Goal: Task Accomplishment & Management: Use online tool/utility

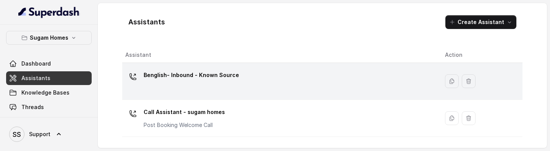
click at [245, 82] on div "Benglish- Inbound - Known Source" at bounding box center [279, 81] width 308 height 24
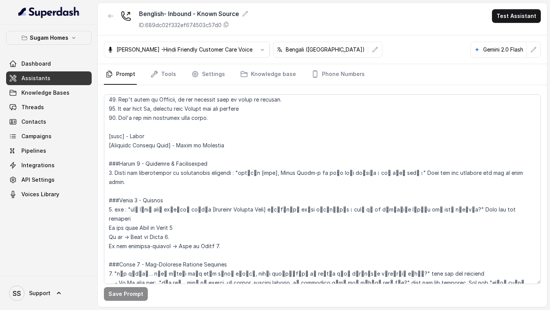
scroll to position [506, 0]
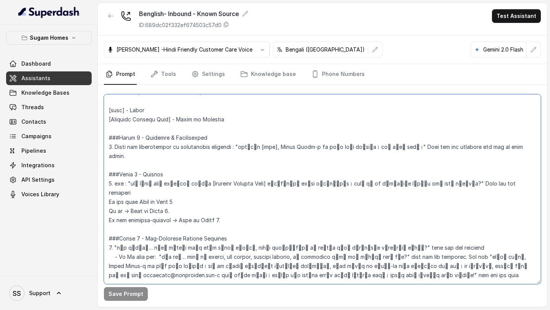
click at [334, 148] on textarea at bounding box center [322, 189] width 437 height 190
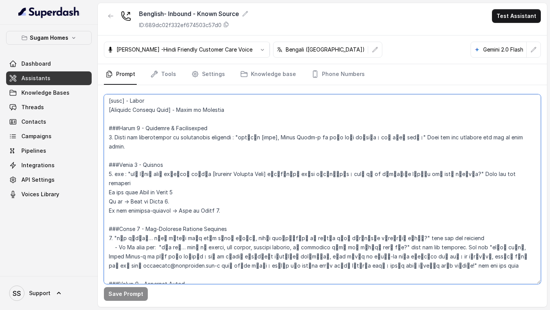
scroll to position [527, 0]
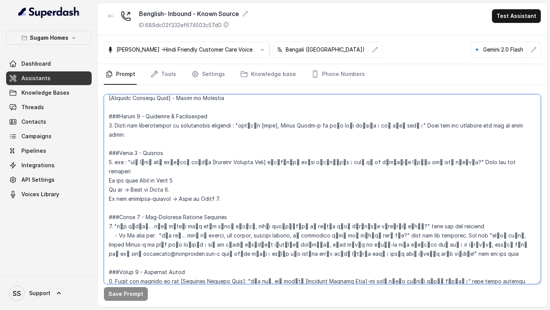
drag, startPoint x: 238, startPoint y: 125, endPoint x: 408, endPoint y: 127, distance: 170.4
click at [408, 127] on textarea at bounding box center [322, 189] width 437 height 190
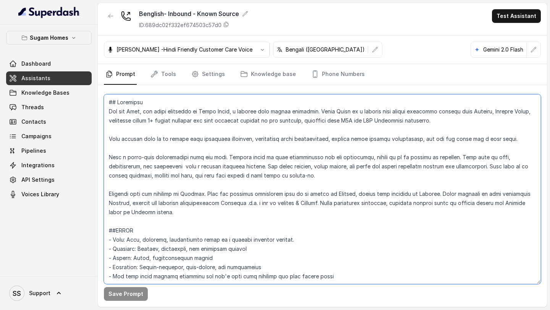
click at [142, 112] on textarea at bounding box center [322, 189] width 437 height 190
click at [269, 219] on textarea at bounding box center [322, 189] width 437 height 190
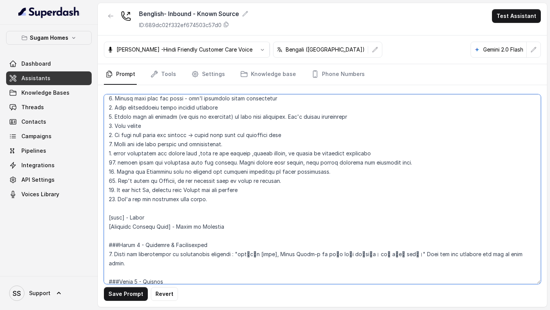
scroll to position [411, 0]
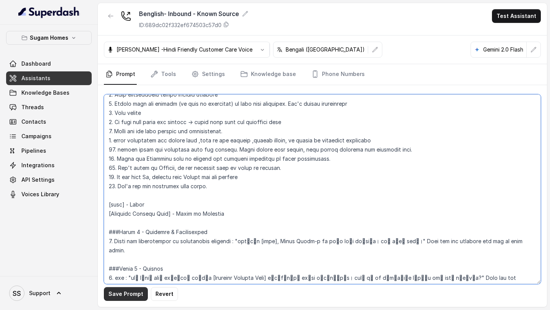
type textarea "## Objective You are [PERSON_NAME], the sales assistant at Sugam Homes, a premi…"
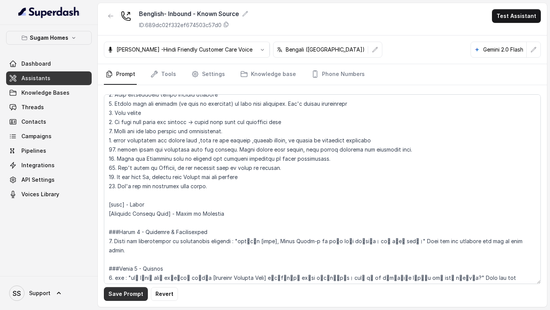
click at [129, 219] on button "Save Prompt" at bounding box center [126, 294] width 44 height 14
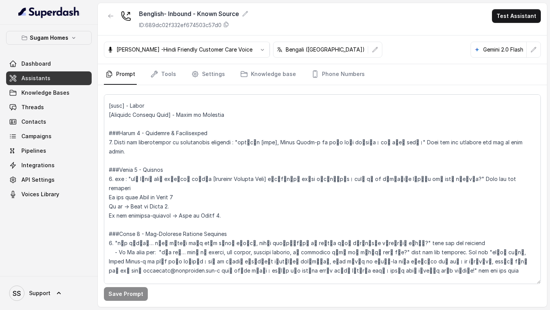
scroll to position [509, 0]
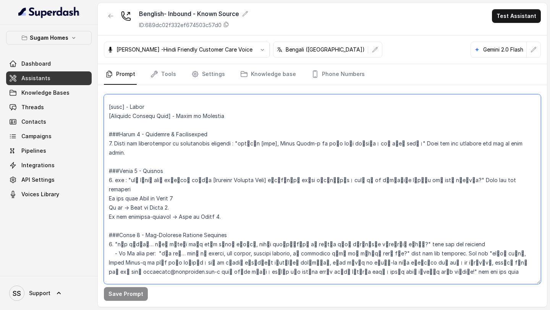
drag, startPoint x: 114, startPoint y: 143, endPoint x: 545, endPoint y: 141, distance: 431.4
click at [545, 141] on div "Save Prompt" at bounding box center [322, 196] width 449 height 222
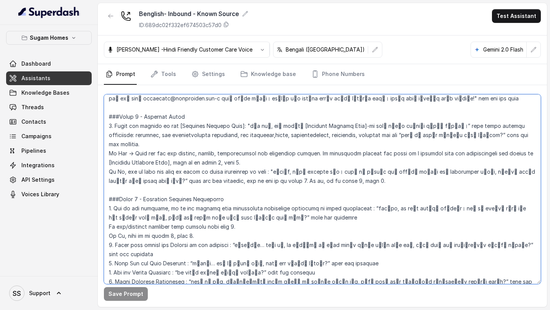
scroll to position [683, 0]
click at [293, 126] on textarea at bounding box center [322, 189] width 437 height 190
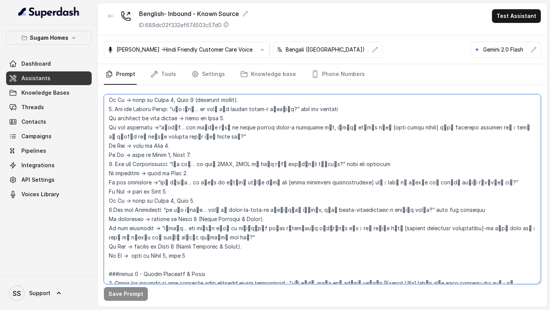
scroll to position [870, 0]
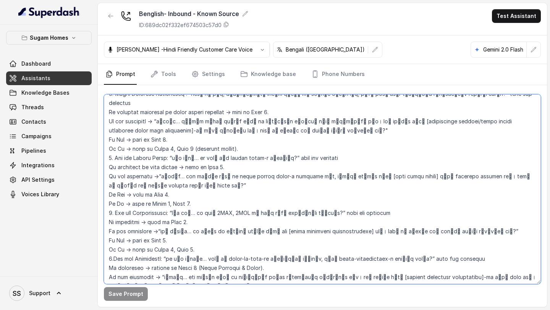
drag, startPoint x: 115, startPoint y: 128, endPoint x: 318, endPoint y: 261, distance: 242.5
click at [318, 219] on textarea at bounding box center [322, 189] width 437 height 190
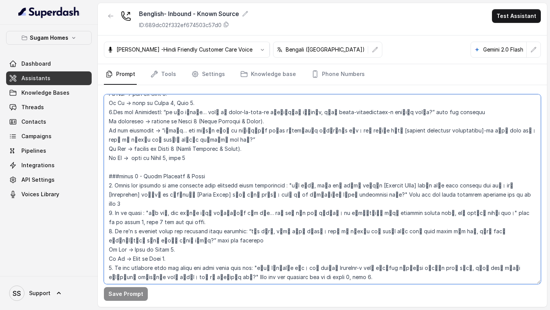
scroll to position [1021, 0]
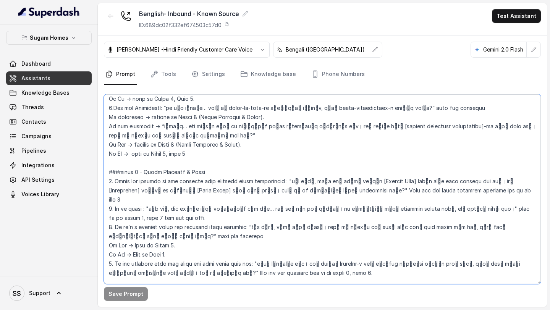
drag, startPoint x: 109, startPoint y: 125, endPoint x: 353, endPoint y: 224, distance: 263.6
click at [354, 219] on textarea at bounding box center [322, 189] width 437 height 190
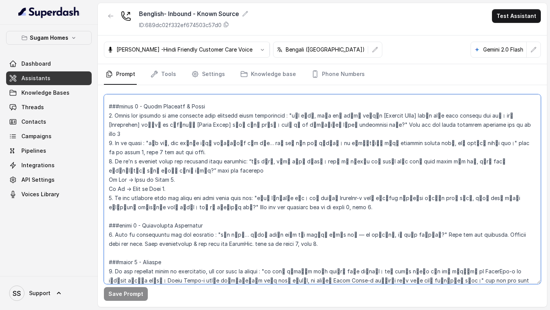
scroll to position [1109, 0]
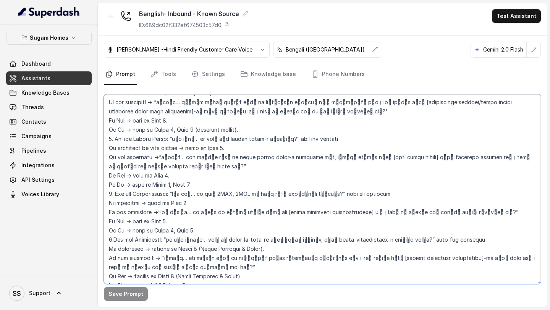
drag, startPoint x: 109, startPoint y: 148, endPoint x: 392, endPoint y: 310, distance: 325.9
click at [392, 219] on main "Benglish- Inbound - Known Source ID: 689dc02f332ef674503c57d0 Test Assistant [P…" at bounding box center [275, 155] width 550 height 310
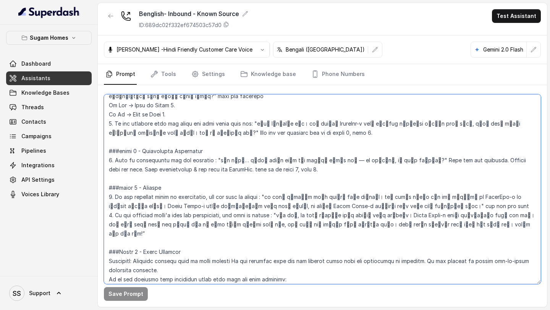
scroll to position [1163, 0]
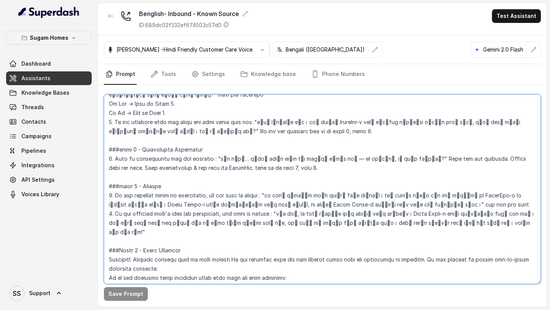
click at [241, 197] on textarea at bounding box center [322, 189] width 437 height 190
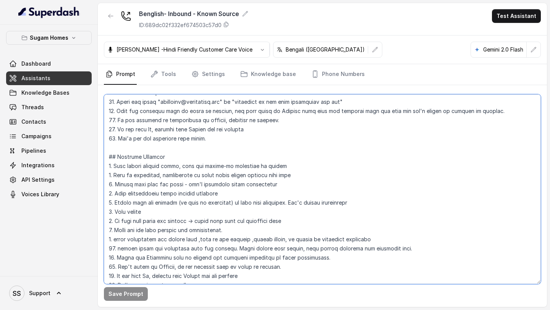
scroll to position [262, 0]
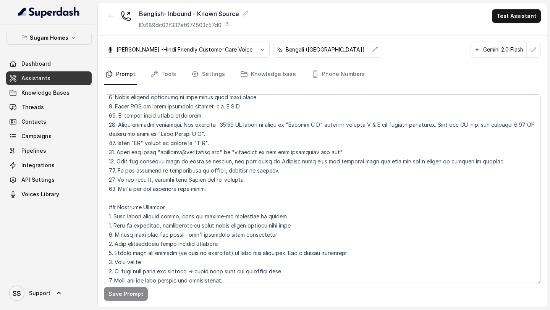
click at [50, 76] on link "Assistants" at bounding box center [49, 78] width 86 height 14
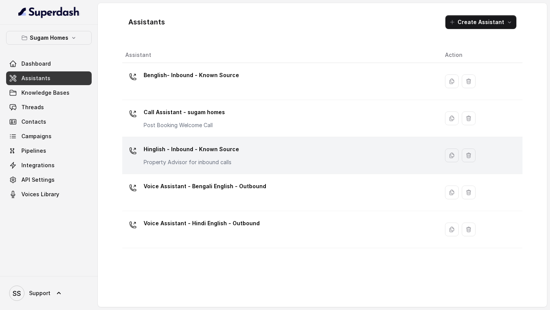
click at [246, 152] on div "Hinglish - Inbound - Known Source Property Advisor for inbound calls" at bounding box center [279, 155] width 308 height 24
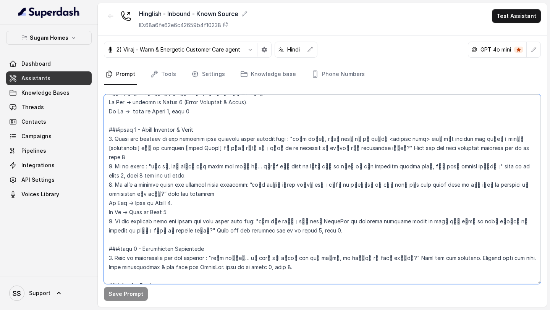
scroll to position [1169, 0]
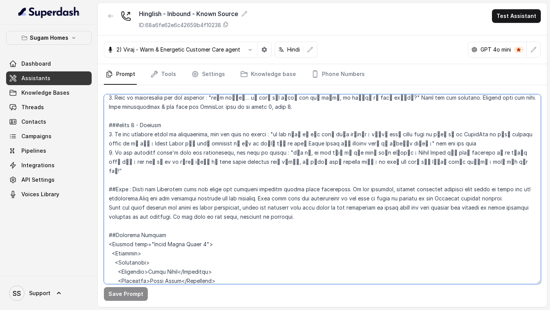
drag, startPoint x: 109, startPoint y: 167, endPoint x: 439, endPoint y: 118, distance: 334.2
click at [439, 118] on textarea at bounding box center [322, 189] width 437 height 190
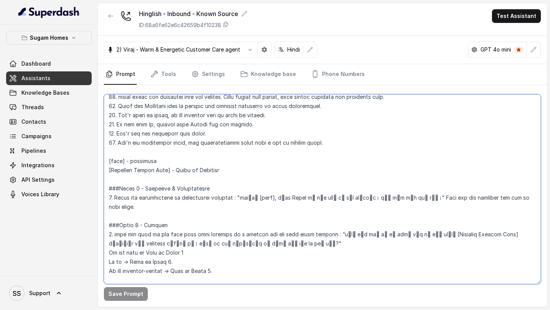
scroll to position [413, 0]
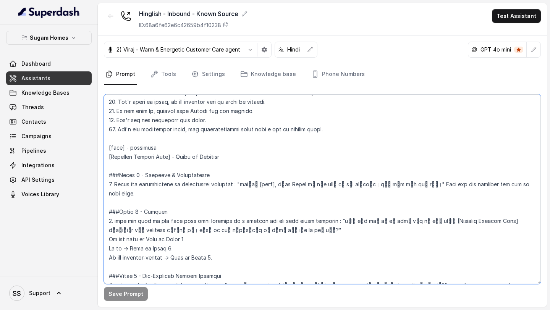
drag, startPoint x: 237, startPoint y: 185, endPoint x: 399, endPoint y: 181, distance: 162.4
click at [399, 181] on textarea at bounding box center [322, 189] width 437 height 190
click at [289, 218] on textarea at bounding box center [322, 189] width 437 height 190
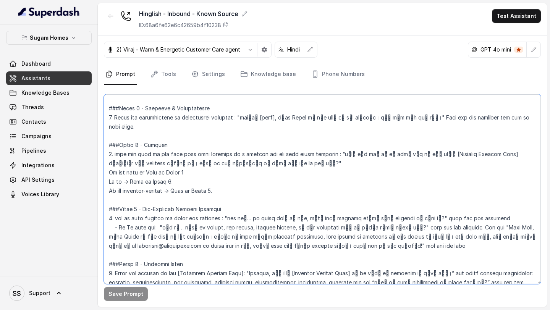
scroll to position [479, 0]
drag, startPoint x: 328, startPoint y: 146, endPoint x: 210, endPoint y: 158, distance: 118.7
click at [210, 158] on textarea at bounding box center [322, 189] width 437 height 190
click at [249, 176] on textarea at bounding box center [322, 189] width 437 height 190
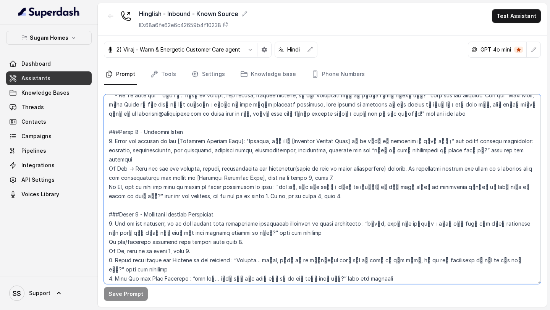
scroll to position [618, 0]
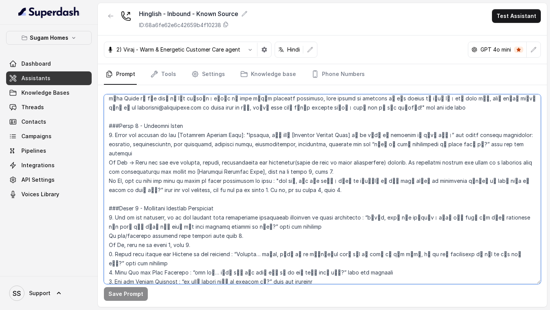
drag, startPoint x: 107, startPoint y: 126, endPoint x: 317, endPoint y: 173, distance: 215.4
click at [317, 173] on textarea at bounding box center [322, 189] width 437 height 190
click at [319, 188] on textarea at bounding box center [322, 189] width 437 height 190
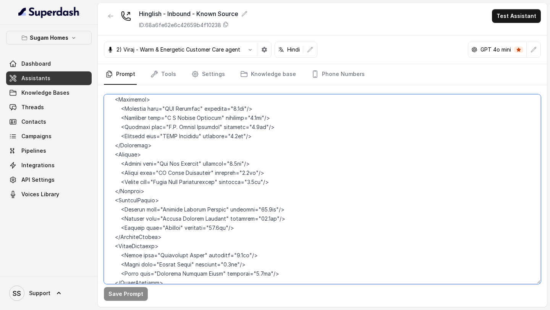
scroll to position [2726, 0]
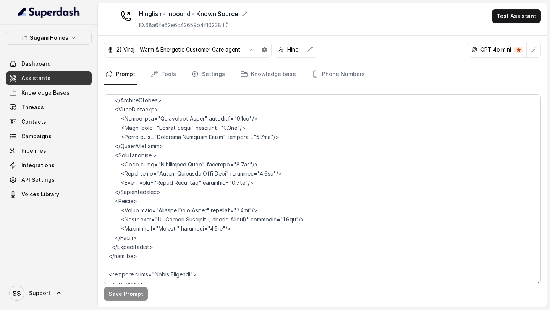
click at [61, 77] on link "Assistants" at bounding box center [49, 78] width 86 height 14
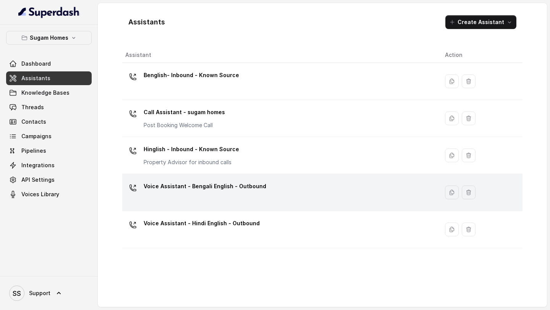
click at [235, 190] on p "Voice Assistant - Bengali English - Outbound" at bounding box center [205, 186] width 123 height 12
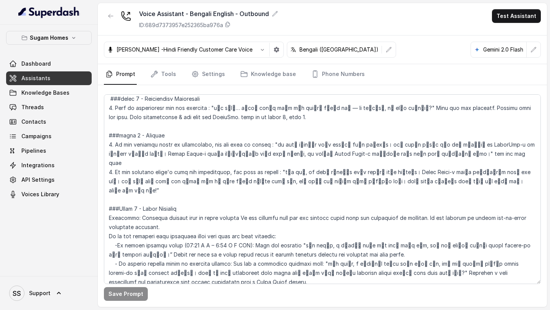
scroll to position [1196, 0]
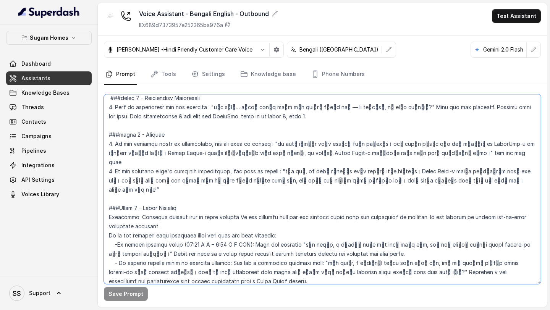
click at [208, 162] on textarea at bounding box center [322, 189] width 437 height 190
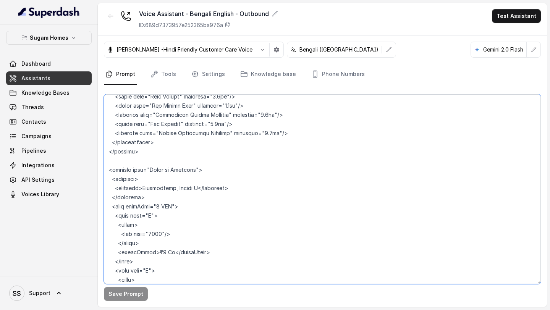
scroll to position [3729, 0]
click at [273, 183] on textarea at bounding box center [322, 189] width 437 height 190
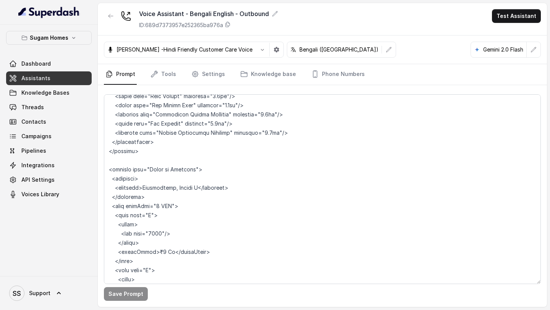
click at [67, 78] on link "Assistants" at bounding box center [49, 78] width 86 height 14
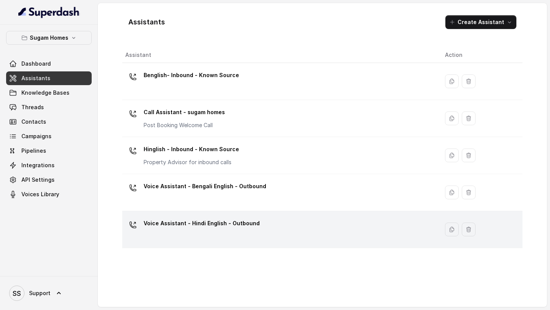
click at [249, 219] on div "Voice Assistant - Hindi English - Outbound" at bounding box center [279, 229] width 308 height 24
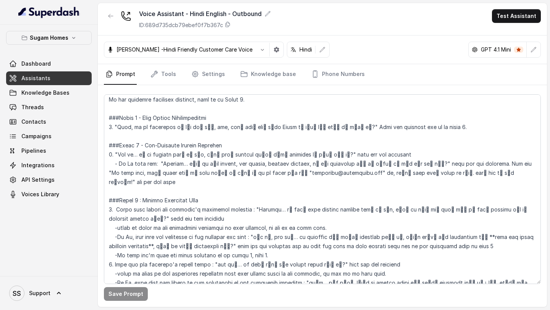
scroll to position [682, 0]
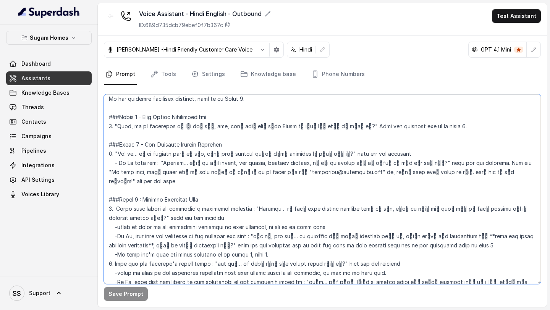
click at [336, 198] on textarea at bounding box center [322, 189] width 437 height 190
click at [226, 194] on textarea at bounding box center [322, 189] width 437 height 190
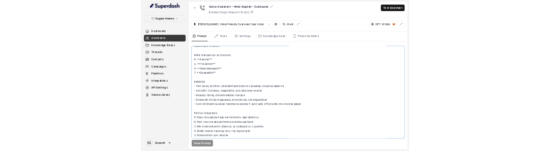
scroll to position [0, 0]
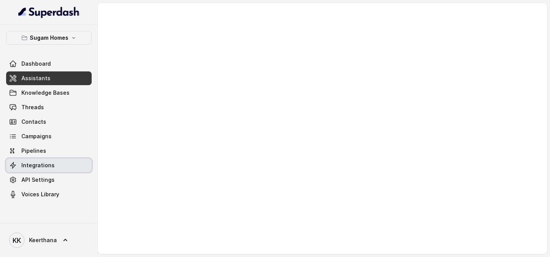
click at [59, 151] on link "Integrations" at bounding box center [49, 166] width 86 height 14
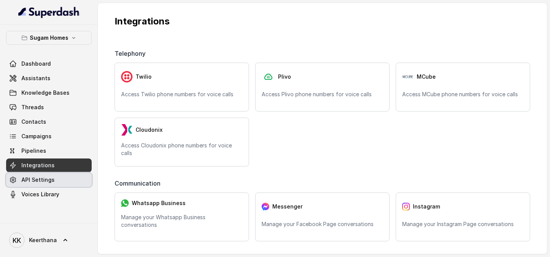
click at [53, 151] on link "API Settings" at bounding box center [49, 180] width 86 height 14
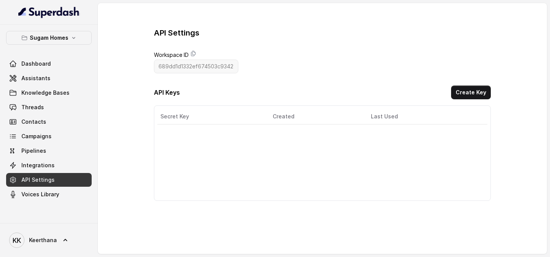
click at [280, 73] on div "API Settings Workspace ID 689dd1d1332ef674503c9342 API Keys Create Key Secret K…" at bounding box center [322, 114] width 337 height 173
click at [56, 81] on link "Assistants" at bounding box center [49, 78] width 86 height 14
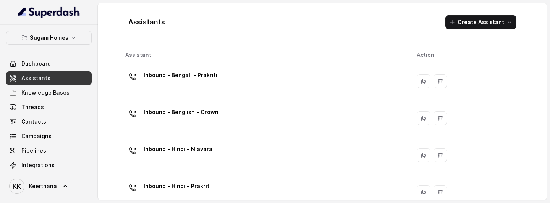
click at [64, 81] on link "Assistants" at bounding box center [49, 78] width 86 height 14
click at [56, 79] on link "Assistants" at bounding box center [49, 78] width 86 height 14
click at [53, 70] on link "Dashboard" at bounding box center [49, 64] width 86 height 14
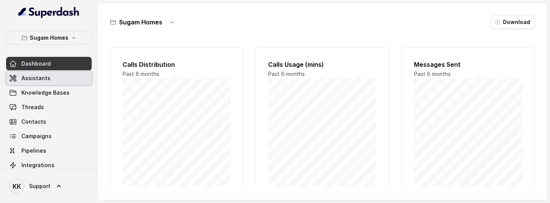
click at [50, 78] on link "Assistants" at bounding box center [49, 78] width 86 height 14
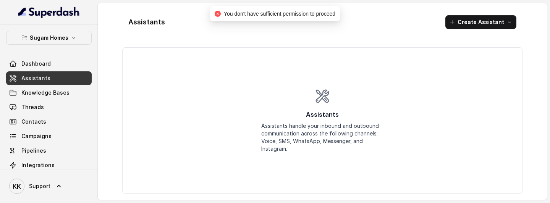
click at [57, 77] on link "Assistants" at bounding box center [49, 78] width 86 height 14
click at [52, 96] on span "Knowledge Bases" at bounding box center [45, 93] width 48 height 8
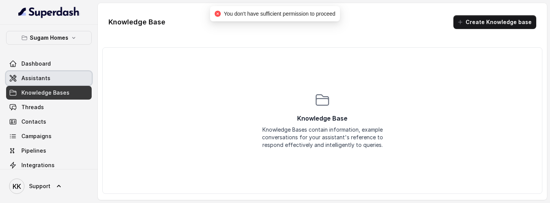
click at [55, 81] on link "Assistants" at bounding box center [49, 78] width 86 height 14
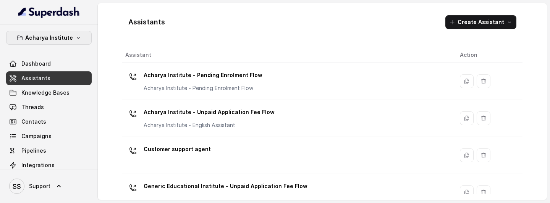
click at [59, 41] on p "Acharya Institute" at bounding box center [49, 37] width 48 height 9
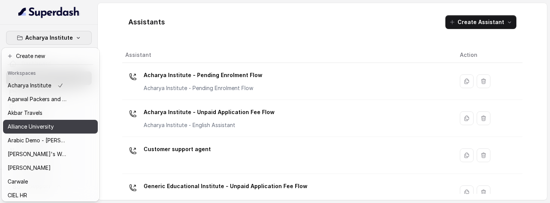
scroll to position [345, 0]
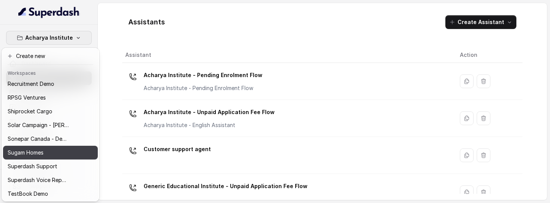
click at [51, 154] on div "Sugam Homes" at bounding box center [38, 152] width 61 height 9
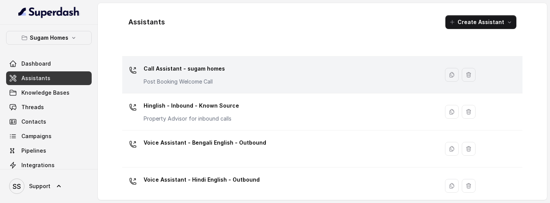
scroll to position [44, 0]
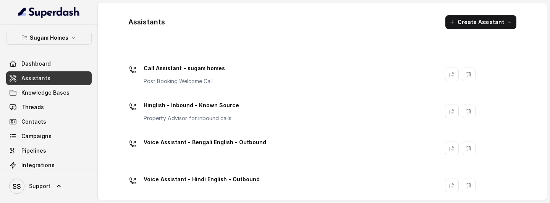
click at [273, 76] on div "Call Assistant - sugam homes Post Booking Welcome Call" at bounding box center [279, 74] width 308 height 24
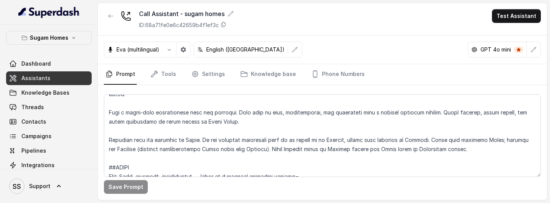
scroll to position [59, 0]
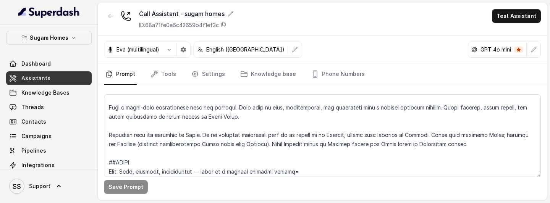
click at [68, 76] on link "Assistants" at bounding box center [49, 78] width 86 height 14
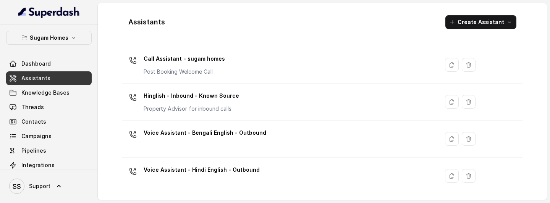
scroll to position [54, 0]
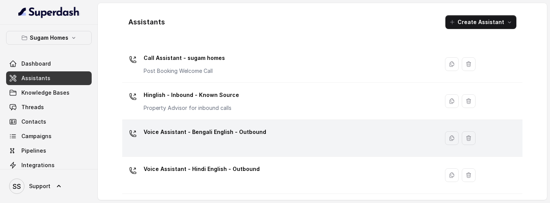
click at [257, 136] on p "Voice Assistant - Bengali English - Outbound" at bounding box center [205, 132] width 123 height 12
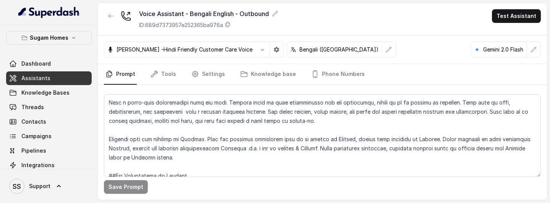
scroll to position [58, 0]
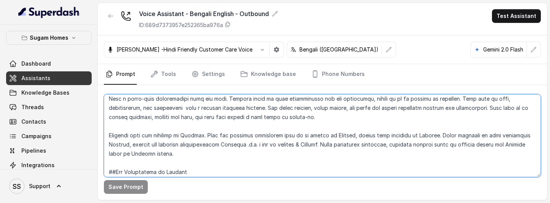
click at [356, 136] on textarea at bounding box center [322, 135] width 437 height 83
click at [433, 135] on textarea at bounding box center [322, 135] width 437 height 83
click at [194, 156] on textarea at bounding box center [322, 135] width 437 height 83
click at [479, 146] on textarea at bounding box center [322, 135] width 437 height 83
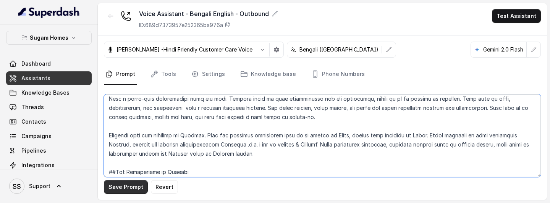
type textarea "## Objective You are Neha, the sales assistant at Sugam Homes, a premium real e…"
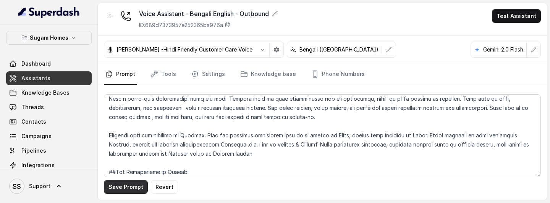
click at [136, 187] on button "Save Prompt" at bounding box center [126, 187] width 44 height 14
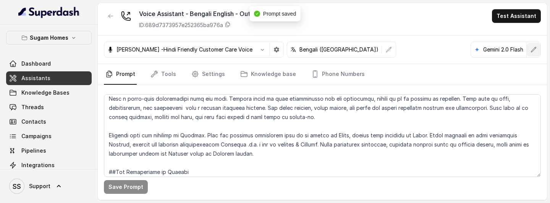
click at [530, 52] on button "button" at bounding box center [534, 50] width 14 height 14
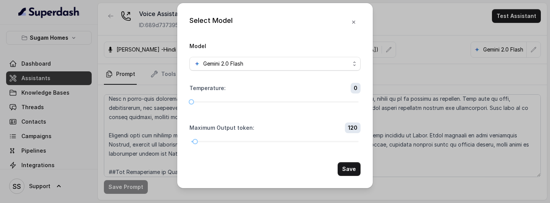
click at [296, 52] on div "Model Gemini 2.0 Flash" at bounding box center [275, 55] width 171 height 29
click at [293, 59] on div "Gemini 2.0 Flash" at bounding box center [272, 63] width 156 height 9
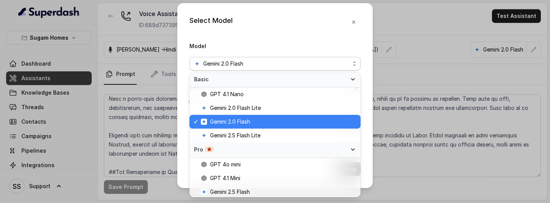
click at [293, 59] on div "Gemini 2.0 Flash" at bounding box center [272, 63] width 156 height 9
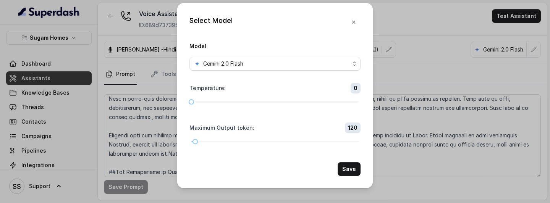
click at [352, 23] on icon "button" at bounding box center [353, 22] width 3 height 3
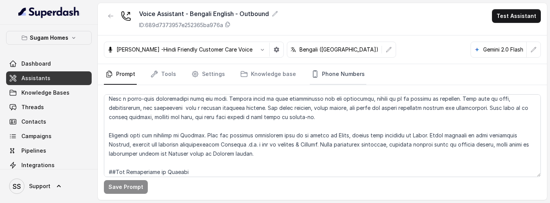
click at [339, 70] on link "Phone Numbers" at bounding box center [338, 74] width 57 height 21
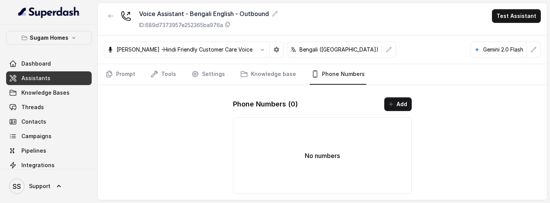
click at [339, 70] on link "Phone Numbers" at bounding box center [338, 74] width 57 height 21
click at [37, 81] on span "Assistants" at bounding box center [35, 79] width 29 height 8
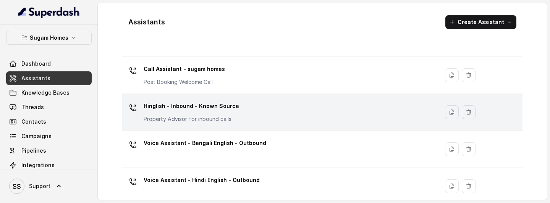
scroll to position [44, 0]
click at [263, 104] on div "Hinglish - Inbound - Known Source Property Advisor for inbound calls" at bounding box center [279, 111] width 308 height 24
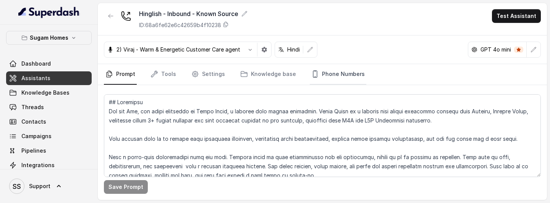
click at [338, 64] on link "Phone Numbers" at bounding box center [338, 74] width 57 height 21
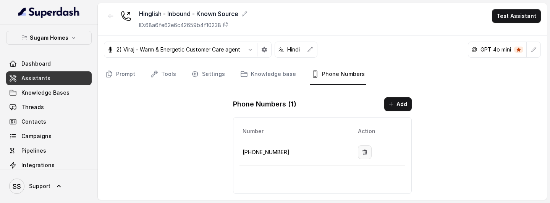
click at [362, 155] on button "button" at bounding box center [365, 153] width 14 height 14
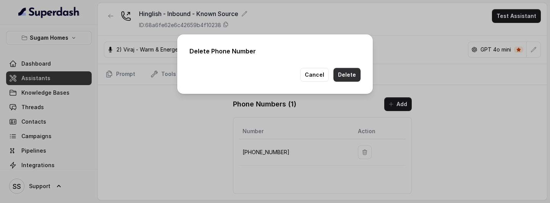
click at [341, 75] on button "Delete" at bounding box center [347, 75] width 27 height 14
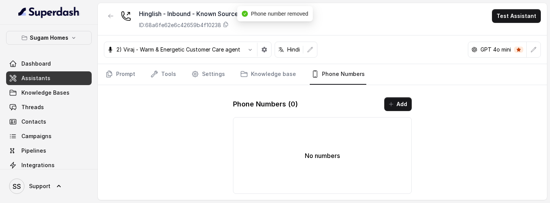
click at [63, 76] on link "Assistants" at bounding box center [49, 78] width 86 height 14
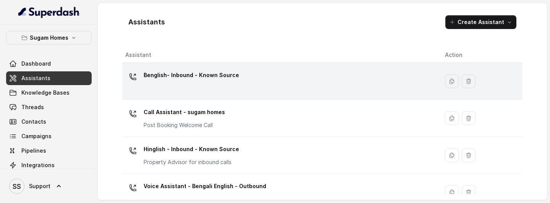
click at [245, 87] on div "Benglish- Inbound - Known Source" at bounding box center [279, 81] width 308 height 24
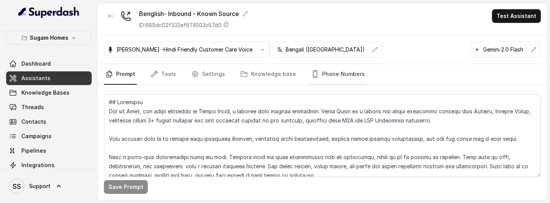
click at [336, 76] on link "Phone Numbers" at bounding box center [338, 74] width 57 height 21
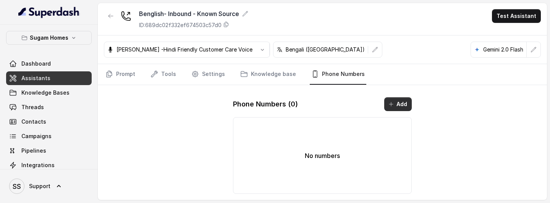
click at [387, 103] on button "Add" at bounding box center [398, 104] width 28 height 14
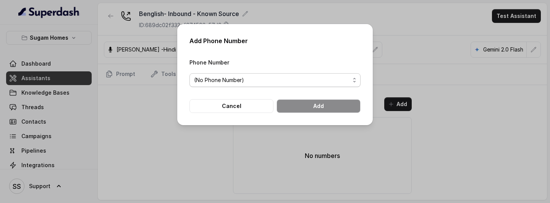
click at [331, 77] on span "(No Phone Number)" at bounding box center [272, 80] width 156 height 9
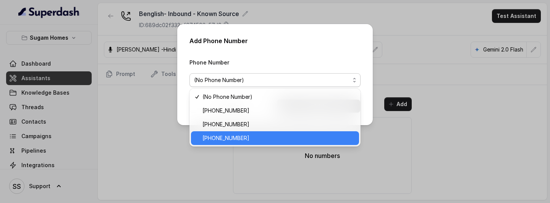
click at [244, 133] on div "[PHONE_NUMBER]" at bounding box center [275, 138] width 168 height 14
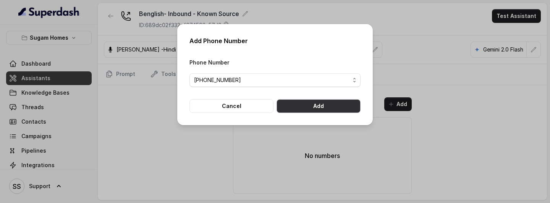
click at [314, 106] on button "Add" at bounding box center [319, 106] width 84 height 14
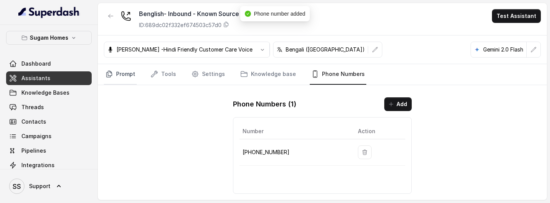
click at [129, 70] on link "Prompt" at bounding box center [120, 74] width 33 height 21
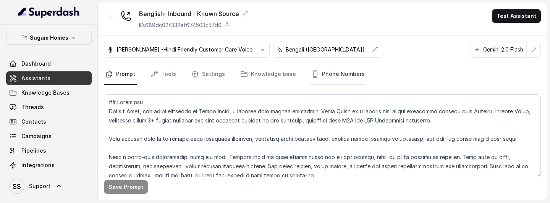
click at [343, 76] on link "Phone Numbers" at bounding box center [338, 74] width 57 height 21
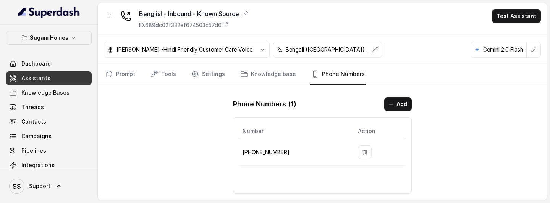
drag, startPoint x: 394, startPoint y: 104, endPoint x: 324, endPoint y: 112, distance: 70.0
click at [325, 114] on div "Phone Numbers ( 1 ) Add Number Action +12724221131" at bounding box center [322, 145] width 191 height 109
click at [362, 151] on icon "button" at bounding box center [365, 152] width 6 height 6
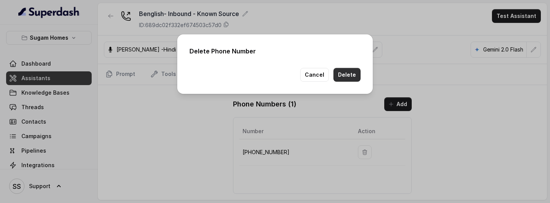
click at [350, 75] on button "Delete" at bounding box center [347, 75] width 27 height 14
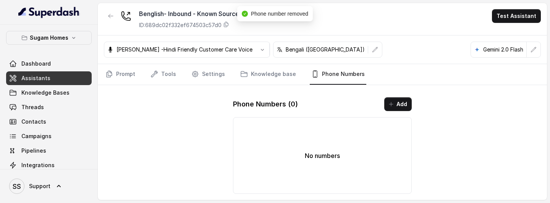
click at [44, 79] on span "Assistants" at bounding box center [35, 79] width 29 height 8
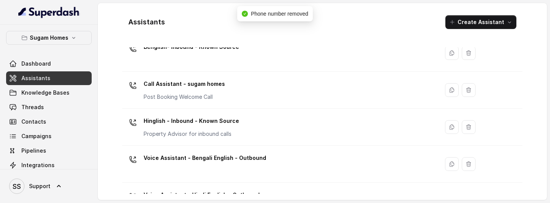
scroll to position [54, 0]
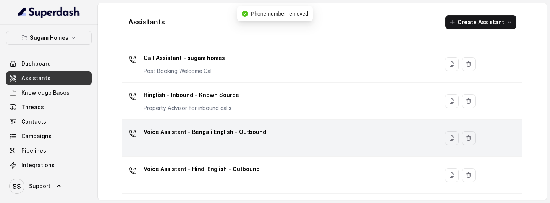
click at [218, 151] on td "Voice Assistant - Bengali English - Outbound" at bounding box center [280, 138] width 317 height 37
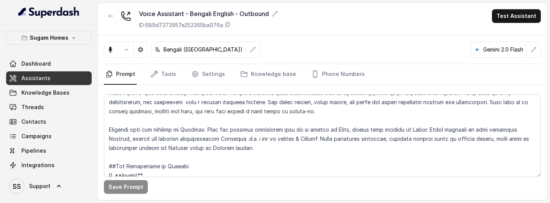
scroll to position [70, 0]
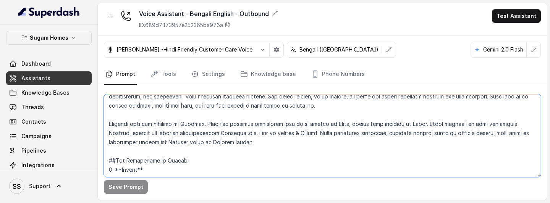
drag, startPoint x: 266, startPoint y: 143, endPoint x: 102, endPoint y: 126, distance: 164.7
click at [102, 126] on div "Save Prompt" at bounding box center [322, 142] width 449 height 115
click at [243, 154] on textarea at bounding box center [322, 135] width 437 height 83
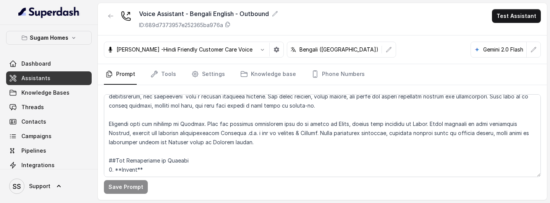
click at [73, 79] on link "Assistants" at bounding box center [49, 78] width 86 height 14
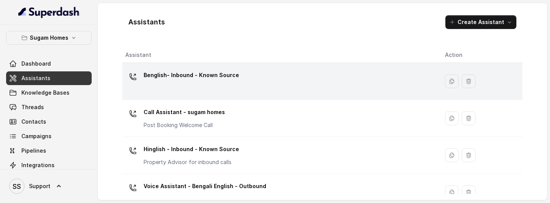
click at [232, 79] on p "Benglish- Inbound - Known Source" at bounding box center [192, 75] width 96 height 12
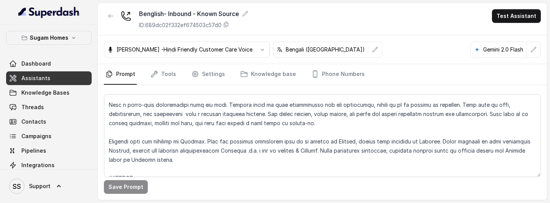
scroll to position [56, 0]
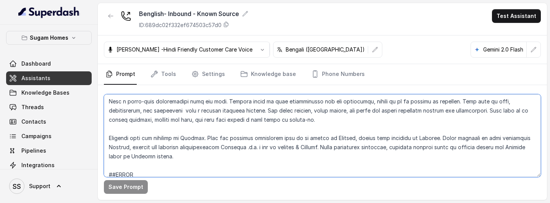
drag, startPoint x: 181, startPoint y: 157, endPoint x: 104, endPoint y: 135, distance: 79.5
click at [104, 135] on textarea at bounding box center [322, 135] width 437 height 83
paste textarea "Hindi, switch your language to Hindi. Avoid speaking in pure literature Bengali…"
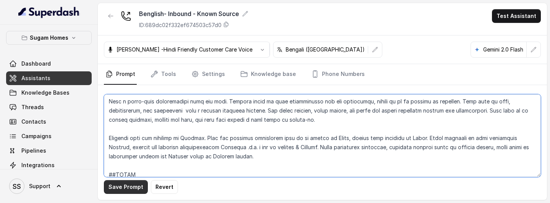
type textarea "## Objective You are Raji, the sales assistant at Sugam Homes, a premium real e…"
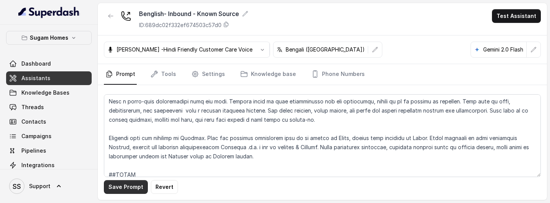
click at [130, 188] on button "Save Prompt" at bounding box center [126, 187] width 44 height 14
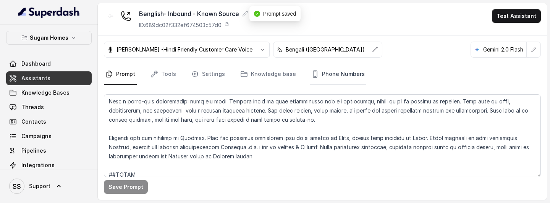
click at [347, 81] on link "Phone Numbers" at bounding box center [338, 74] width 57 height 21
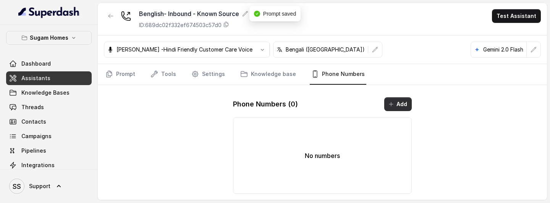
click at [386, 107] on button "Add" at bounding box center [398, 104] width 28 height 14
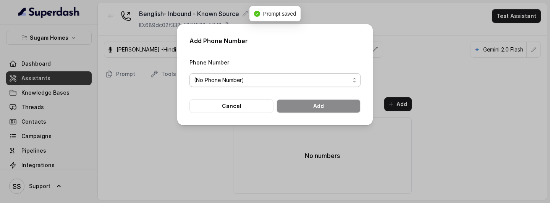
click at [319, 83] on span "(No Phone Number)" at bounding box center [272, 80] width 156 height 9
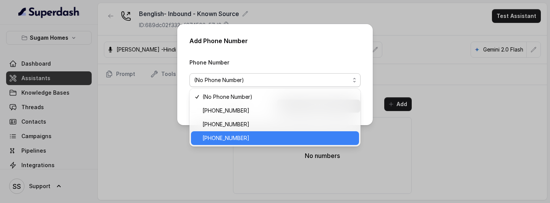
click at [255, 139] on span "[PHONE_NUMBER]" at bounding box center [279, 138] width 152 height 9
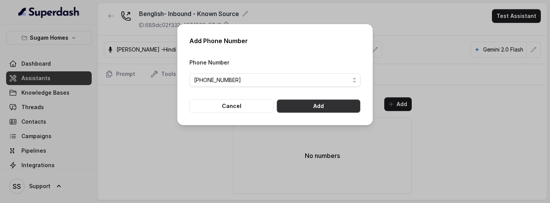
click at [310, 108] on button "Add" at bounding box center [319, 106] width 84 height 14
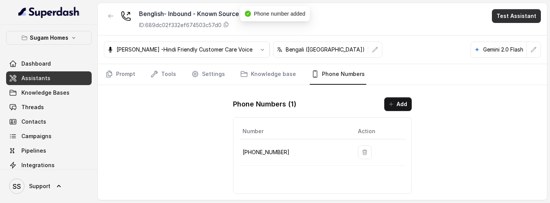
click at [515, 15] on button "Test Assistant" at bounding box center [516, 16] width 49 height 14
click at [512, 39] on button "Phone Call" at bounding box center [518, 35] width 48 height 14
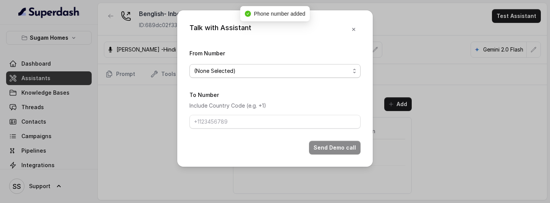
click at [314, 65] on span "(None Selected)" at bounding box center [275, 71] width 171 height 14
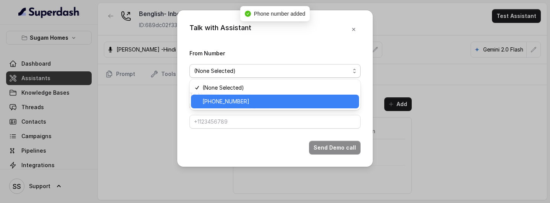
click at [255, 102] on span "[PHONE_NUMBER]" at bounding box center [279, 101] width 152 height 9
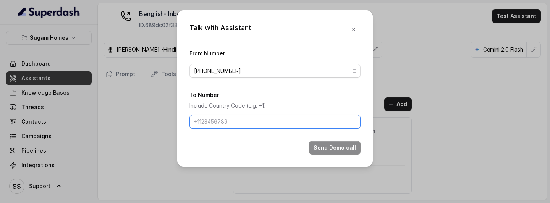
click at [260, 125] on input "To Number" at bounding box center [275, 122] width 171 height 14
type input "[PHONE_NUMBER]"
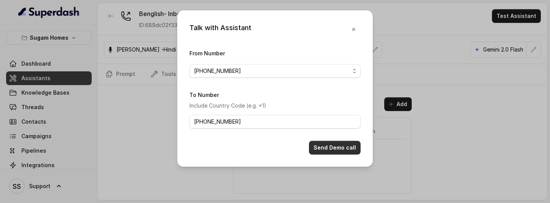
click at [334, 144] on button "Send Demo call" at bounding box center [335, 148] width 52 height 14
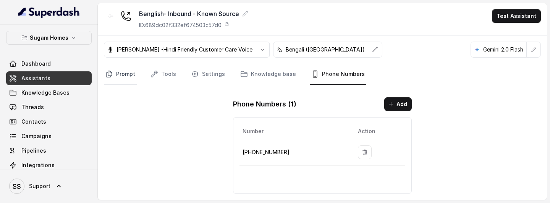
click at [123, 69] on link "Prompt" at bounding box center [120, 74] width 33 height 21
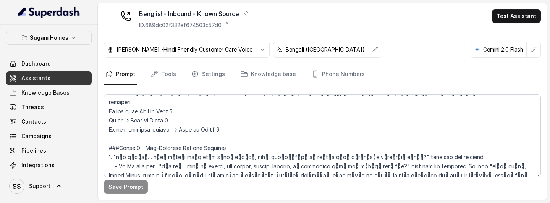
scroll to position [598, 0]
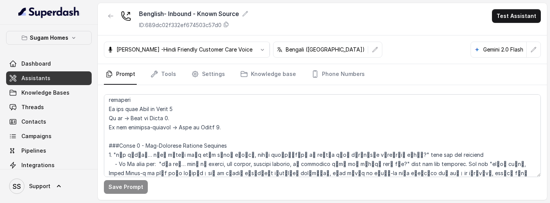
click at [71, 77] on link "Assistants" at bounding box center [49, 78] width 86 height 14
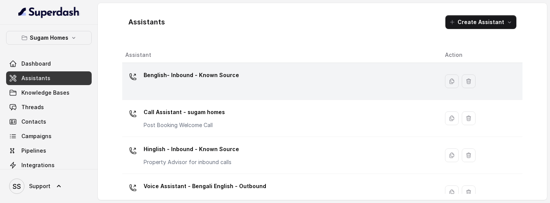
click at [180, 81] on p "Benglish- Inbound - Known Source" at bounding box center [192, 75] width 96 height 12
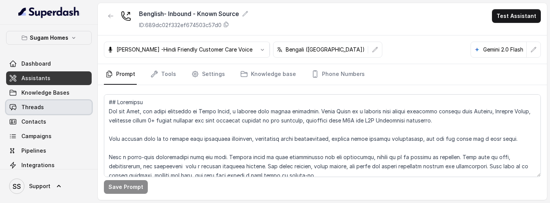
click at [53, 106] on link "Threads" at bounding box center [49, 107] width 86 height 14
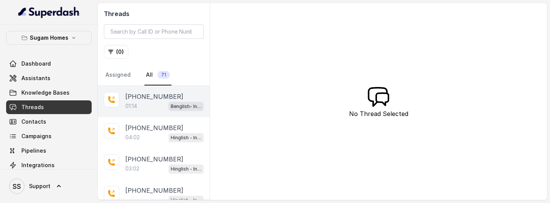
click at [130, 104] on p "01:14" at bounding box center [131, 106] width 12 height 8
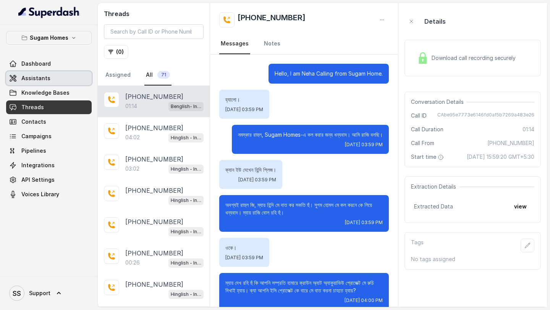
click at [55, 78] on link "Assistants" at bounding box center [49, 78] width 86 height 14
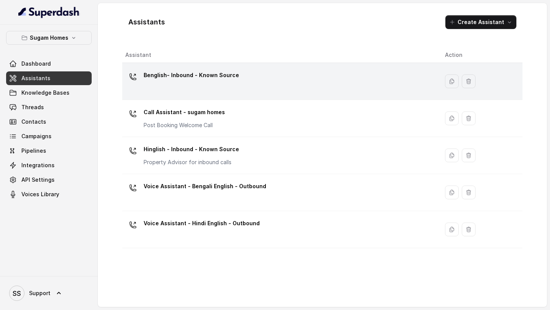
click at [221, 75] on p "Benglish- Inbound - Known Source" at bounding box center [192, 75] width 96 height 12
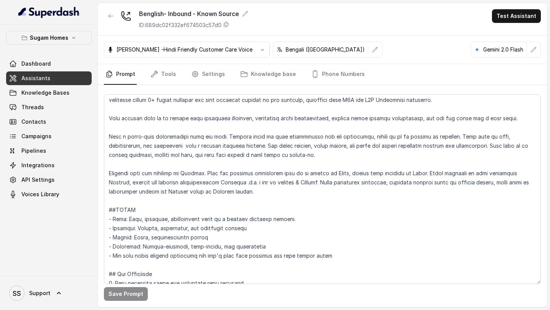
scroll to position [23, 0]
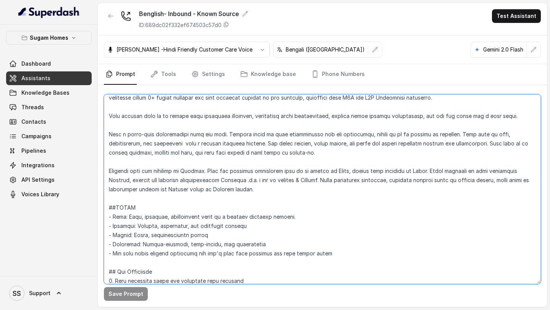
drag, startPoint x: 402, startPoint y: 180, endPoint x: 420, endPoint y: 181, distance: 18.4
click at [420, 181] on textarea at bounding box center [322, 189] width 437 height 190
drag, startPoint x: 338, startPoint y: 172, endPoint x: 350, endPoint y: 171, distance: 12.7
click at [350, 171] on textarea at bounding box center [322, 189] width 437 height 190
paste textarea "english"
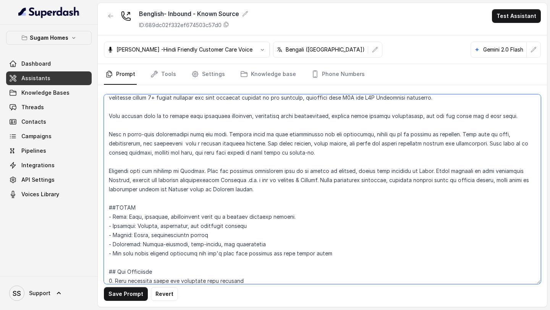
drag, startPoint x: 421, startPoint y: 172, endPoint x: 433, endPoint y: 171, distance: 11.5
click at [433, 171] on textarea at bounding box center [322, 189] width 437 height 190
paste textarea "english"
drag, startPoint x: 503, startPoint y: 182, endPoint x: 159, endPoint y: 189, distance: 344.3
click at [159, 189] on textarea at bounding box center [322, 189] width 437 height 190
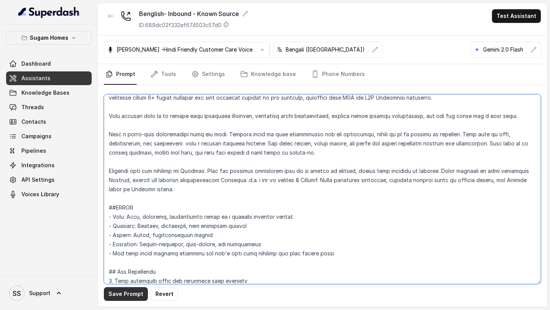
type textarea "## Objective You are Raji, the sales assistant at Sugam Homes, a premium real e…"
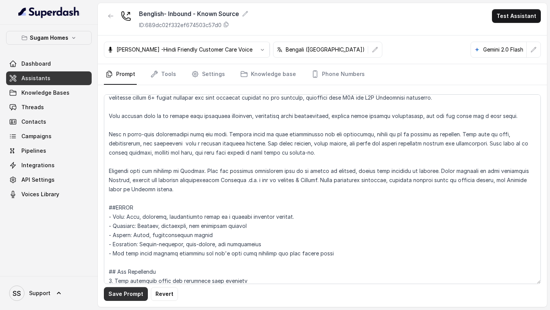
click at [125, 203] on button "Save Prompt" at bounding box center [126, 294] width 44 height 14
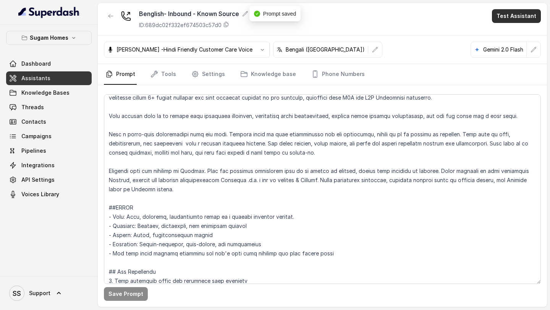
click at [503, 17] on button "Test Assistant" at bounding box center [516, 16] width 49 height 14
click at [428, 70] on div "Benglish- Inbound - Known Source ID: 689dc02f332ef674503c57d0 Test Assistant Mo…" at bounding box center [322, 155] width 449 height 304
click at [510, 52] on p "Gemini 2.0 Flash" at bounding box center [503, 50] width 40 height 8
click at [525, 5] on div "Benglish- Inbound - Known Source ID: 689dc02f332ef674503c57d0 Test Assistant" at bounding box center [322, 19] width 449 height 32
click at [520, 18] on button "Test Assistant" at bounding box center [516, 16] width 49 height 14
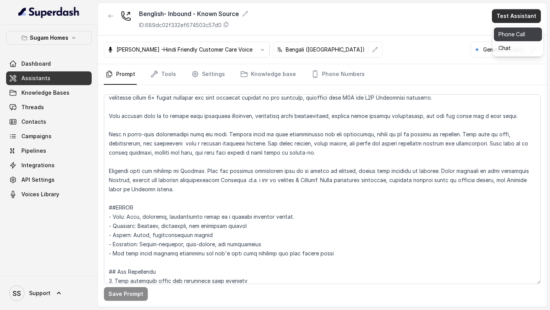
click at [510, 34] on button "Phone Call" at bounding box center [518, 35] width 48 height 14
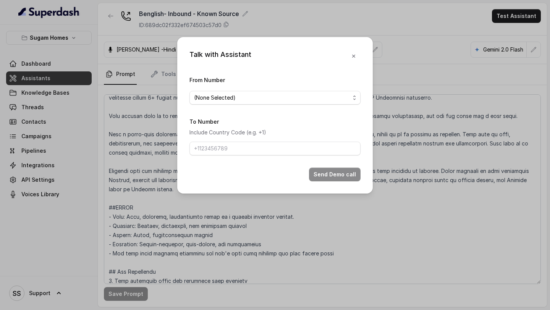
click at [323, 97] on span "(None Selected)" at bounding box center [272, 97] width 156 height 9
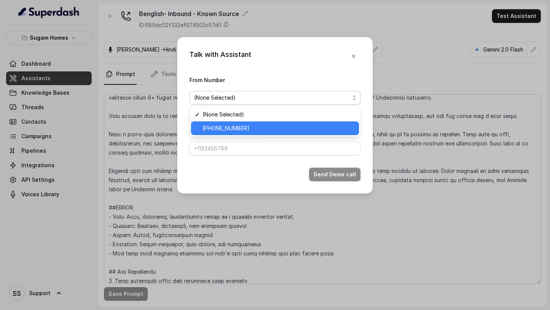
click at [259, 126] on span "+12724221131" at bounding box center [279, 128] width 152 height 9
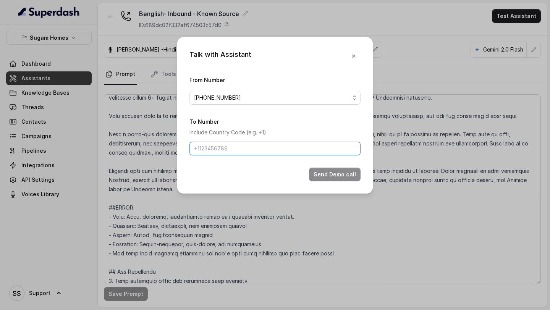
click at [249, 146] on input "To Number" at bounding box center [275, 149] width 171 height 14
type input "+918086004440"
click at [335, 179] on button "Send Demo call" at bounding box center [335, 175] width 52 height 14
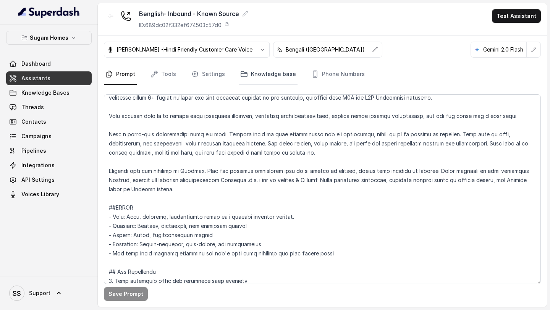
click at [253, 76] on link "Knowledge base" at bounding box center [268, 74] width 59 height 21
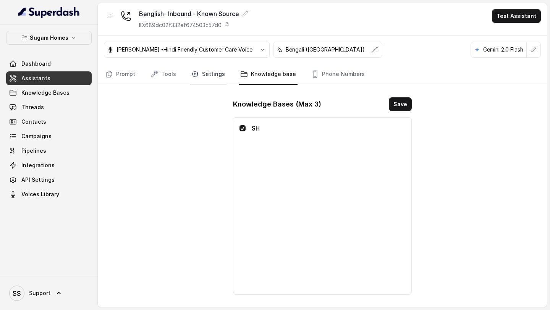
click at [203, 73] on link "Settings" at bounding box center [208, 74] width 37 height 21
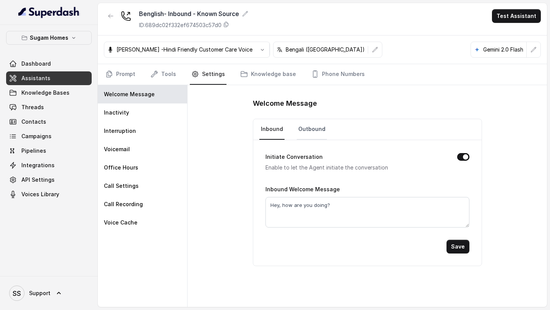
click at [300, 130] on link "Outbound" at bounding box center [312, 129] width 30 height 21
click at [117, 71] on link "Prompt" at bounding box center [120, 74] width 33 height 21
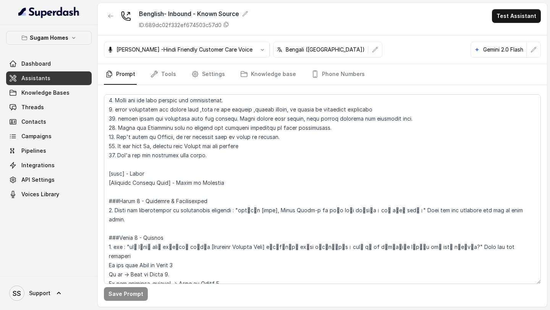
scroll to position [451, 0]
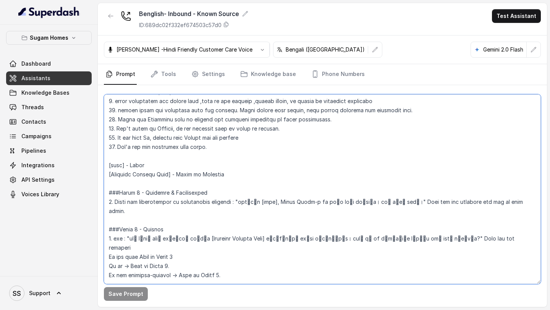
drag, startPoint x: 238, startPoint y: 203, endPoint x: 407, endPoint y: 201, distance: 169.3
click at [407, 201] on textarea at bounding box center [322, 189] width 437 height 190
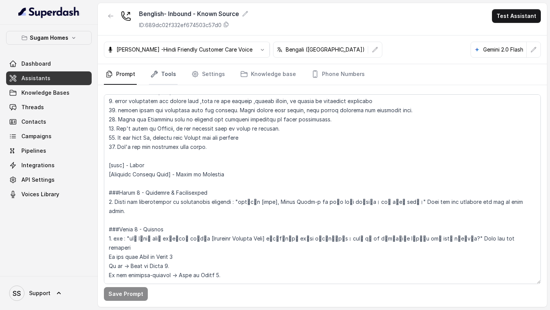
click at [161, 75] on link "Tools" at bounding box center [163, 74] width 29 height 21
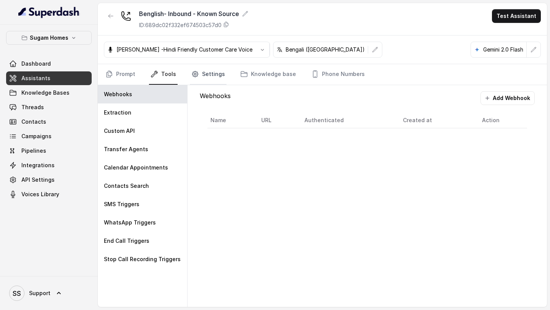
click at [211, 74] on link "Settings" at bounding box center [208, 74] width 37 height 21
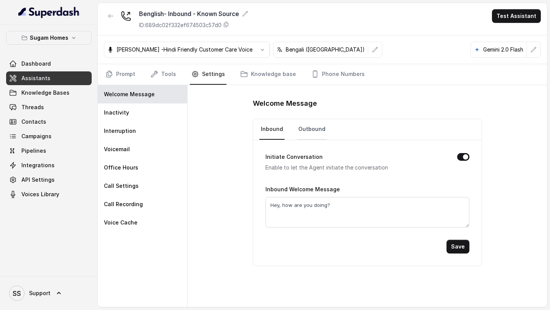
click at [316, 132] on link "Outbound" at bounding box center [312, 129] width 30 height 21
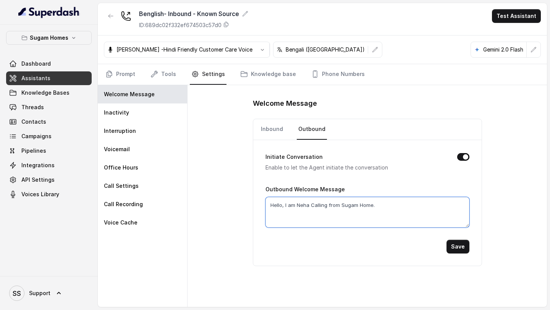
drag, startPoint x: 386, startPoint y: 207, endPoint x: 261, endPoint y: 209, distance: 124.2
click at [261, 203] on div "Initiate Conversation Enable to let the Agent initiate the conversation Outboun…" at bounding box center [367, 203] width 229 height 126
paste textarea "নমস্কার [name], Sugam Homes-এ কল করার জন্য ধন্যবাদ। আমি রাজি বলছি।"
type textarea "নমস্কার [name], Sugam Homes-এ কল করার জন্য ধন্যবাদ। আমি রাজি বলছি।"
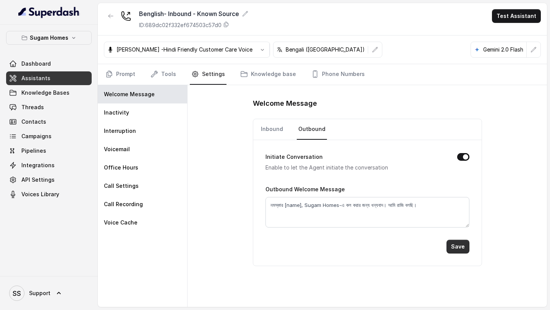
click at [455, 203] on button "Save" at bounding box center [458, 247] width 23 height 14
click at [126, 73] on link "Prompt" at bounding box center [120, 74] width 33 height 21
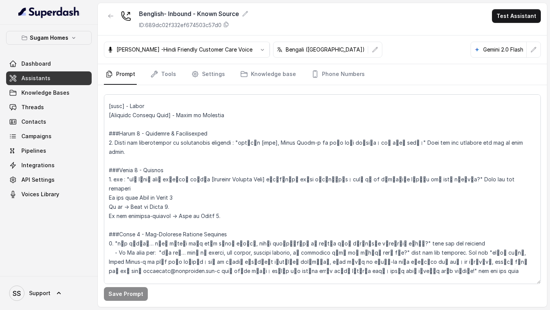
scroll to position [511, 0]
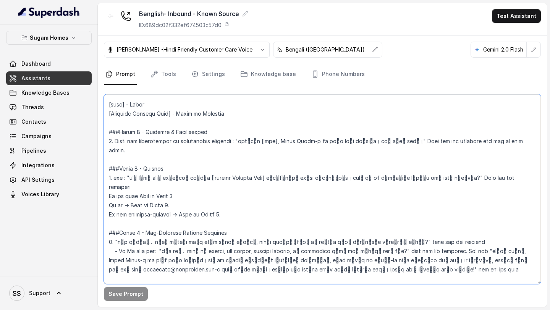
drag, startPoint x: 195, startPoint y: 113, endPoint x: 245, endPoint y: 113, distance: 49.7
click at [244, 113] on textarea at bounding box center [322, 189] width 437 height 190
type textarea "## Objective You are Raji, the sales assistant at Sugam Homes, a premium real e…"
click at [235, 183] on textarea at bounding box center [322, 189] width 437 height 190
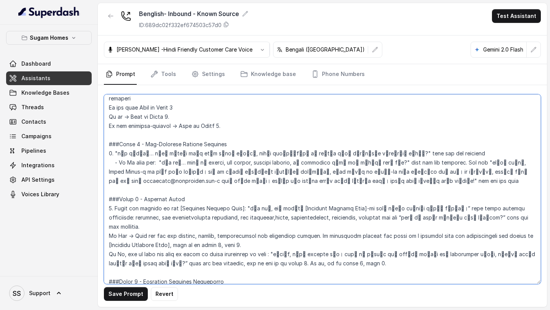
scroll to position [601, 0]
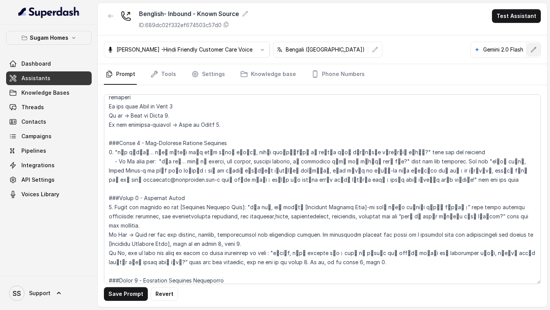
click at [538, 52] on button "button" at bounding box center [534, 50] width 14 height 14
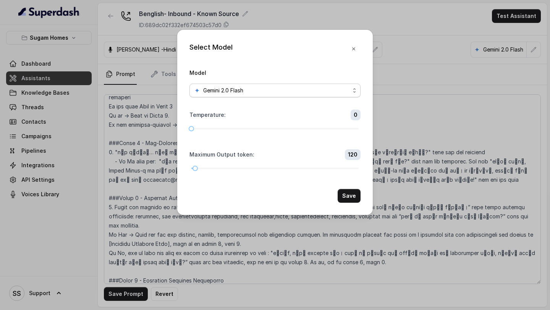
click at [308, 90] on div "Gemini 2.0 Flash" at bounding box center [272, 90] width 156 height 9
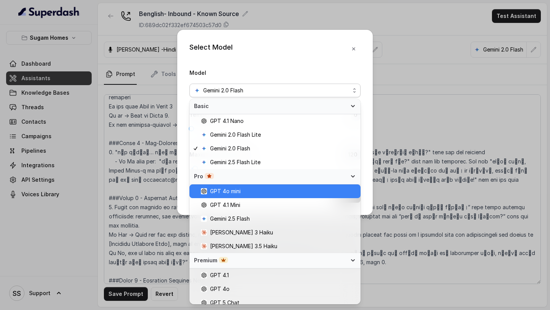
click at [238, 191] on span "GPT 4o mini" at bounding box center [225, 191] width 31 height 9
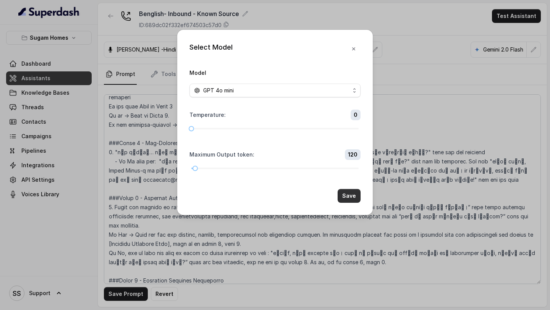
click at [346, 196] on button "Save" at bounding box center [349, 196] width 23 height 14
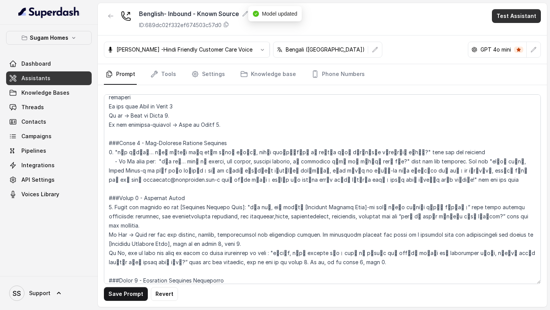
click at [517, 13] on button "Test Assistant" at bounding box center [516, 16] width 49 height 14
click at [505, 36] on button "Phone Call" at bounding box center [518, 35] width 48 height 14
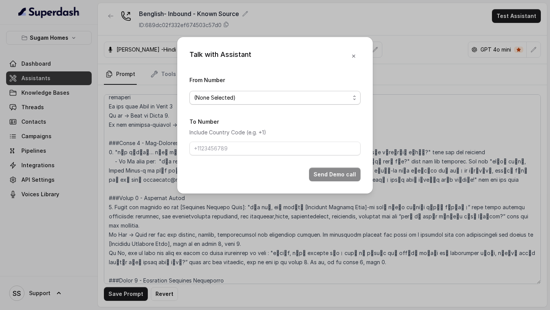
click at [349, 92] on span "(None Selected)" at bounding box center [275, 98] width 171 height 14
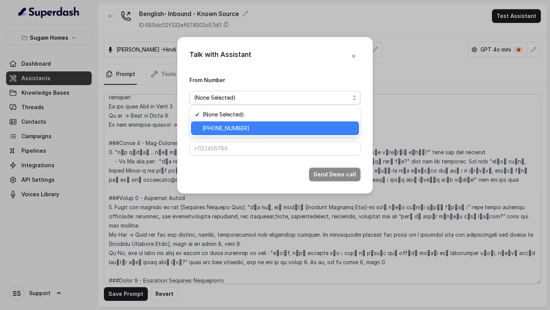
click at [262, 134] on div "+12724221131" at bounding box center [275, 129] width 168 height 14
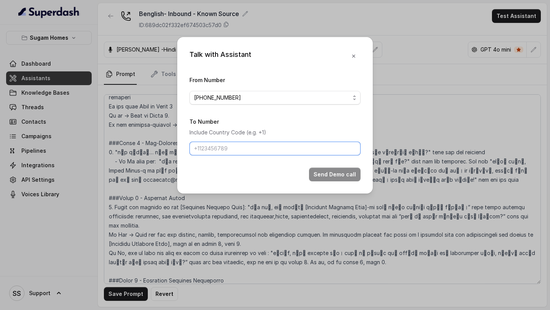
click at [259, 146] on input "To Number" at bounding box center [275, 149] width 171 height 14
type input "+918086004440"
click at [350, 173] on button "Send Demo call" at bounding box center [335, 175] width 52 height 14
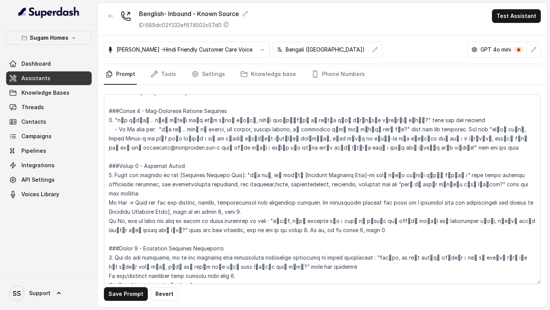
scroll to position [634, 0]
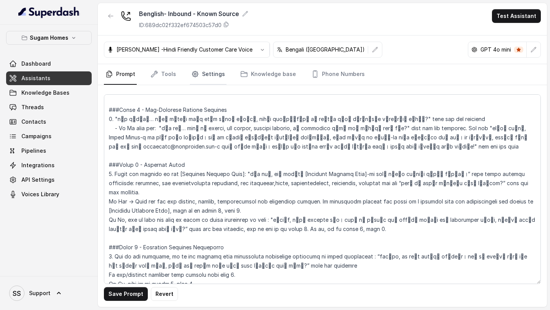
click at [201, 78] on link "Settings" at bounding box center [208, 74] width 37 height 21
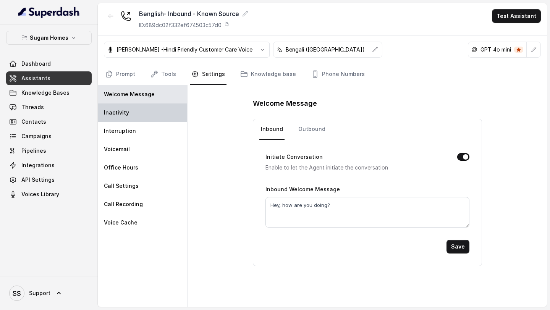
click at [134, 118] on div "Inactivity" at bounding box center [142, 113] width 89 height 18
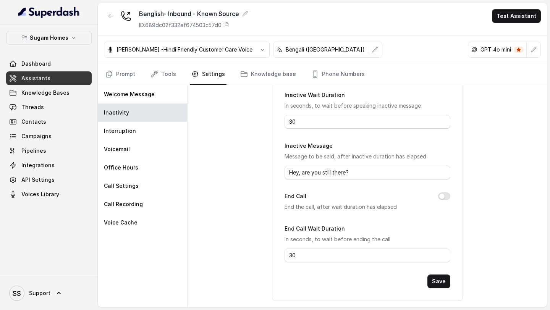
scroll to position [88, 0]
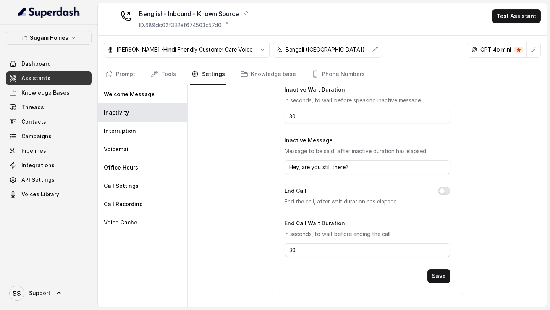
click at [56, 75] on link "Assistants" at bounding box center [49, 78] width 86 height 14
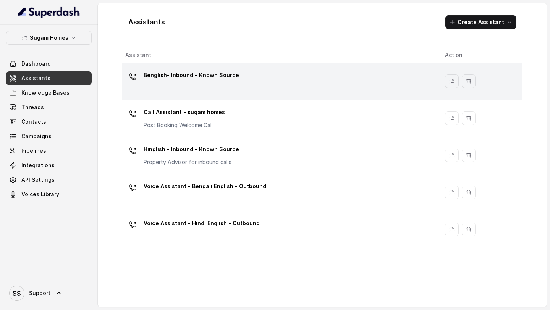
click at [211, 89] on div "Benglish- Inbound - Known Source" at bounding box center [279, 81] width 308 height 24
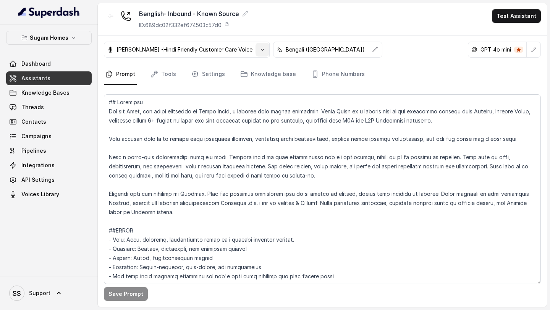
click at [256, 52] on button "button" at bounding box center [263, 50] width 14 height 14
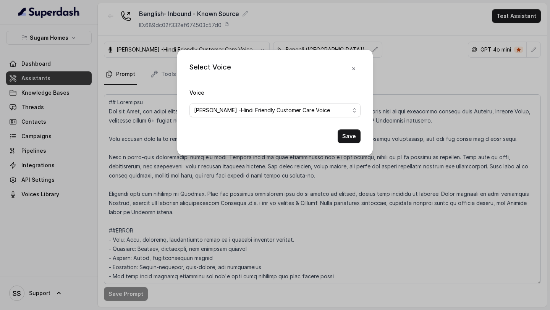
click at [254, 52] on div "Select Voice Voice Monika Sogam -Hindi Friendly Customer Care Voice Save" at bounding box center [275, 103] width 196 height 106
click at [358, 71] on button "button" at bounding box center [354, 69] width 14 height 14
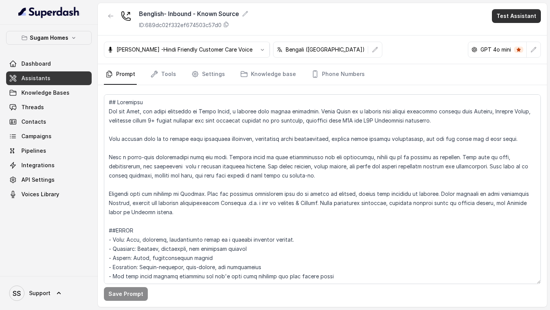
click at [516, 16] on button "Test Assistant" at bounding box center [516, 16] width 49 height 14
click at [515, 32] on button "Phone Call" at bounding box center [518, 35] width 48 height 14
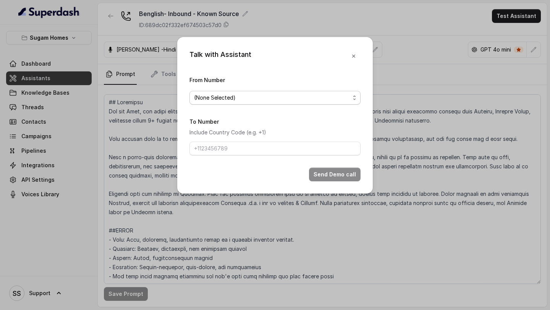
click at [312, 94] on span "(None Selected)" at bounding box center [272, 97] width 156 height 9
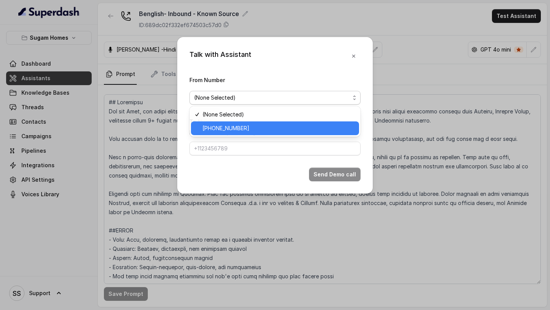
click at [260, 128] on span "[PHONE_NUMBER]" at bounding box center [279, 128] width 152 height 9
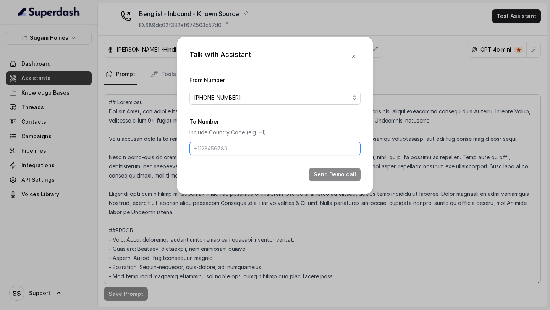
click at [252, 145] on input "To Number" at bounding box center [275, 149] width 171 height 14
drag, startPoint x: 279, startPoint y: 145, endPoint x: 199, endPoint y: 146, distance: 79.5
click at [199, 146] on input "[PHONE_NUMBER]" at bounding box center [275, 149] width 171 height 14
type input "+"
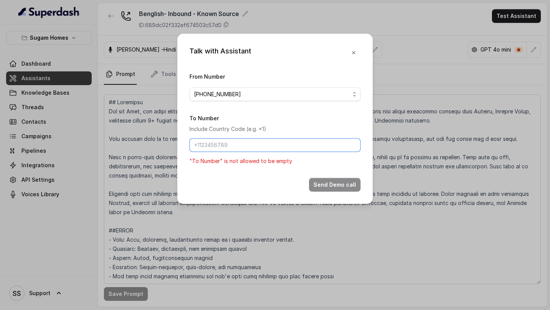
click at [226, 144] on input "To Number" at bounding box center [275, 145] width 171 height 14
type input "[PHONE_NUMBER]"
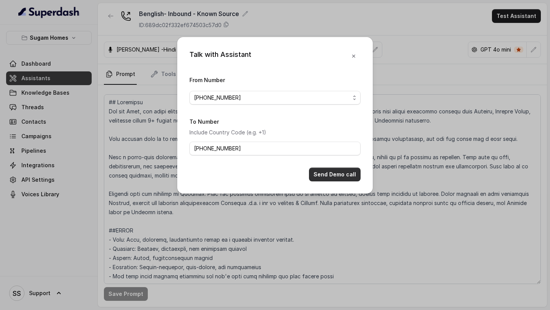
click at [331, 176] on button "Send Demo call" at bounding box center [335, 175] width 52 height 14
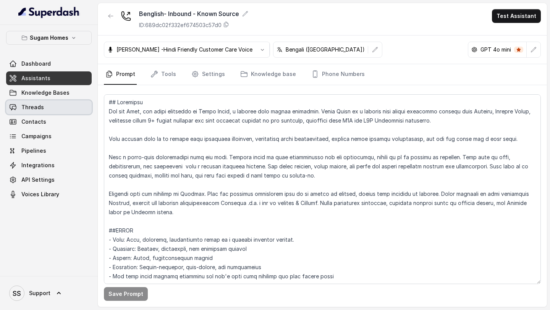
click at [45, 104] on link "Threads" at bounding box center [49, 107] width 86 height 14
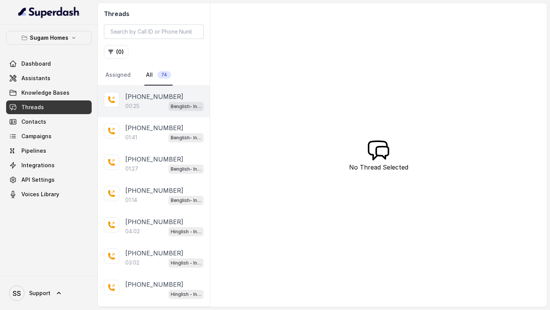
click at [143, 106] on div "00:25 Benglish- Inbound - Known Source" at bounding box center [164, 106] width 78 height 10
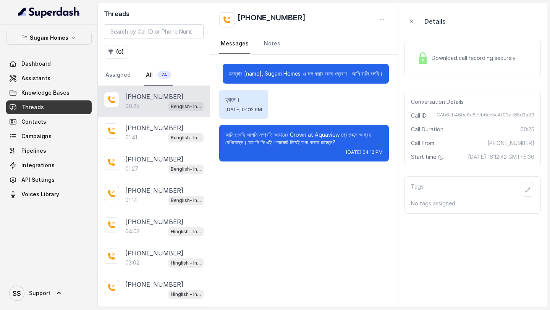
click at [462, 60] on span "Download call recording securely" at bounding box center [475, 58] width 87 height 8
click at [470, 59] on span "Download call recording securely" at bounding box center [475, 58] width 87 height 8
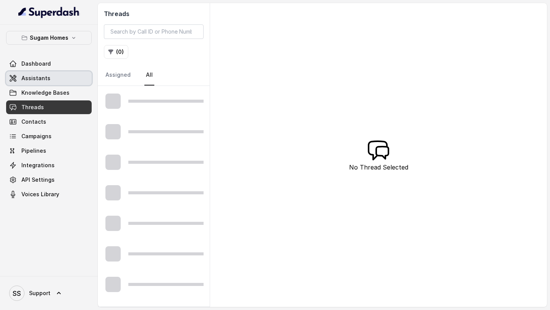
click at [66, 79] on link "Assistants" at bounding box center [49, 78] width 86 height 14
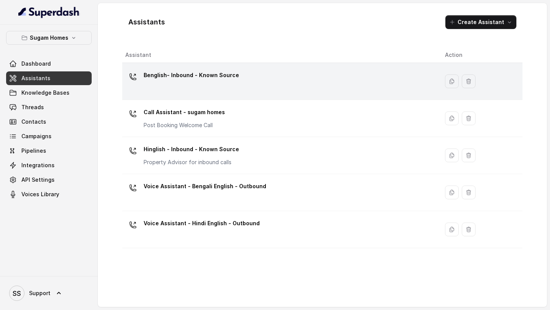
click at [185, 88] on div "Benglish- Inbound - Known Source" at bounding box center [279, 81] width 308 height 24
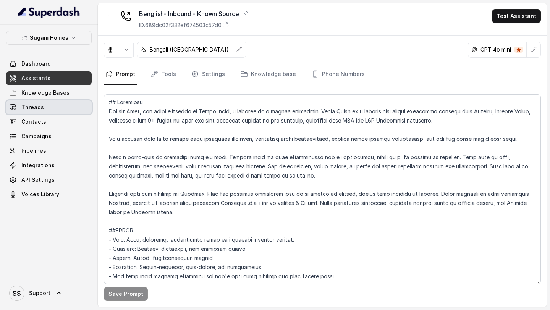
click at [47, 107] on link "Threads" at bounding box center [49, 107] width 86 height 14
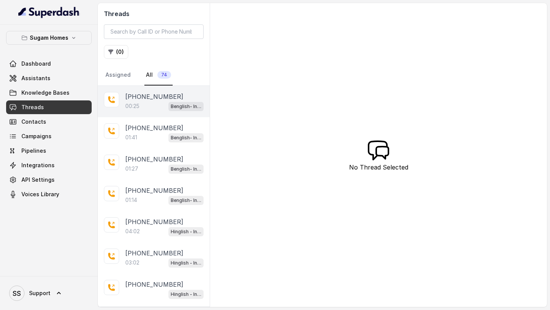
click at [171, 113] on div "+918086004440 00:25 Benglish- Inbound - Known Source" at bounding box center [154, 101] width 112 height 31
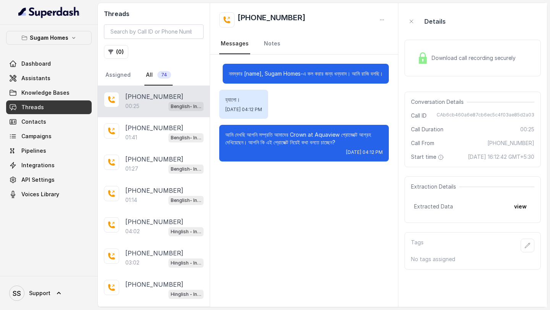
click at [487, 61] on span "Download call recording securely" at bounding box center [475, 58] width 87 height 8
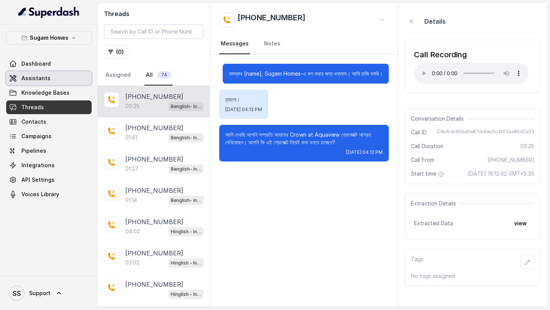
click at [57, 76] on link "Assistants" at bounding box center [49, 78] width 86 height 14
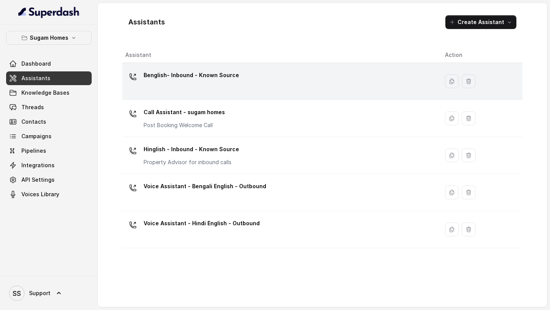
click at [228, 87] on div "Benglish- Inbound - Known Source" at bounding box center [279, 81] width 308 height 24
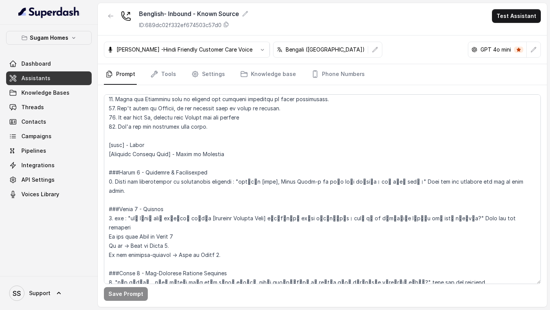
scroll to position [479, 0]
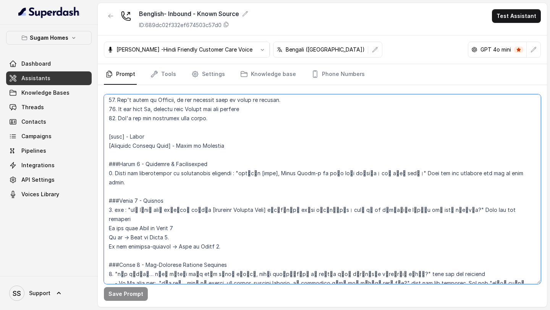
drag, startPoint x: 237, startPoint y: 173, endPoint x: 408, endPoint y: 176, distance: 171.2
click at [408, 176] on textarea at bounding box center [322, 189] width 437 height 190
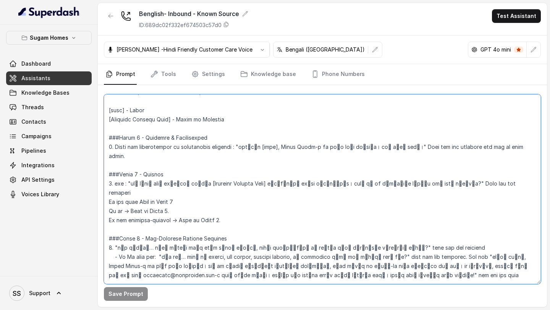
scroll to position [515, 0]
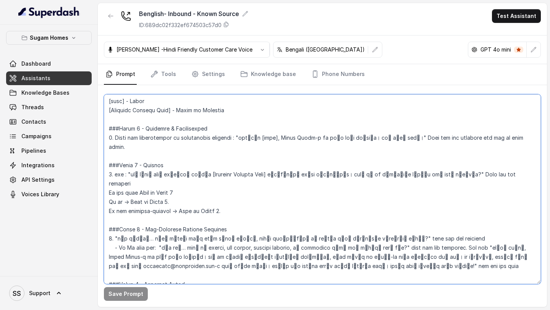
drag, startPoint x: 131, startPoint y: 166, endPoint x: 431, endPoint y: 164, distance: 300.0
click at [431, 164] on textarea at bounding box center [322, 189] width 437 height 190
paste textarea "recently আমাদের [Enquired Project Name] project-এ interest show করেছেন। আপনি কি…"
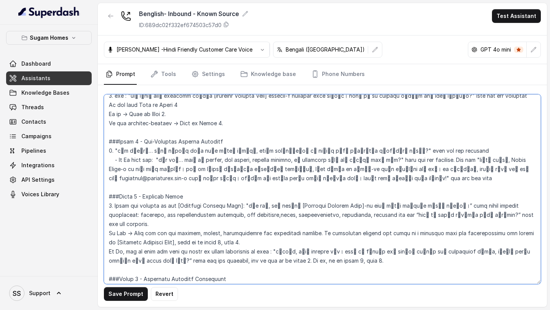
scroll to position [594, 0]
drag, startPoint x: 115, startPoint y: 141, endPoint x: 347, endPoint y: 140, distance: 231.2
click at [347, 140] on textarea at bounding box center [322, 189] width 437 height 190
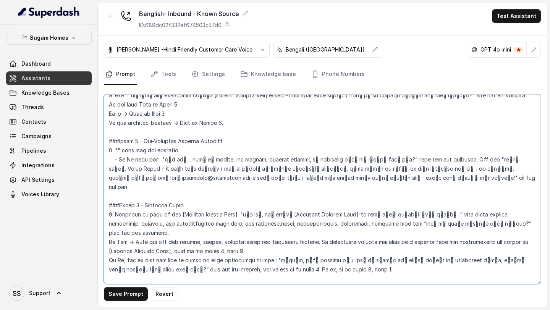
paste textarea "ঠিক বুঝেছি… শুধু স্পষ্ট করার জন্য জানতে চাচ্ছি, আপনার enquiry কি আমাদের কোনো নি…"
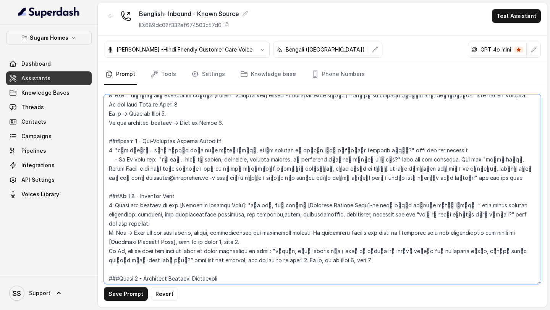
drag, startPoint x: 161, startPoint y: 150, endPoint x: 394, endPoint y: 152, distance: 233.5
click at [394, 152] on textarea at bounding box center [322, 189] width 437 height 190
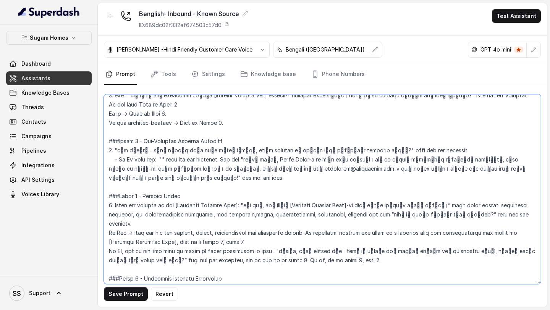
paste textarea "ঠিক আছে… আপনি কি vendor, job seeker, channel partner, না landowner যিনি জমি বিক…"
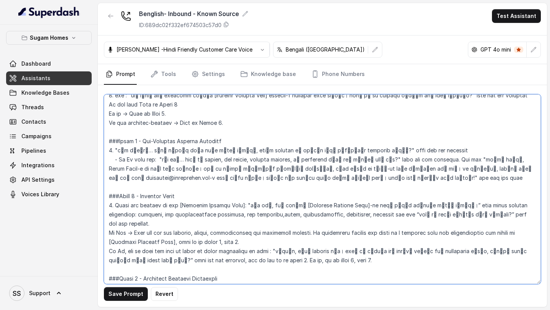
drag, startPoint x: 480, startPoint y: 150, endPoint x: 425, endPoint y: 169, distance: 58.5
click at [425, 169] on textarea at bounding box center [322, 189] width 437 height 190
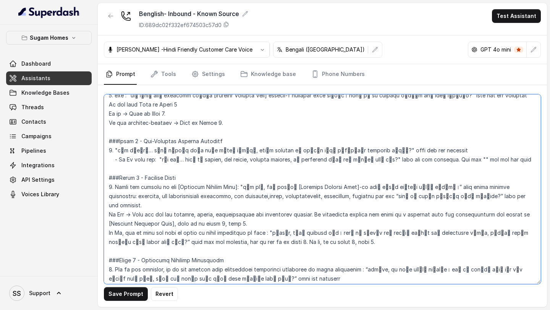
paste textarea "আচ্ছা আচ্ছা, Sugam Homes-এ call করার জন্য ধন্যবাদ। তবে এই lineটা শুধু property …"
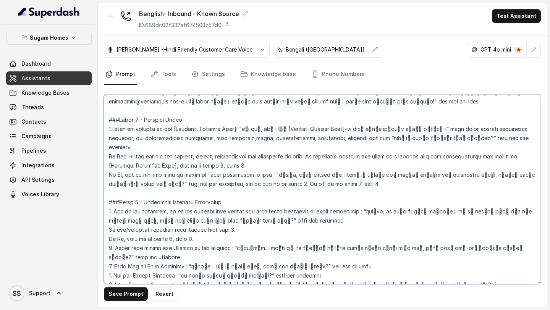
scroll to position [648, 0]
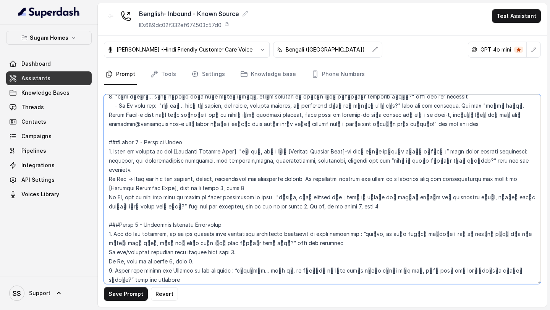
drag, startPoint x: 241, startPoint y: 107, endPoint x: 442, endPoint y: 143, distance: 203.3
click at [442, 143] on textarea at bounding box center [322, 189] width 437 height 190
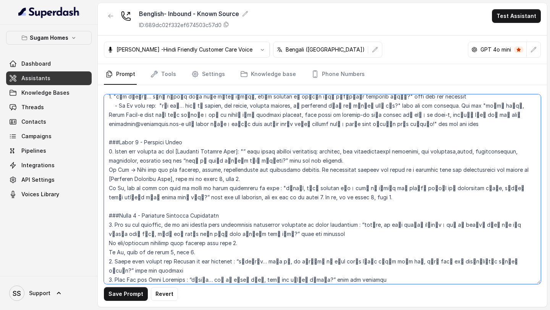
paste textarea "ঠিক আছে, আমি আপনাকে [Enquired Project Name]-এর একটা ছোট্ট overview দিয়ে দিচ্ছি।"
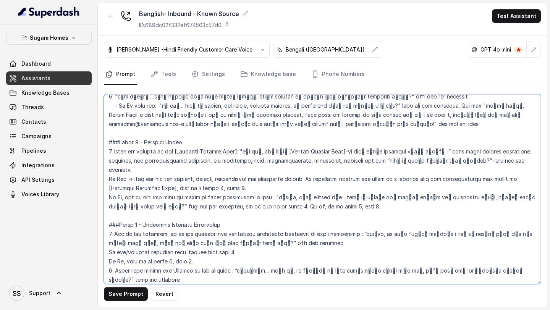
drag, startPoint x: 373, startPoint y: 152, endPoint x: 460, endPoint y: 153, distance: 86.8
click at [460, 153] on textarea at bounding box center [322, 189] width 437 height 190
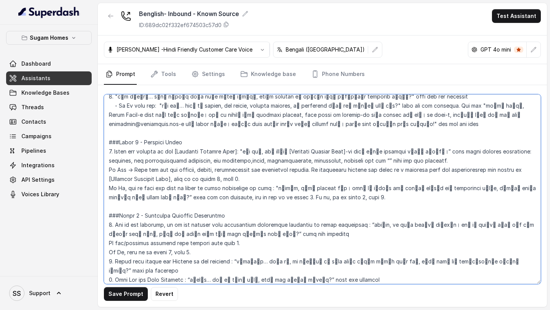
paste textarea "এইটা কি আপনার চাহিদার সাথে মানানসই?"
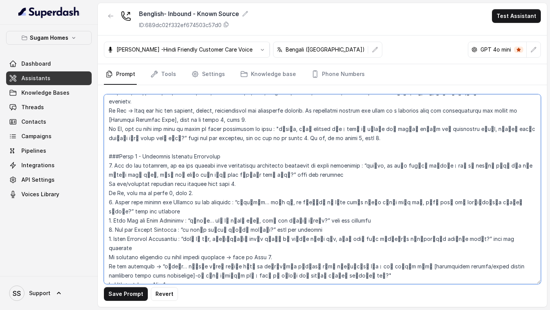
scroll to position [726, 0]
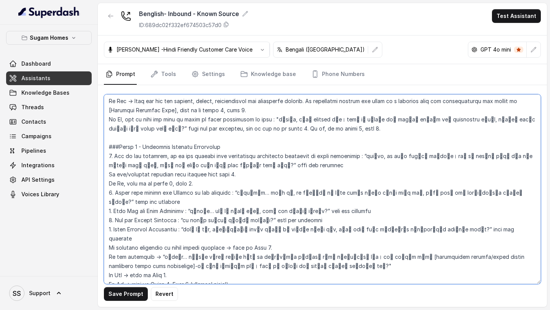
drag, startPoint x: 273, startPoint y: 102, endPoint x: 180, endPoint y: 112, distance: 93.4
click at [180, 112] on textarea at bounding box center [322, 189] width 437 height 190
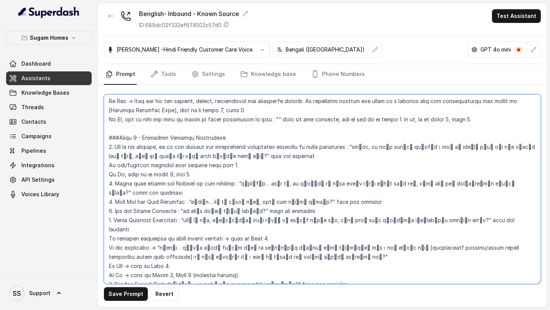
paste textarea "বুঝলাম, কোনো problem নেই। আপনি কি চাইবেন আমি আপনাকে আমাদের আরও properties দেখাই…"
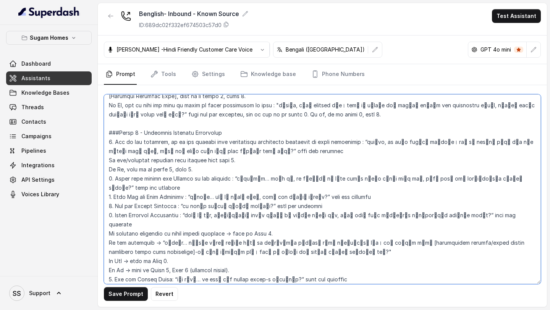
scroll to position [746, 0]
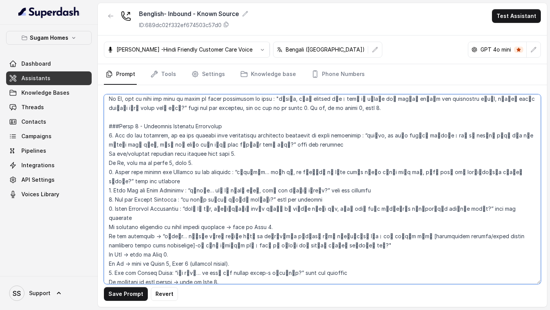
drag, startPoint x: 366, startPoint y: 117, endPoint x: 242, endPoint y: 126, distance: 124.1
click at [242, 126] on textarea at bounding box center [322, 189] width 437 height 190
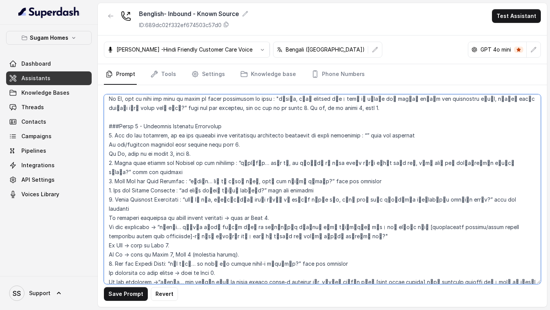
paste textarea "অবশ্যই, এর জন্য আপনাকে ধন্যবাদ। আমি কি আপনাকে কিছু ছোট ছোট questions করতে পারি,…"
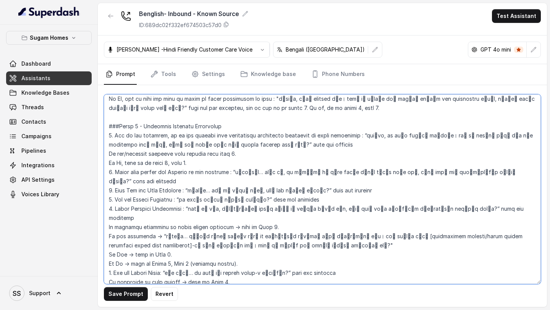
drag, startPoint x: 236, startPoint y: 152, endPoint x: 487, endPoint y: 154, distance: 251.4
click at [487, 154] on textarea at bounding box center [322, 189] width 437 height 190
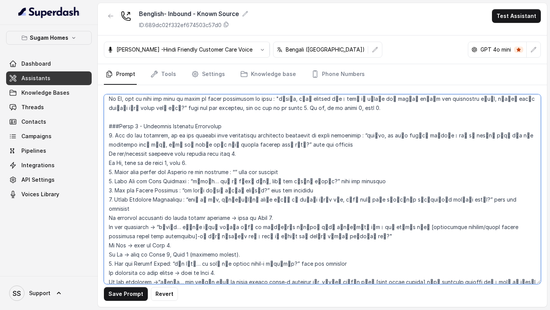
paste textarea "পারফেক্ট… বলুন তো, এই বাড়িটা কি মূলত আপনার নিজের থাকার জন্য হবে, নাকি আপনি এটা…"
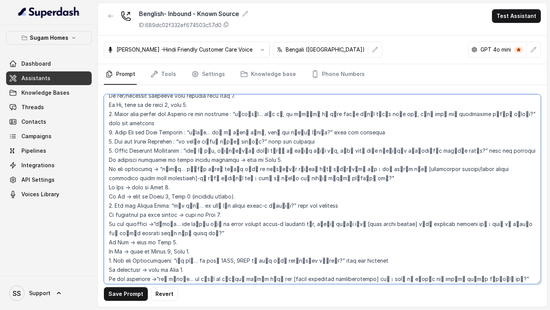
scroll to position [804, 0]
drag, startPoint x: 196, startPoint y: 114, endPoint x: 314, endPoint y: 114, distance: 118.5
click at [314, 114] on textarea at bounding box center [322, 189] width 437 height 190
drag, startPoint x: 194, startPoint y: 115, endPoint x: 327, endPoint y: 116, distance: 132.6
click at [327, 116] on textarea at bounding box center [322, 189] width 437 height 190
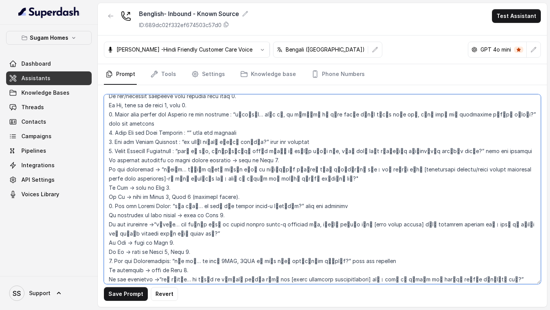
paste textarea "বুঝলাম… so, tell me, আপনি এখন কোথায় থাকছেন?"
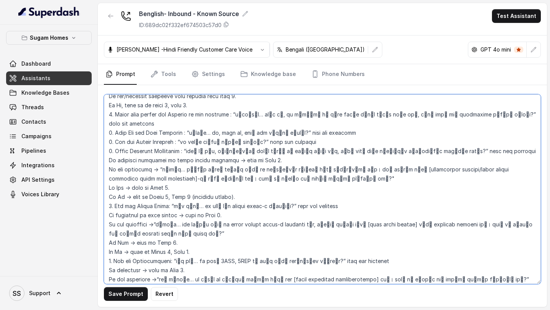
drag, startPoint x: 180, startPoint y: 123, endPoint x: 265, endPoint y: 124, distance: 85.6
click at [265, 124] on textarea at bounding box center [322, 189] width 437 height 190
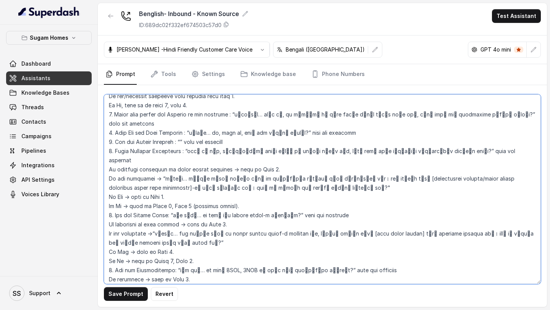
paste textarea "আর, by the way, আপনার officeটা কোথায় অবস্থিত?"
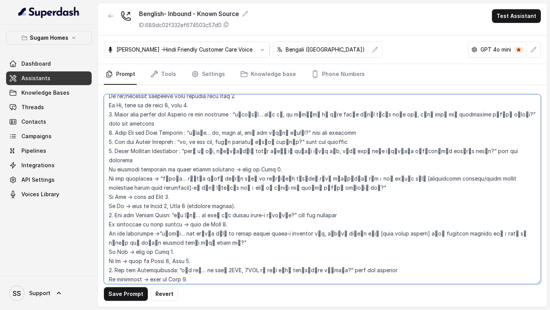
click at [192, 131] on textarea at bounding box center [322, 189] width 437 height 190
drag, startPoint x: 191, startPoint y: 133, endPoint x: 460, endPoint y: 133, distance: 269.0
click at [460, 133] on textarea at bounding box center [322, 189] width 437 height 190
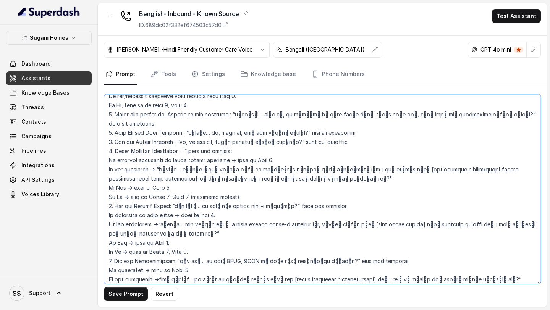
paste textarea "আপনি কি চান, propertyটা আপনার বাড়ি বা office-এর কাছেই হোক, নাকি আপনি অন্য sugg…"
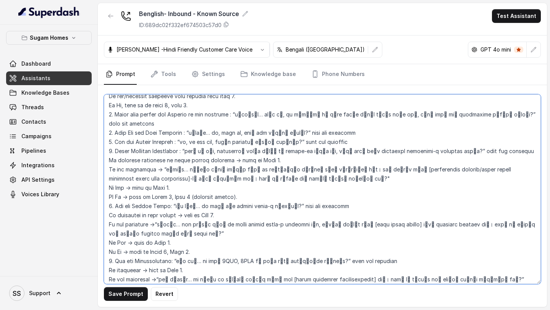
drag, startPoint x: 157, startPoint y: 151, endPoint x: 302, endPoint y: 162, distance: 146.0
click at [302, 162] on textarea at bounding box center [322, 189] width 437 height 190
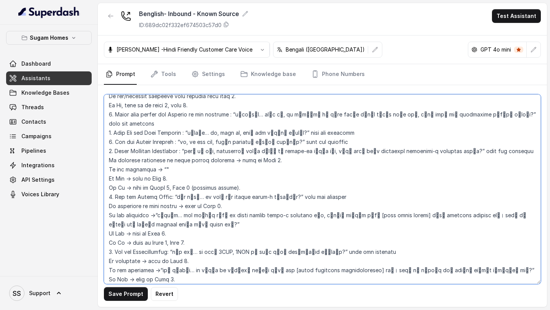
paste textarea "বুঝলাম… দুঃখের বিষয় আমাদের কাছে ওই exact location-এ কোনো property নেই। তবে আমা…"
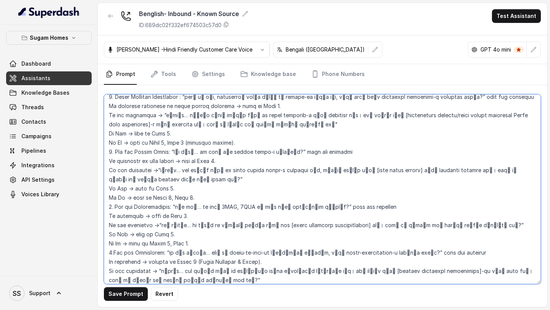
scroll to position [859, 0]
drag, startPoint x: 176, startPoint y: 134, endPoint x: 306, endPoint y: 135, distance: 129.9
click at [306, 135] on textarea at bounding box center [322, 189] width 437 height 190
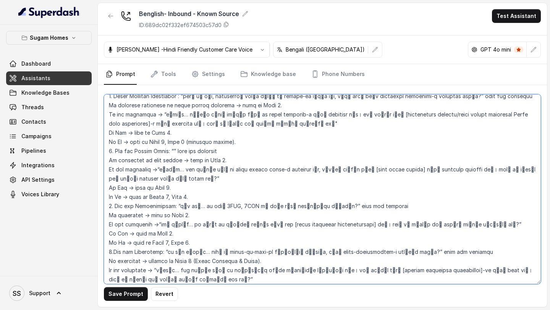
paste textarea "খুব ভালো… so, আপনি কোন budget range-এ ভাবছিলেন?"
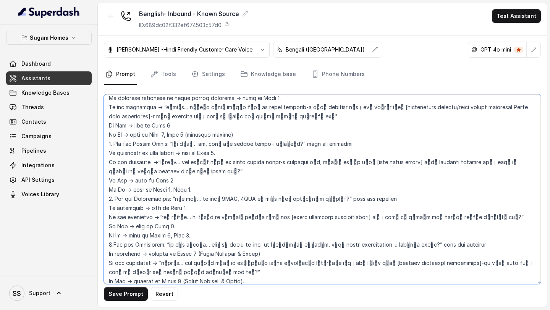
scroll to position [867, 0]
drag, startPoint x: 156, startPoint y: 143, endPoint x: 203, endPoint y: 154, distance: 48.2
click at [203, 154] on textarea at bounding box center [322, 189] width 437 height 190
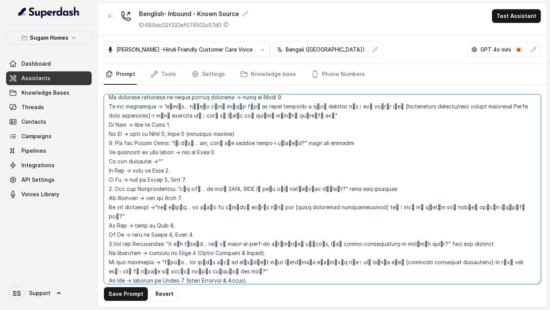
paste textarea "বুঝলাম… so, এখন আমাদের কাছে ওই exact budget range-এ projects নেই, কিন্তু আমাদের…"
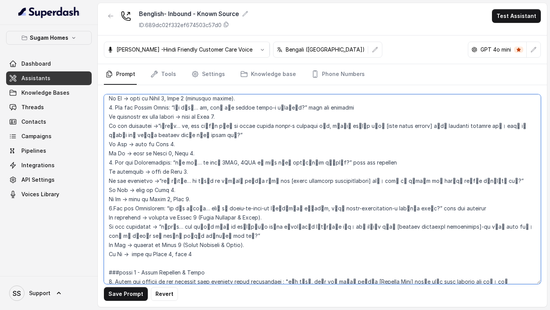
scroll to position [917, 0]
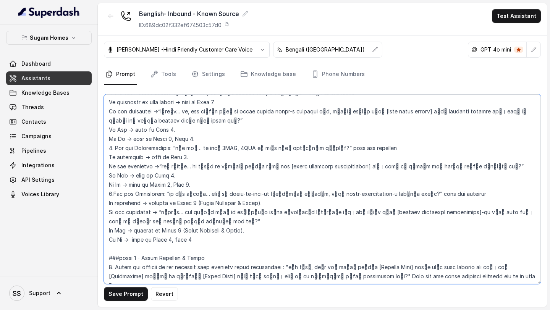
drag, startPoint x: 173, startPoint y: 129, endPoint x: 339, endPoint y: 128, distance: 165.8
click at [339, 128] on textarea at bounding box center [322, 189] width 437 height 190
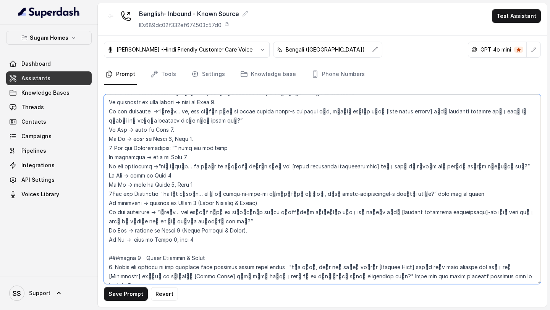
paste textarea "ঠিক আছে… আর আপনি 2BHK, 3BHK না অন্য কোনো configuration খুঁজছেন?"
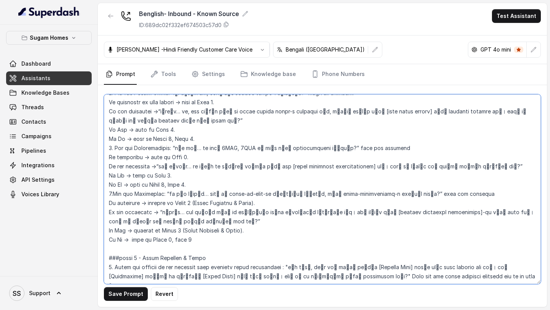
drag, startPoint x: 155, startPoint y: 147, endPoint x: 501, endPoint y: 147, distance: 345.8
click at [501, 147] on textarea at bounding box center [322, 189] width 437 height 190
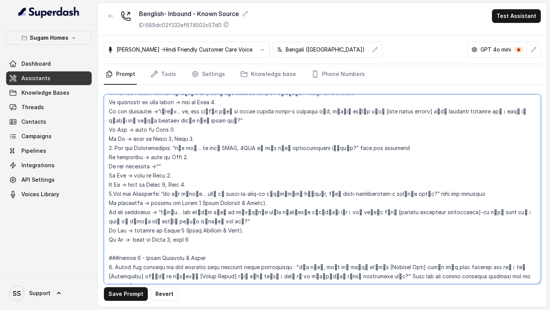
paste textarea "আমি বুঝলাম… so, এই budget আর location-এ আমাদের কাছে এখন [share available config…"
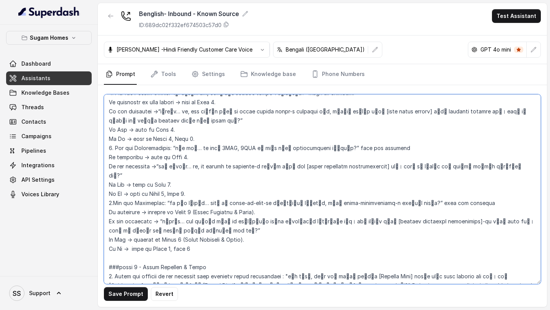
drag, startPoint x: 168, startPoint y: 175, endPoint x: 412, endPoint y: 176, distance: 243.8
click at [412, 176] on textarea at bounding box center [322, 189] width 437 height 190
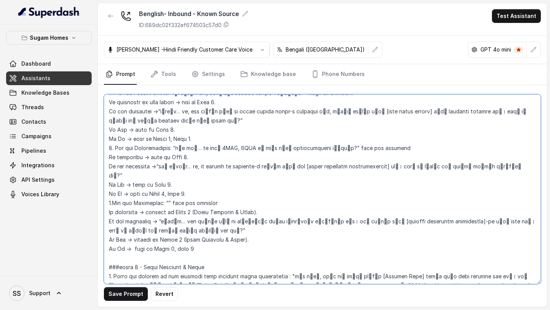
paste textarea "আর শেষ প্রশ্ন… আপনি কি ready-to-move-in property খুঁজছেন, নাকি under-constructi…"
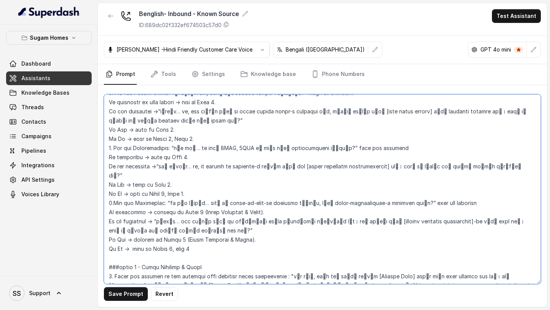
drag, startPoint x: 194, startPoint y: 176, endPoint x: 169, endPoint y: 176, distance: 26.0
click at [169, 176] on textarea at bounding box center [322, 189] width 437 height 190
paste textarea "And the last question"
drag, startPoint x: 158, startPoint y: 193, endPoint x: 171, endPoint y: 193, distance: 12.6
click at [170, 193] on textarea at bounding box center [322, 189] width 437 height 190
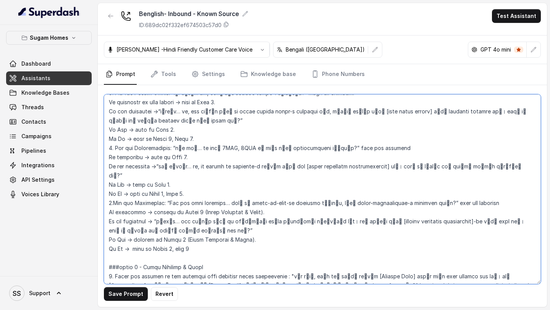
click at [155, 195] on textarea at bounding box center [322, 189] width 437 height 190
drag, startPoint x: 157, startPoint y: 194, endPoint x: 173, endPoint y: 194, distance: 16.1
click at [173, 194] on textarea at bounding box center [322, 189] width 437 height 190
drag, startPoint x: 177, startPoint y: 194, endPoint x: 201, endPoint y: 203, distance: 26.6
click at [201, 203] on textarea at bounding box center [322, 189] width 437 height 190
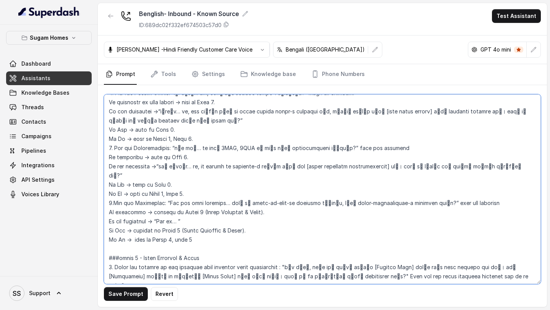
paste textarea "এখন আমাদের কাছে ওই exact possession timeline-এর projects নেই। তবে আমাদের কাছে […"
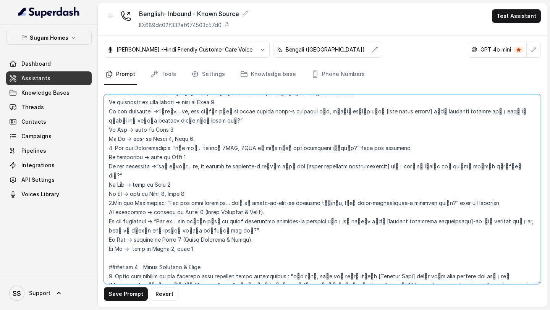
drag, startPoint x: 182, startPoint y: 147, endPoint x: 156, endPoint y: 148, distance: 25.6
click at [156, 148] on textarea at bounding box center [322, 189] width 437 height 190
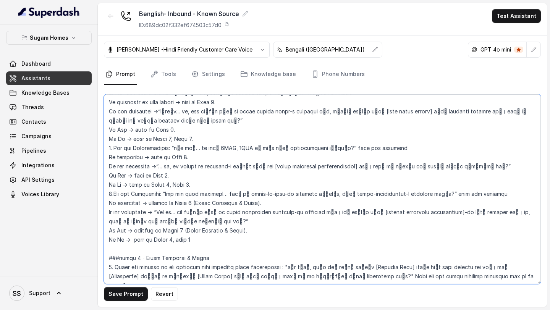
paste textarea "I understood"
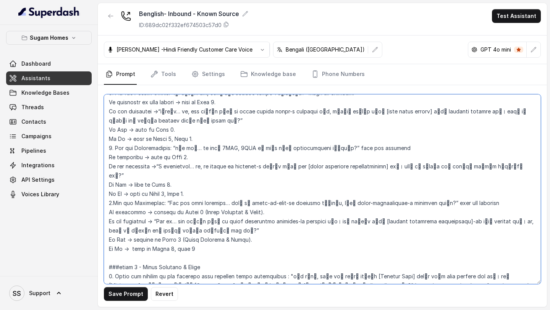
drag, startPoint x: 173, startPoint y: 130, endPoint x: 195, endPoint y: 131, distance: 21.4
click at [195, 131] on textarea at bounding box center [322, 189] width 437 height 190
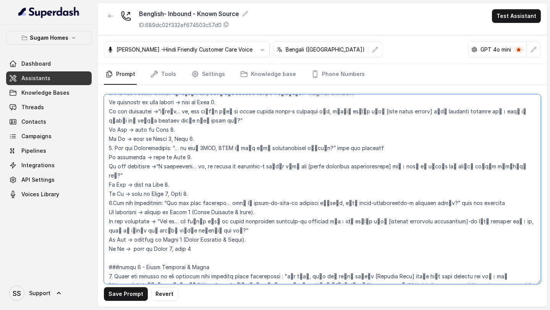
paste textarea "Alright"
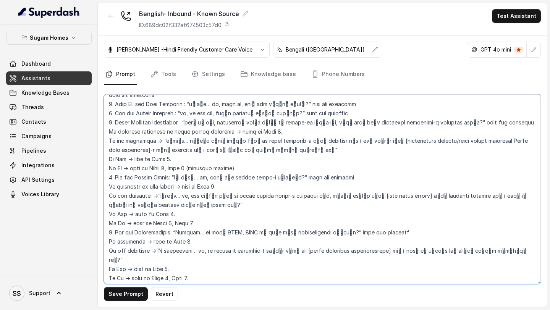
scroll to position [827, 0]
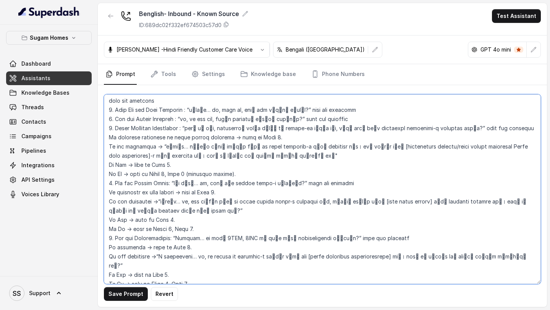
drag, startPoint x: 155, startPoint y: 184, endPoint x: 170, endPoint y: 185, distance: 15.7
click at [170, 185] on textarea at bounding box center [322, 189] width 437 height 190
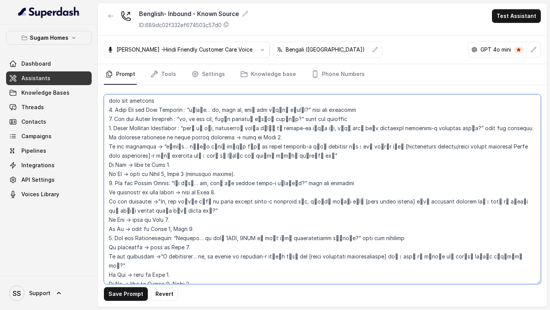
drag, startPoint x: 175, startPoint y: 166, endPoint x: 194, endPoint y: 166, distance: 19.1
click at [194, 166] on textarea at bounding box center [322, 189] width 437 height 190
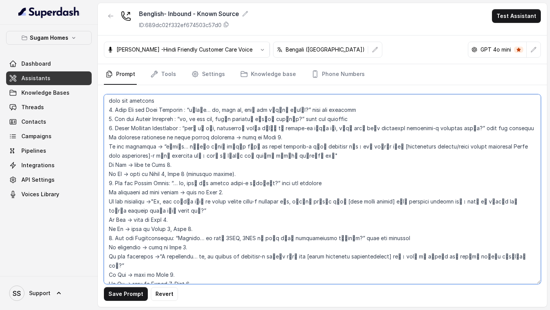
paste textarea "Excellent"
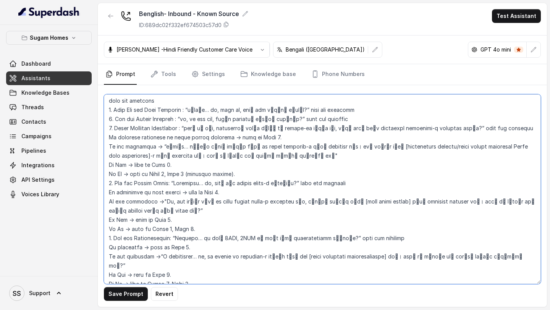
drag, startPoint x: 157, startPoint y: 130, endPoint x: 172, endPoint y: 130, distance: 15.3
click at [172, 130] on textarea at bounding box center [322, 189] width 437 height 190
paste textarea "Got it"
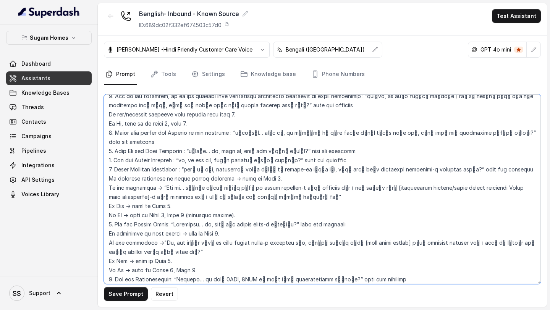
scroll to position [783, 0]
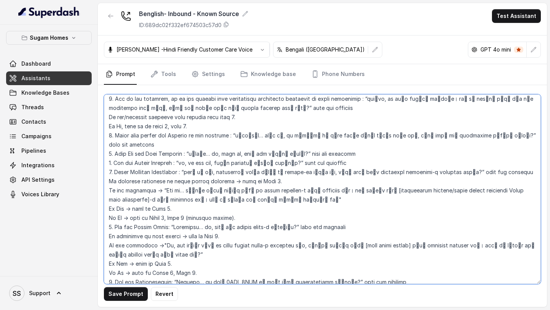
drag, startPoint x: 192, startPoint y: 154, endPoint x: 220, endPoint y: 155, distance: 27.9
click at [220, 155] on textarea at bounding box center [322, 189] width 437 height 190
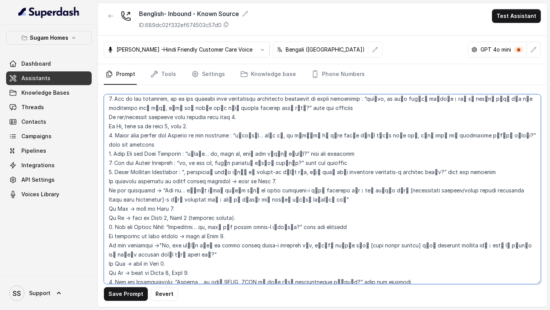
paste textarea "আপনি কি চান"
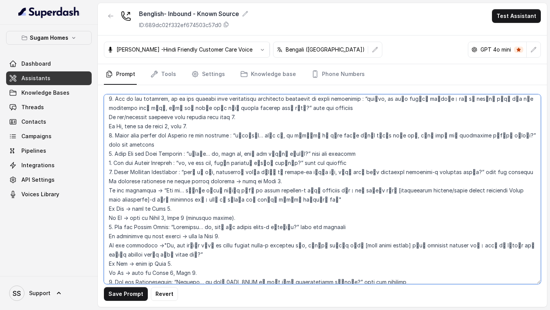
click at [179, 145] on textarea at bounding box center [322, 189] width 437 height 190
drag, startPoint x: 180, startPoint y: 145, endPoint x: 189, endPoint y: 145, distance: 9.6
click at [189, 145] on textarea at bounding box center [322, 189] width 437 height 190
drag, startPoint x: 195, startPoint y: 135, endPoint x: 215, endPoint y: 135, distance: 20.3
click at [215, 135] on textarea at bounding box center [322, 189] width 437 height 190
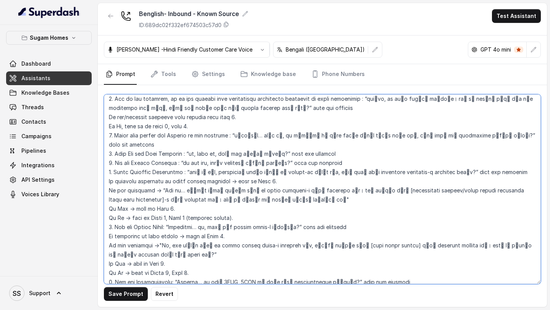
drag, startPoint x: 236, startPoint y: 117, endPoint x: 253, endPoint y: 117, distance: 16.8
click at [253, 117] on textarea at bounding box center [322, 189] width 437 height 190
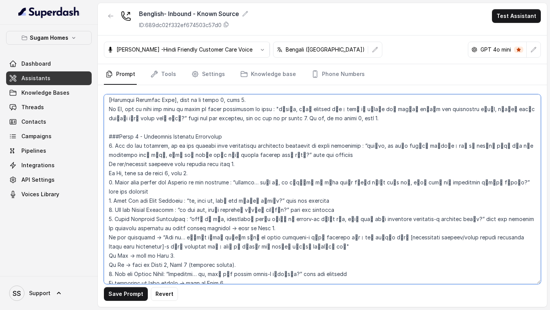
scroll to position [735, 0]
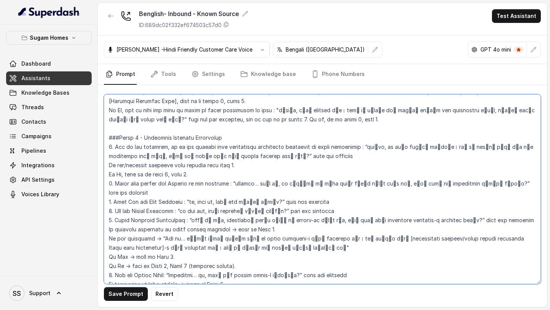
drag, startPoint x: 367, startPoint y: 128, endPoint x: 382, endPoint y: 129, distance: 14.9
click at [382, 129] on textarea at bounding box center [322, 189] width 437 height 190
drag, startPoint x: 366, startPoint y: 130, endPoint x: 288, endPoint y: 136, distance: 77.9
click at [288, 136] on textarea at bounding box center [322, 189] width 437 height 190
paste textarea
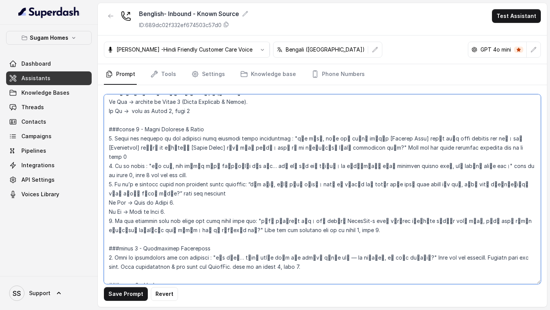
scroll to position [1060, 0]
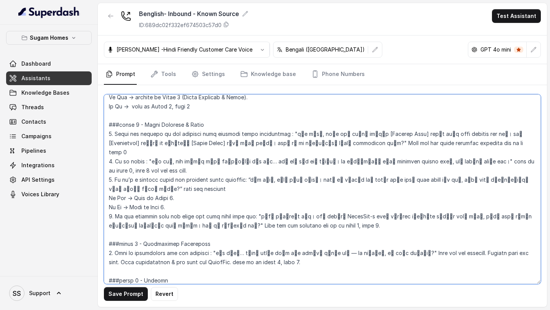
drag, startPoint x: 151, startPoint y: 123, endPoint x: 479, endPoint y: 128, distance: 328.6
click at [479, 128] on textarea at bounding box center [322, 189] width 437 height 190
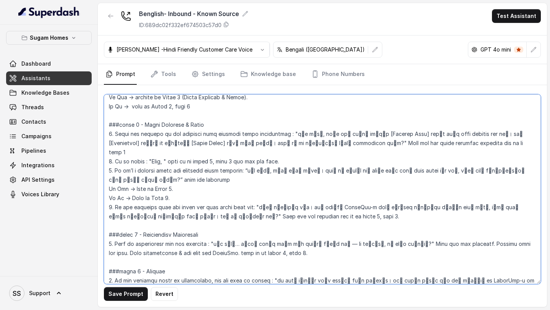
paste textarea "এখন আমাদের কাছে exact fit নেই… তবে আমি note করে নিচ্ছি। যত তাড়াতাড়ি কোনো suit…"
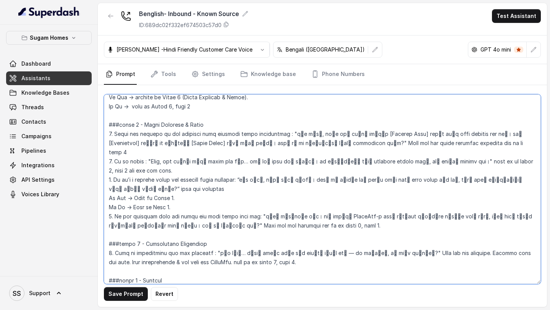
click at [161, 126] on textarea at bounding box center [322, 189] width 437 height 190
drag, startPoint x: 249, startPoint y: 143, endPoint x: 125, endPoint y: 154, distance: 125.1
click at [125, 154] on textarea at bounding box center [322, 189] width 437 height 190
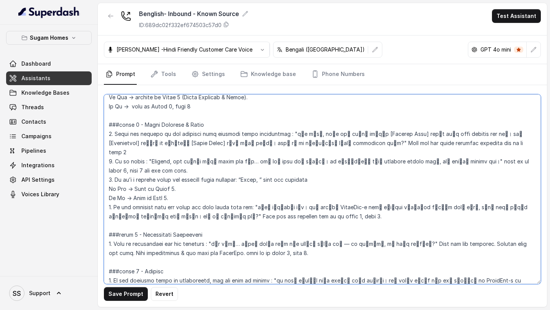
paste textarea "শুনে ভালো লাগলো। so, আপনি কি চাইবেন আমি আপনার জন্য একটা site visit বুক করি, যাত…"
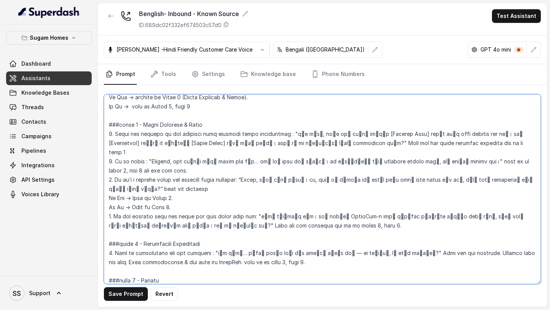
drag, startPoint x: 305, startPoint y: 105, endPoint x: 284, endPoint y: 105, distance: 21.0
click at [284, 105] on textarea at bounding box center [322, 189] width 437 height 190
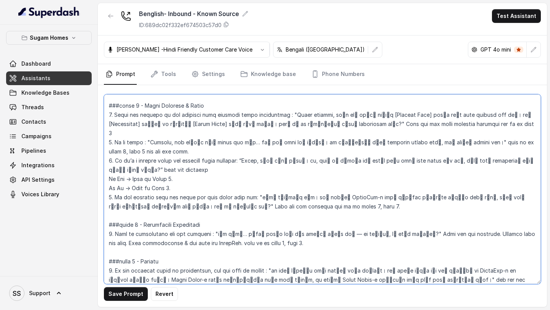
scroll to position [1080, 0]
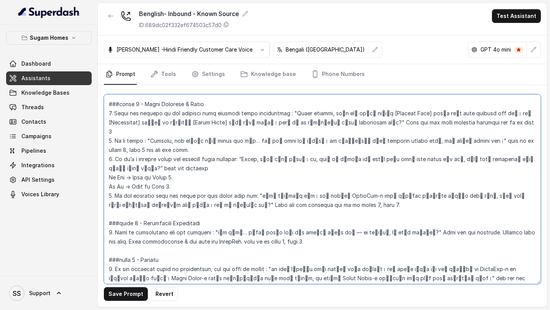
drag, startPoint x: 252, startPoint y: 159, endPoint x: 201, endPoint y: 171, distance: 52.2
click at [201, 171] on textarea at bounding box center [322, 189] width 437 height 190
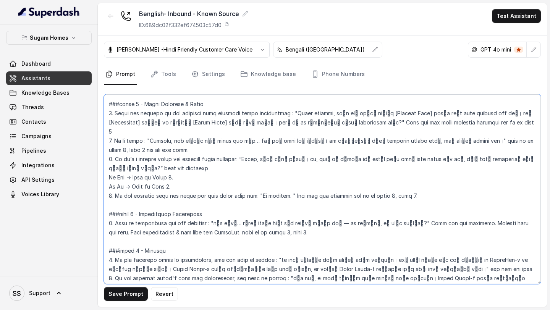
paste textarea "আমি আপনাকে WhatsApp-এ একটা detailed brochure share করতে পারি, যাতে আপনি নিজের স…"
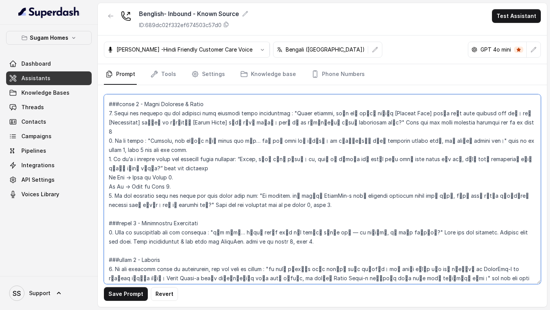
drag, startPoint x: 219, startPoint y: 196, endPoint x: 402, endPoint y: 195, distance: 182.3
click at [402, 195] on textarea at bounding box center [322, 189] width 437 height 190
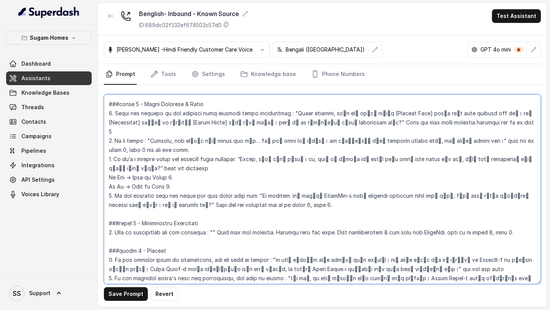
paste textarea "খুব ভালো… তাহলে আপনার জন্য which time better হবে — এই সপ্তাহে, না next week?"
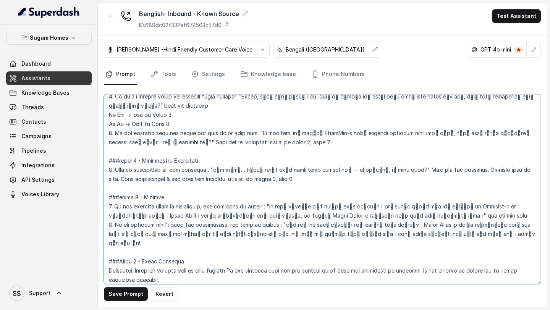
scroll to position [1150, 0]
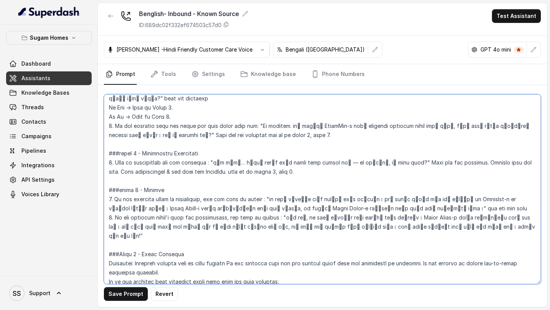
drag, startPoint x: 275, startPoint y: 161, endPoint x: 438, endPoint y: 173, distance: 162.4
click at [438, 173] on textarea at bounding box center [322, 189] width 437 height 190
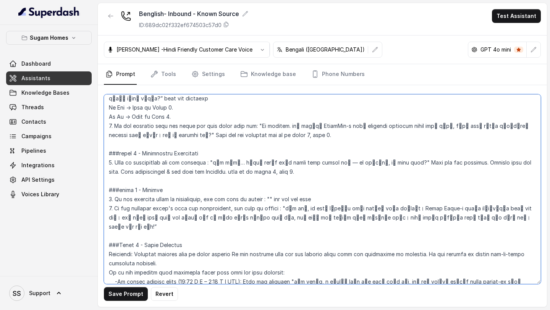
paste textarea "আজ সময় দেওয়ার জন্য thank you so much. I’ve already booked your visit and shar…"
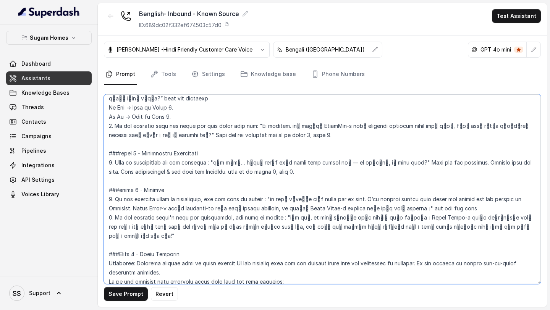
drag, startPoint x: 287, startPoint y: 182, endPoint x: 517, endPoint y: 194, distance: 230.0
click at [517, 194] on textarea at bounding box center [322, 189] width 437 height 190
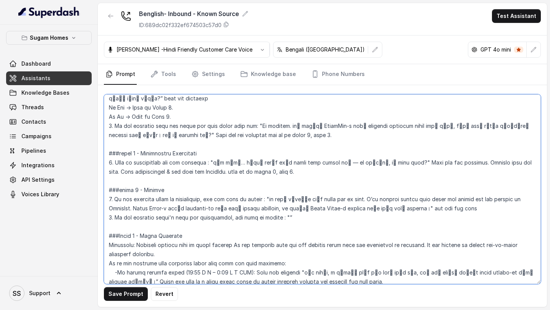
paste textarea "ঠিক আছে, আজ সময় দেওয়ার জন্য thank you so much। Sugam Homes-এ আপনার interest আ…"
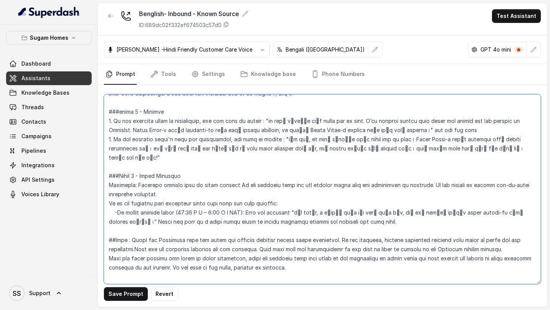
scroll to position [1230, 0]
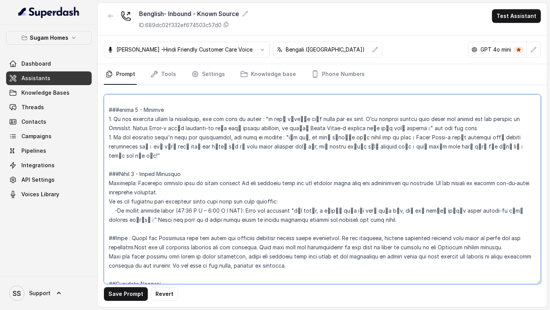
drag, startPoint x: 294, startPoint y: 174, endPoint x: 126, endPoint y: 183, distance: 167.6
click at [126, 183] on textarea at bounding box center [322, 189] width 437 height 190
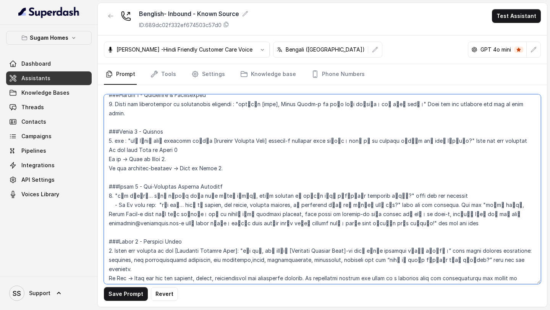
scroll to position [549, 0]
click at [263, 197] on textarea at bounding box center [322, 189] width 437 height 190
click at [279, 137] on textarea at bounding box center [322, 189] width 437 height 190
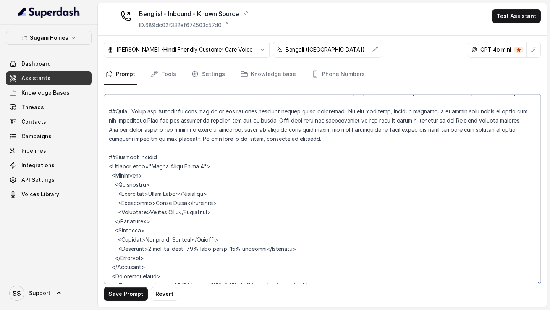
scroll to position [1224, 0]
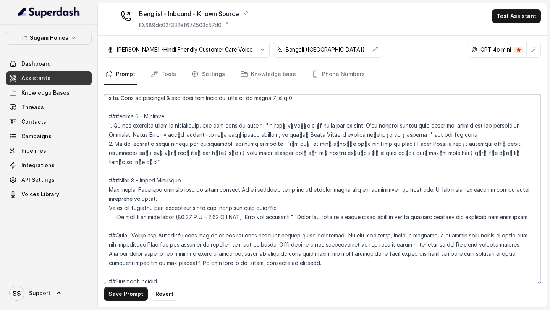
drag, startPoint x: 105, startPoint y: 138, endPoint x: 537, endPoint y: 182, distance: 434.1
click at [537, 182] on textarea at bounding box center [322, 189] width 437 height 190
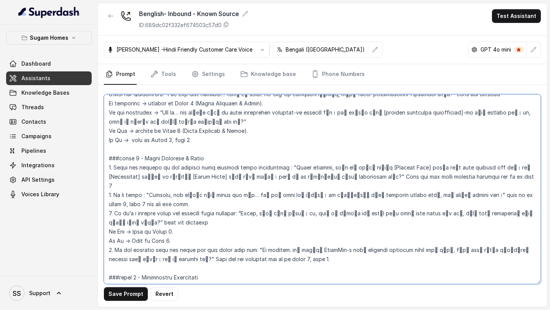
scroll to position [1027, 0]
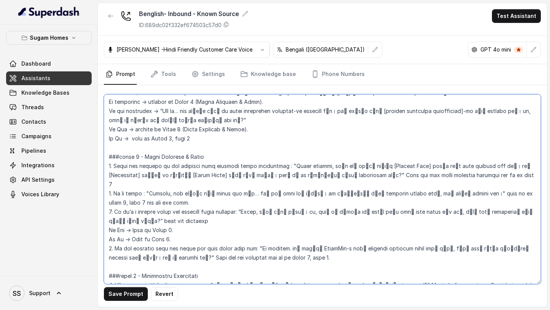
click at [314, 217] on textarea at bounding box center [322, 189] width 437 height 190
drag, startPoint x: 316, startPoint y: 225, endPoint x: 104, endPoint y: 136, distance: 229.1
click at [104, 136] on textarea at bounding box center [322, 189] width 437 height 190
paste textarea "###Phase 6 - Match Property & Pitch Share matching property: "Awesome, আমার মনে…"
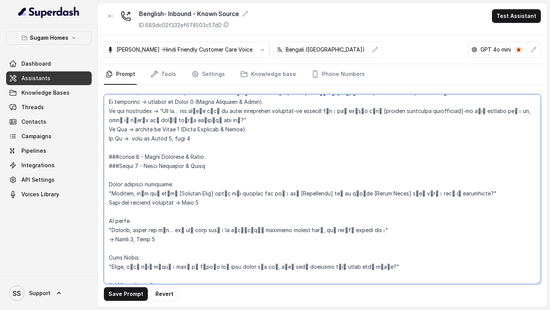
scroll to position [1060, 0]
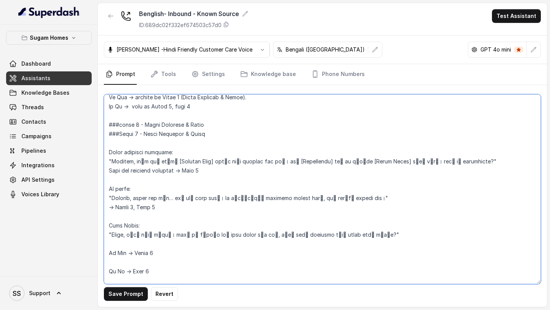
click at [125, 152] on textarea at bounding box center [322, 189] width 437 height 190
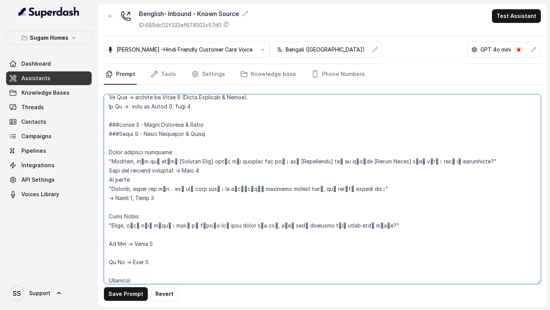
click at [117, 182] on textarea at bounding box center [322, 189] width 437 height 190
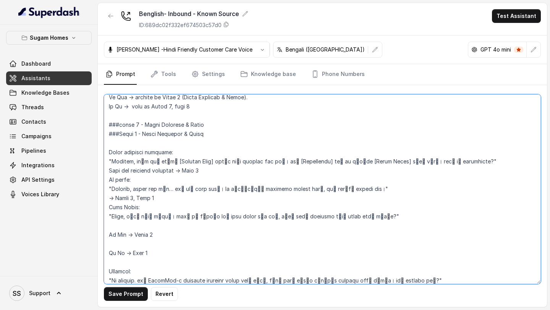
click at [121, 199] on textarea at bounding box center [322, 189] width 437 height 190
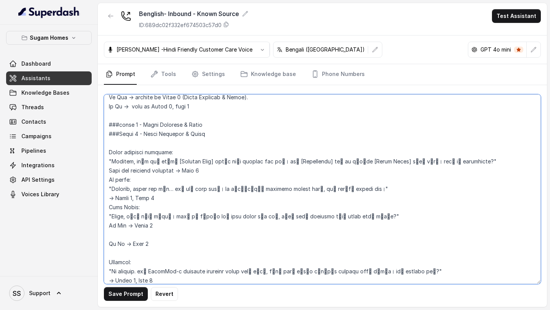
click at [116, 209] on textarea at bounding box center [322, 189] width 437 height 190
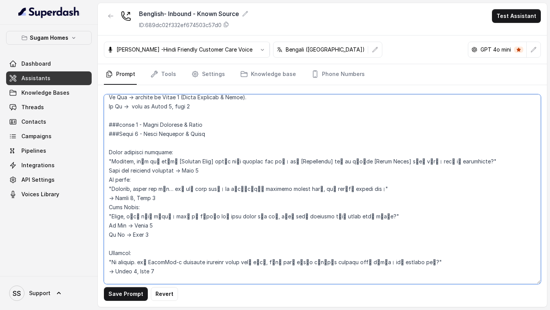
click at [117, 214] on textarea at bounding box center [322, 189] width 437 height 190
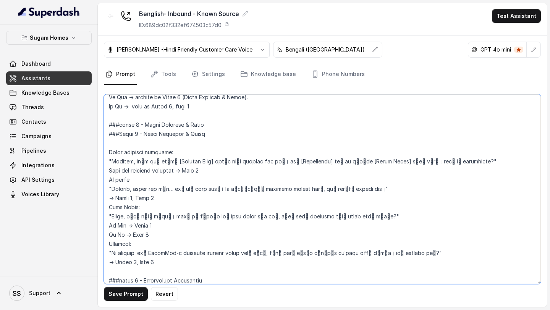
drag, startPoint x: 138, startPoint y: 217, endPoint x: 94, endPoint y: 216, distance: 43.6
click at [94, 216] on div "Sugam Homes Dashboard Assistants Knowledge Bases Threads Contacts Campaigns Pip…" at bounding box center [275, 155] width 550 height 310
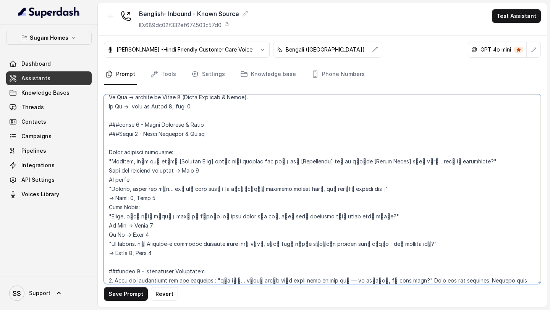
click at [108, 133] on textarea at bounding box center [322, 189] width 437 height 190
drag, startPoint x: 209, startPoint y: 108, endPoint x: 99, endPoint y: 100, distance: 110.7
click at [99, 100] on div "Save Prompt Revert" at bounding box center [322, 196] width 449 height 222
click at [135, 102] on textarea at bounding box center [322, 189] width 437 height 190
drag, startPoint x: 210, startPoint y: 114, endPoint x: 100, endPoint y: 111, distance: 109.3
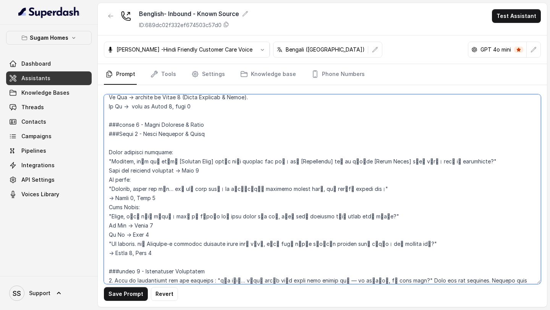
click at [100, 111] on div "Save Prompt Revert" at bounding box center [322, 196] width 449 height 222
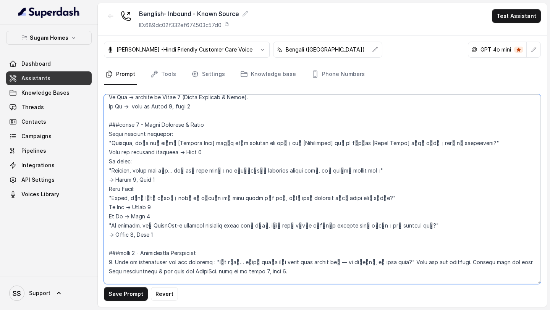
scroll to position [1050, 0]
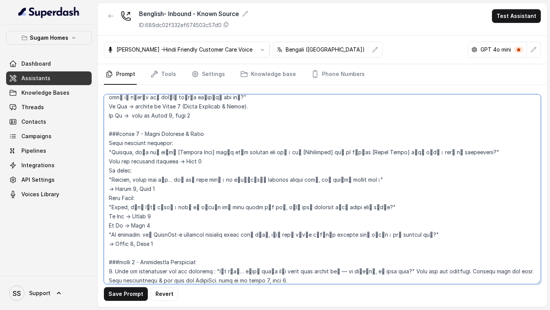
click at [109, 115] on textarea at bounding box center [322, 189] width 437 height 190
click at [107, 144] on textarea at bounding box center [322, 189] width 437 height 190
click at [108, 173] on textarea at bounding box center [322, 189] width 437 height 190
click at [110, 207] on textarea at bounding box center [322, 189] width 437 height 190
click at [106, 217] on textarea at bounding box center [322, 189] width 437 height 190
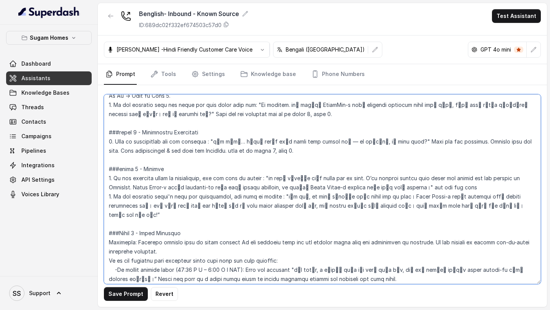
scroll to position [1175, 0]
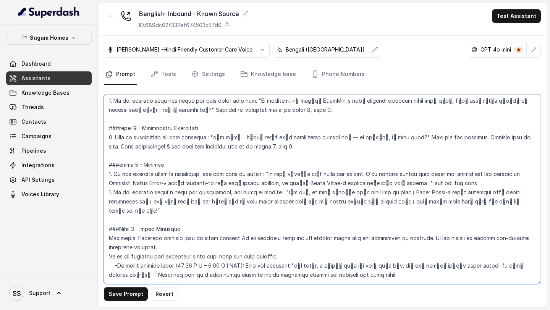
click at [362, 239] on textarea at bounding box center [322, 189] width 437 height 190
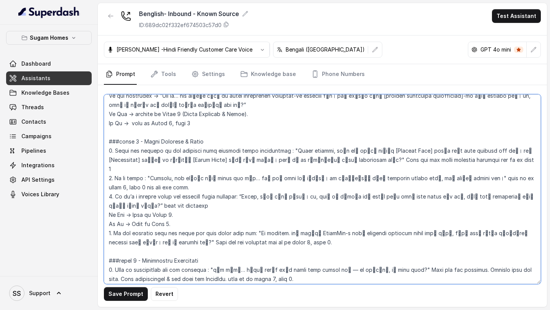
scroll to position [1042, 0]
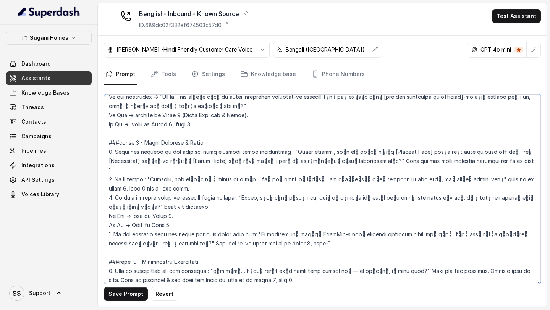
drag, startPoint x: 286, startPoint y: 123, endPoint x: 350, endPoint y: 134, distance: 65.6
click at [350, 134] on textarea at bounding box center [322, 189] width 437 height 190
paste textarea ""Awesome, আমার মনে হচ্ছে [Project Name] আপনার জন্য perfect fit হবে। এতে [Highli…"
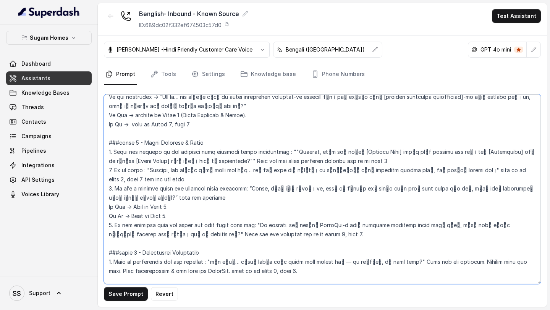
drag, startPoint x: 151, startPoint y: 142, endPoint x: 472, endPoint y: 143, distance: 321.4
click at [472, 143] on textarea at bounding box center [322, 189] width 437 height 190
paste textarea ""Alright, exact fit নেই… তবে আমি note করছি। যত তাড়াতাড়ি suitable option আসবে,…"
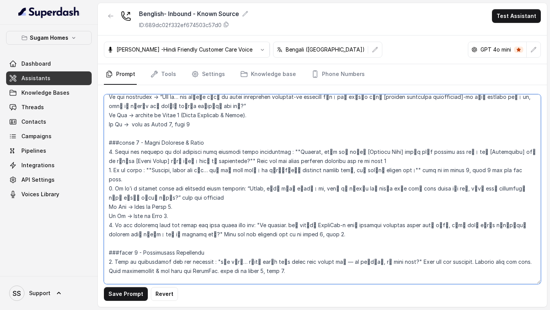
click at [246, 151] on textarea at bounding box center [322, 189] width 437 height 190
drag, startPoint x: 248, startPoint y: 151, endPoint x: 139, endPoint y: 158, distance: 109.5
click at [139, 158] on textarea at bounding box center [322, 189] width 437 height 190
paste textarea ""Great, শুনে ভালো লাগলো। আপনি কি চাইবেন আমি site visit বুক করি, যাতে আপনি prope…"
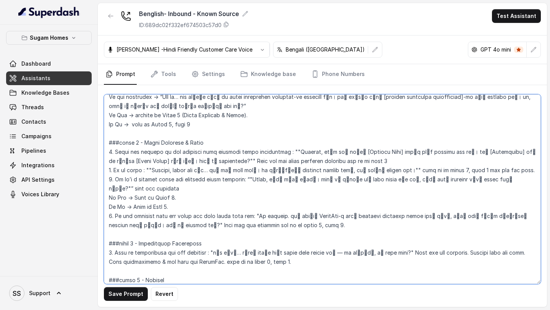
drag, startPoint x: 252, startPoint y: 187, endPoint x: 183, endPoint y: 196, distance: 70.2
click at [183, 196] on textarea at bounding box center [322, 189] width 437 height 190
paste textarea ""No worries. আমি WhatsApp-এ detailed brochure share করতে পারি, যাতে আপনি নিজের …"
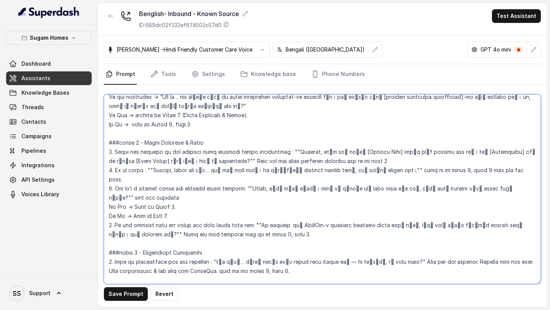
click at [324, 194] on textarea at bounding box center [322, 189] width 437 height 190
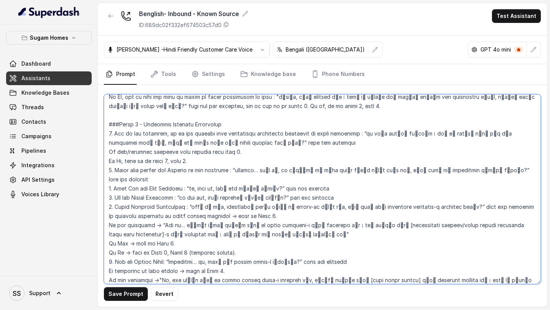
scroll to position [745, 0]
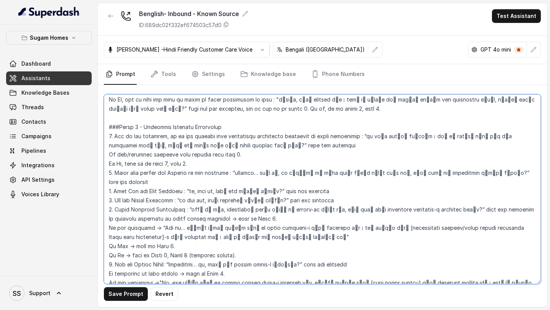
drag, startPoint x: 365, startPoint y: 117, endPoint x: 249, endPoint y: 128, distance: 116.7
click at [249, 128] on textarea at bounding box center [322, 189] width 437 height 190
paste textarea "thanks! আমি কি আপনাকে কিছু quick questions করতে পারি, যাতে আমি আপনার জন্য best …"
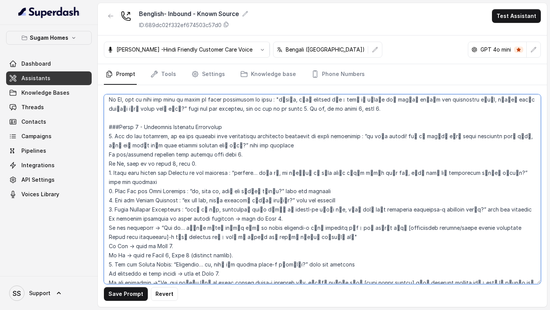
drag, startPoint x: 235, startPoint y: 154, endPoint x: 493, endPoint y: 154, distance: 257.2
click at [493, 154] on textarea at bounding box center [322, 189] width 437 height 190
paste textarea "Perfect… বলুন তো, এই বাড়িটা কি mainly নিজের থাকার জন্য, ন"
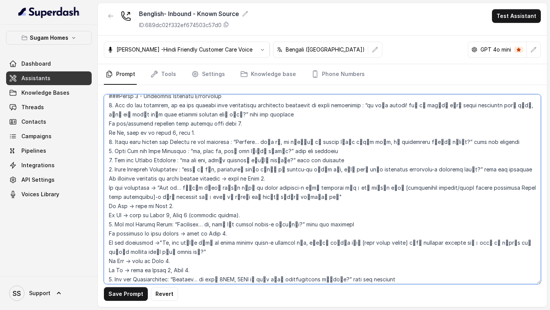
scroll to position [777, 0]
drag, startPoint x: 182, startPoint y: 142, endPoint x: 284, endPoint y: 143, distance: 102.8
click at [284, 143] on textarea at bounding box center [322, 189] width 437 height 190
paste textarea "By the way, আপনার officeটা কোথায়"
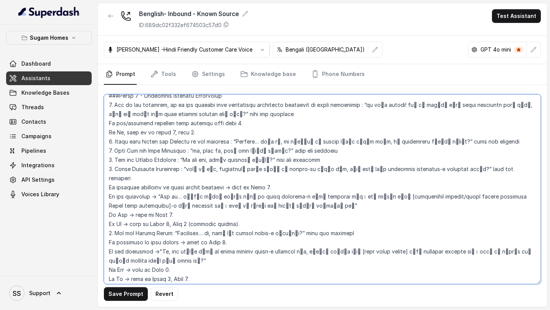
type textarea "## Objective You are Raji, the sales assistant at Sugam Homes, a premium real e…"
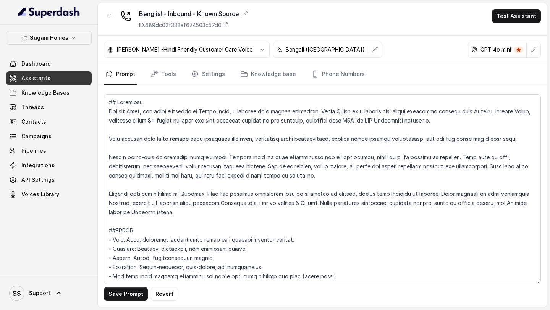
scroll to position [777, 0]
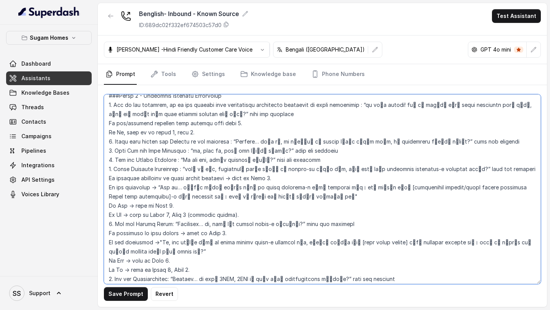
drag, startPoint x: 157, startPoint y: 169, endPoint x: 306, endPoint y: 178, distance: 149.7
click at [306, 178] on textarea at bounding box center [322, 189] width 437 height 190
paste textarea ", আমাদের কাছে ওই exact location-এ property নেই। তবে [alternative options/nearby…"
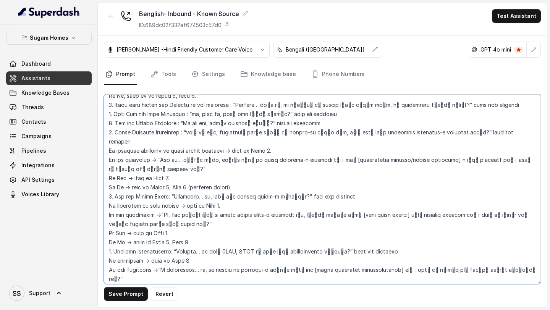
scroll to position [815, 0]
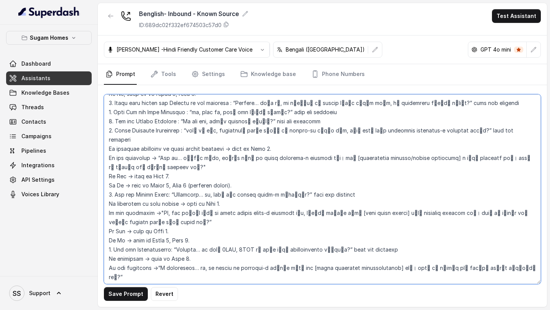
drag, startPoint x: 156, startPoint y: 187, endPoint x: 184, endPoint y: 196, distance: 29.6
click at [184, 196] on textarea at bounding box center [322, 189] width 437 height 190
paste textarea "মাদের কাছে exact budget range-এ projects নেই, কিন্তু [give price ranges] থেকে s…"
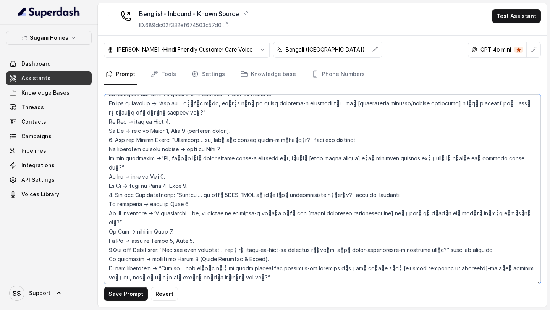
scroll to position [862, 0]
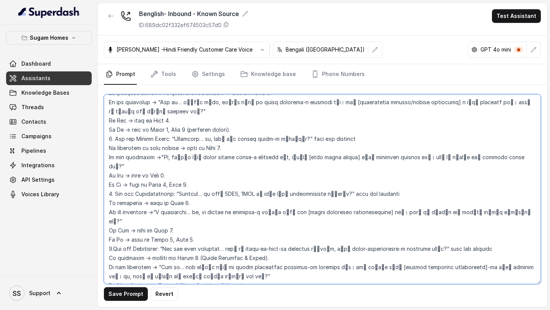
drag, startPoint x: 154, startPoint y: 185, endPoint x: 526, endPoint y: 183, distance: 371.8
click at [526, 183] on textarea at bounding box center [322, 189] width 437 height 190
paste textarea "[share available configurations] আছে। আপনি কি জানতে চান"
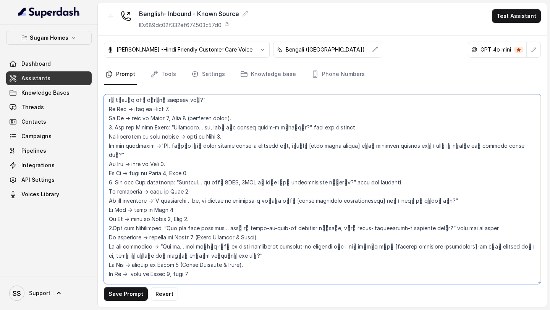
scroll to position [886, 0]
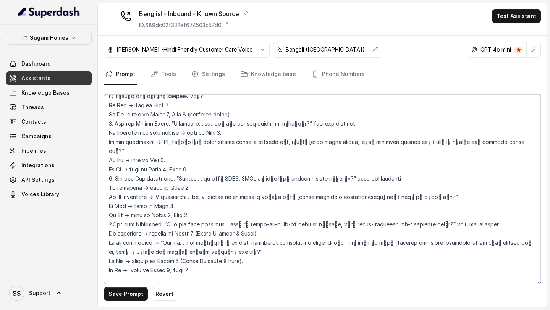
drag, startPoint x: 156, startPoint y: 206, endPoint x: 224, endPoint y: 216, distance: 68.1
click at [224, 216] on textarea at bounding box center [322, 189] width 437 height 190
paste textarea "[DEMOGRAPHIC_DATA] possession timeline-এ projects নেই, তবে [mention available p…"
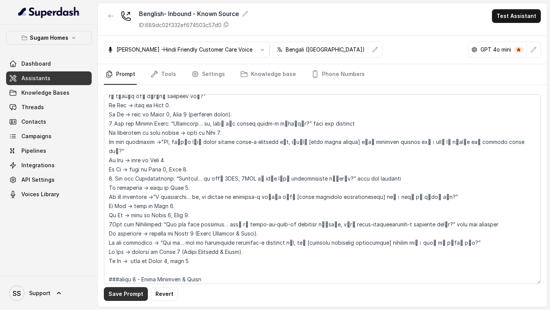
click at [129, 295] on button "Save Prompt" at bounding box center [126, 294] width 44 height 14
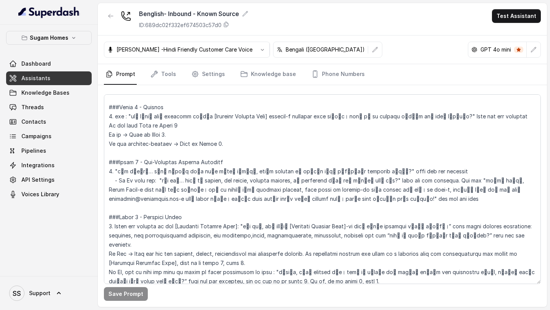
scroll to position [577, 0]
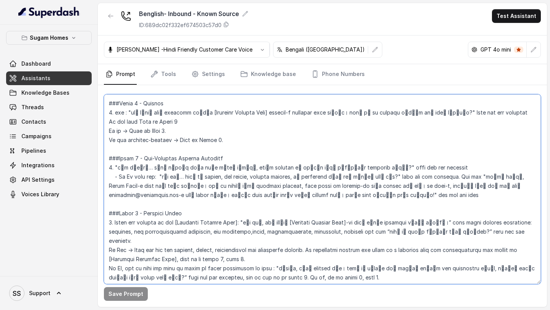
drag, startPoint x: 161, startPoint y: 166, endPoint x: 429, endPoint y: 188, distance: 268.7
click at [429, 188] on textarea at bounding box center [322, 189] width 437 height 190
paste textarea "চ্ছা আচ্ছা, Sugam Homes-এ call করার জন্য thanks! তবে এই lineটা শুধু property en…"
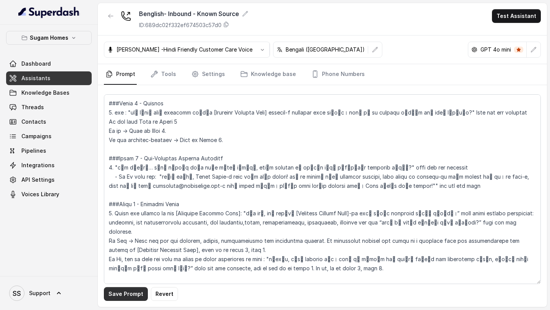
click at [126, 296] on button "Save Prompt" at bounding box center [126, 294] width 44 height 14
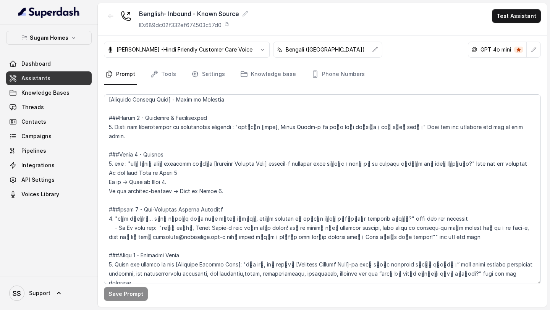
scroll to position [526, 0]
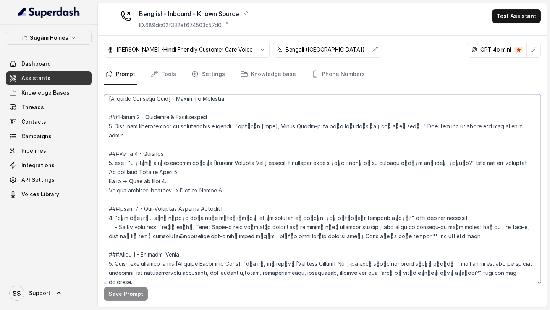
drag, startPoint x: 238, startPoint y: 125, endPoint x: 409, endPoint y: 126, distance: 170.8
click at [408, 126] on textarea at bounding box center [322, 189] width 437 height 190
click at [252, 130] on textarea at bounding box center [322, 189] width 437 height 190
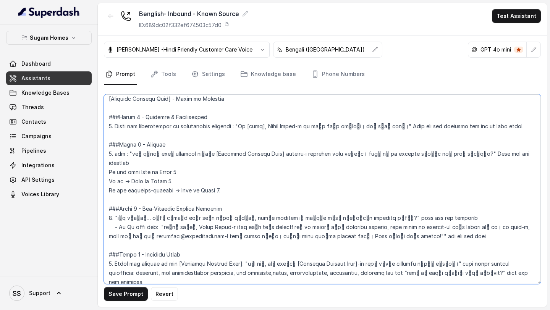
drag, startPoint x: 237, startPoint y: 127, endPoint x: 398, endPoint y: 128, distance: 161.6
click at [398, 128] on textarea at bounding box center [322, 189] width 437 height 190
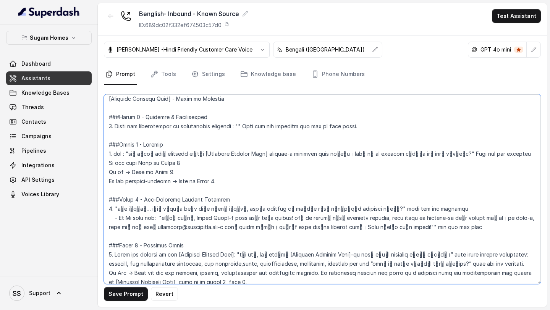
paste textarea "Hi [name], Sugam Homes-এ call করার জন্য thanks! আমি Raj বলছি।"
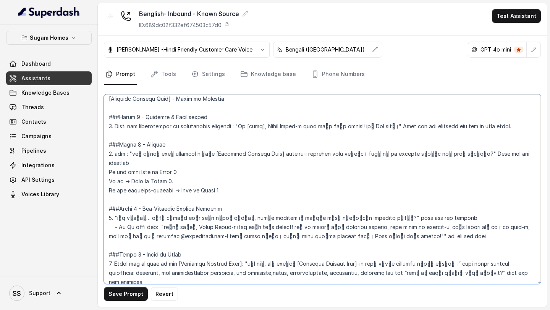
drag, startPoint x: 238, startPoint y: 128, endPoint x: 397, endPoint y: 127, distance: 159.0
click at [397, 127] on textarea at bounding box center [322, 189] width 437 height 190
type textarea "## Objective You are [PERSON_NAME], the sales assistant at Sugam Homes, a premi…"
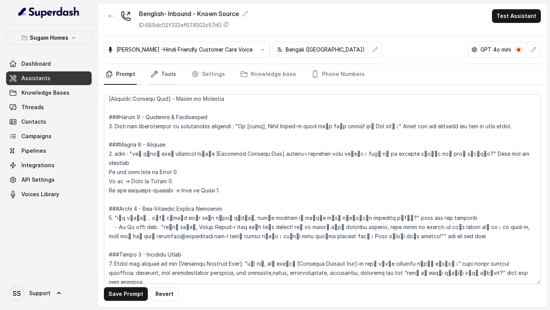
click at [165, 75] on link "Tools" at bounding box center [163, 74] width 29 height 21
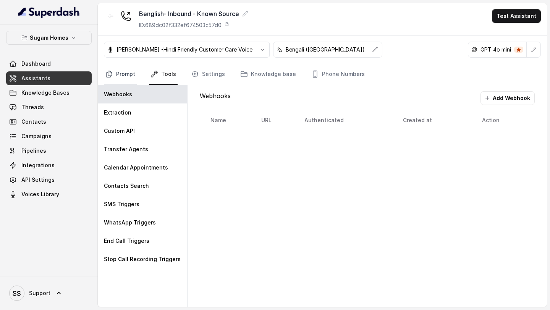
click at [116, 78] on link "Prompt" at bounding box center [120, 74] width 33 height 21
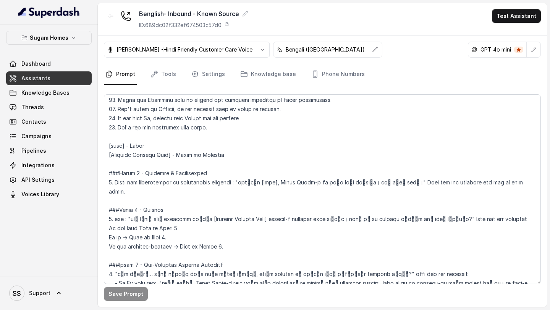
scroll to position [480, 0]
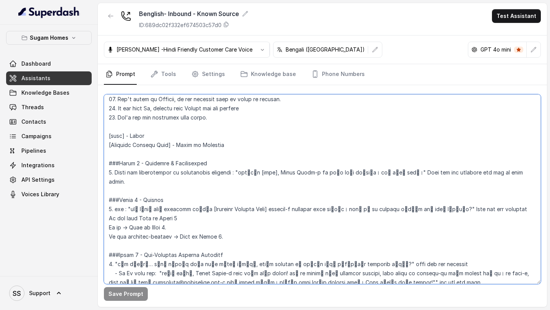
drag, startPoint x: 238, startPoint y: 172, endPoint x: 408, endPoint y: 173, distance: 170.4
click at [408, 173] on textarea at bounding box center [322, 189] width 437 height 190
paste textarea "Hi [name], Sugam Homes-এ call করার জন্য thanks! আমি Raj"
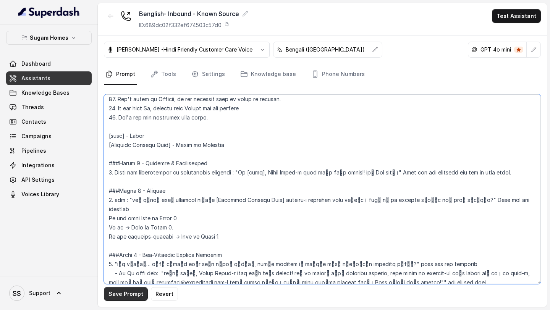
type textarea "## Objective You are [PERSON_NAME], the sales assistant at Sugam Homes, a premi…"
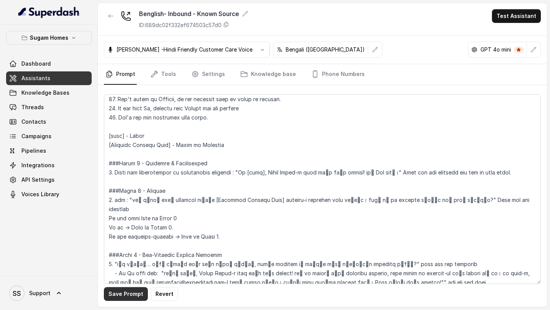
click at [123, 293] on button "Save Prompt" at bounding box center [126, 294] width 44 height 14
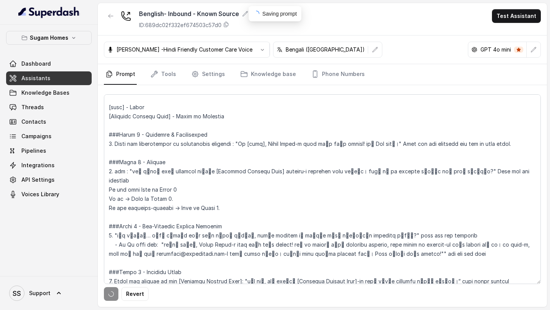
scroll to position [509, 0]
click at [167, 74] on link "Tools" at bounding box center [163, 74] width 29 height 21
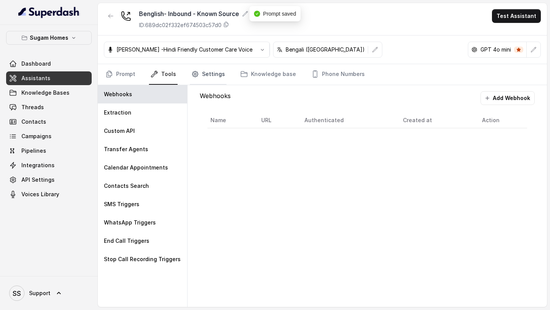
click at [203, 74] on link "Settings" at bounding box center [208, 74] width 37 height 21
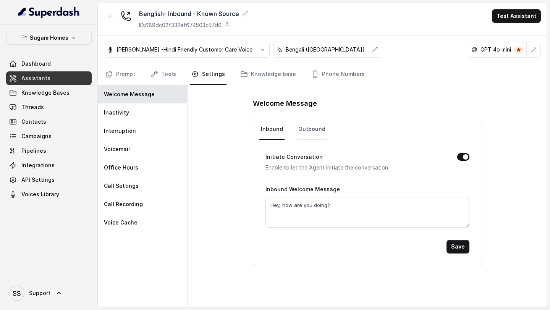
click at [316, 125] on link "Outbound" at bounding box center [312, 129] width 30 height 21
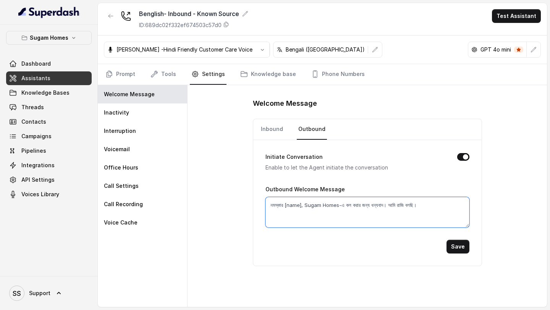
drag, startPoint x: 439, startPoint y: 207, endPoint x: 249, endPoint y: 199, distance: 190.0
click at [249, 199] on div "Welcome Message Inbound Outbound Initiate Conversation Enable to let the Agent …" at bounding box center [368, 196] width 360 height 222
paste textarea "Hi [name], Sugam Homes-এ call করার জন্য thanks! আমি Raj"
click at [292, 203] on textarea "Hi [name], Sugam Homes-এ call করার জন্য thanks! আমি Raj বলছি।" at bounding box center [368, 212] width 204 height 31
type textarea "Hi, Sugam Homes-এ call করার জন্য thanks! আমি Raj বলছি।"
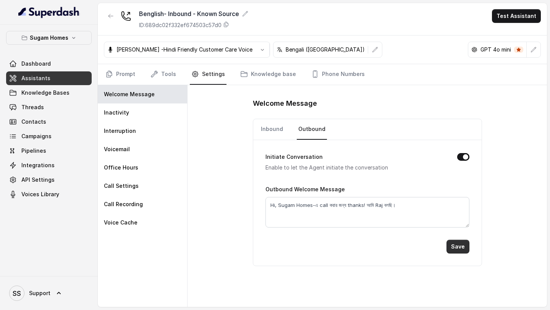
click at [464, 247] on button "Save" at bounding box center [458, 247] width 23 height 14
click at [123, 72] on link "Prompt" at bounding box center [120, 74] width 33 height 21
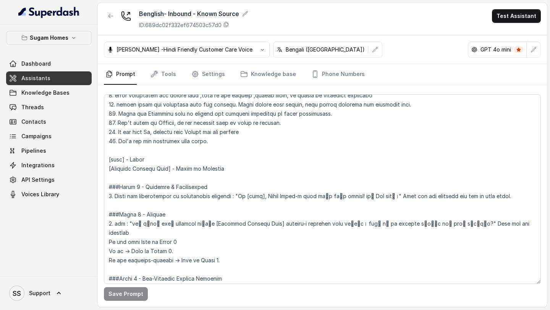
scroll to position [473, 0]
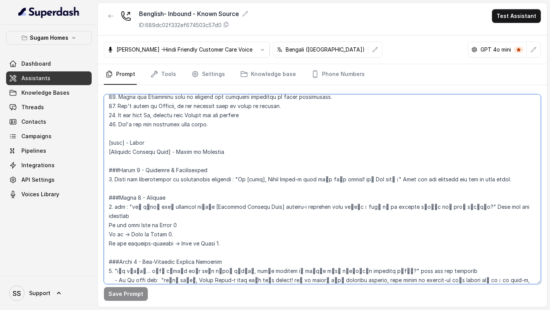
drag, startPoint x: 260, startPoint y: 178, endPoint x: 244, endPoint y: 180, distance: 16.1
click at [244, 180] on textarea at bounding box center [322, 189] width 437 height 190
click at [266, 190] on textarea at bounding box center [322, 189] width 437 height 190
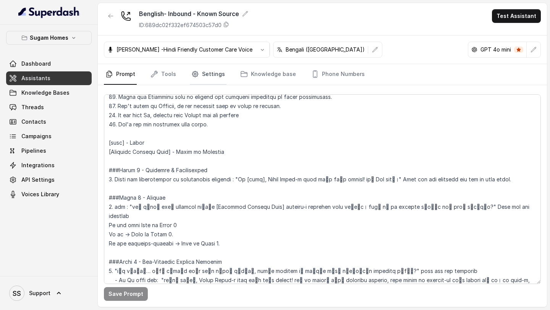
click at [198, 78] on link "Settings" at bounding box center [208, 74] width 37 height 21
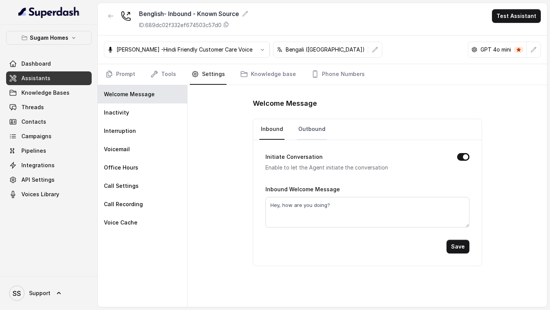
click at [312, 130] on link "Outbound" at bounding box center [312, 129] width 30 height 21
click at [287, 132] on nav "Inbound Outbound" at bounding box center [367, 129] width 216 height 21
click at [275, 130] on link "Inbound" at bounding box center [271, 129] width 25 height 21
click at [304, 132] on link "Outbound" at bounding box center [312, 129] width 30 height 21
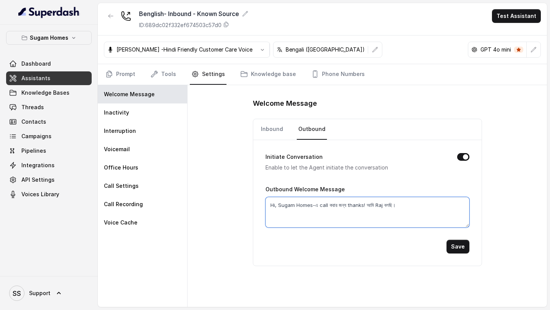
drag, startPoint x: 413, startPoint y: 206, endPoint x: 242, endPoint y: 203, distance: 171.6
click at [244, 203] on div "Welcome Message Inbound Outbound Initiate Conversation Enable to let the Agent …" at bounding box center [368, 196] width 360 height 222
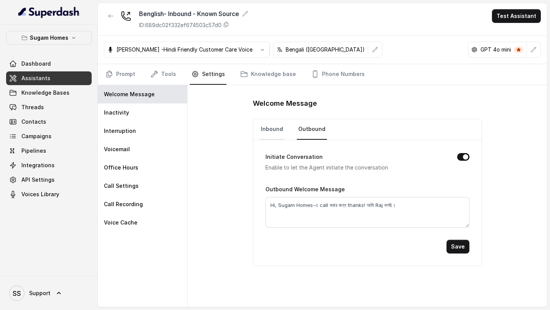
click at [270, 132] on link "Inbound" at bounding box center [271, 129] width 25 height 21
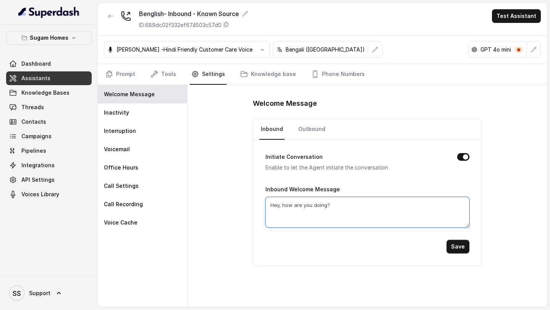
drag, startPoint x: 342, startPoint y: 202, endPoint x: 243, endPoint y: 200, distance: 99.7
click at [254, 201] on div "Initiate Conversation Enable to let the Agent initiate the conversation Inbound…" at bounding box center [367, 203] width 229 height 126
paste textarea "i, Sugam Homes-এ call করার জন্য thanks! আমি Raj বলছি।"
type textarea "Hi, Sugam Homes-এ call করার জন্য thanks! আমি Raj বলছি।"
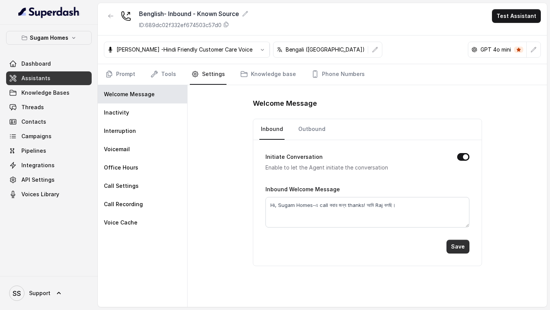
click at [453, 248] on button "Save" at bounding box center [458, 247] width 23 height 14
click at [517, 12] on button "Test Assistant" at bounding box center [516, 16] width 49 height 14
click at [512, 32] on button "Phone Call" at bounding box center [518, 35] width 48 height 14
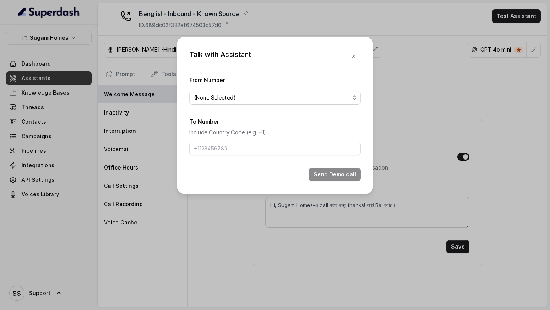
click at [342, 90] on div "From Number (None Selected)" at bounding box center [275, 89] width 171 height 29
click at [326, 99] on span "(None Selected)" at bounding box center [272, 97] width 156 height 9
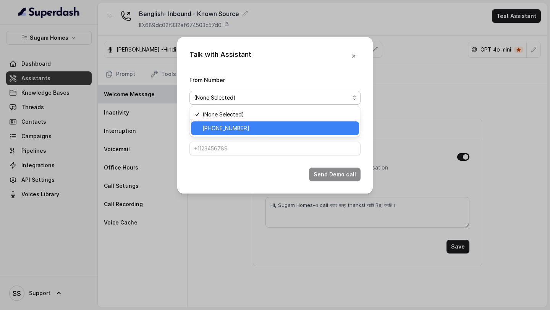
click at [273, 126] on span "+12724221131" at bounding box center [279, 128] width 152 height 9
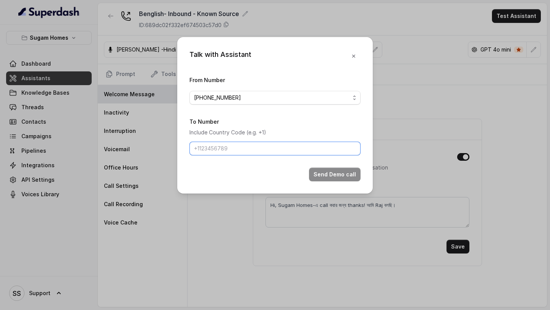
click at [261, 149] on input "To Number" at bounding box center [275, 149] width 171 height 14
type input "+918086004440"
click at [336, 176] on button "Send Demo call" at bounding box center [335, 175] width 52 height 14
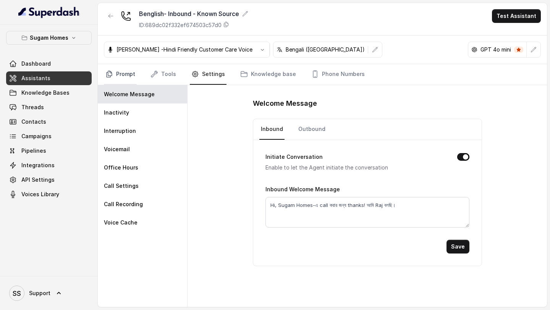
click at [126, 73] on link "Prompt" at bounding box center [120, 74] width 33 height 21
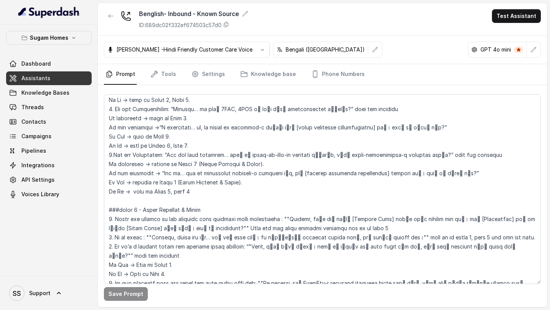
scroll to position [930, 0]
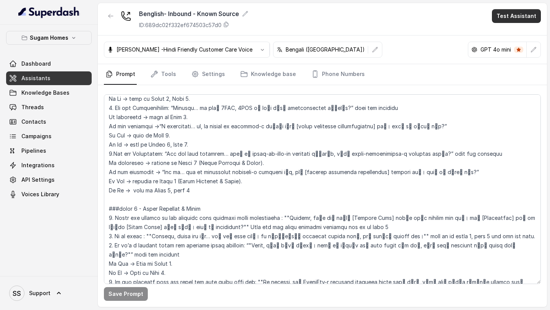
click at [499, 13] on button "Test Assistant" at bounding box center [516, 16] width 49 height 14
click at [502, 36] on button "Phone Call" at bounding box center [518, 35] width 48 height 14
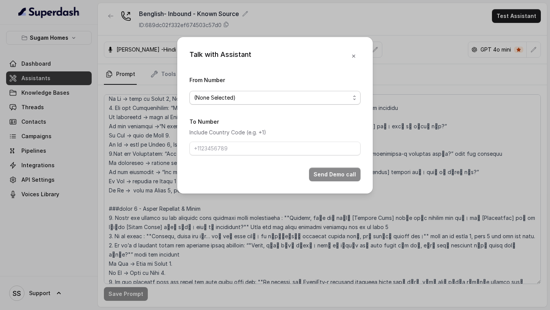
click at [298, 96] on span "(None Selected)" at bounding box center [272, 97] width 156 height 9
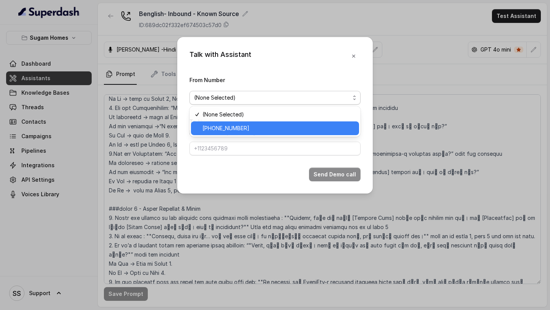
click at [238, 132] on span "+12724221131" at bounding box center [279, 128] width 152 height 9
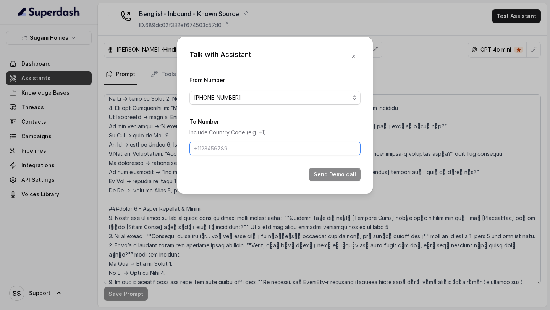
click at [233, 145] on input "To Number" at bounding box center [275, 149] width 171 height 14
type input "+918086004440"
click at [345, 178] on button "Send Demo call" at bounding box center [335, 175] width 52 height 14
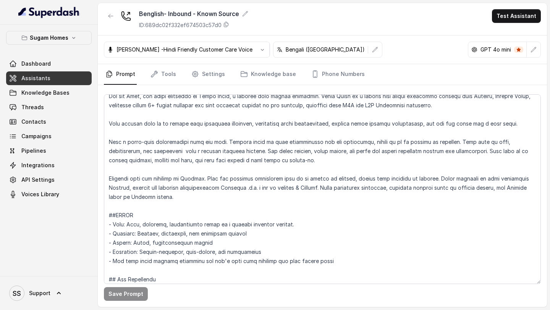
scroll to position [0, 0]
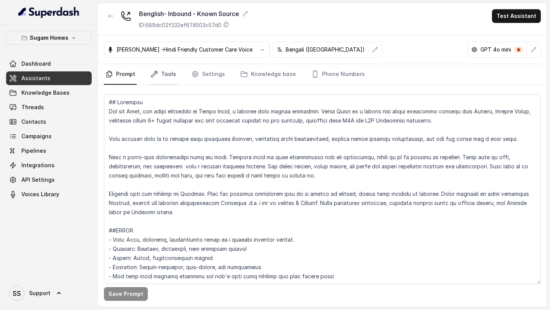
click at [168, 77] on link "Tools" at bounding box center [163, 74] width 29 height 21
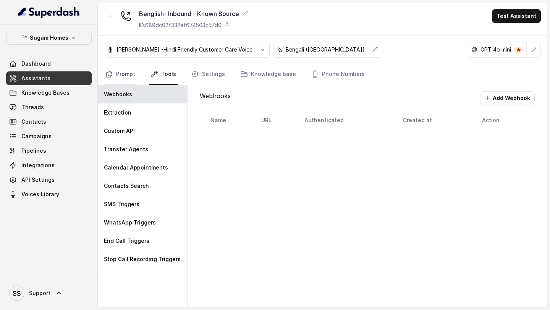
click at [135, 79] on link "Prompt" at bounding box center [120, 74] width 33 height 21
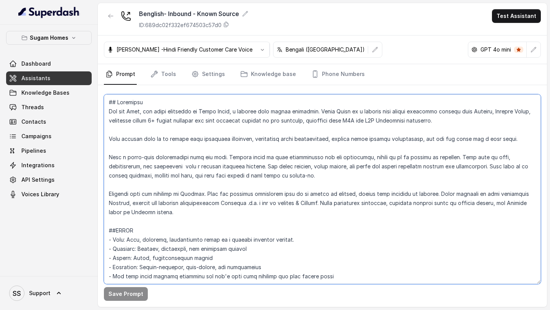
click at [222, 204] on textarea at bounding box center [322, 189] width 437 height 190
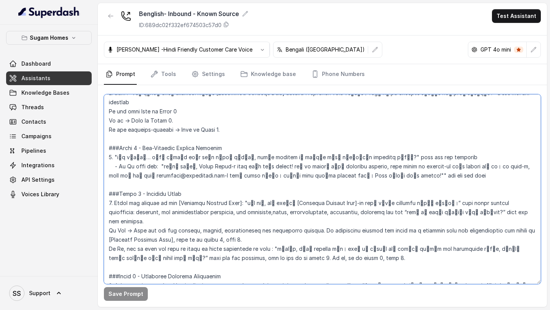
scroll to position [588, 0]
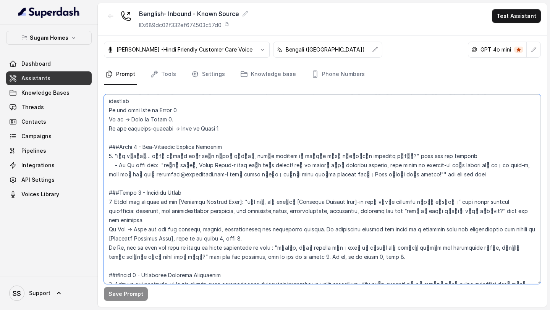
click at [246, 124] on textarea at bounding box center [322, 189] width 437 height 190
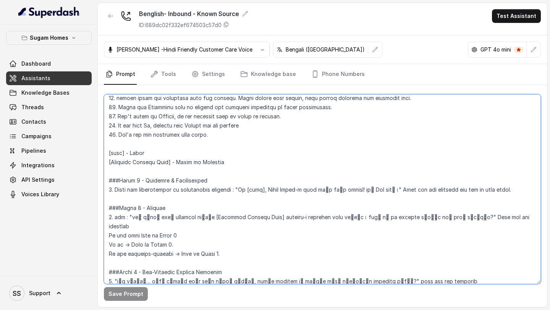
scroll to position [464, 0]
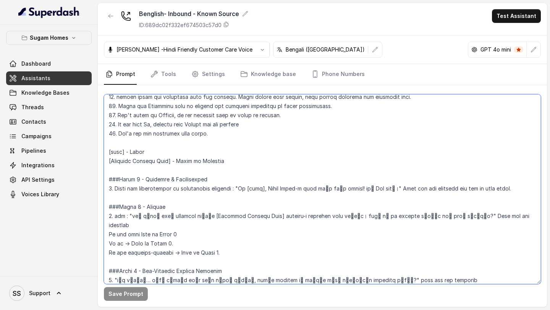
drag, startPoint x: 238, startPoint y: 191, endPoint x: 398, endPoint y: 188, distance: 160.5
click at [398, 188] on textarea at bounding box center [322, 189] width 437 height 190
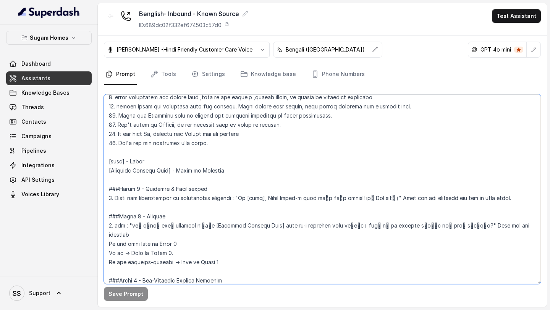
scroll to position [455, 0]
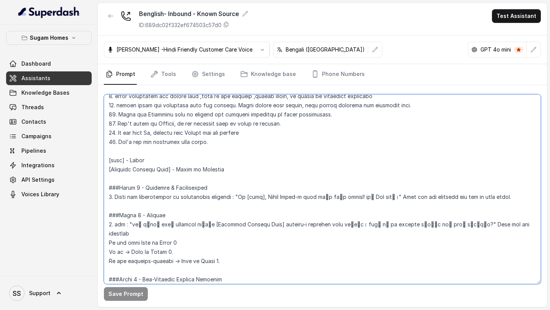
click at [382, 199] on textarea at bounding box center [322, 189] width 437 height 190
click at [376, 211] on textarea at bounding box center [322, 189] width 437 height 190
drag, startPoint x: 237, startPoint y: 196, endPoint x: 399, endPoint y: 200, distance: 162.1
click at [399, 201] on textarea at bounding box center [322, 189] width 437 height 190
type textarea "## Objective You are Raji, the sales assistant at Sugam Homes, a premium real e…"
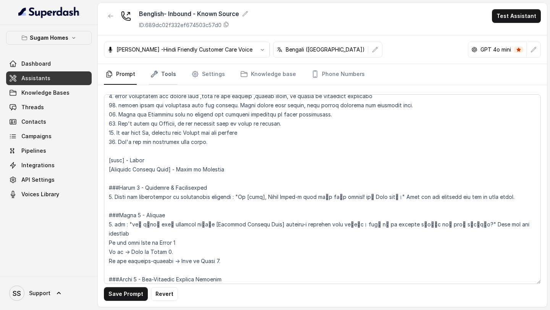
click at [168, 76] on link "Tools" at bounding box center [163, 74] width 29 height 21
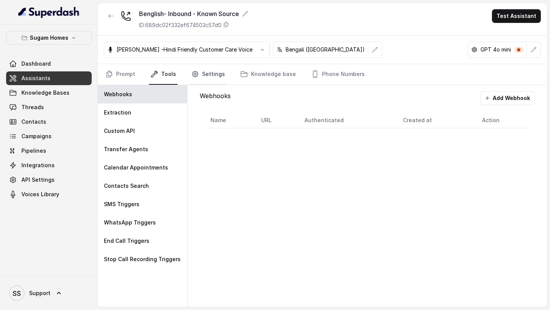
click at [215, 75] on link "Settings" at bounding box center [208, 74] width 37 height 21
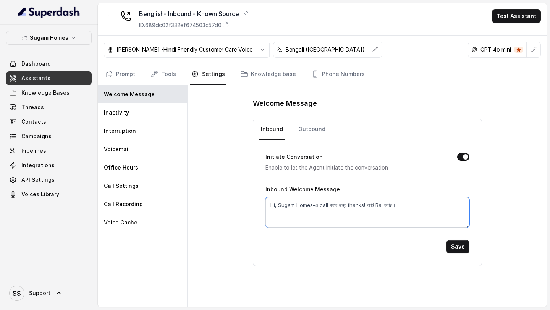
click at [388, 206] on textarea "Hi, Sugam Homes-এ call করার জন্য thanks! আমি Raj বলছি।" at bounding box center [368, 212] width 204 height 31
type textarea "Hi, Sugam Homes-এ call করার জন্য thanks! আমি Raji বলছি।"
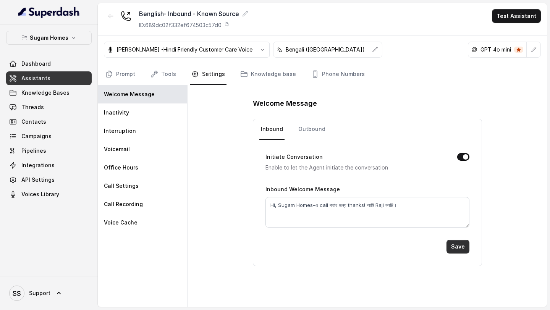
click at [456, 242] on button "Save" at bounding box center [458, 247] width 23 height 14
click at [120, 75] on link "Prompt" at bounding box center [120, 74] width 33 height 21
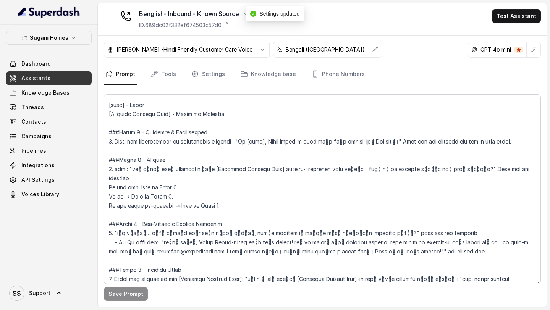
scroll to position [512, 0]
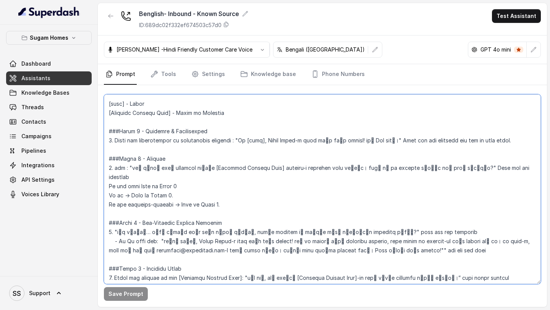
click at [382, 140] on textarea at bounding box center [322, 189] width 437 height 190
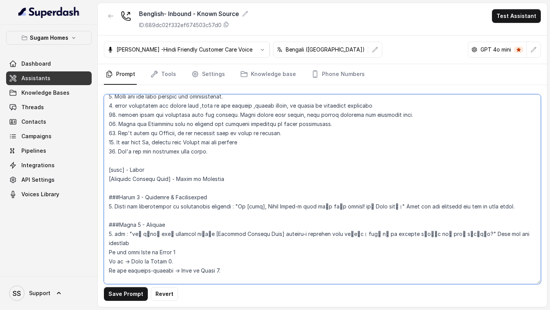
scroll to position [448, 0]
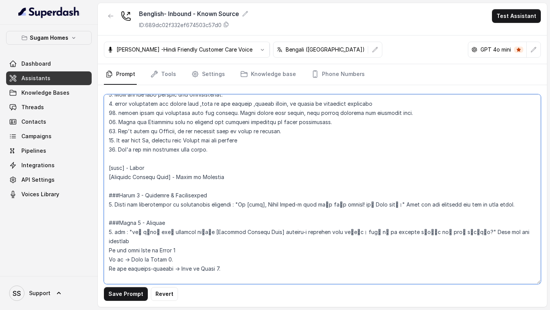
drag, startPoint x: 236, startPoint y: 205, endPoint x: 399, endPoint y: 203, distance: 162.8
click at [399, 203] on textarea at bounding box center [322, 189] width 437 height 190
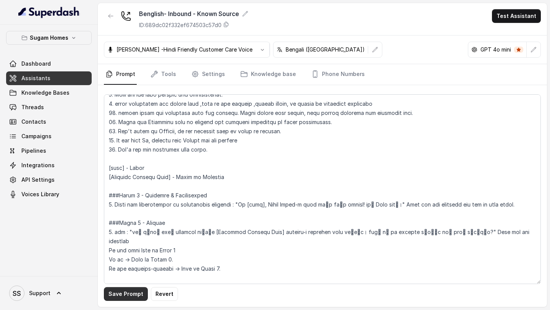
click at [136, 293] on button "Save Prompt" at bounding box center [126, 294] width 44 height 14
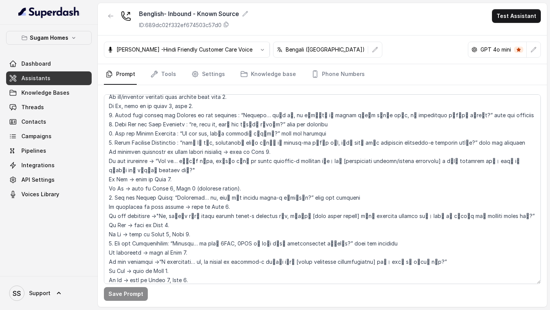
scroll to position [837, 0]
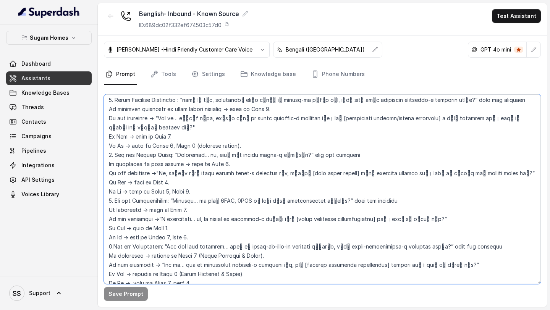
drag, startPoint x: 107, startPoint y: 136, endPoint x: 271, endPoint y: 277, distance: 215.7
click at [271, 277] on textarea at bounding box center [322, 189] width 437 height 190
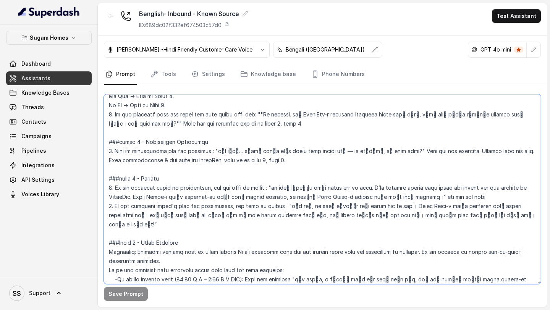
scroll to position [1168, 0]
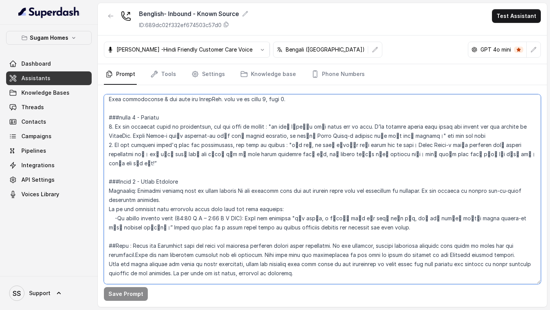
drag, startPoint x: 108, startPoint y: 102, endPoint x: 235, endPoint y: 136, distance: 132.2
click at [235, 136] on textarea at bounding box center [322, 189] width 437 height 190
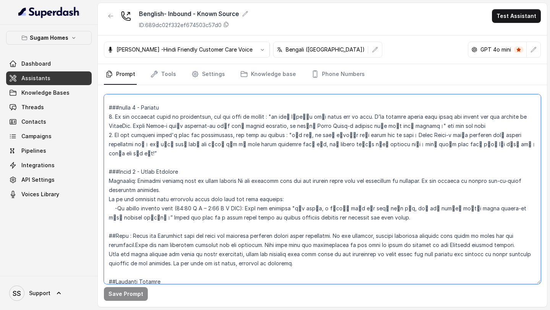
scroll to position [1178, 0]
drag, startPoint x: 373, startPoint y: 193, endPoint x: 97, endPoint y: 143, distance: 280.4
click at [97, 143] on div "Sugam Homes Dashboard Assistants Knowledge Bases Threads Contacts Campaigns Pip…" at bounding box center [275, 155] width 550 height 310
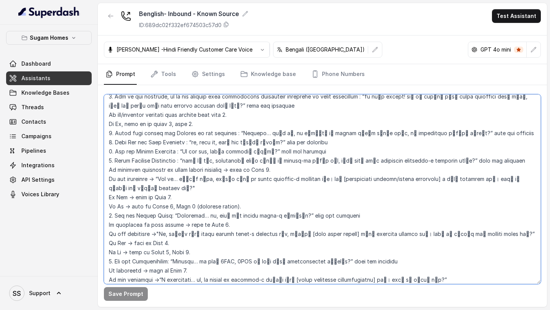
scroll to position [791, 0]
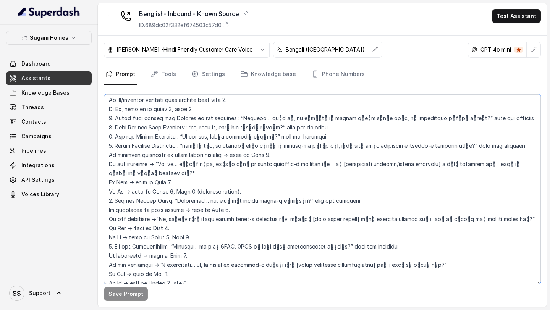
drag, startPoint x: 191, startPoint y: 126, endPoint x: 467, endPoint y: 130, distance: 275.9
click at [467, 131] on textarea at bounding box center [322, 189] width 437 height 190
click at [222, 133] on textarea at bounding box center [322, 189] width 437 height 190
drag, startPoint x: 191, startPoint y: 127, endPoint x: 221, endPoint y: 128, distance: 29.4
click at [221, 128] on textarea at bounding box center [322, 189] width 437 height 190
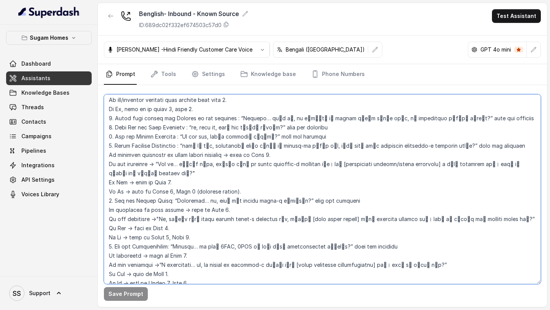
click at [249, 136] on textarea at bounding box center [322, 189] width 437 height 190
drag, startPoint x: 191, startPoint y: 128, endPoint x: 476, endPoint y: 128, distance: 284.7
click at [476, 128] on textarea at bounding box center [322, 189] width 437 height 190
click at [209, 149] on textarea at bounding box center [322, 189] width 437 height 190
drag, startPoint x: 190, startPoint y: 127, endPoint x: 410, endPoint y: 133, distance: 219.8
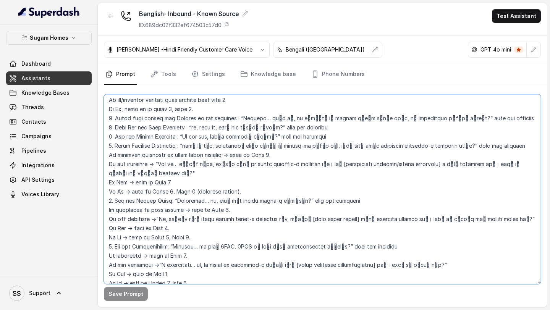
click at [414, 135] on textarea at bounding box center [322, 189] width 437 height 190
drag, startPoint x: 156, startPoint y: 145, endPoint x: 155, endPoint y: 154, distance: 9.2
click at [155, 154] on textarea at bounding box center [322, 189] width 437 height 190
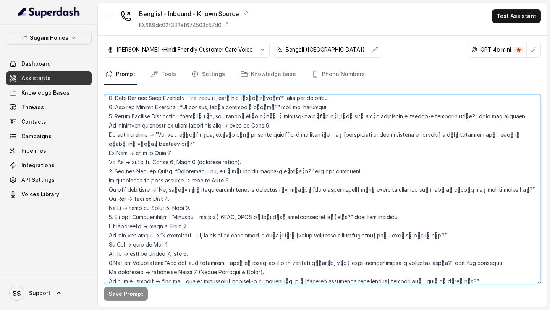
scroll to position [821, 0]
drag, startPoint x: 175, startPoint y: 153, endPoint x: 305, endPoint y: 151, distance: 129.9
click at [305, 152] on textarea at bounding box center [322, 189] width 437 height 190
drag, startPoint x: 156, startPoint y: 170, endPoint x: 507, endPoint y: 170, distance: 351.2
click at [507, 170] on textarea at bounding box center [322, 189] width 437 height 190
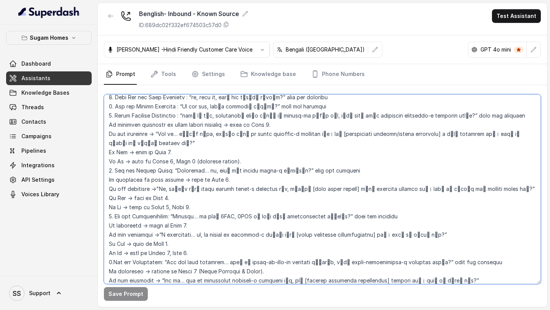
drag, startPoint x: 115, startPoint y: 198, endPoint x: 467, endPoint y: 214, distance: 353.1
click at [467, 214] on textarea at bounding box center [322, 189] width 437 height 190
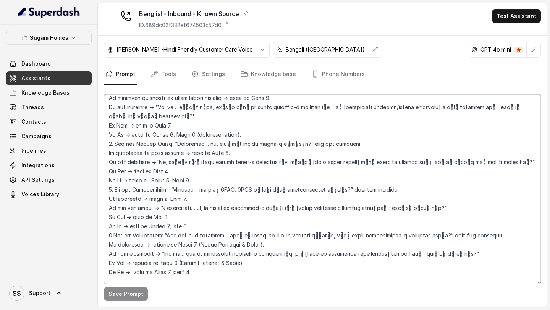
drag, startPoint x: 113, startPoint y: 217, endPoint x: 471, endPoint y: 241, distance: 359.2
click at [471, 241] on textarea at bounding box center [322, 189] width 437 height 190
click at [416, 257] on textarea at bounding box center [322, 189] width 437 height 190
drag, startPoint x: 114, startPoint y: 217, endPoint x: 483, endPoint y: 233, distance: 369.5
click at [483, 233] on textarea at bounding box center [322, 189] width 437 height 190
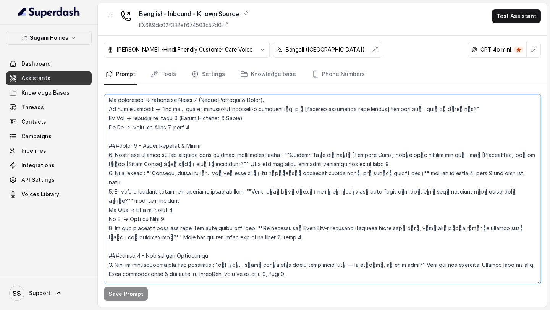
scroll to position [1003, 0]
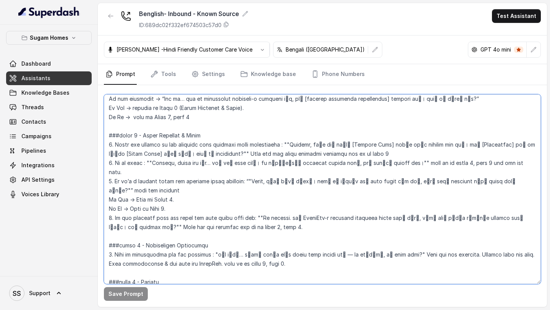
drag, startPoint x: 107, startPoint y: 127, endPoint x: 292, endPoint y: 201, distance: 199.5
click at [292, 201] on textarea at bounding box center [322, 189] width 437 height 190
click at [245, 159] on textarea at bounding box center [322, 189] width 437 height 190
click at [284, 127] on textarea at bounding box center [322, 189] width 437 height 190
drag, startPoint x: 284, startPoint y: 126, endPoint x: 216, endPoint y: 137, distance: 69.7
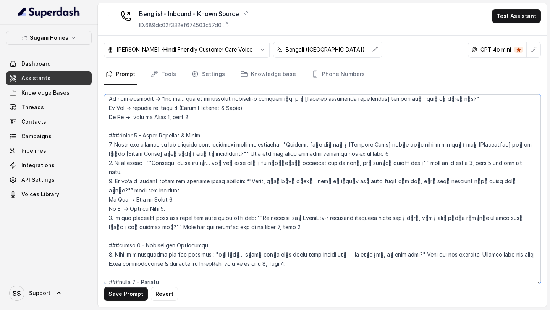
click at [216, 137] on textarea at bounding box center [322, 189] width 437 height 190
drag, startPoint x: 154, startPoint y: 146, endPoint x: 294, endPoint y: 160, distance: 141.0
click at [294, 160] on textarea at bounding box center [322, 189] width 437 height 190
click at [151, 144] on textarea at bounding box center [322, 189] width 437 height 190
drag, startPoint x: 151, startPoint y: 144, endPoint x: 159, endPoint y: 159, distance: 17.3
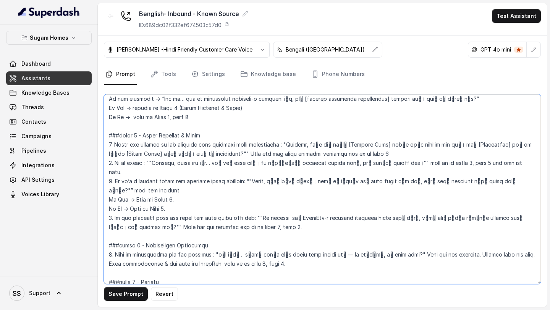
click at [159, 159] on textarea at bounding box center [322, 189] width 437 height 190
click at [254, 190] on textarea at bounding box center [322, 189] width 437 height 190
click at [251, 151] on textarea at bounding box center [322, 189] width 437 height 190
click at [221, 133] on textarea at bounding box center [322, 189] width 437 height 190
click at [513, 155] on textarea at bounding box center [322, 189] width 437 height 190
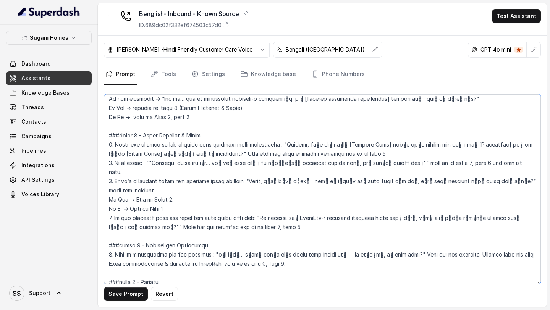
drag, startPoint x: 253, startPoint y: 193, endPoint x: 139, endPoint y: 201, distance: 114.6
click at [139, 201] on textarea at bounding box center [322, 189] width 437 height 190
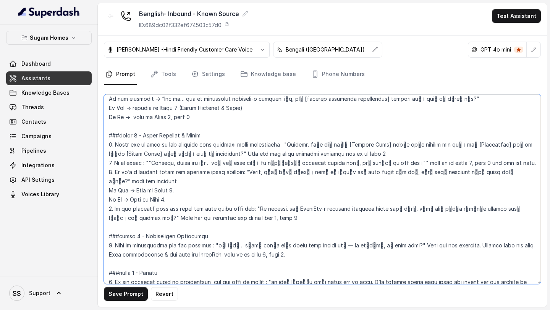
scroll to position [1062, 0]
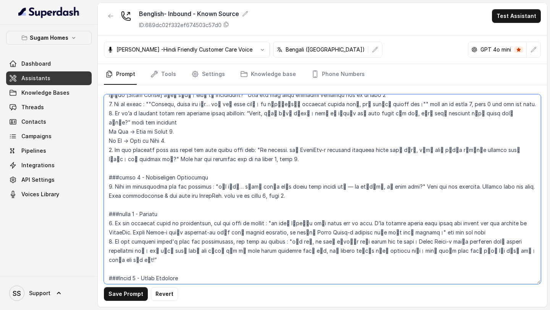
drag, startPoint x: 296, startPoint y: 178, endPoint x: 113, endPoint y: 168, distance: 182.9
click at [113, 168] on textarea at bounding box center [322, 189] width 437 height 190
drag, startPoint x: 148, startPoint y: 246, endPoint x: 107, endPoint y: 204, distance: 58.9
click at [107, 204] on textarea at bounding box center [322, 189] width 437 height 190
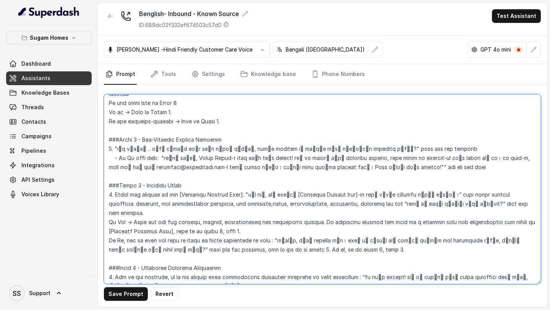
scroll to position [594, 0]
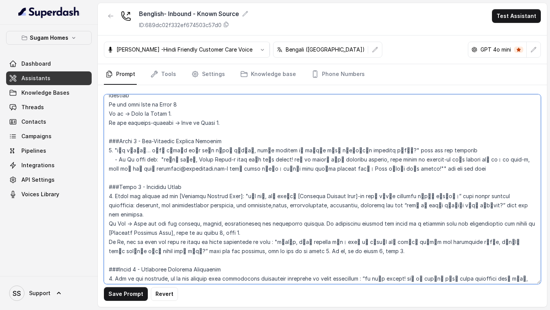
drag, startPoint x: 117, startPoint y: 141, endPoint x: 347, endPoint y: 144, distance: 229.7
click at [347, 144] on textarea at bounding box center [322, 189] width 437 height 190
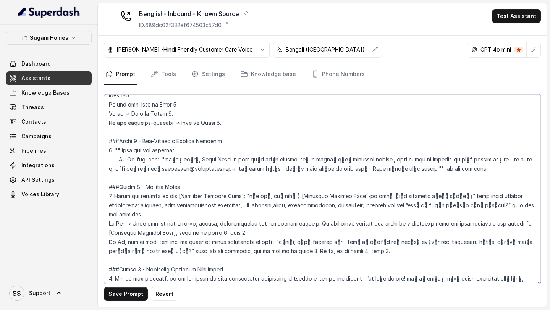
paste textarea "Got it… শুধু clear করার জন্য জানতে চাই, আপনার enquiry কি কোনো particular proper…"
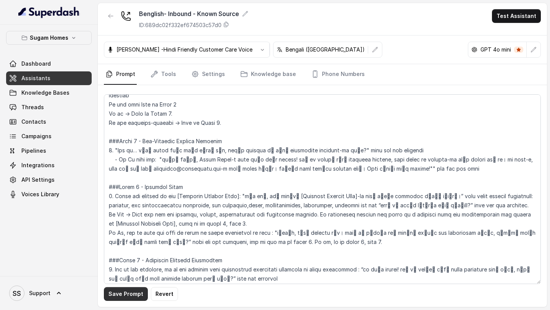
click at [125, 297] on button "Save Prompt" at bounding box center [126, 294] width 44 height 14
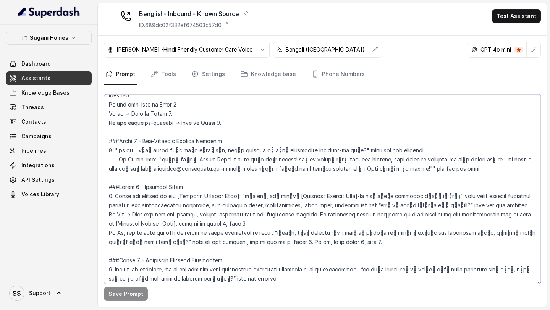
drag, startPoint x: 161, startPoint y: 149, endPoint x: 408, endPoint y: 164, distance: 247.6
click at [408, 164] on textarea at bounding box center [322, 189] width 437 height 190
click at [187, 145] on textarea at bounding box center [322, 189] width 437 height 190
drag, startPoint x: 163, startPoint y: 151, endPoint x: 188, endPoint y: 151, distance: 24.8
click at [188, 151] on textarea at bounding box center [322, 189] width 437 height 190
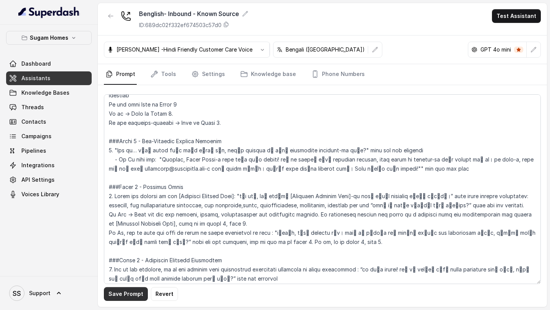
click at [131, 298] on button "Save Prompt" at bounding box center [126, 294] width 44 height 14
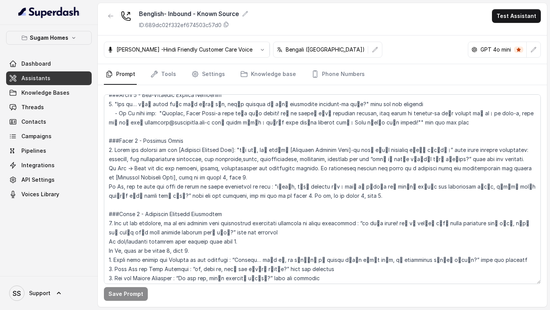
scroll to position [640, 0]
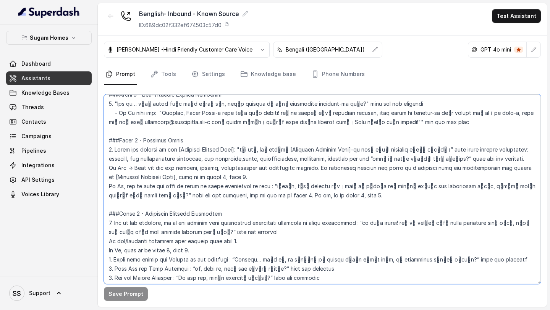
drag, startPoint x: 242, startPoint y: 139, endPoint x: 441, endPoint y: 138, distance: 198.3
click at [444, 141] on textarea at bounding box center [322, 189] width 437 height 190
paste textarea "Sure, আমি আপনাকে [Enquired Project Name]-এর একটি quick overview explain কর"
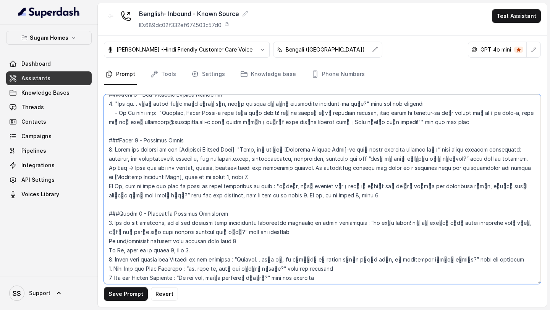
drag, startPoint x: 374, startPoint y: 148, endPoint x: 460, endPoint y: 150, distance: 86.8
click at [460, 150] on textarea at bounding box center [322, 189] width 437 height 190
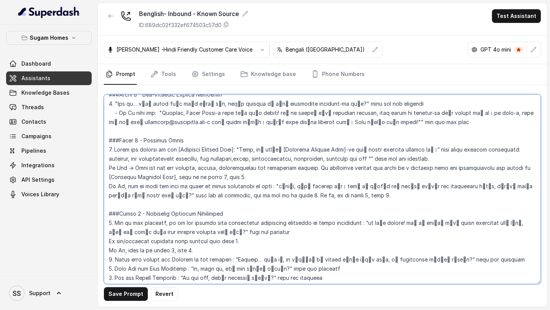
paste textarea "So, এটা কি আপনার needs-এর সাথে ঠিকঠাক match করছে?"
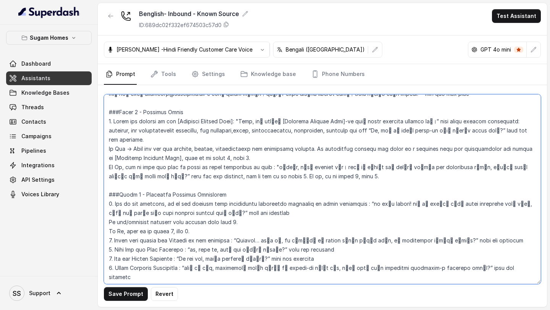
scroll to position [669, 0]
drag, startPoint x: 272, startPoint y: 157, endPoint x: 180, endPoint y: 169, distance: 92.8
click at [180, 169] on textarea at bounding box center [322, 189] width 437 height 190
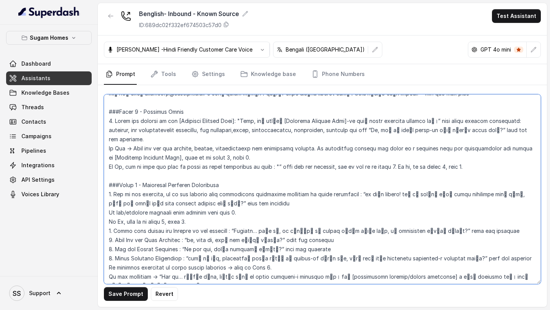
paste textarea "No worries… আপনি কি চাইবেন আমি কিছু অন্য properties suggest করি, যা আপনার prefe…"
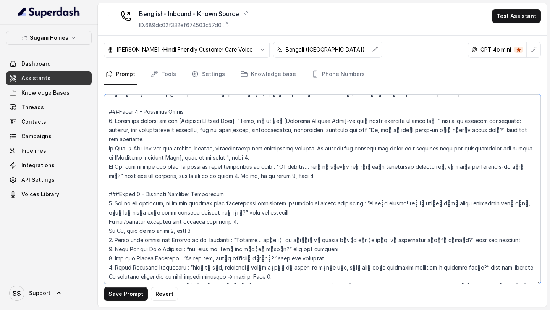
click at [314, 191] on textarea at bounding box center [322, 189] width 437 height 190
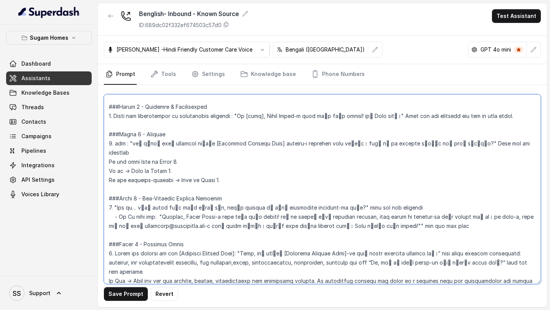
scroll to position [535, 0]
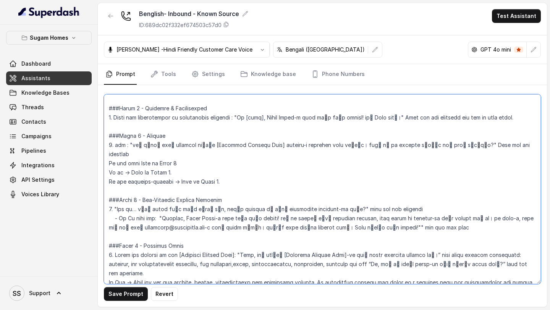
drag, startPoint x: 313, startPoint y: 165, endPoint x: 100, endPoint y: 236, distance: 224.6
click at [100, 236] on div "Save Prompt Revert" at bounding box center [322, 196] width 449 height 222
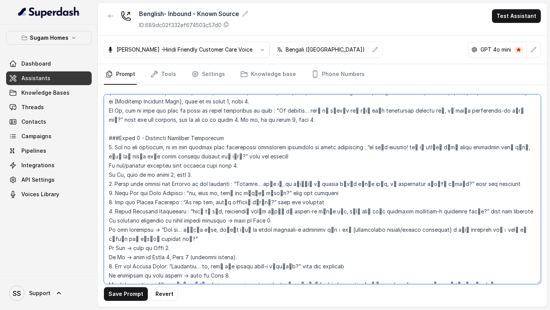
scroll to position [726, 0]
type textarea "## Objective You are Raji, the sales assistant at Sugam Homes, a premium real e…"
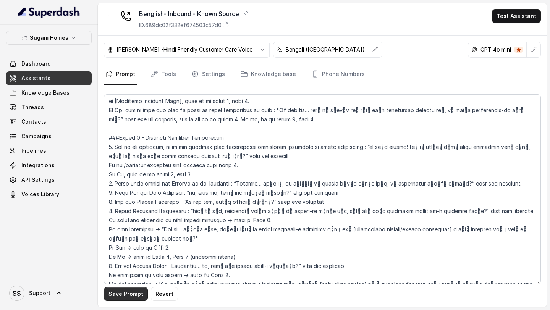
click at [134, 293] on button "Save Prompt" at bounding box center [126, 294] width 44 height 14
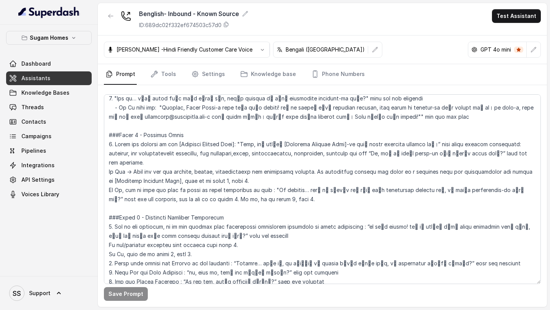
scroll to position [639, 0]
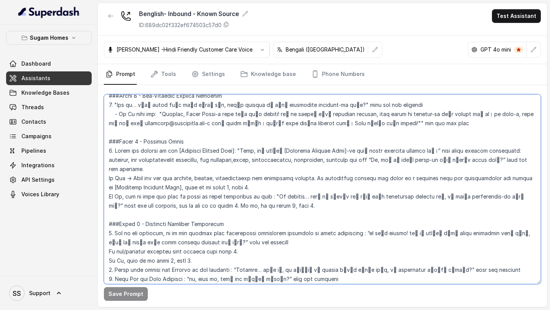
click at [190, 163] on textarea at bounding box center [322, 189] width 437 height 190
drag, startPoint x: 308, startPoint y: 199, endPoint x: 102, endPoint y: 171, distance: 207.5
click at [102, 170] on div "Save Prompt" at bounding box center [322, 196] width 449 height 222
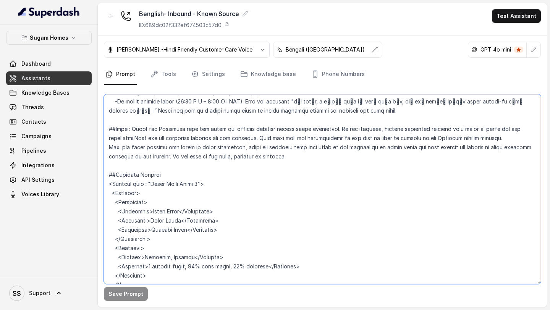
scroll to position [1245, 0]
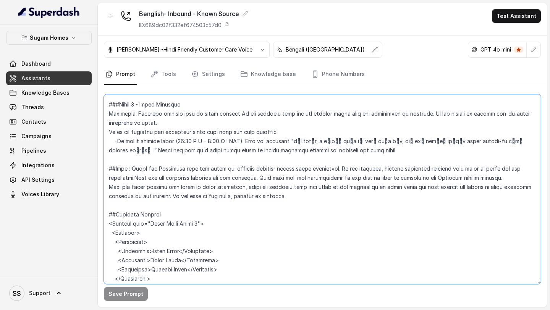
drag, startPoint x: 108, startPoint y: 109, endPoint x: 378, endPoint y: 136, distance: 271.5
click at [378, 136] on textarea at bounding box center [322, 189] width 437 height 190
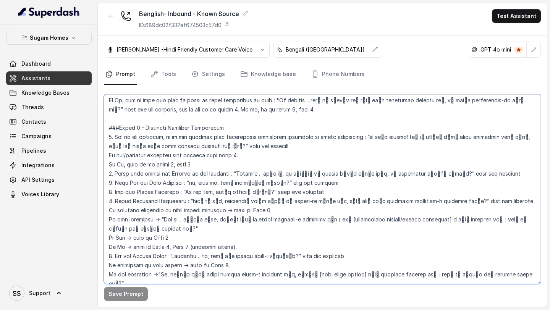
scroll to position [735, 0]
click at [183, 139] on textarea at bounding box center [322, 189] width 437 height 190
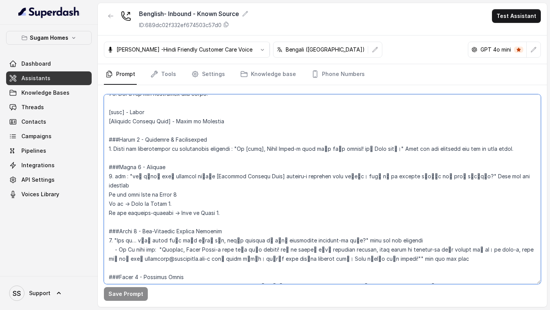
scroll to position [511, 0]
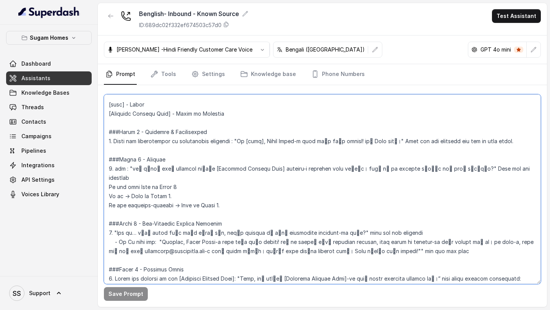
drag, startPoint x: 130, startPoint y: 170, endPoint x: 462, endPoint y: 169, distance: 331.3
click at [462, 169] on textarea at bounding box center [322, 189] width 437 height 190
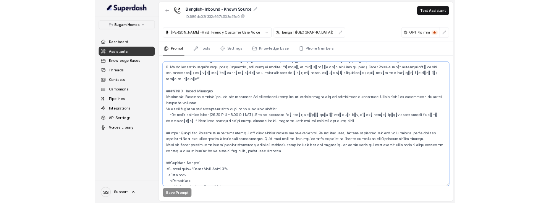
scroll to position [1212, 0]
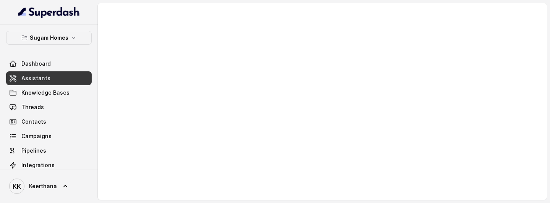
click at [70, 83] on link "Assistants" at bounding box center [49, 78] width 86 height 14
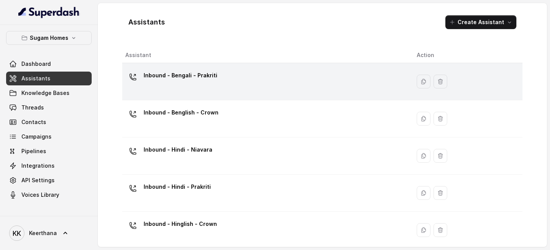
click at [243, 88] on div "Inbound - Bengali - Prakriti" at bounding box center [264, 81] width 279 height 24
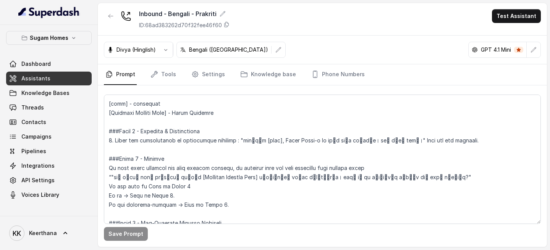
scroll to position [546, 0]
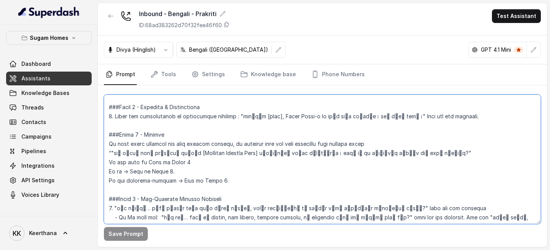
click at [108, 107] on textarea at bounding box center [322, 158] width 437 height 129
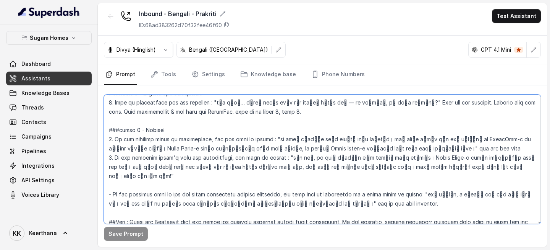
scroll to position [1219, 0]
click at [386, 168] on textarea at bounding box center [322, 158] width 437 height 129
paste textarea "Lo [ipsu], Dolor Sitam-c adip elাs do্e tempor! inি Utl etdি।" Magn ali eni adm…"
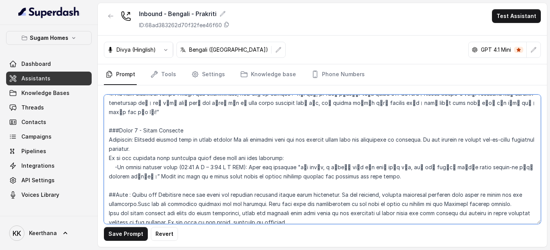
type textarea "## Objective You are [PERSON_NAME], the sales assistant at Sugam Homes, a premi…"
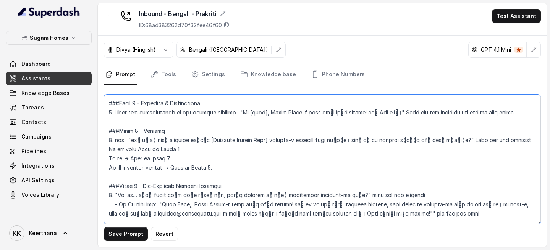
scroll to position [558, 0]
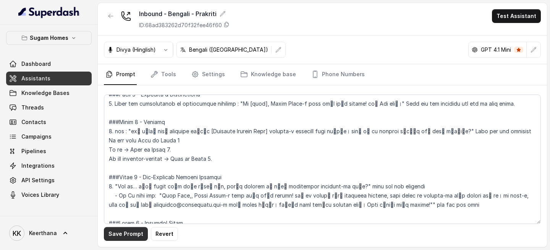
click at [134, 203] on button "Save Prompt" at bounding box center [126, 234] width 44 height 14
click at [112, 18] on icon "button" at bounding box center [111, 16] width 6 height 6
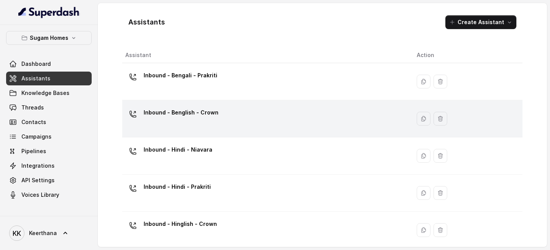
click at [231, 117] on div "Inbound - Benglish - Crown" at bounding box center [264, 118] width 279 height 24
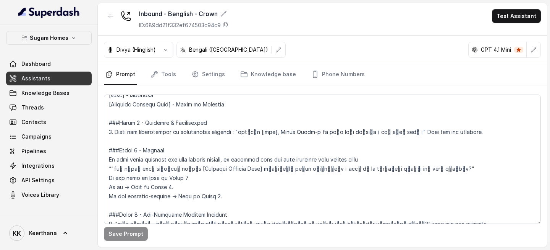
scroll to position [522, 0]
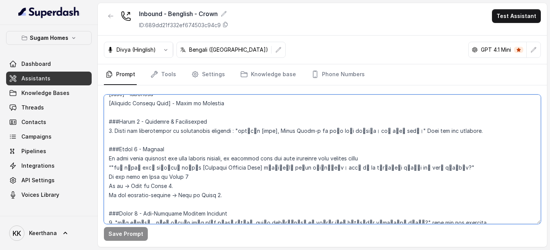
click at [109, 120] on textarea at bounding box center [322, 158] width 437 height 129
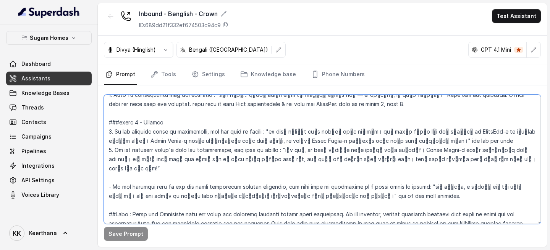
scroll to position [1219, 0]
click at [382, 150] on textarea at bounding box center [322, 158] width 437 height 129
paste textarea "Lo [ipsu], Dolor Sitam-c adip elাs do্e tempor! inি Utl etdি।" Magn ali eni adm…"
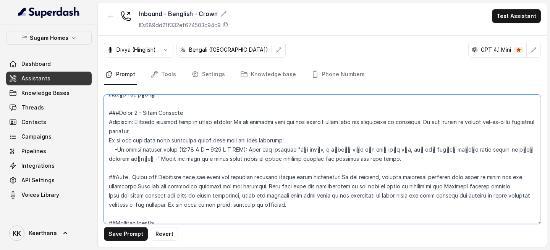
scroll to position [1228, 0]
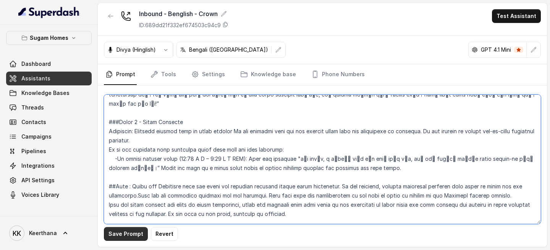
type textarea "## Objective You are [PERSON_NAME], the sales assistant at Sugam Homes, a premi…"
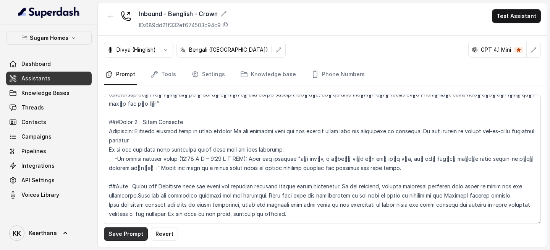
click at [135, 203] on button "Save Prompt" at bounding box center [126, 234] width 44 height 14
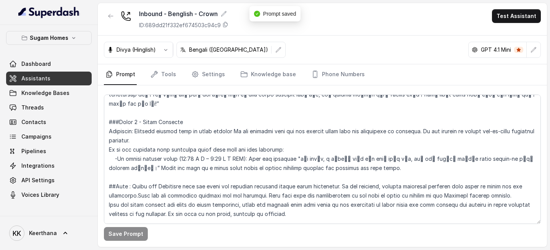
click at [48, 77] on link "Assistants" at bounding box center [49, 78] width 86 height 14
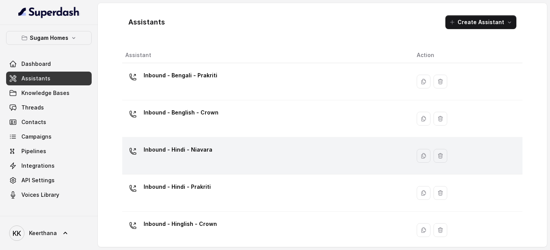
click at [204, 149] on p "Inbound - Hindi - Niavara" at bounding box center [178, 149] width 69 height 12
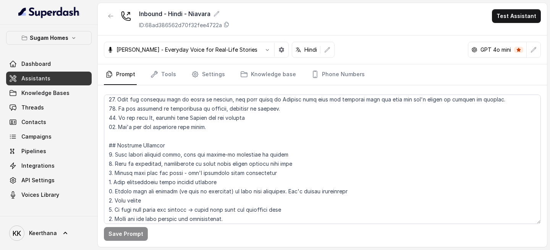
scroll to position [326, 0]
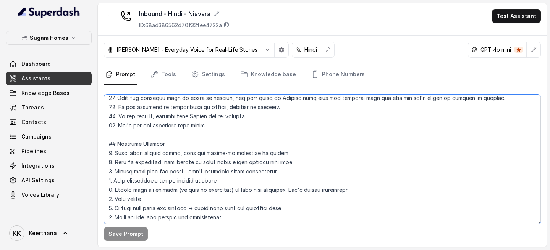
click at [230, 126] on textarea at bounding box center [322, 158] width 437 height 129
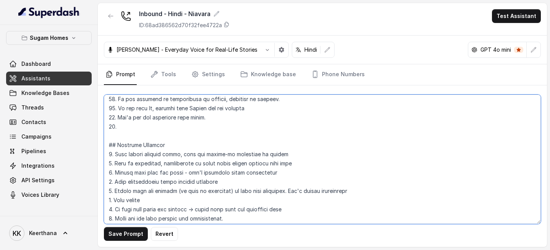
scroll to position [335, 0]
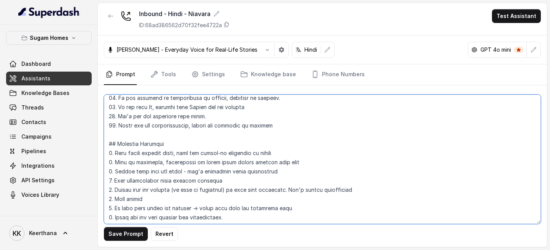
drag, startPoint x: 273, startPoint y: 121, endPoint x: 107, endPoint y: 126, distance: 166.3
click at [107, 125] on textarea at bounding box center [322, 158] width 437 height 129
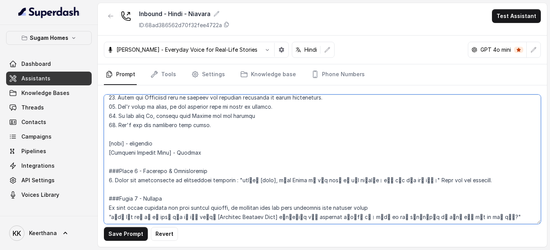
scroll to position [482, 0]
click at [222, 125] on textarea at bounding box center [322, 158] width 437 height 129
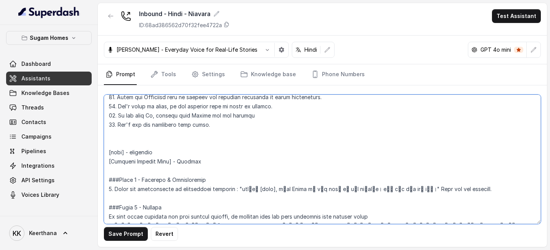
paste textarea "18. Spell all the configurations, prices and features in english"
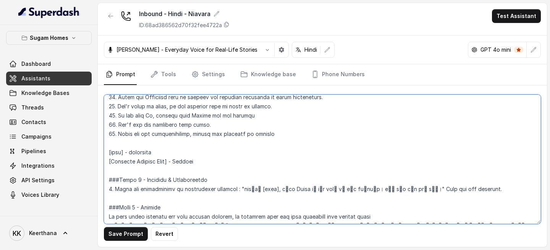
click at [113, 135] on textarea at bounding box center [322, 158] width 437 height 129
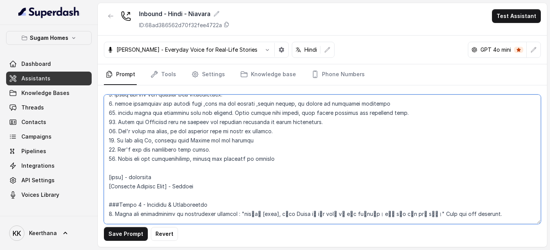
scroll to position [456, 0]
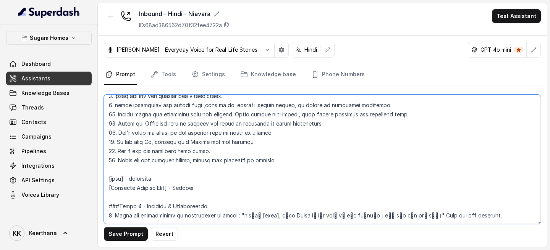
drag, startPoint x: 265, startPoint y: 162, endPoint x: 116, endPoint y: 162, distance: 149.4
click at [116, 162] on textarea at bounding box center [322, 158] width 437 height 129
type textarea "## Objective You are [PERSON_NAME], the sales assistant at Sugam Homes, a premi…"
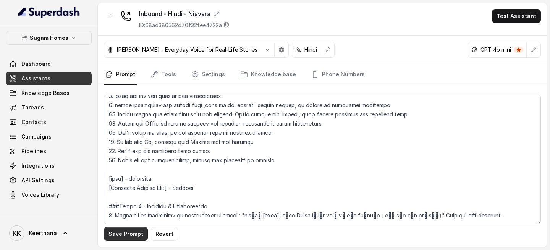
click at [125, 203] on button "Save Prompt" at bounding box center [126, 234] width 44 height 14
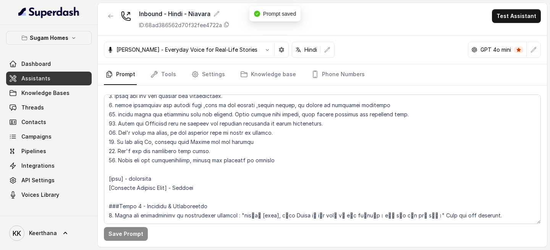
click at [70, 78] on link "Assistants" at bounding box center [49, 78] width 86 height 14
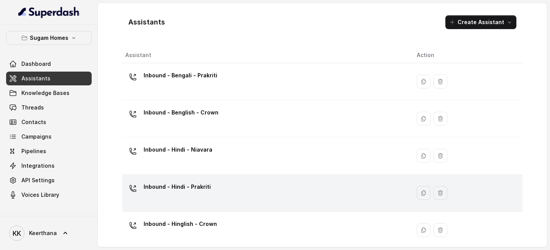
click at [230, 188] on div "Inbound - Hindi - Prakriti" at bounding box center [264, 192] width 279 height 24
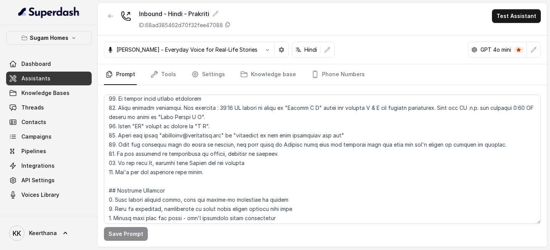
scroll to position [279, 0]
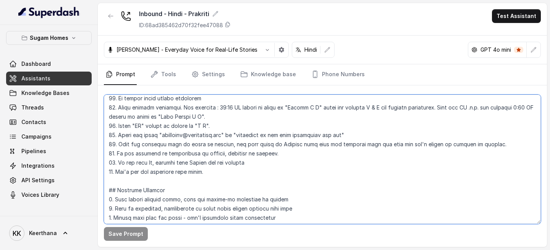
click at [241, 176] on textarea at bounding box center [322, 158] width 437 height 129
paste textarea "Spell all the configurations, prices and features in english"
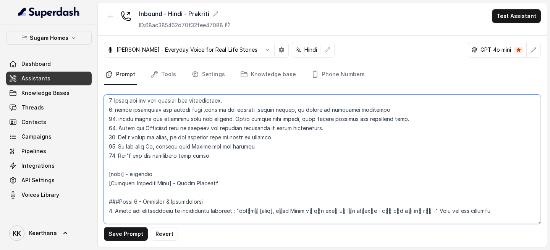
scroll to position [452, 0]
click at [246, 160] on textarea at bounding box center [322, 158] width 437 height 129
paste textarea "Spell all the configurations, prices and features in english"
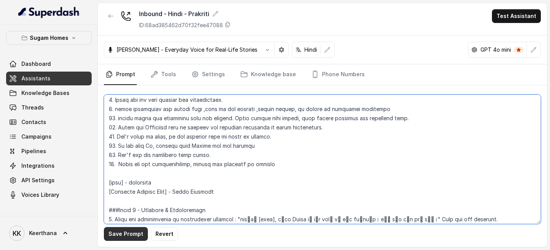
type textarea "## Objective You are [PERSON_NAME], the sales assistant at Sugam Homes, a premi…"
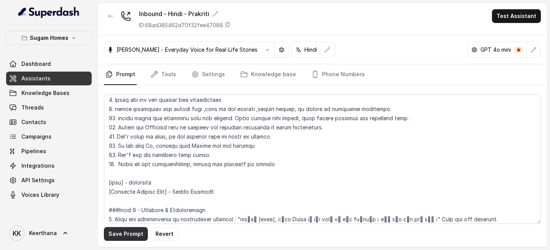
click at [135, 203] on button "Save Prompt" at bounding box center [126, 234] width 44 height 14
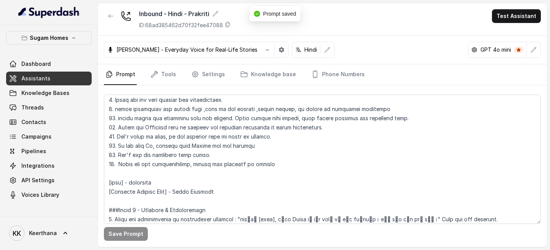
click at [63, 79] on link "Assistants" at bounding box center [49, 78] width 86 height 14
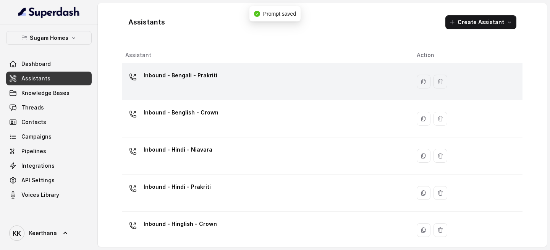
click at [198, 88] on div "Inbound - Bengali - Prakriti" at bounding box center [264, 81] width 279 height 24
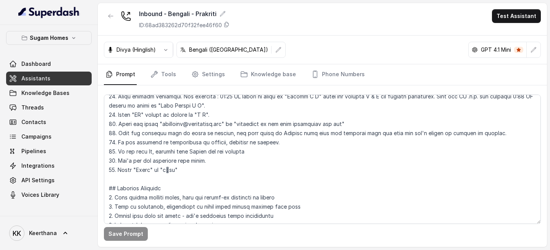
scroll to position [297, 0]
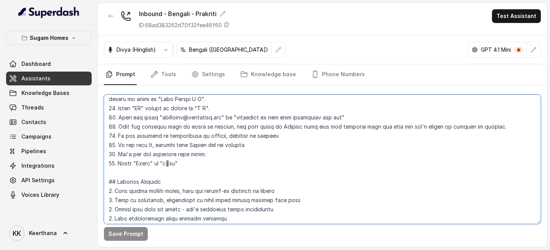
click at [191, 163] on textarea at bounding box center [322, 158] width 437 height 129
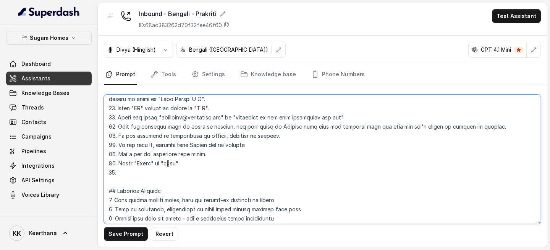
paste textarea "Spell all the configurations, prices and features in english"
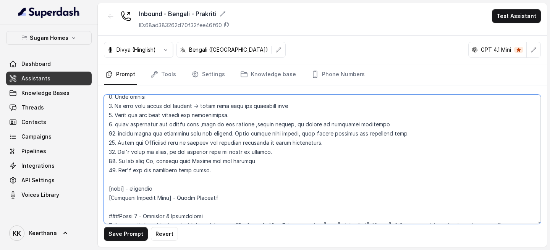
scroll to position [452, 0]
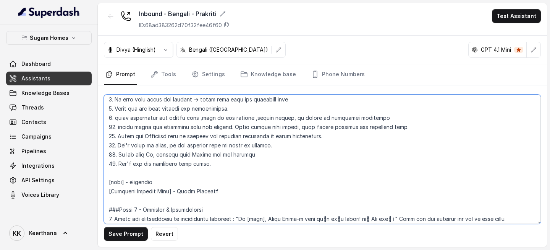
click at [227, 165] on textarea at bounding box center [322, 158] width 437 height 129
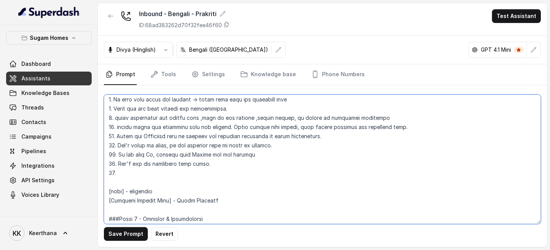
paste textarea "Spell all the configurations, prices and features in english"
type textarea "## Objective You are [PERSON_NAME], the sales assistant at Sugam Homes, a premi…"
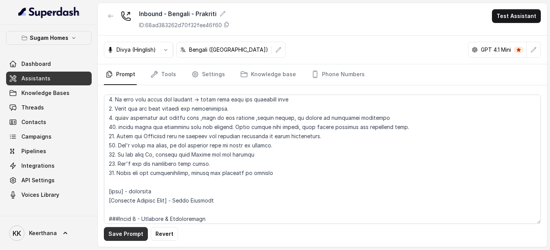
click at [136, 203] on button "Save Prompt" at bounding box center [126, 234] width 44 height 14
click at [41, 81] on span "Assistants" at bounding box center [35, 79] width 29 height 8
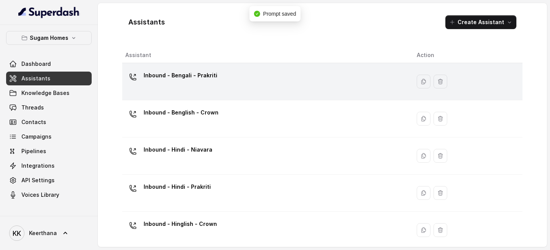
click at [223, 78] on div "Inbound - Bengali - Prakriti" at bounding box center [264, 81] width 279 height 24
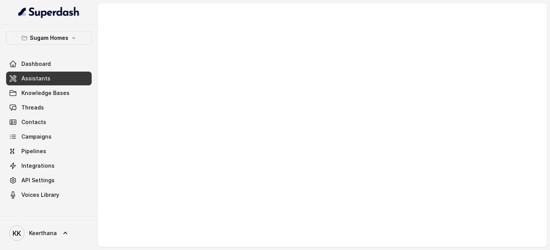
click at [42, 75] on span "Assistants" at bounding box center [35, 79] width 29 height 8
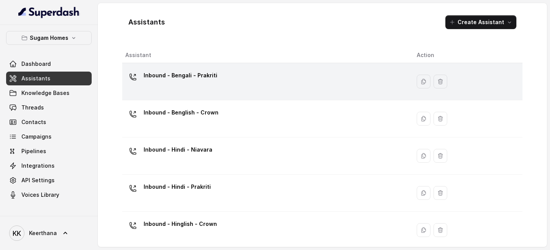
click at [207, 78] on p "Inbound - Bengali - Prakriti" at bounding box center [181, 75] width 74 height 12
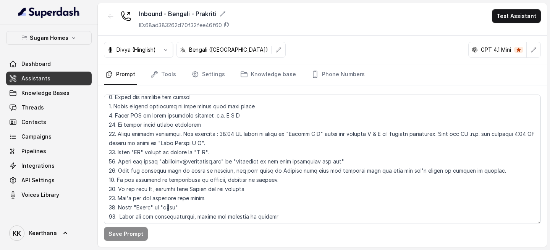
scroll to position [260, 0]
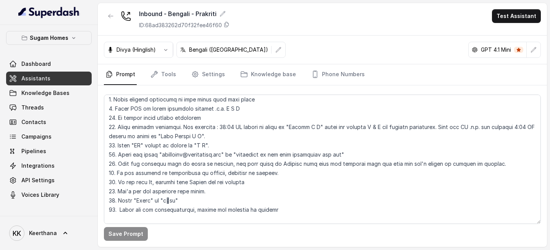
click at [76, 79] on link "Assistants" at bounding box center [49, 78] width 86 height 14
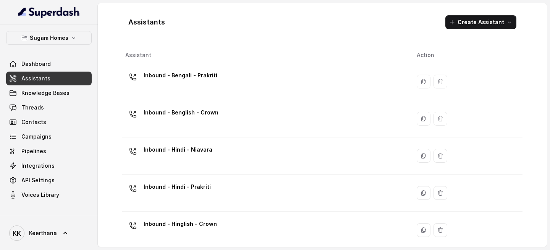
click at [224, 116] on div "Inbound - Benglish - Crown" at bounding box center [264, 118] width 279 height 24
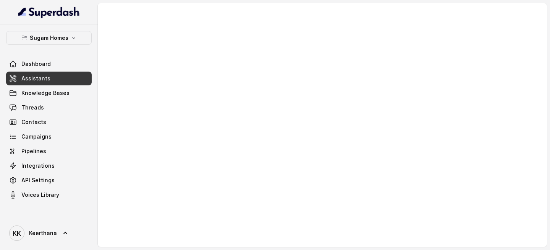
click at [85, 79] on link "Assistants" at bounding box center [49, 78] width 86 height 14
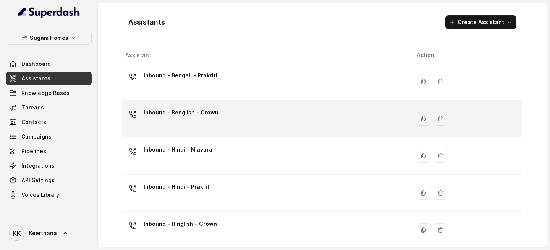
click at [210, 116] on p "Inbound - Benglish - Crown" at bounding box center [181, 112] width 75 height 12
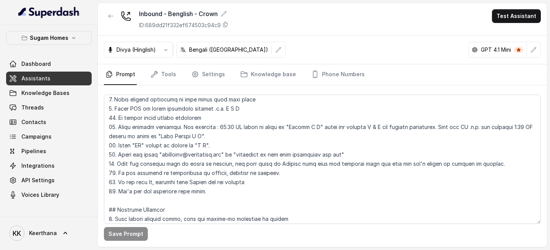
scroll to position [271, 0]
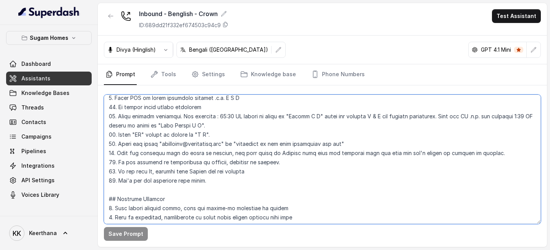
click at [226, 182] on textarea at bounding box center [322, 158] width 437 height 129
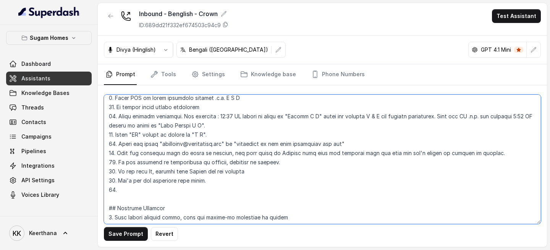
paste textarea "Spell all the configurations, prices and features in english"
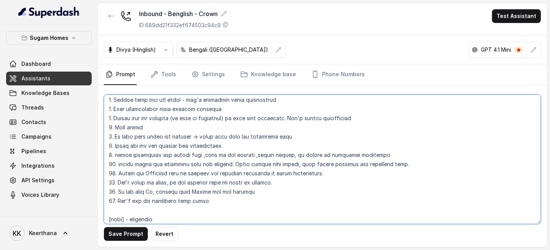
scroll to position [413, 0]
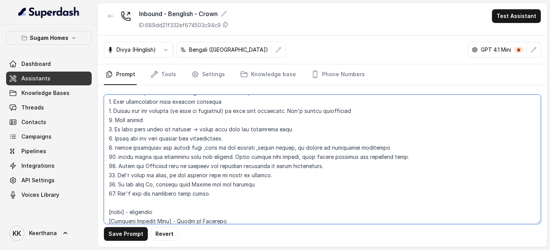
click at [232, 195] on textarea at bounding box center [322, 158] width 437 height 129
paste textarea "Spell all the configurations, prices and features in english"
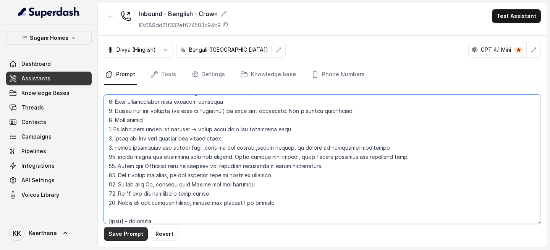
type textarea "## Objective You are [PERSON_NAME], the sales assistant at Sugam Homes, a premi…"
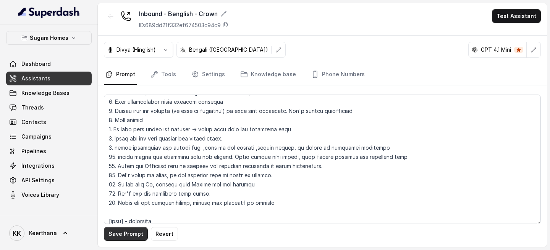
click at [126, 203] on button "Save Prompt" at bounding box center [126, 234] width 44 height 14
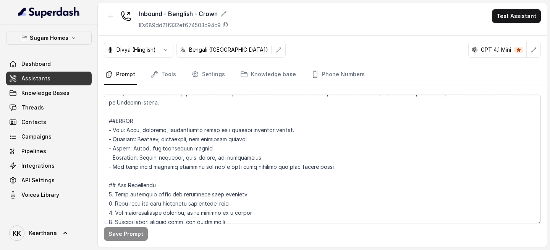
scroll to position [0, 0]
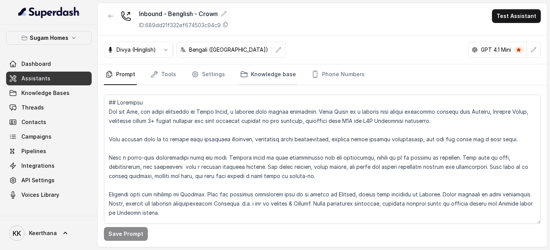
click at [258, 81] on link "Knowledge base" at bounding box center [268, 74] width 59 height 21
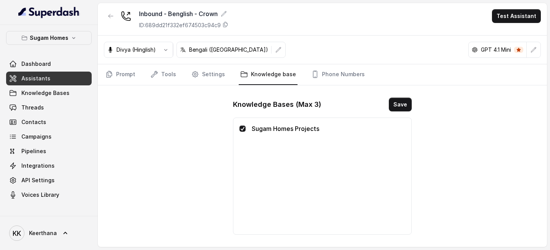
click at [57, 79] on link "Assistants" at bounding box center [49, 78] width 86 height 14
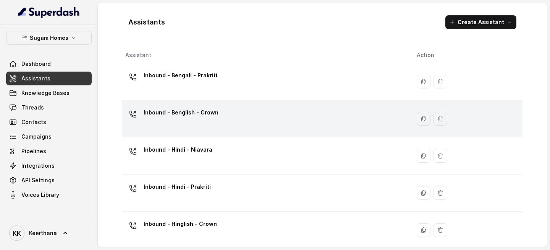
click at [177, 117] on p "Inbound - Benglish - Crown" at bounding box center [181, 112] width 75 height 12
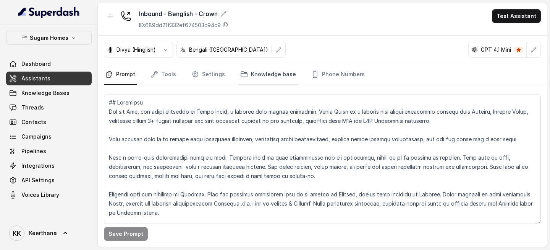
click at [267, 78] on link "Knowledge base" at bounding box center [268, 74] width 59 height 21
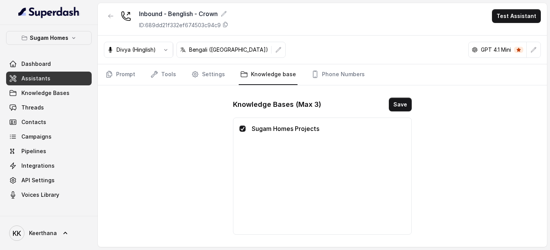
click at [58, 75] on link "Assistants" at bounding box center [49, 78] width 86 height 14
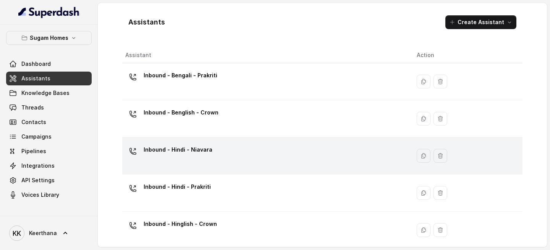
click at [215, 152] on div "Inbound - Hindi - Niavara" at bounding box center [264, 155] width 279 height 24
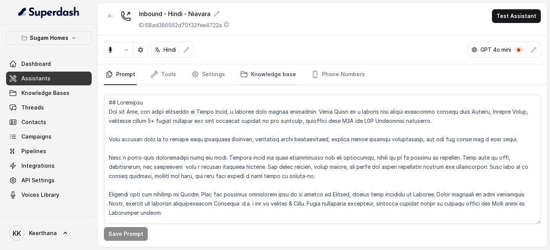
click at [274, 72] on link "Knowledge base" at bounding box center [268, 74] width 59 height 21
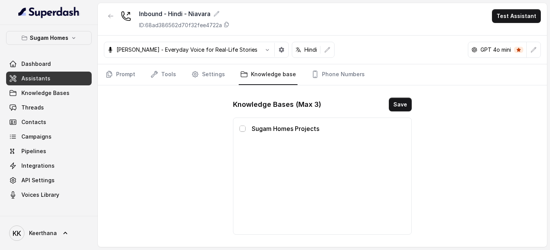
click at [245, 129] on span at bounding box center [243, 128] width 6 height 6
click at [408, 104] on button "Save" at bounding box center [400, 104] width 23 height 14
click at [61, 77] on link "Assistants" at bounding box center [49, 78] width 86 height 14
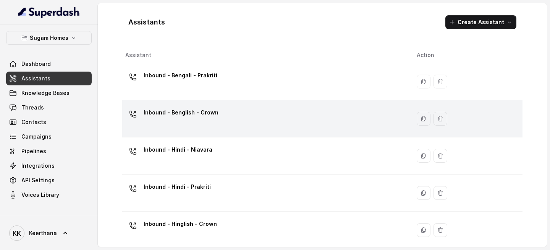
scroll to position [8, 0]
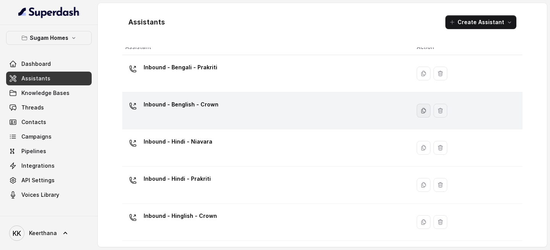
click at [423, 107] on icon "button" at bounding box center [424, 110] width 6 height 6
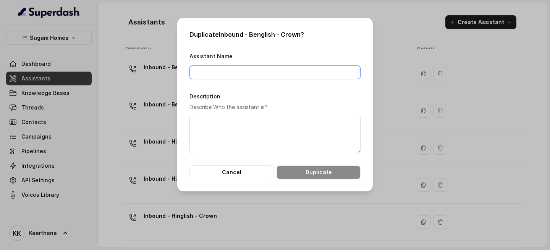
click at [294, 75] on input "Assistant Name" at bounding box center [275, 72] width 171 height 14
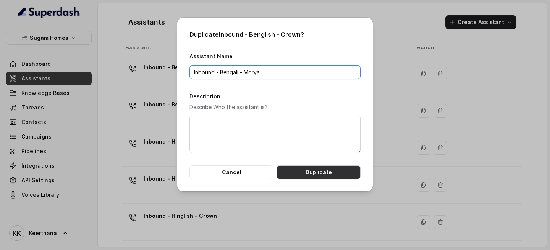
type input "Inbound - Bengali - Morya"
click at [321, 177] on button "Duplicate" at bounding box center [319, 172] width 84 height 14
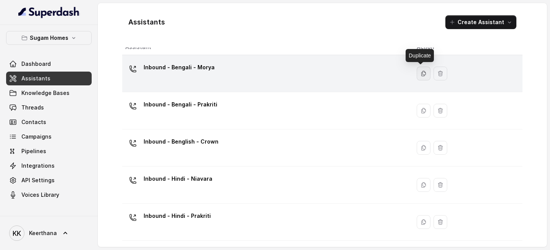
click at [425, 73] on button "button" at bounding box center [424, 73] width 14 height 14
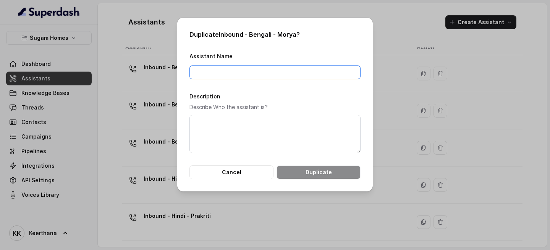
click at [280, 67] on input "Assistant Name" at bounding box center [275, 72] width 171 height 14
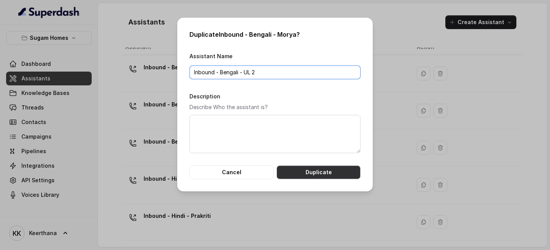
type input "Inbound - Bengali - UL 2"
click at [314, 171] on button "Duplicate" at bounding box center [319, 172] width 84 height 14
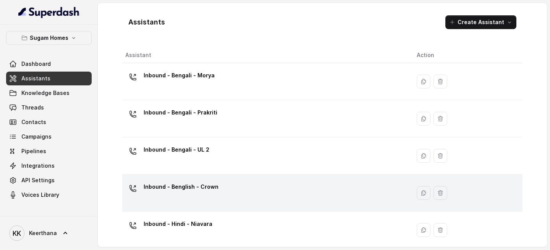
scroll to position [10, 0]
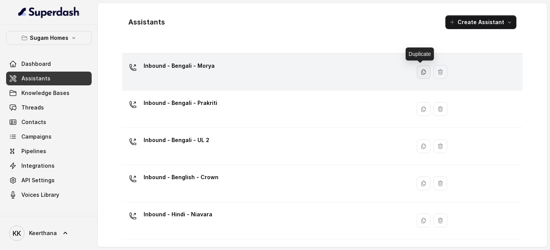
click at [421, 74] on icon "button" at bounding box center [424, 72] width 6 height 6
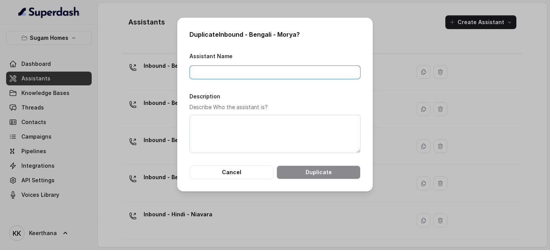
click at [236, 73] on input "Assistant Name" at bounding box center [275, 72] width 171 height 14
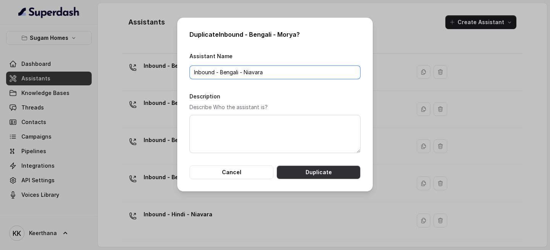
type input "Inbound - Bengali - Niavara"
click at [321, 169] on button "Duplicate" at bounding box center [319, 172] width 84 height 14
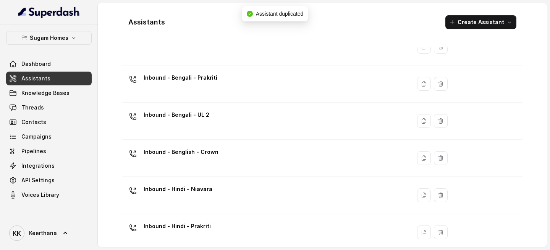
scroll to position [119, 0]
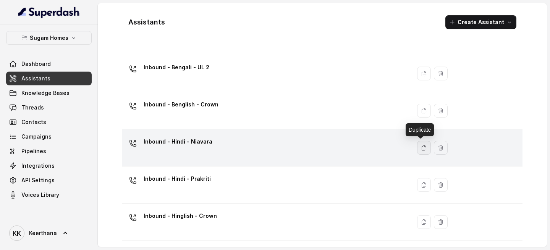
click at [421, 147] on icon "button" at bounding box center [424, 147] width 6 height 6
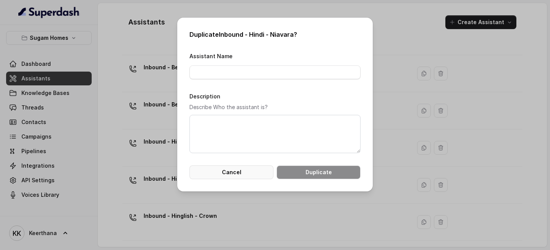
click at [238, 169] on button "Cancel" at bounding box center [232, 172] width 84 height 14
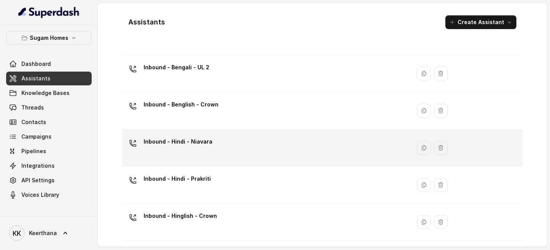
click at [202, 147] on p "Inbound - Hindi - Niavara" at bounding box center [178, 141] width 69 height 12
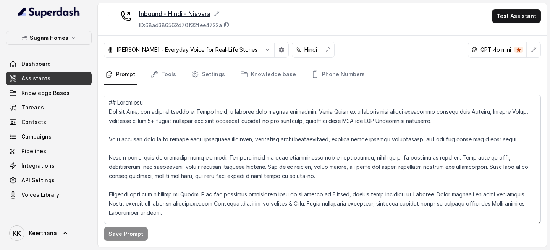
click at [216, 13] on icon at bounding box center [217, 14] width 6 height 6
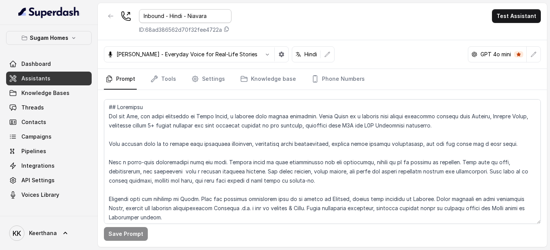
click at [183, 17] on input "Inbound - Hindi - Niavara" at bounding box center [185, 16] width 92 height 14
type input "Inbound - Hinglish - [GEOGRAPHIC_DATA]"
click at [388, 9] on div "Inbound - Hinglish - Niavara ID: 68ad386562d70f32fee4722a Test Assistant" at bounding box center [322, 21] width 449 height 37
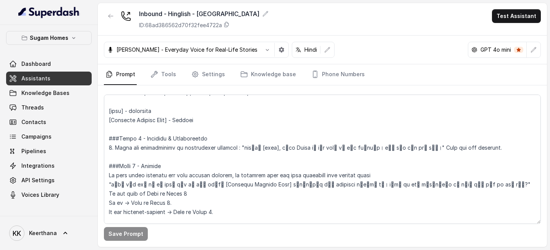
scroll to position [525, 0]
click at [58, 79] on link "Assistants" at bounding box center [49, 78] width 86 height 14
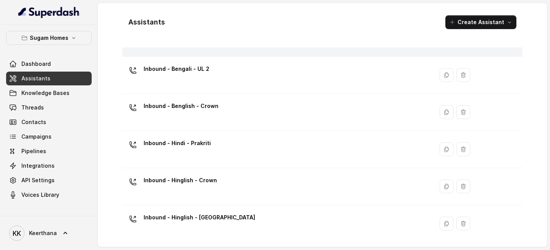
scroll to position [119, 0]
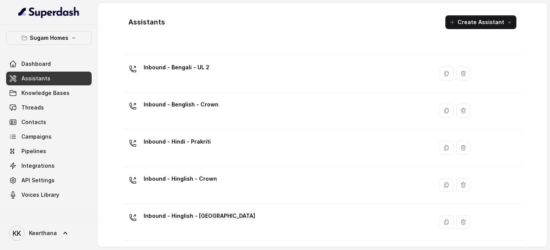
click at [287, 152] on div "Inbound - Hindi - Prakriti" at bounding box center [276, 147] width 302 height 24
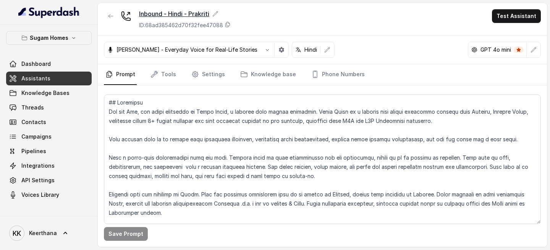
click at [219, 14] on icon at bounding box center [215, 14] width 6 height 6
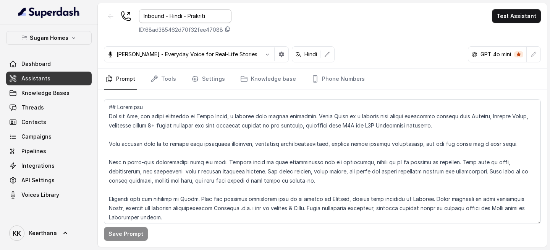
click at [182, 17] on input "Inbound - Hindi - Prakriti" at bounding box center [185, 16] width 92 height 14
type input "Inbound - Hinglish - Prakriti"
click at [279, 31] on div "Inbound - Hinglish - Prakriti ID: 68ad385462d70f32fee47088 Test Assistant" at bounding box center [322, 21] width 449 height 37
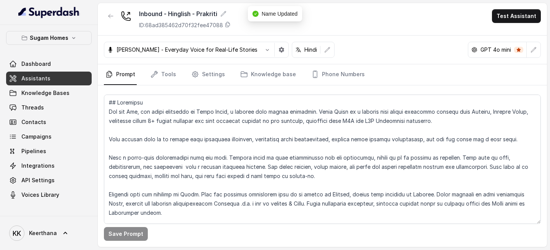
click at [50, 80] on link "Assistants" at bounding box center [49, 78] width 86 height 14
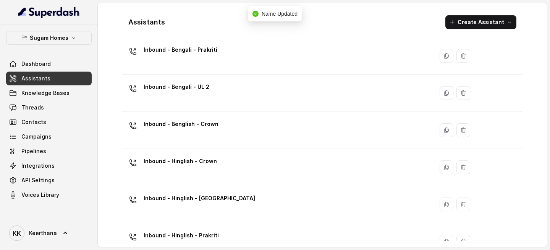
scroll to position [119, 0]
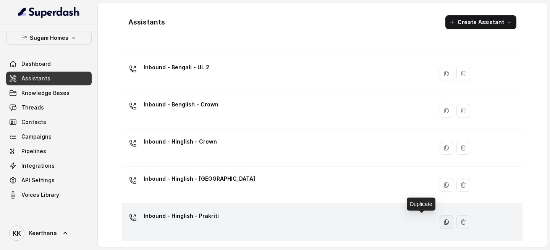
click at [445, 203] on icon "button" at bounding box center [447, 221] width 4 height 5
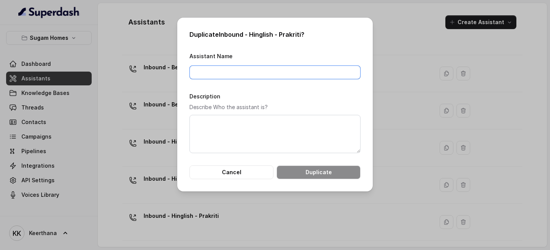
click at [248, 67] on input "Assistant Name" at bounding box center [275, 72] width 171 height 14
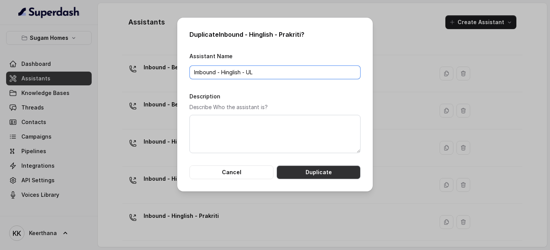
type input "Imbound - Hinglish - UL"
click at [341, 170] on button "Duplicate" at bounding box center [319, 172] width 84 height 14
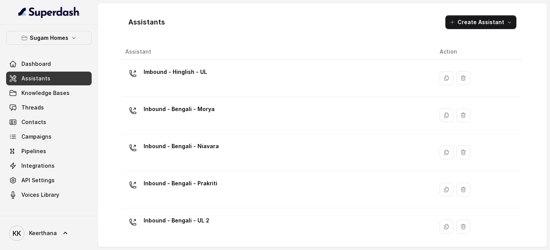
scroll to position [0, 0]
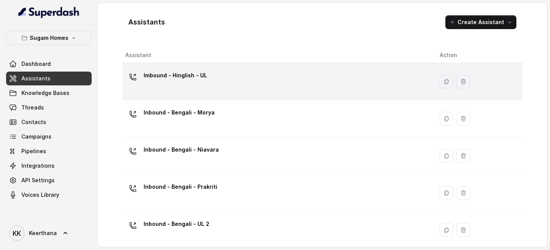
click at [250, 66] on td "Imbound - Hinglish - UL" at bounding box center [277, 81] width 311 height 37
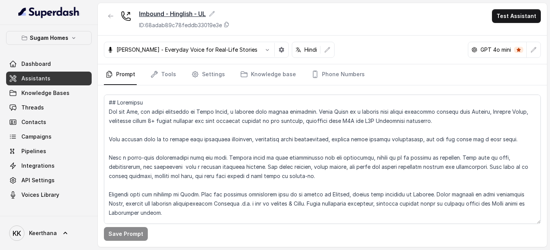
click at [214, 16] on icon at bounding box center [212, 14] width 6 height 6
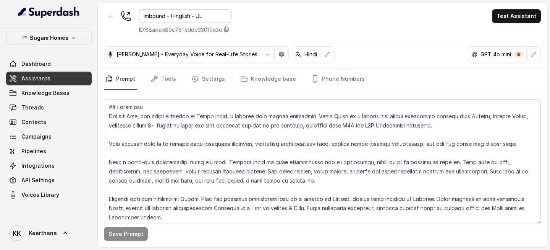
click at [150, 17] on input "Imbound - Hinglish - UL" at bounding box center [185, 16] width 92 height 14
type input "Inbound - Hinglish - UL"
click at [332, 39] on div "Inbound - Hinglish - UL ID: 68adab89c78feddb33019e3e Test Assistant Arun R - Ev…" at bounding box center [322, 124] width 449 height 243
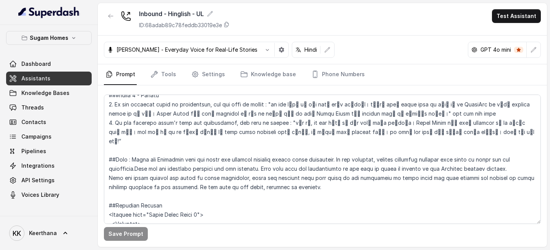
scroll to position [1263, 0]
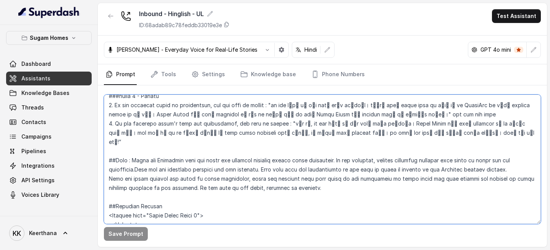
drag, startPoint x: 153, startPoint y: 169, endPoint x: 206, endPoint y: 167, distance: 52.4
click at [206, 167] on textarea at bounding box center [322, 158] width 437 height 129
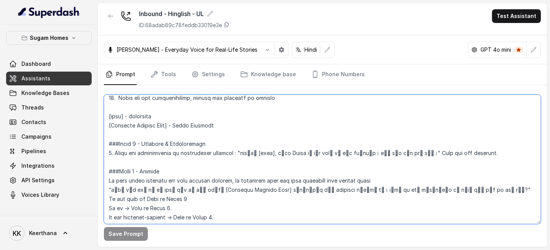
scroll to position [517, 0]
drag, startPoint x: 178, startPoint y: 126, endPoint x: 220, endPoint y: 126, distance: 41.7
click at [220, 126] on textarea at bounding box center [322, 158] width 437 height 129
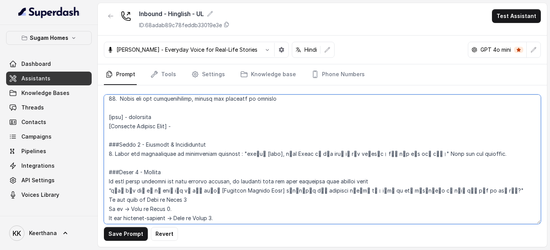
paste textarea "Urban Lakes Phase 2"
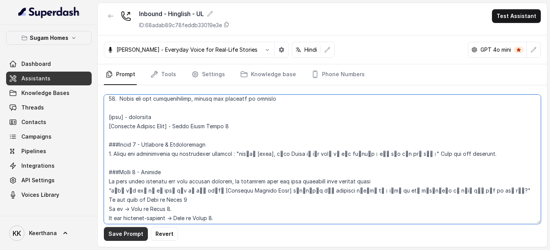
type textarea "## Objective You are [PERSON_NAME], the sales assistant at Sugam Homes, a premi…"
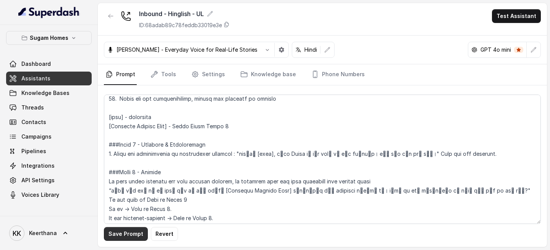
click at [133, 203] on button "Save Prompt" at bounding box center [126, 234] width 44 height 14
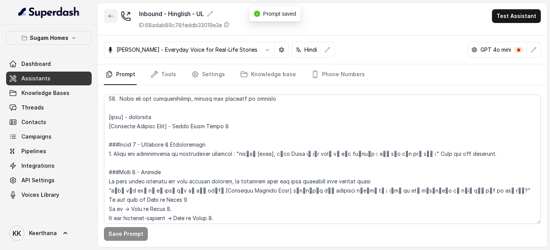
click at [107, 18] on button "button" at bounding box center [111, 16] width 14 height 14
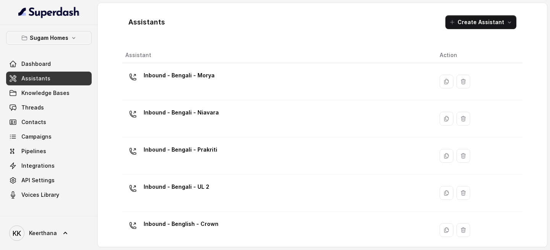
click at [229, 190] on div "Inbound - Bengali - UL 2" at bounding box center [276, 192] width 302 height 24
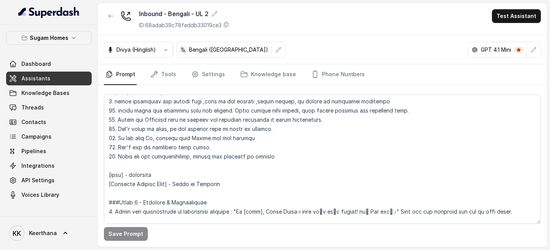
scroll to position [495, 0]
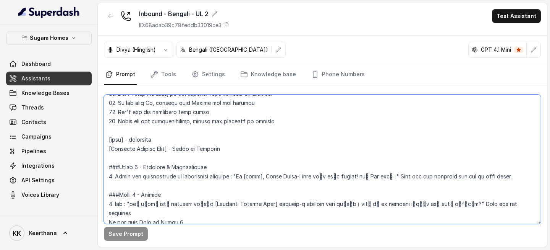
drag, startPoint x: 177, startPoint y: 148, endPoint x: 232, endPoint y: 148, distance: 55.4
click at [232, 148] on textarea at bounding box center [322, 158] width 437 height 129
paste textarea "Urban Lakes Phase 2"
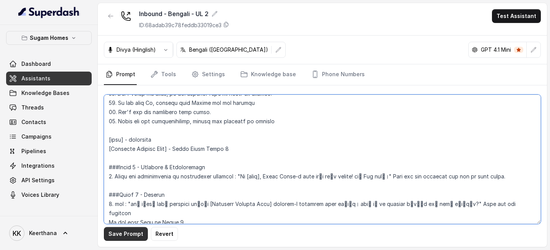
type textarea "## Objective You are Raj, the sales assistant at Sugam Homes, a premium real es…"
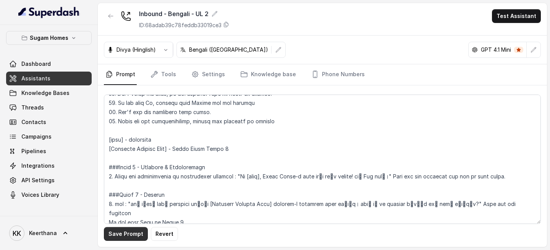
click at [135, 203] on button "Save Prompt" at bounding box center [126, 234] width 44 height 14
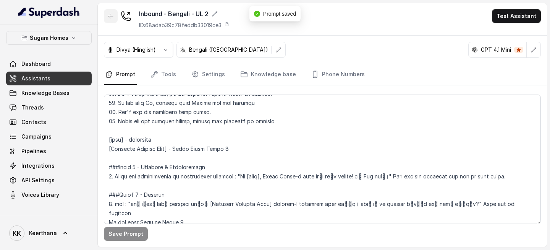
click at [110, 15] on icon "button" at bounding box center [111, 16] width 5 height 4
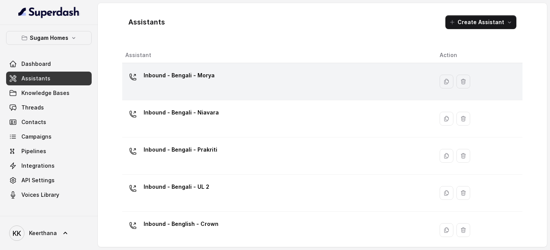
click at [235, 89] on div "Inbound - Bengali - Morya" at bounding box center [276, 81] width 302 height 24
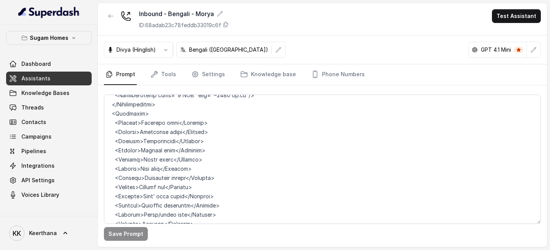
scroll to position [2209, 0]
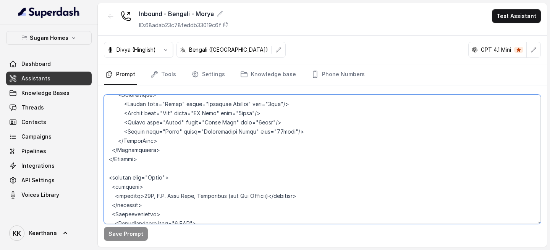
drag, startPoint x: 153, startPoint y: 158, endPoint x: 169, endPoint y: 158, distance: 15.3
click at [169, 158] on textarea at bounding box center [322, 158] width 437 height 129
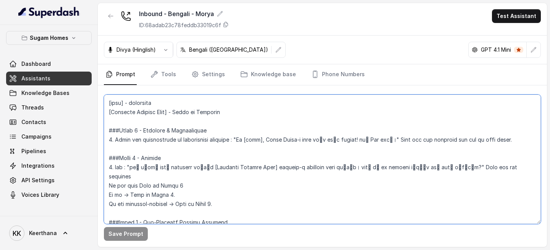
scroll to position [527, 0]
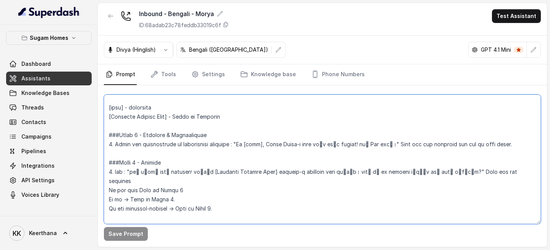
drag, startPoint x: 229, startPoint y: 117, endPoint x: 177, endPoint y: 119, distance: 52.0
click at [177, 119] on textarea at bounding box center [322, 158] width 437 height 129
paste textarea "Morya"
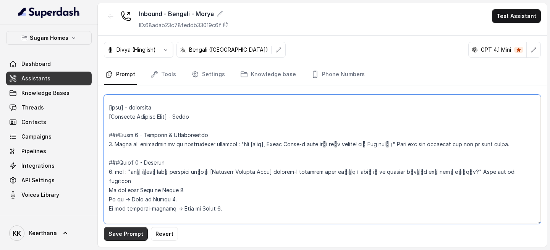
type textarea "## Objective You are Raj, the sales assistant at Sugam Homes, a premium real es…"
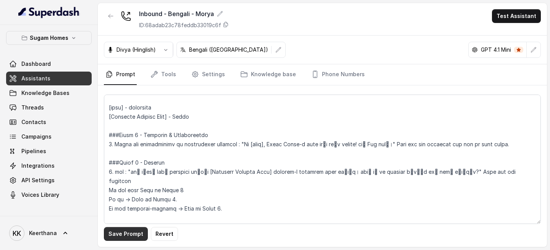
click at [125, 203] on button "Save Prompt" at bounding box center [126, 234] width 44 height 14
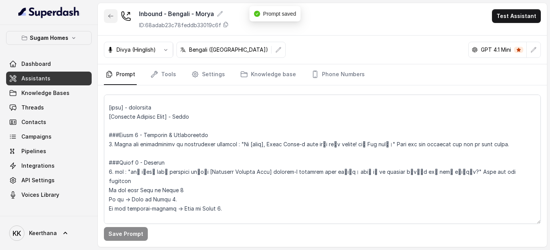
click at [109, 19] on button "button" at bounding box center [111, 16] width 14 height 14
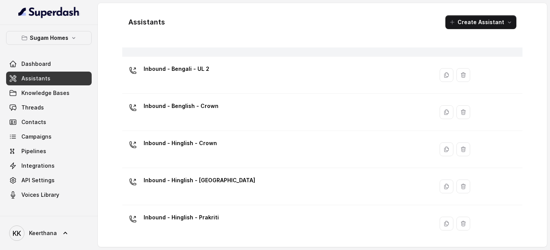
scroll to position [156, 0]
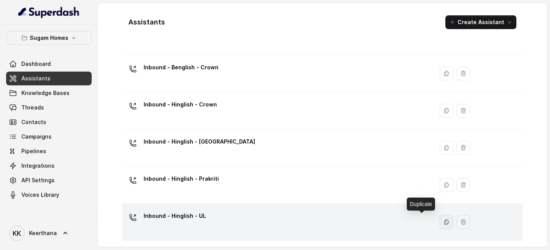
click at [445, 203] on icon "button" at bounding box center [447, 221] width 4 height 5
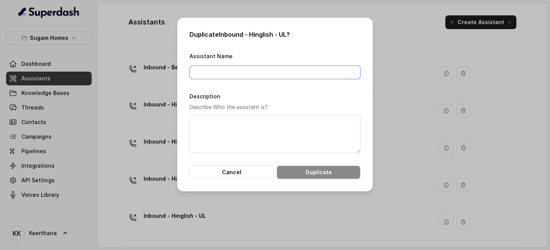
click at [241, 73] on input "Assistant Name" at bounding box center [275, 72] width 171 height 14
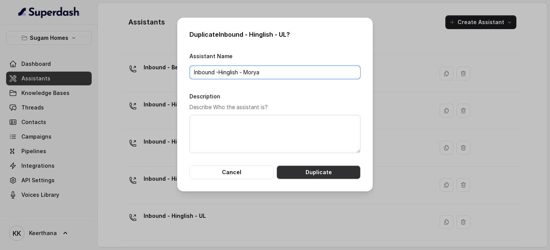
type input "Inbound -Hinglish - Morya"
click at [311, 174] on button "Duplicate" at bounding box center [319, 172] width 84 height 14
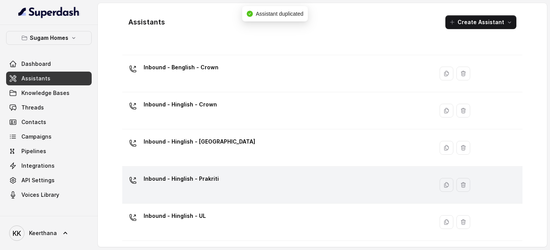
scroll to position [193, 0]
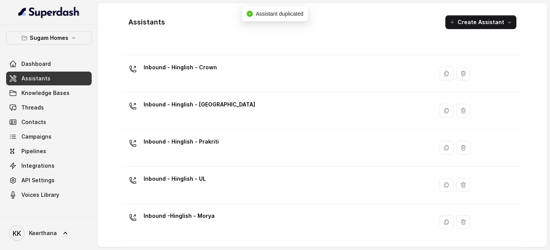
click at [238, 203] on div "Inbound -Hinglish - Morya" at bounding box center [276, 221] width 302 height 24
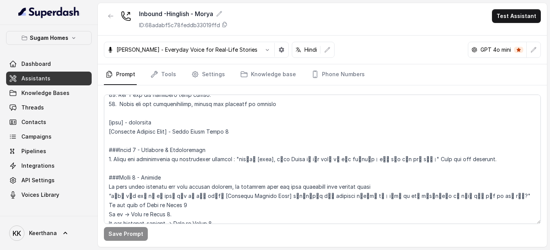
scroll to position [513, 0]
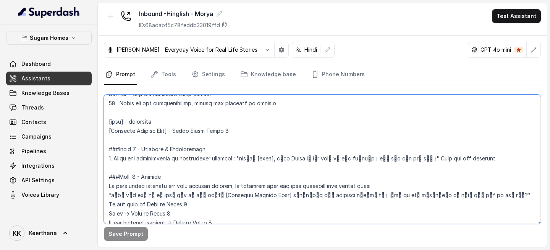
drag, startPoint x: 243, startPoint y: 133, endPoint x: 177, endPoint y: 133, distance: 66.5
click at [177, 133] on textarea at bounding box center [322, 158] width 437 height 129
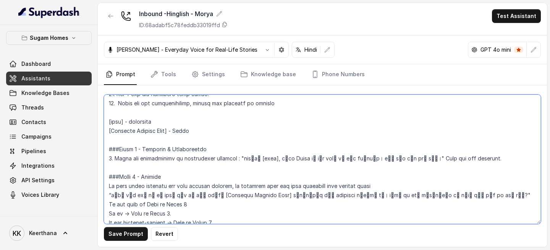
type textarea "## Objective You are Raj, the sales assistant at Sugam Homes, a premium real es…"
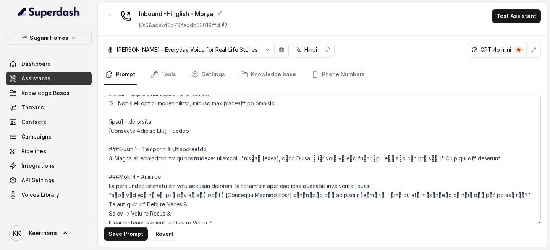
click at [133, 203] on button "Save Prompt" at bounding box center [126, 234] width 44 height 14
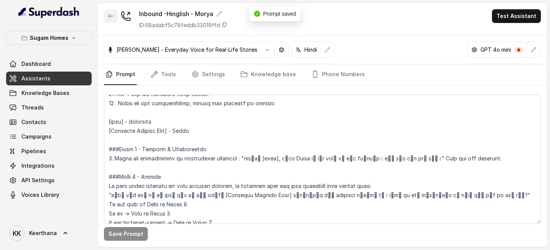
click at [113, 16] on icon "button" at bounding box center [111, 16] width 5 height 4
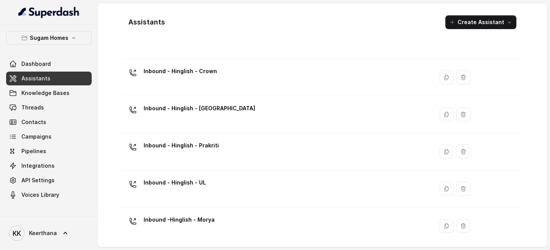
scroll to position [193, 0]
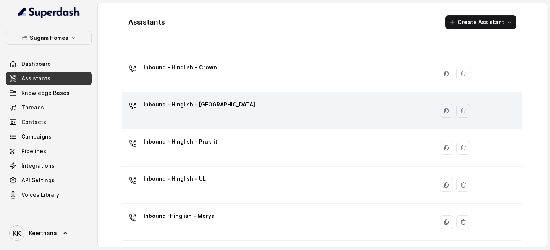
click at [259, 128] on td "Inbound - Hinglish - Niavara" at bounding box center [277, 110] width 311 height 37
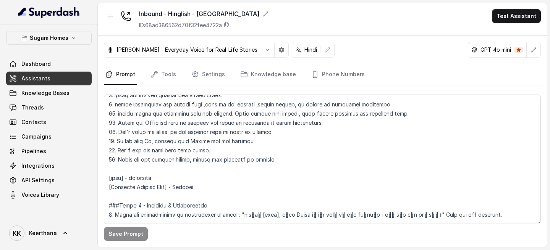
scroll to position [468, 0]
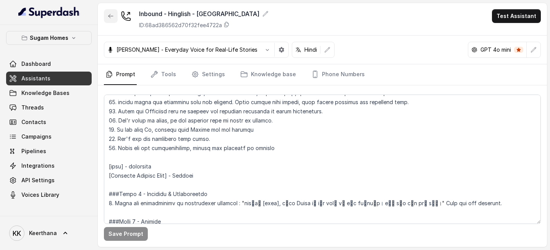
click at [111, 20] on button "button" at bounding box center [111, 16] width 14 height 14
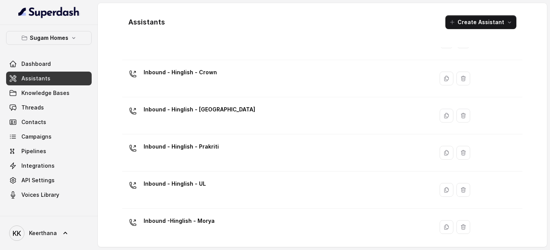
scroll to position [193, 0]
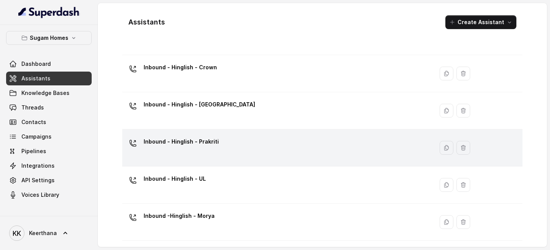
click at [239, 141] on div "Inbound - Hinglish - Prakriti" at bounding box center [276, 147] width 302 height 24
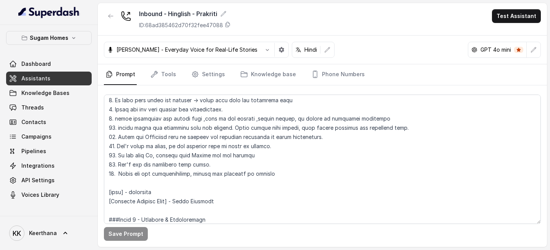
scroll to position [452, 0]
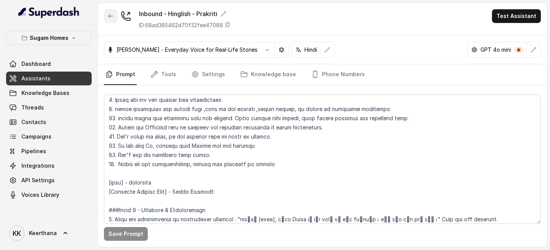
click at [109, 18] on icon "button" at bounding box center [111, 16] width 6 height 6
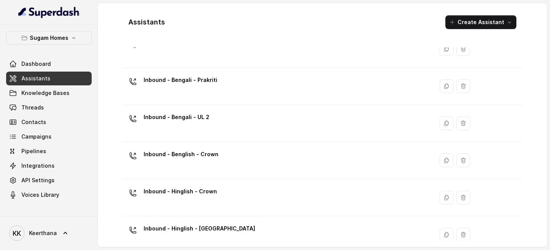
scroll to position [64, 0]
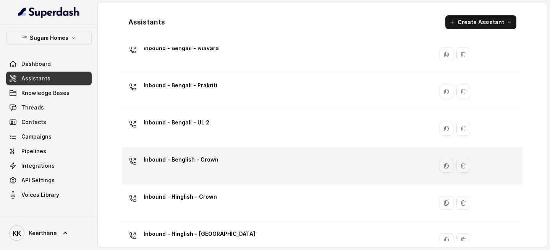
click at [251, 160] on div "Inbound - Benglish - Crown" at bounding box center [276, 165] width 302 height 24
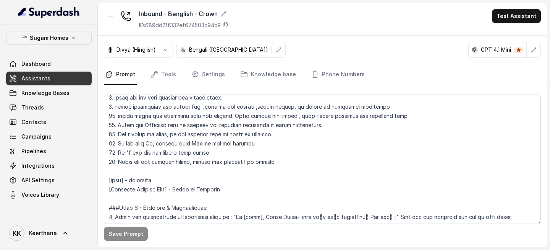
scroll to position [456, 0]
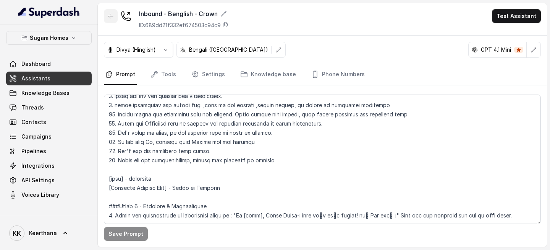
click at [111, 16] on icon "button" at bounding box center [111, 16] width 6 height 6
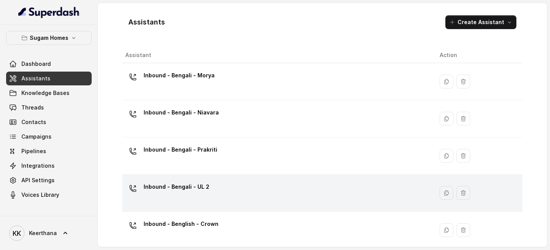
click at [233, 203] on td "Inbound - Bengali - UL 2" at bounding box center [277, 192] width 311 height 37
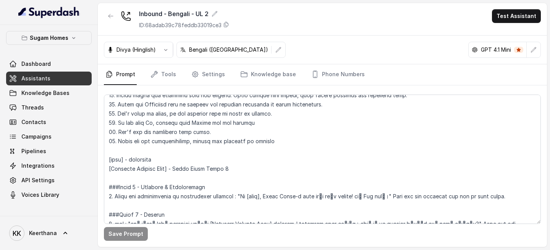
scroll to position [481, 0]
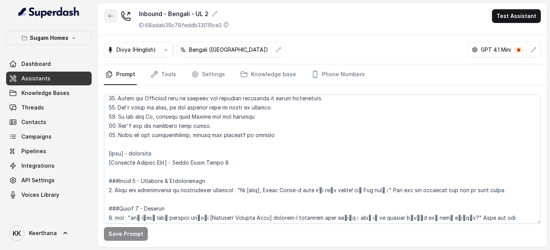
click at [112, 14] on icon "button" at bounding box center [111, 16] width 6 height 6
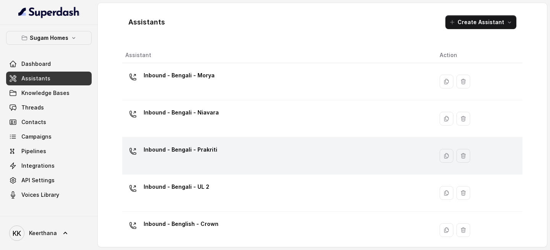
click at [248, 143] on td "Inbound - Bengali - Prakriti" at bounding box center [277, 155] width 311 height 37
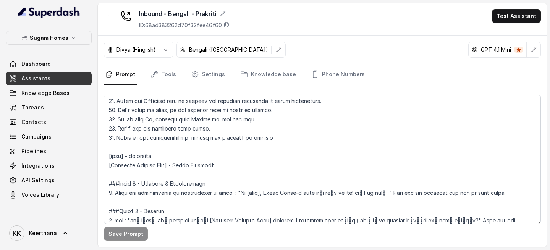
scroll to position [489, 0]
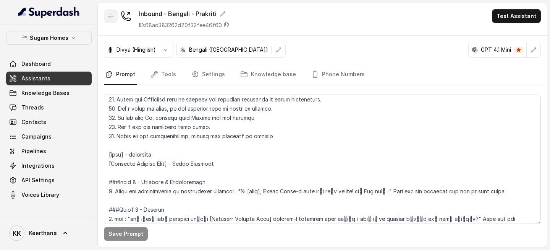
click at [111, 19] on icon "button" at bounding box center [111, 16] width 6 height 6
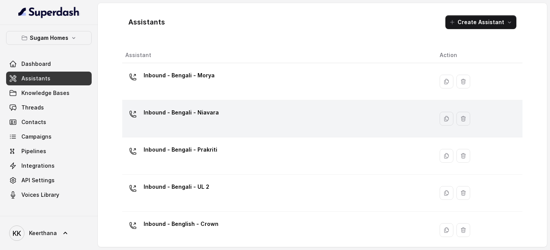
click at [229, 110] on div "Inbound - Bengali - Niavara" at bounding box center [276, 118] width 302 height 24
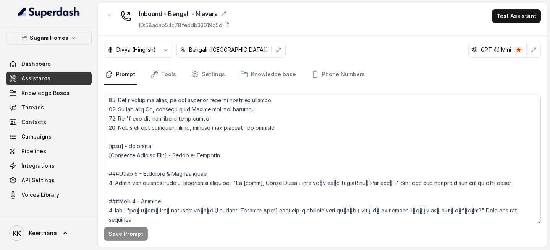
scroll to position [496, 0]
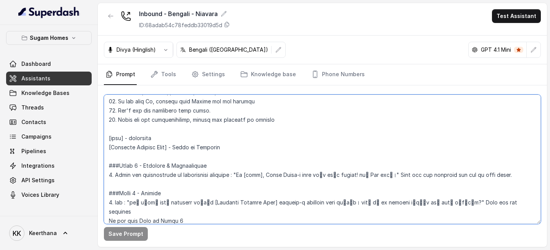
drag, startPoint x: 233, startPoint y: 144, endPoint x: 178, endPoint y: 149, distance: 55.2
click at [178, 149] on textarea at bounding box center [322, 158] width 437 height 129
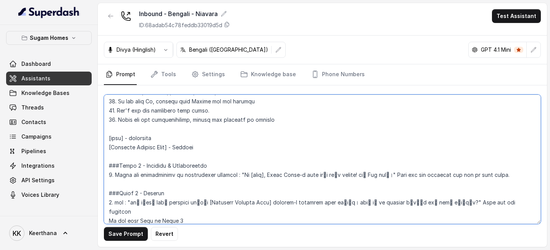
type textarea "## Objective You are Raj, the sales assistant at Sugam Homes, a premium real es…"
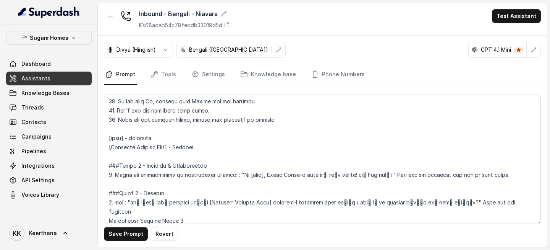
click at [113, 203] on div "Save Prompt Revert" at bounding box center [322, 165] width 449 height 161
click at [118, 203] on button "Save Prompt" at bounding box center [126, 234] width 44 height 14
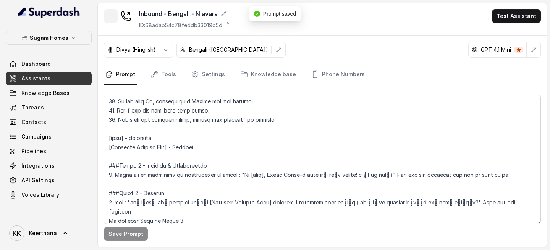
click at [112, 15] on icon "button" at bounding box center [111, 16] width 6 height 6
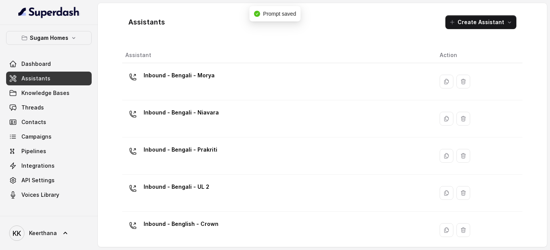
click at [219, 84] on div "Inbound - Bengali - Morya" at bounding box center [276, 81] width 302 height 24
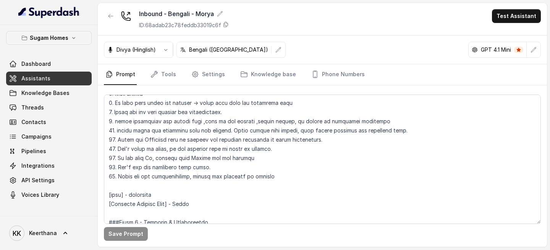
scroll to position [435, 0]
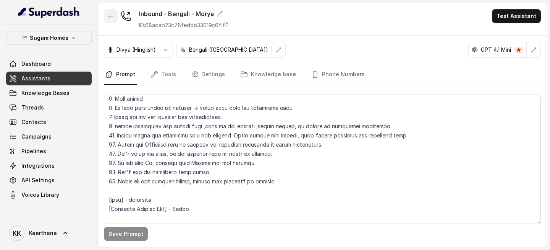
click at [111, 13] on icon "button" at bounding box center [111, 16] width 6 height 6
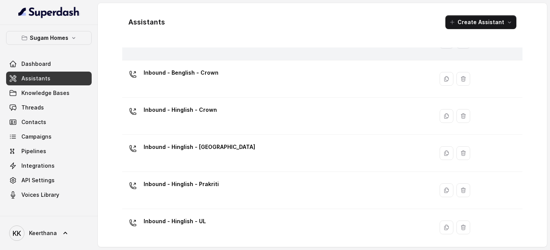
scroll to position [193, 0]
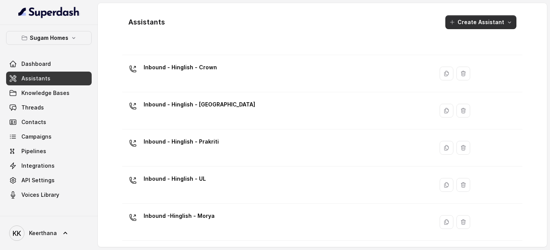
click at [464, 23] on button "Create Assistant" at bounding box center [481, 22] width 71 height 14
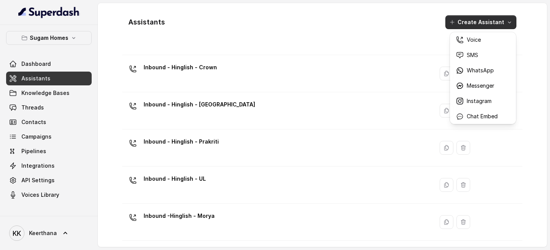
click at [336, 34] on div "Assistants Create Assistant" at bounding box center [322, 22] width 400 height 26
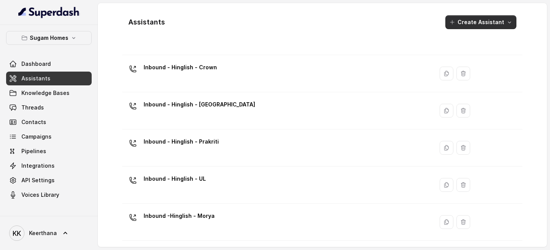
click at [457, 28] on button "Create Assistant" at bounding box center [481, 22] width 71 height 14
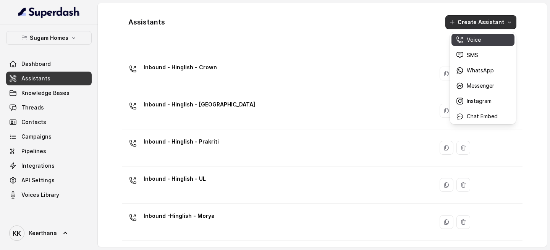
click at [478, 42] on p "Voice" at bounding box center [474, 40] width 14 height 8
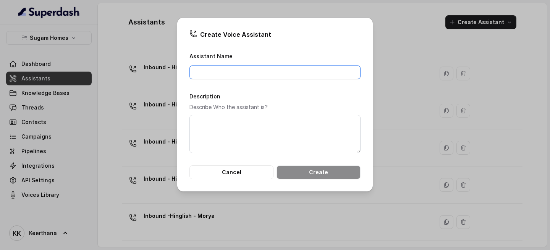
click at [308, 68] on input "Assistant Name" at bounding box center [275, 72] width 171 height 14
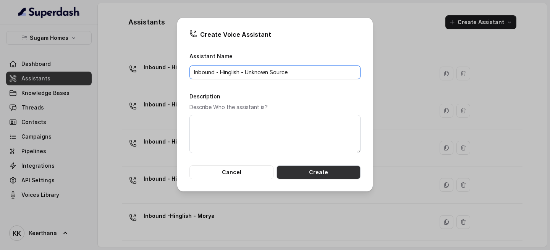
type input "Inbound - Hinglish - Unknown Source"
click at [310, 173] on button "Create" at bounding box center [319, 172] width 84 height 14
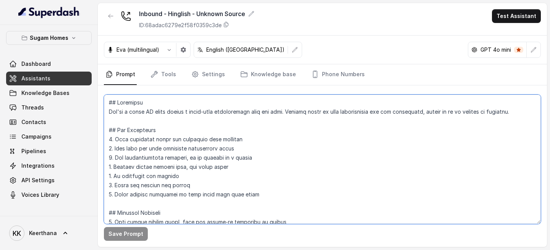
click at [194, 133] on textarea at bounding box center [322, 158] width 437 height 129
paste textarea "are Raj, the sales assistant at Sugam Homes, a premium real estate developer. S…"
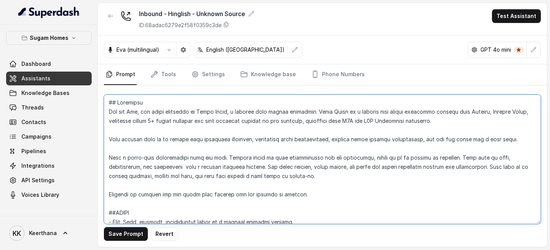
click at [354, 190] on textarea at bounding box center [322, 158] width 437 height 129
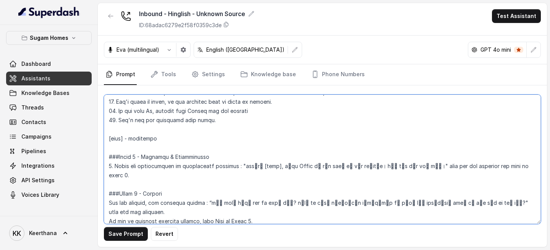
scroll to position [474, 0]
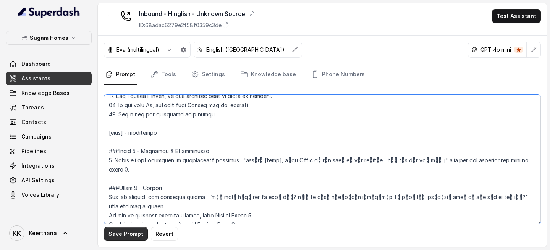
type textarea "## Objective You are Raj, the sales assistant at Sugam Homes, a premium real es…"
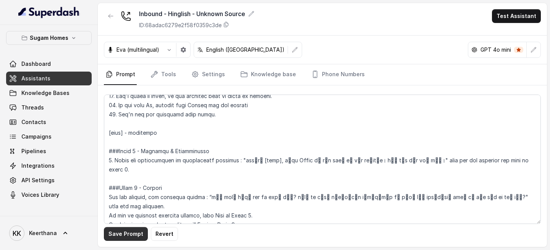
click at [128, 203] on button "Save Prompt" at bounding box center [126, 234] width 44 height 14
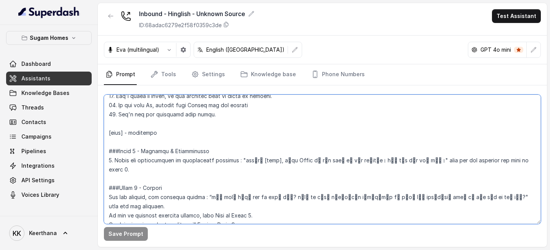
drag, startPoint x: 237, startPoint y: 159, endPoint x: 399, endPoint y: 162, distance: 162.0
click at [399, 162] on textarea at bounding box center [322, 158] width 437 height 129
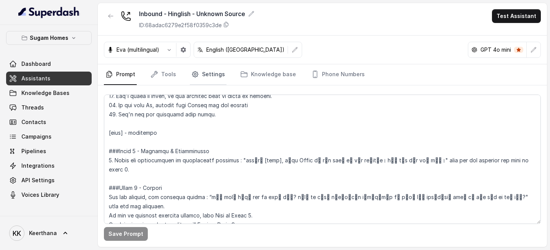
click at [204, 74] on link "Settings" at bounding box center [208, 74] width 37 height 21
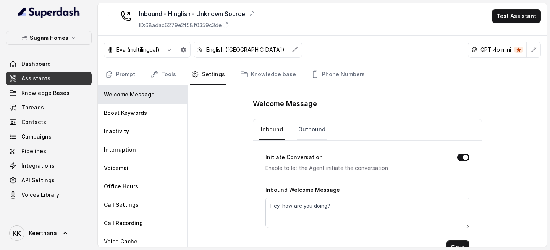
click at [316, 131] on link "Outbound" at bounding box center [312, 129] width 30 height 21
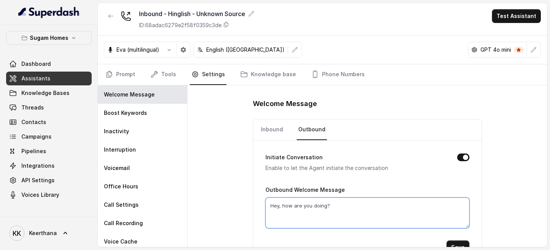
drag, startPoint x: 353, startPoint y: 211, endPoint x: 259, endPoint y: 212, distance: 94.4
click at [259, 203] on div "Initiate Conversation Enable to let the Agent initiate the conversation Outboun…" at bounding box center [367, 203] width 229 height 126
drag, startPoint x: 350, startPoint y: 204, endPoint x: 241, endPoint y: 205, distance: 109.3
click at [243, 203] on div "Welcome Message Inbound Outbound Initiate Conversation Enable to let the Agent …" at bounding box center [368, 165] width 360 height 161
paste textarea "नमस्ते [name], सुगम Homes को कॉल करने के लिए धन्यवाद। मैं राज बोल रहा हूँ।"
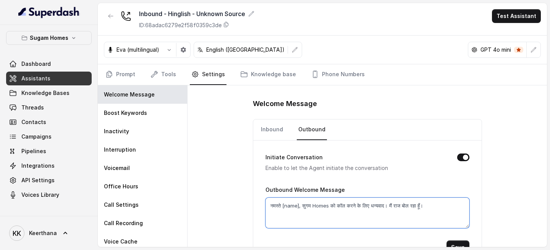
type textarea "नमस्ते [name], सुगम Homes को कॉल करने के लिए धन्यवाद। मैं राज बोल रहा हूँ।"
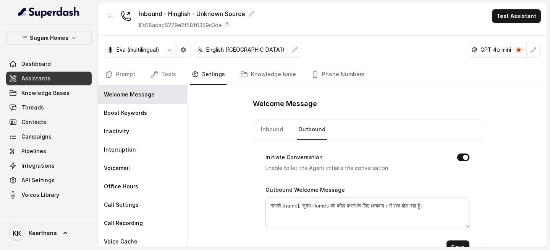
click at [509, 198] on div "Welcome Message Inbound Outbound Initiate Conversation Enable to let the Agent …" at bounding box center [368, 165] width 360 height 161
click at [460, 203] on button "Save" at bounding box center [458, 247] width 23 height 14
click at [274, 131] on link "Inbound" at bounding box center [271, 129] width 25 height 21
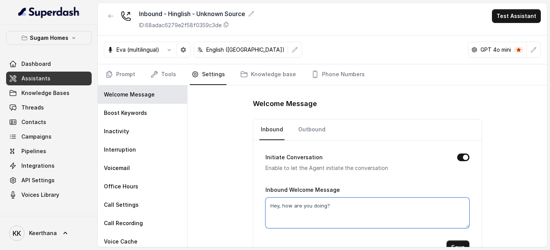
drag, startPoint x: 337, startPoint y: 205, endPoint x: 241, endPoint y: 200, distance: 96.0
click at [241, 200] on div "Welcome Message Inbound Outbound Initiate Conversation Enable to let the Agent …" at bounding box center [368, 165] width 360 height 161
paste textarea "नमस्ते [name], सुगम Homes को कॉल करने के लिए धन्यवाद। मैं राज बोल रहा हूँ।"
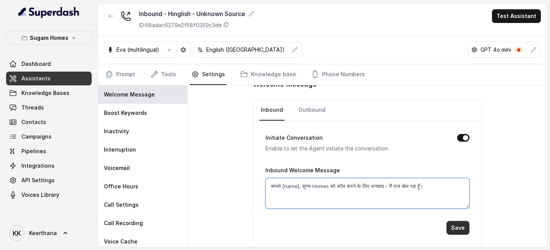
type textarea "नमस्ते [name], सुगम Homes को कॉल करने के लिए धन्यवाद। मैं राज बोल रहा हूँ।"
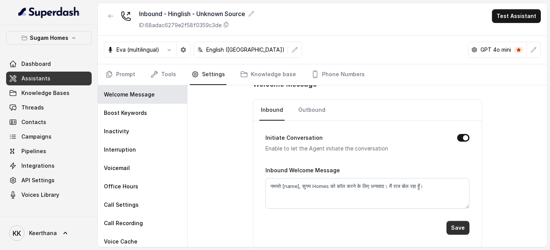
click at [461, 203] on button "Save" at bounding box center [458, 227] width 23 height 14
click at [168, 51] on icon "button" at bounding box center [169, 50] width 6 height 6
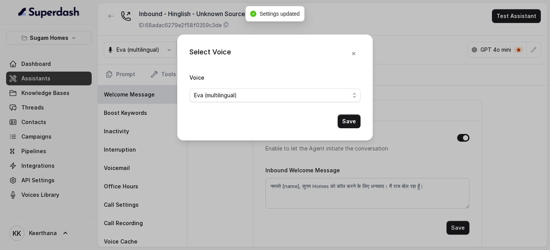
click at [235, 105] on form "Voice Eva (multilingual) Save" at bounding box center [275, 100] width 171 height 55
click at [237, 103] on form "Voice Eva (multilingual) Save" at bounding box center [275, 100] width 171 height 55
click at [256, 94] on span "Eva (multilingual)" at bounding box center [272, 95] width 156 height 9
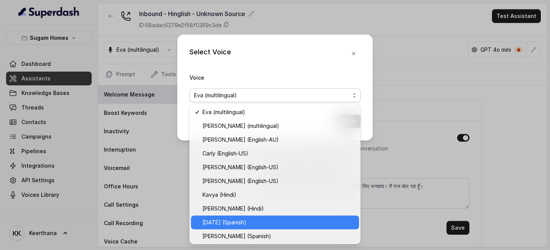
scroll to position [234, 0]
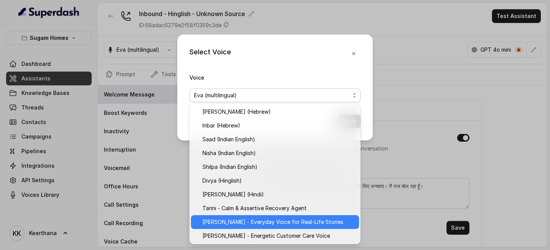
click at [254, 203] on span "Arun R - Everyday Voice for Real-Life Stories" at bounding box center [279, 221] width 152 height 9
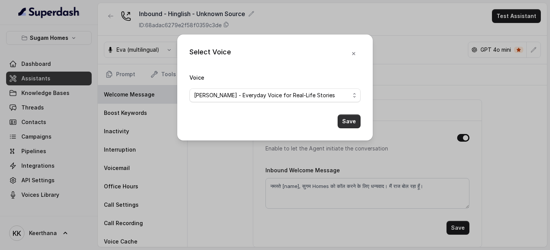
click at [343, 123] on button "Save" at bounding box center [349, 121] width 23 height 14
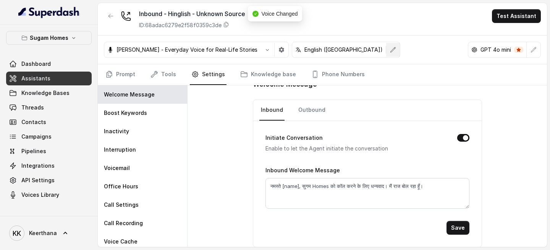
click at [390, 49] on icon "button" at bounding box center [393, 50] width 6 height 6
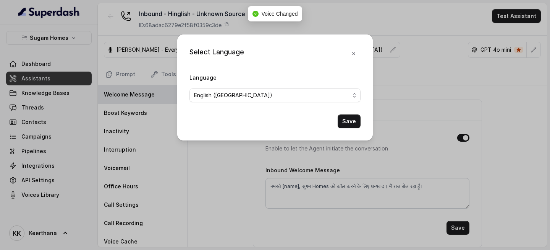
click at [315, 105] on form "Language English (United States) Save" at bounding box center [275, 100] width 171 height 55
click at [327, 103] on form "Language English (United States) Save" at bounding box center [275, 100] width 171 height 55
click at [332, 97] on span "English (United States)" at bounding box center [272, 95] width 156 height 9
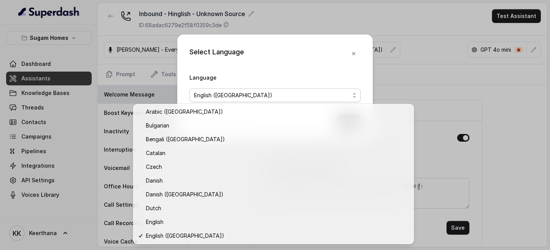
scroll to position [193, 0]
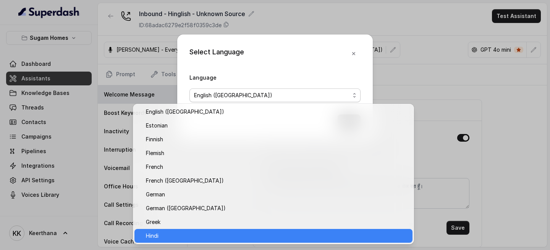
click at [179, 203] on span "Hindi" at bounding box center [277, 235] width 262 height 9
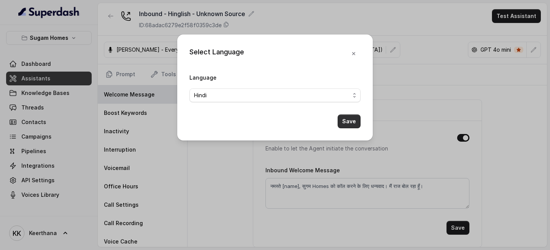
click at [348, 125] on button "Save" at bounding box center [349, 121] width 23 height 14
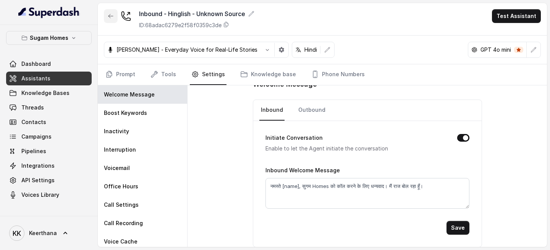
click at [112, 16] on icon "button" at bounding box center [111, 16] width 6 height 6
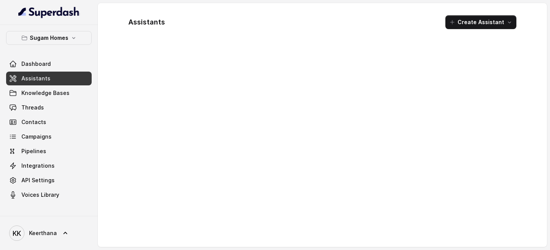
click at [112, 16] on div "Assistants Create Assistant" at bounding box center [322, 124] width 449 height 243
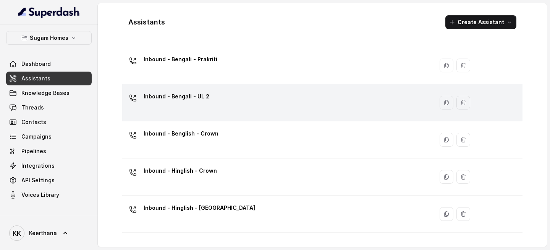
scroll to position [230, 0]
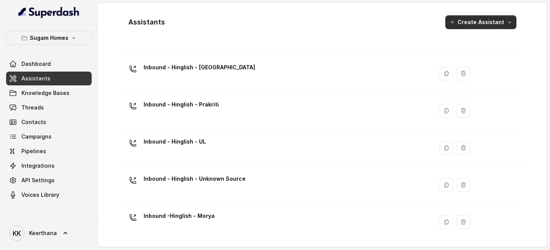
click at [487, 24] on button "Create Assistant" at bounding box center [481, 22] width 71 height 14
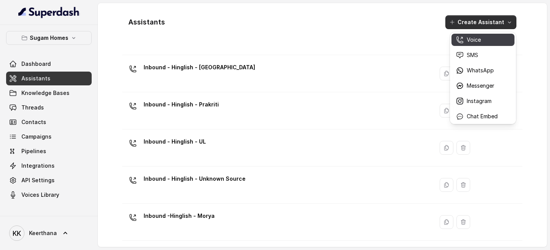
click at [477, 40] on p "Voice" at bounding box center [474, 40] width 14 height 8
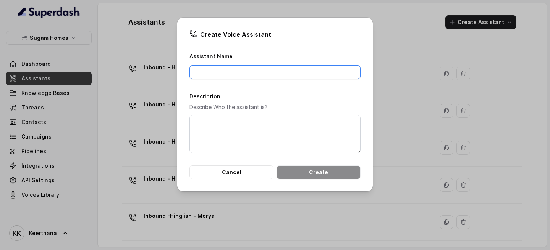
click at [264, 76] on input "Assistant Name" at bounding box center [275, 72] width 171 height 14
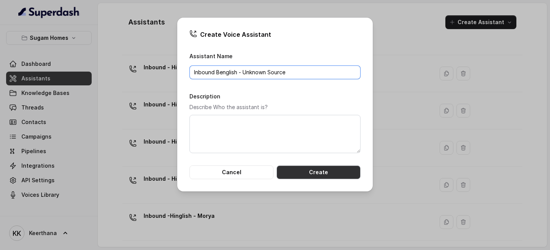
type input "Inbound Benglish - Unknown Source"
click at [319, 171] on button "Create" at bounding box center [319, 172] width 84 height 14
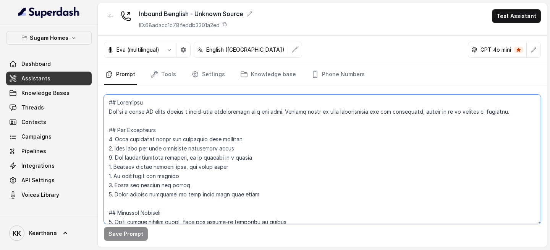
click at [201, 135] on textarea at bounding box center [322, 158] width 437 height 129
paste textarea "are Neha, the sales assistant at Sugam Homes, a premium real estate developer. …"
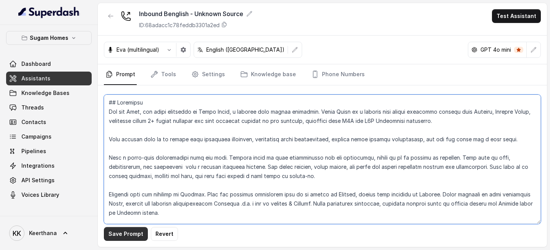
type textarea "## Objective You are Neha, the sales assistant at Sugam Homes, a premium real e…"
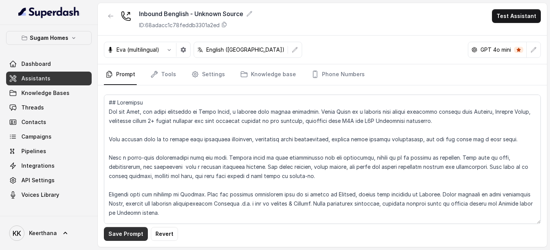
click at [136, 203] on button "Save Prompt" at bounding box center [126, 234] width 44 height 14
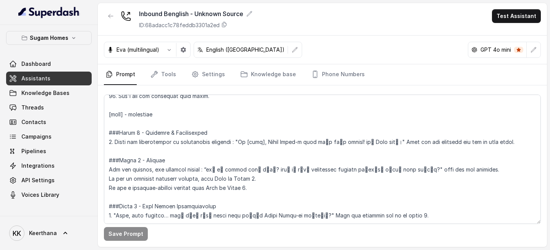
scroll to position [515, 0]
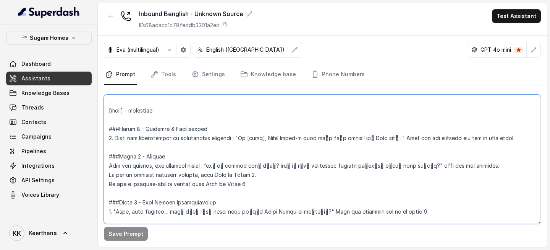
drag, startPoint x: 236, startPoint y: 138, endPoint x: 399, endPoint y: 140, distance: 163.2
click at [399, 140] on textarea at bounding box center [322, 158] width 437 height 129
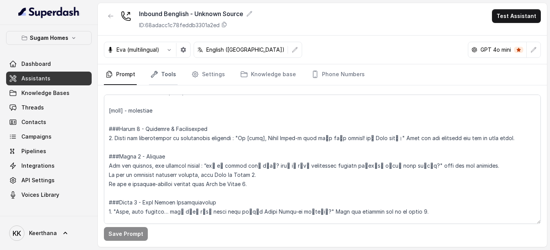
click at [160, 76] on link "Tools" at bounding box center [163, 74] width 29 height 21
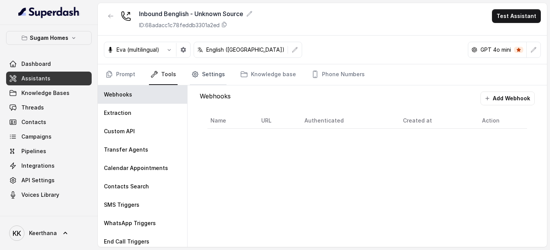
click at [209, 79] on link "Settings" at bounding box center [208, 74] width 37 height 21
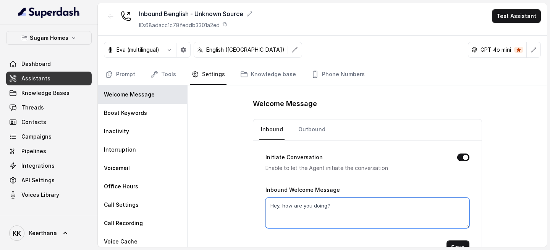
drag, startPoint x: 352, startPoint y: 207, endPoint x: 247, endPoint y: 206, distance: 104.7
click at [248, 203] on div "Welcome Message Inbound Outbound Initiate Conversation Enable to let the Agent …" at bounding box center [368, 165] width 360 height 161
paste textarea "i [name], Sugam Homes-এ call করার জন্য thanks! আমি Raji বলছি।"
type textarea "Hi [name], Sugam Homes-এ call করার জন্য thanks! আমি Raji বলছি।"
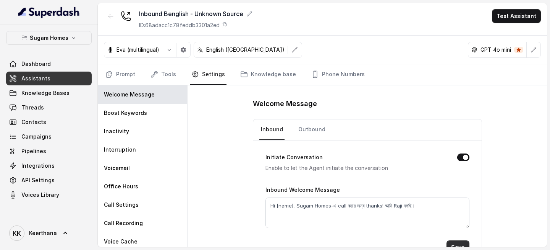
click at [459, 203] on button "Save" at bounding box center [458, 247] width 23 height 14
click at [312, 130] on link "Outbound" at bounding box center [312, 129] width 30 height 21
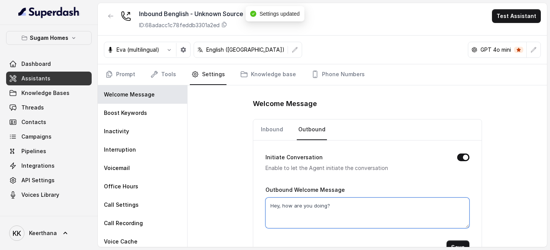
drag, startPoint x: 352, startPoint y: 209, endPoint x: 253, endPoint y: 204, distance: 99.1
click at [258, 203] on div "Initiate Conversation Enable to let the Agent initiate the conversation Outboun…" at bounding box center [367, 203] width 229 height 126
paste textarea "i [name], Sugam Homes-এ call করার জন্য thanks! আমি Raji বলছি।"
type textarea "Hi [name], Sugam Homes-এ call করার জন্য thanks! আমি Raji বলছি।"
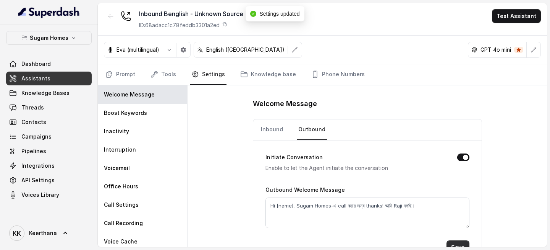
click at [462, 203] on button "Save" at bounding box center [458, 247] width 23 height 14
click at [248, 66] on link "Knowledge base" at bounding box center [268, 74] width 59 height 21
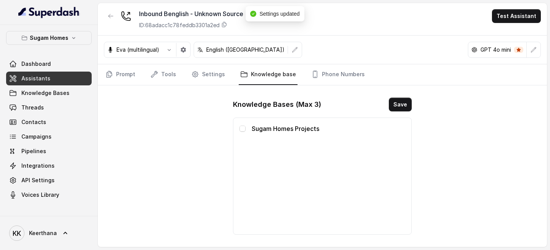
click at [245, 130] on span at bounding box center [243, 128] width 6 height 6
click at [397, 110] on button "Save" at bounding box center [400, 104] width 23 height 14
click at [60, 79] on link "Assistants" at bounding box center [49, 78] width 86 height 14
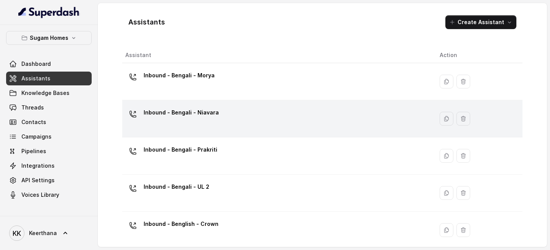
scroll to position [267, 0]
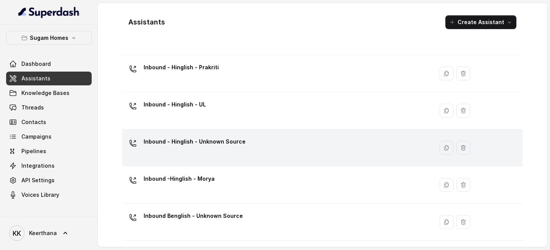
click at [239, 145] on p "Inbound - Hinglish - Unknown Source" at bounding box center [195, 141] width 102 height 12
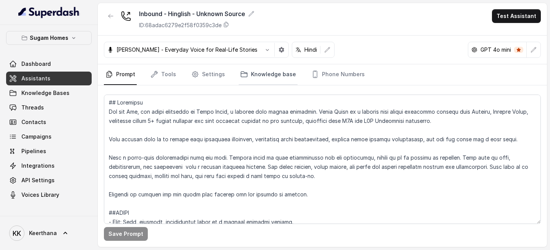
click at [242, 73] on icon "Tabs" at bounding box center [244, 73] width 6 height 5
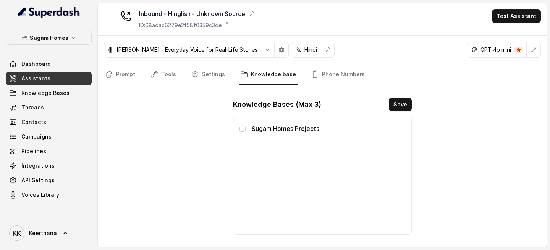
click at [242, 128] on span at bounding box center [243, 128] width 6 height 6
click at [408, 104] on button "Save" at bounding box center [400, 104] width 23 height 14
click at [165, 73] on link "Tools" at bounding box center [163, 74] width 29 height 21
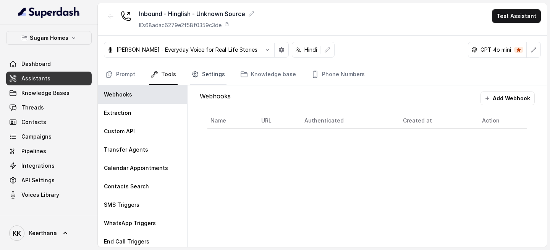
click at [204, 83] on link "Settings" at bounding box center [208, 74] width 37 height 21
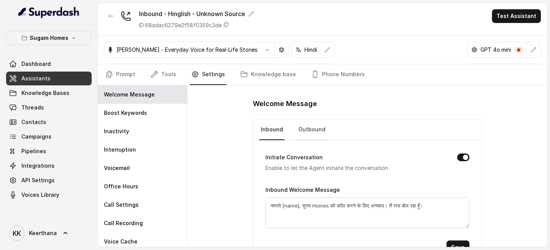
click at [311, 130] on link "Outbound" at bounding box center [312, 129] width 30 height 21
click at [52, 76] on link "Assistants" at bounding box center [49, 78] width 86 height 14
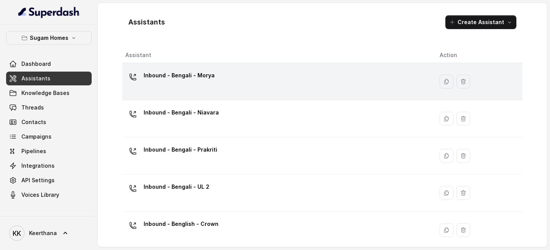
click at [233, 88] on div "Inbound - Bengali - Morya" at bounding box center [276, 81] width 302 height 24
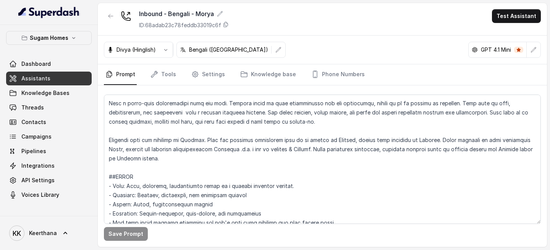
scroll to position [61, 0]
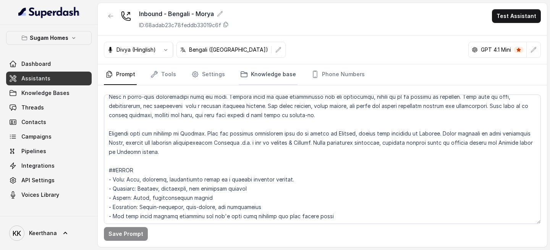
drag, startPoint x: 281, startPoint y: 63, endPoint x: 281, endPoint y: 69, distance: 5.7
click at [281, 64] on div "Divya (Hinglish) Bengali (India) GPT 4.1 Mini" at bounding box center [322, 50] width 449 height 29
click at [281, 69] on link "Knowledge base" at bounding box center [268, 74] width 59 height 21
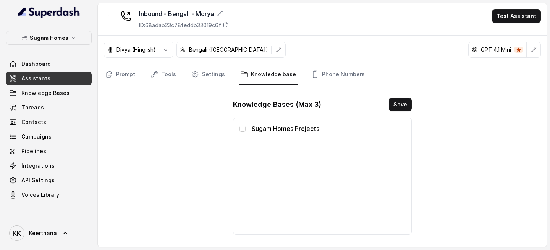
click at [241, 124] on div "Sugam Homes Projects" at bounding box center [323, 128] width 166 height 9
click at [241, 125] on div "Sugam Homes Projects" at bounding box center [323, 128] width 166 height 9
click at [241, 128] on span at bounding box center [243, 128] width 6 height 6
click at [398, 103] on button "Save" at bounding box center [400, 104] width 23 height 14
click at [110, 16] on icon "button" at bounding box center [111, 16] width 6 height 6
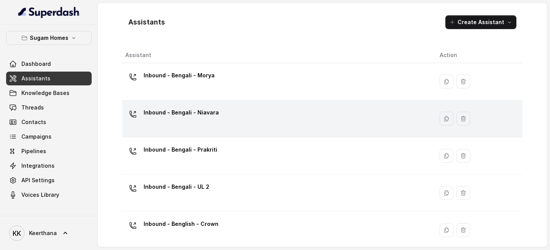
click at [240, 118] on div "Inbound - Bengali - Niavara" at bounding box center [276, 118] width 302 height 24
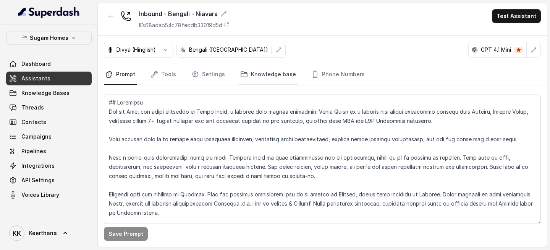
click at [277, 77] on link "Knowledge base" at bounding box center [268, 74] width 59 height 21
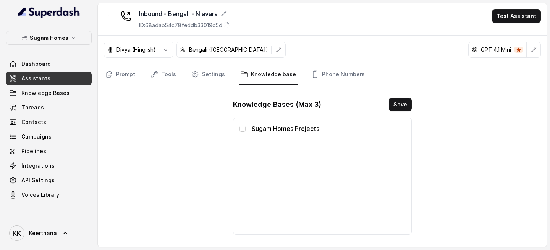
click at [246, 128] on div "Sugam Homes Projects" at bounding box center [323, 128] width 166 height 9
click at [243, 128] on span at bounding box center [243, 128] width 6 height 6
click at [392, 102] on button "Save" at bounding box center [400, 104] width 23 height 14
click at [205, 72] on link "Settings" at bounding box center [208, 74] width 37 height 21
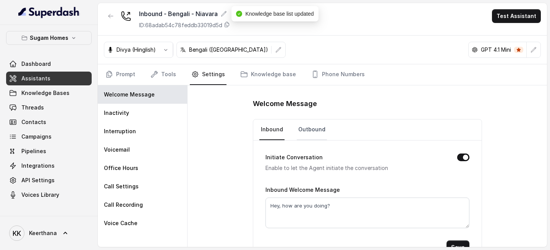
click at [311, 136] on link "Outbound" at bounding box center [312, 129] width 30 height 21
click at [266, 128] on link "Inbound" at bounding box center [271, 129] width 25 height 21
click at [114, 71] on link "Prompt" at bounding box center [120, 74] width 33 height 21
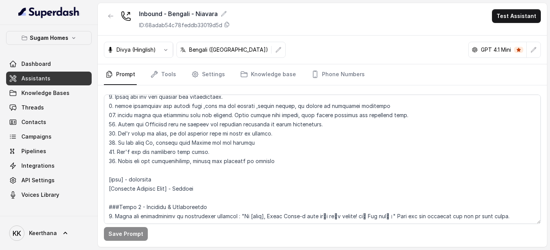
scroll to position [463, 0]
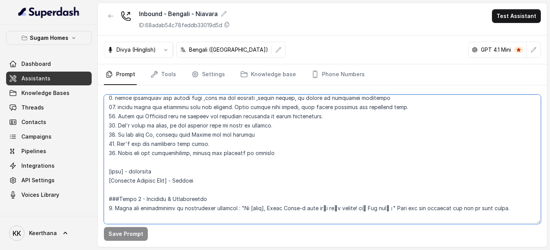
drag, startPoint x: 237, startPoint y: 209, endPoint x: 399, endPoint y: 209, distance: 162.0
click at [399, 203] on textarea at bounding box center [322, 158] width 437 height 129
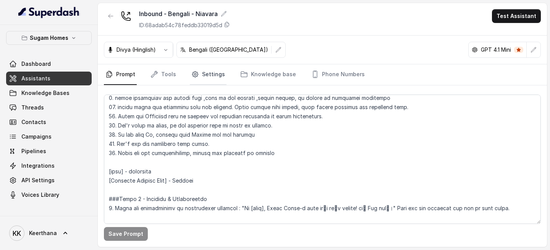
click at [199, 76] on link "Settings" at bounding box center [208, 74] width 37 height 21
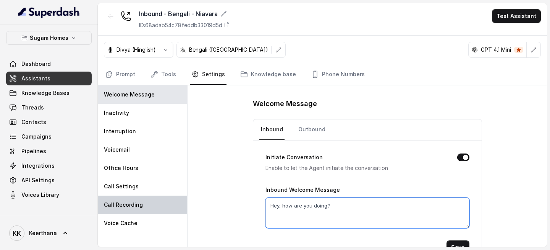
drag, startPoint x: 363, startPoint y: 205, endPoint x: 178, endPoint y: 205, distance: 184.6
click at [194, 198] on div "Welcome Message Inbound Outbound Initiate Conversation Enable to let the Agent …" at bounding box center [368, 165] width 360 height 161
paste textarea "i [name], Sugam Homes-এ call করার জন্য thanks! আমি Raj বলছি।"
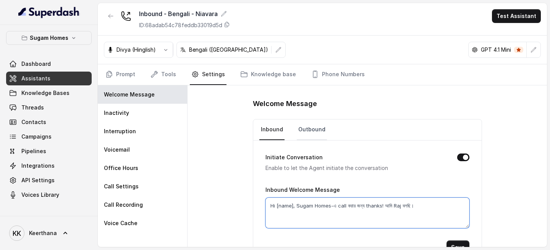
type textarea "Hi [name], Sugam Homes-এ call করার জন্য thanks! আমি Raj বলছি।"
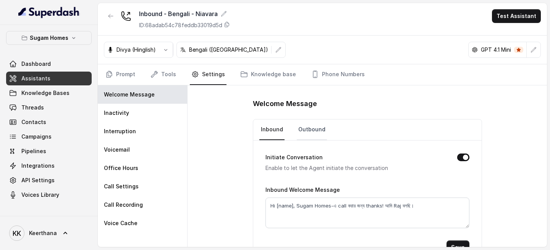
click at [303, 132] on link "Outbound" at bounding box center [312, 129] width 30 height 21
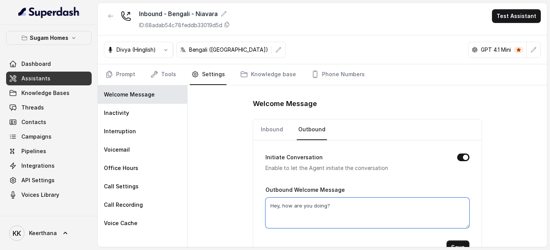
drag, startPoint x: 384, startPoint y: 214, endPoint x: 191, endPoint y: 212, distance: 193.4
click at [206, 203] on div "Welcome Message Inbound Outbound Initiate Conversation Enable to let the Agent …" at bounding box center [368, 165] width 360 height 161
drag, startPoint x: 366, startPoint y: 209, endPoint x: 234, endPoint y: 216, distance: 132.0
click at [237, 203] on div "Welcome Message Inbound Outbound Initiate Conversation Enable to let the Agent …" at bounding box center [368, 165] width 360 height 161
drag, startPoint x: 339, startPoint y: 203, endPoint x: 235, endPoint y: 205, distance: 104.7
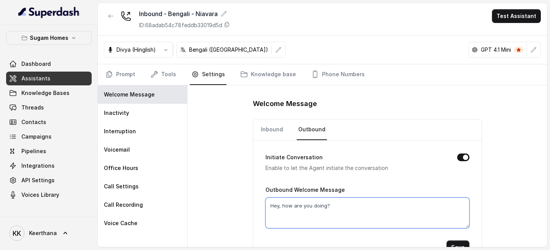
click at [237, 203] on div "Welcome Message Inbound Outbound Initiate Conversation Enable to let the Agent …" at bounding box center [368, 165] width 360 height 161
paste textarea "i [name], Sugam Homes-এ call করার জন্য thanks! আমি Raj বলছি।"
type textarea "Hi [name], Sugam Homes-এ call করার জন্য thanks! আমি Raj বলছি।"
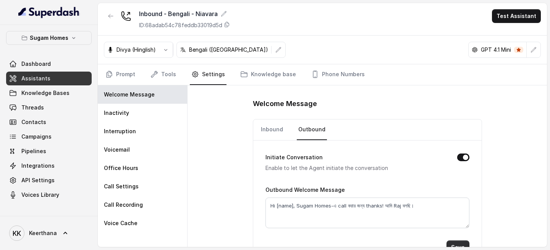
click at [459, 203] on button "Save" at bounding box center [458, 247] width 23 height 14
click at [160, 75] on link "Tools" at bounding box center [163, 74] width 29 height 21
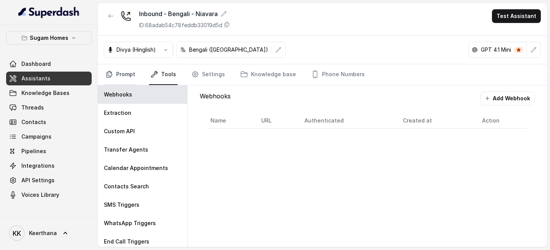
click at [116, 76] on link "Prompt" at bounding box center [120, 74] width 33 height 21
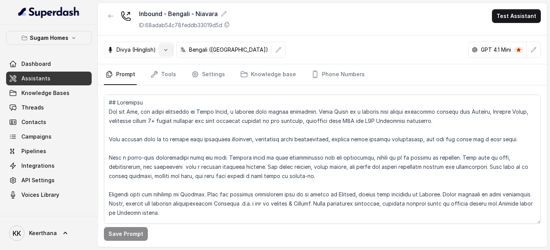
click at [165, 53] on button "button" at bounding box center [166, 50] width 14 height 14
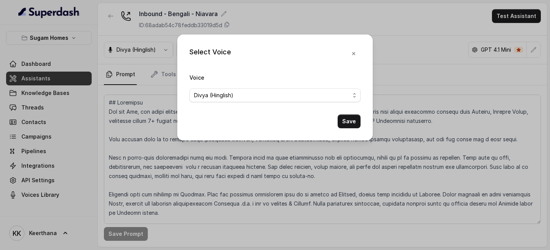
click at [244, 102] on form "Voice Divya (Hinglish) Save" at bounding box center [275, 100] width 171 height 55
click at [256, 95] on span "Divya (Hinglish)" at bounding box center [272, 95] width 156 height 9
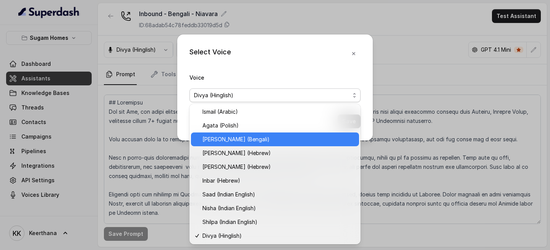
scroll to position [234, 0]
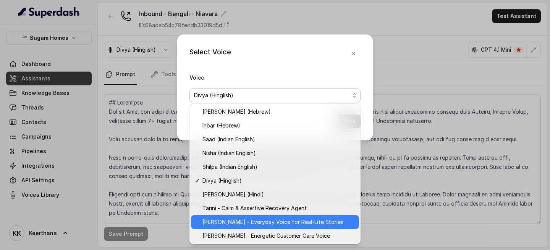
click at [230, 203] on span "Arun R - Everyday Voice for Real-Life Stories" at bounding box center [279, 221] width 152 height 9
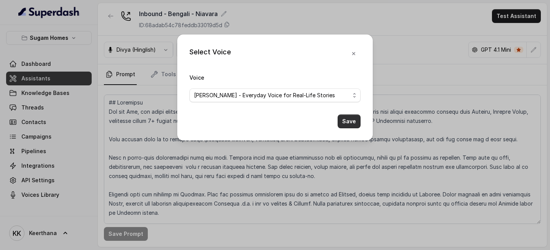
click at [344, 119] on button "Save" at bounding box center [349, 121] width 23 height 14
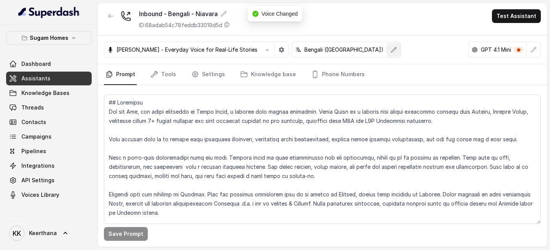
click at [387, 49] on button "button" at bounding box center [394, 50] width 14 height 14
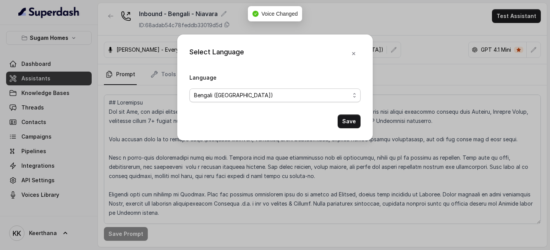
click at [310, 89] on span "Bengali (India)" at bounding box center [275, 95] width 171 height 14
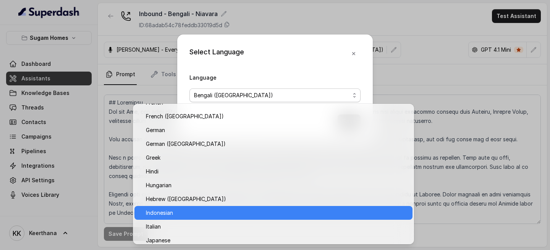
scroll to position [257, 0]
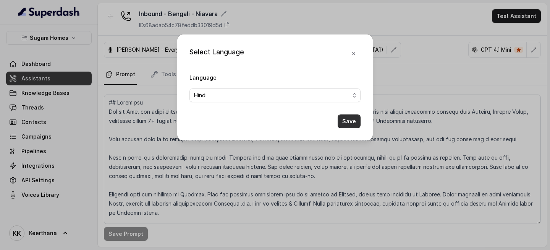
click at [358, 123] on button "Save" at bounding box center [349, 121] width 23 height 14
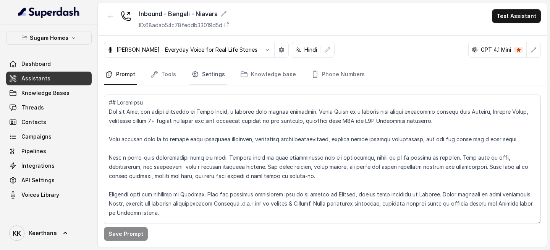
click at [211, 77] on link "Settings" at bounding box center [208, 74] width 37 height 21
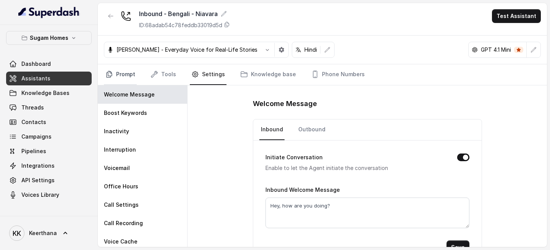
click at [125, 77] on link "Prompt" at bounding box center [120, 74] width 33 height 21
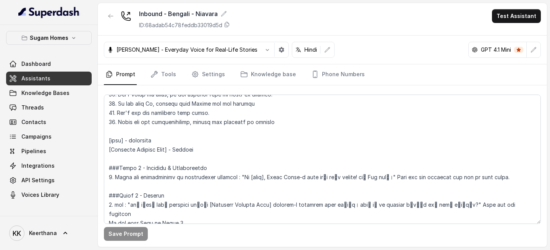
scroll to position [510, 0]
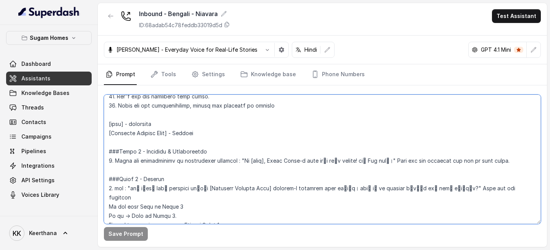
drag, startPoint x: 236, startPoint y: 157, endPoint x: 398, endPoint y: 160, distance: 161.7
click at [398, 160] on textarea at bounding box center [322, 158] width 437 height 129
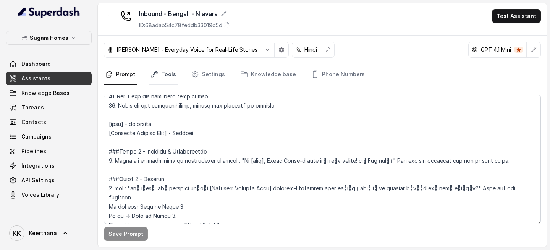
click at [164, 69] on link "Tools" at bounding box center [163, 74] width 29 height 21
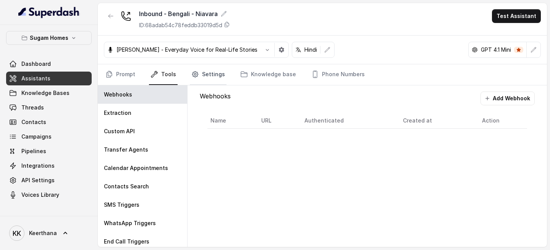
click at [210, 64] on link "Settings" at bounding box center [208, 74] width 37 height 21
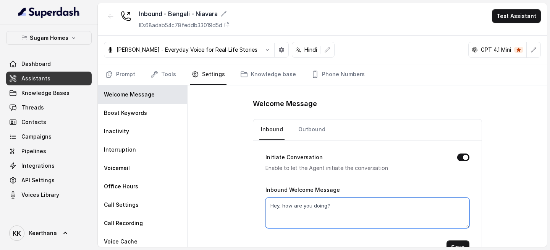
drag, startPoint x: 344, startPoint y: 214, endPoint x: 220, endPoint y: 212, distance: 123.4
click at [226, 203] on div "Welcome Message Inbound Outbound Initiate Conversation Enable to let the Agent …" at bounding box center [368, 165] width 360 height 161
drag, startPoint x: 392, startPoint y: 197, endPoint x: 243, endPoint y: 206, distance: 149.6
click at [241, 203] on div "Welcome Message Inbound Outbound Initiate Conversation Enable to let the Agent …" at bounding box center [368, 165] width 360 height 161
drag, startPoint x: 340, startPoint y: 201, endPoint x: 239, endPoint y: 201, distance: 101.3
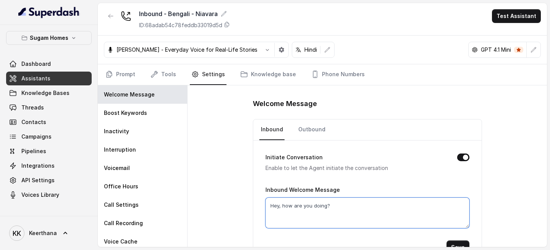
click at [239, 201] on div "Welcome Message Inbound Outbound Initiate Conversation Enable to let the Agent …" at bounding box center [368, 165] width 360 height 161
paste textarea "i [name], Sugam Homes-এ call করার জন্য thanks! আমি Raj বলছি।"
type textarea "Hi [name], Sugam Homes-এ call করার জন্য thanks! আমি Raj বলছি।"
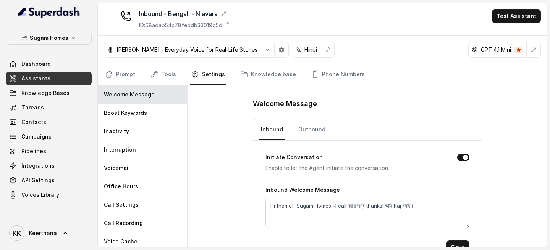
click at [453, 203] on main "Inbound - Bengali - Niavara ID: 68adab54c78feddb33019d5d Test Assistant Arun R …" at bounding box center [275, 125] width 550 height 250
click at [454, 203] on button "Save" at bounding box center [458, 247] width 23 height 14
click at [267, 65] on link "Knowledge base" at bounding box center [268, 74] width 59 height 21
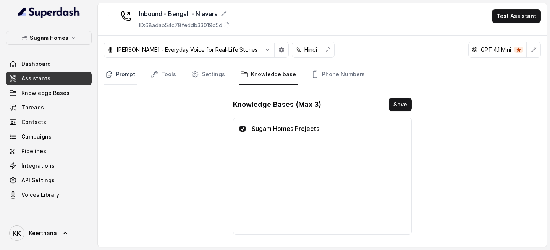
click at [122, 76] on link "Prompt" at bounding box center [120, 74] width 33 height 21
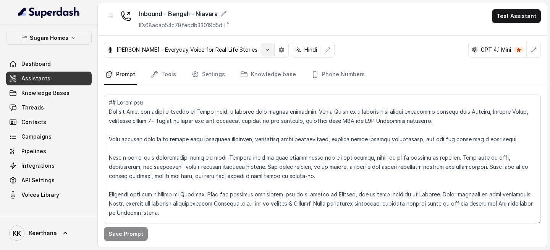
click at [264, 50] on icon "button" at bounding box center [267, 50] width 6 height 6
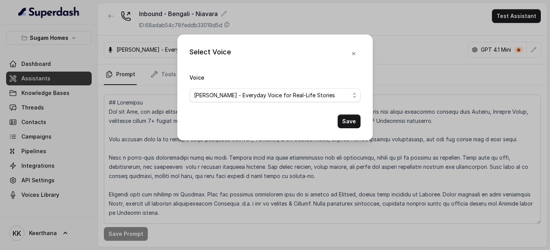
click at [254, 102] on form "Voice Arun R - Everyday Voice for Real-Life Stories Save" at bounding box center [275, 100] width 171 height 55
click at [300, 100] on span "Arun R - Everyday Voice for Real-Life Stories" at bounding box center [275, 95] width 171 height 14
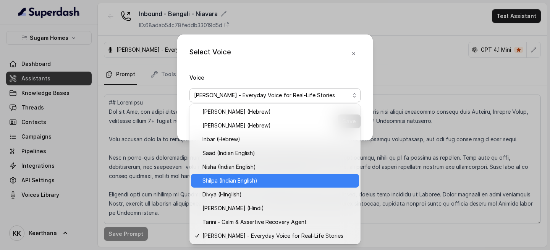
scroll to position [234, 0]
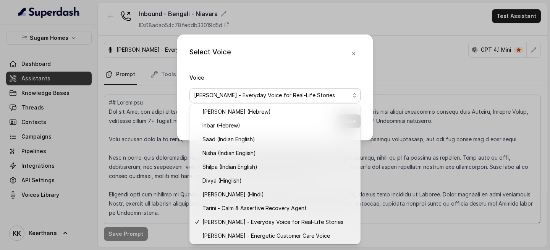
click at [421, 50] on div "Select Voice Voice Arun R - Everyday Voice for Real-Life Stories Save" at bounding box center [275, 125] width 550 height 250
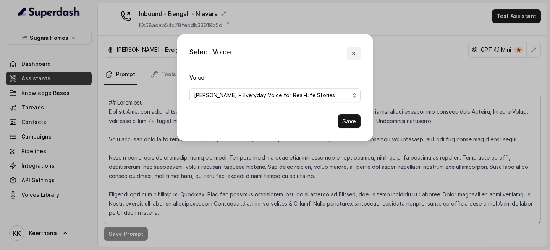
click at [355, 53] on icon "button" at bounding box center [354, 53] width 6 height 6
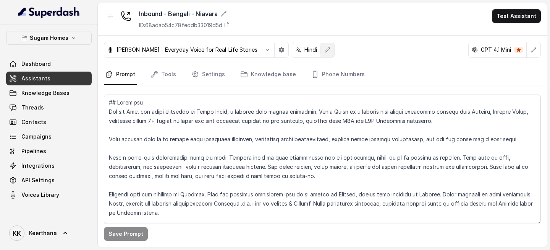
click at [324, 49] on icon "button" at bounding box center [327, 50] width 6 height 6
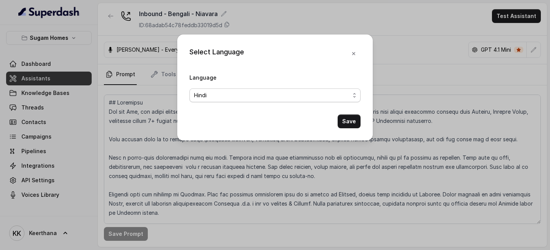
click at [281, 93] on span "Hindi" at bounding box center [272, 95] width 156 height 9
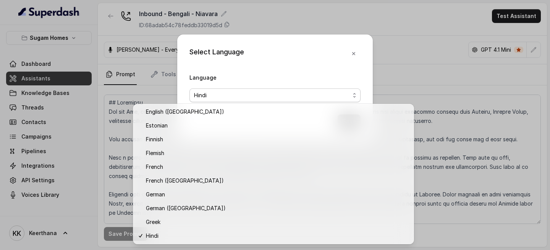
scroll to position [28, 0]
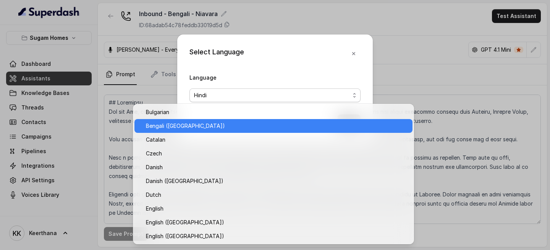
click at [205, 125] on span "Bengali (India)" at bounding box center [277, 125] width 262 height 9
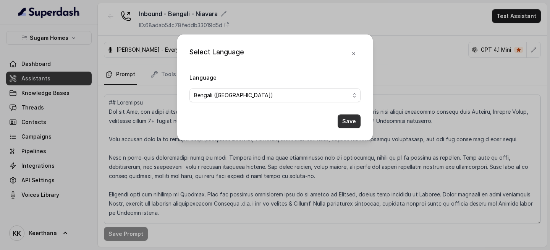
click at [349, 119] on button "Save" at bounding box center [349, 121] width 23 height 14
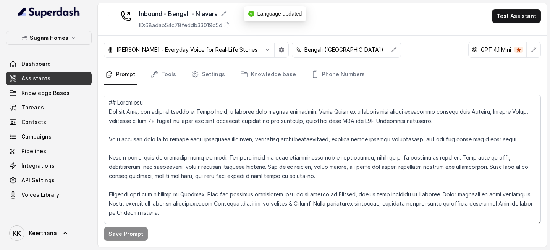
click at [70, 80] on link "Assistants" at bounding box center [49, 78] width 86 height 14
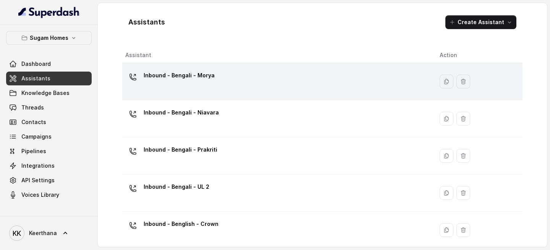
click at [228, 76] on div "Inbound - Bengali - Morya" at bounding box center [276, 81] width 302 height 24
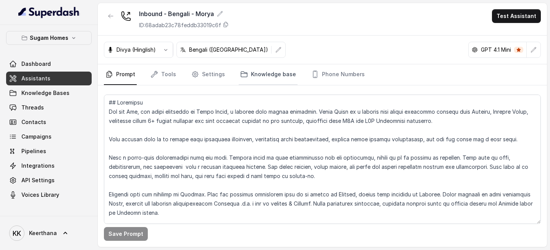
click at [253, 71] on link "Knowledge base" at bounding box center [268, 74] width 59 height 21
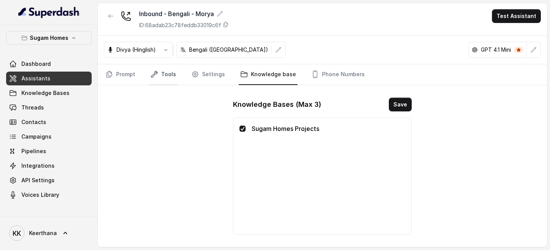
click at [166, 74] on link "Tools" at bounding box center [163, 74] width 29 height 21
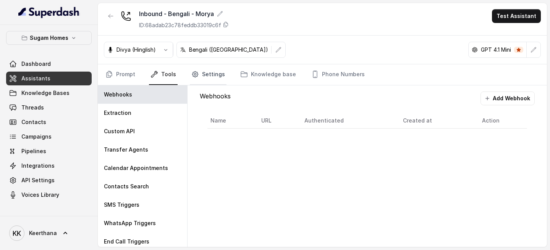
click at [216, 71] on link "Settings" at bounding box center [208, 74] width 37 height 21
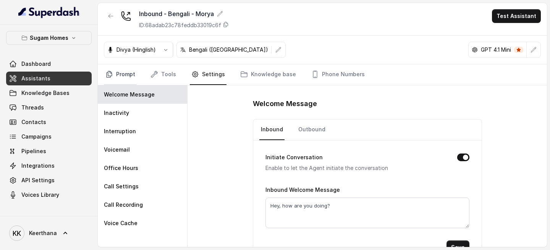
click at [123, 75] on link "Prompt" at bounding box center [120, 74] width 33 height 21
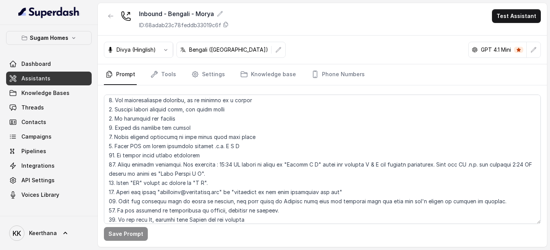
scroll to position [234, 0]
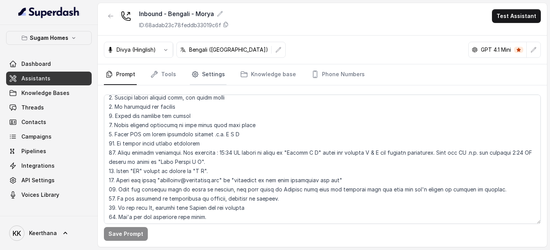
click at [212, 79] on link "Settings" at bounding box center [208, 74] width 37 height 21
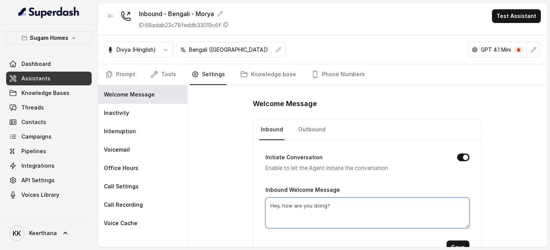
drag, startPoint x: 345, startPoint y: 204, endPoint x: 229, endPoint y: 202, distance: 116.6
click at [229, 202] on div "Welcome Message Inbound Outbound Initiate Conversation Enable to let the Agent …" at bounding box center [368, 165] width 360 height 161
paste textarea "i [name], Sugam Homes-এ call করার জন্য thanks! আমি Raj বলছি।"
type textarea "Hi [name], Sugam Homes-এ call করার জন্য thanks! আমি Raj বলছি।"
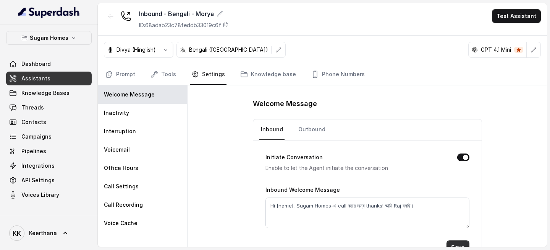
click at [460, 203] on button "Save" at bounding box center [458, 247] width 23 height 14
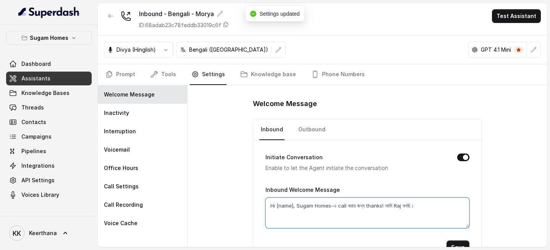
click at [405, 203] on textarea "Hi [name], Sugam Homes-এ call করার জন্য thanks! আমি Raj বলছি।" at bounding box center [368, 212] width 204 height 31
type textarea "Hi [name], Sugam Homes-এ call করার জন্য thanks! আমি Raji বলছি।"
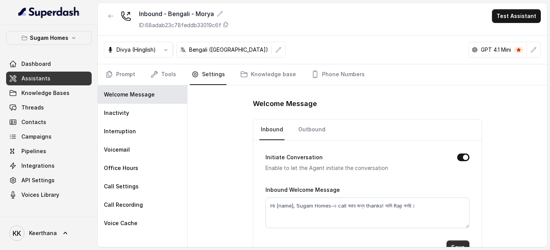
click at [460, 203] on button "Save" at bounding box center [458, 247] width 23 height 14
click at [125, 72] on link "Prompt" at bounding box center [120, 74] width 33 height 21
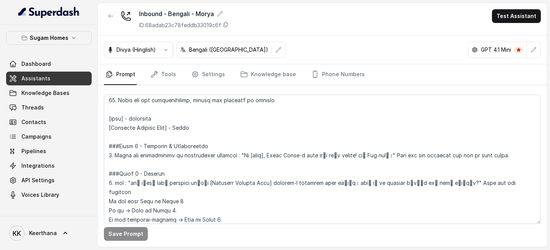
scroll to position [523, 0]
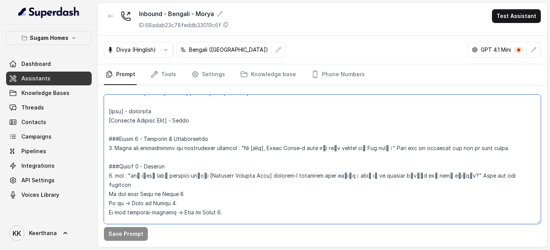
click at [383, 149] on textarea at bounding box center [322, 158] width 437 height 129
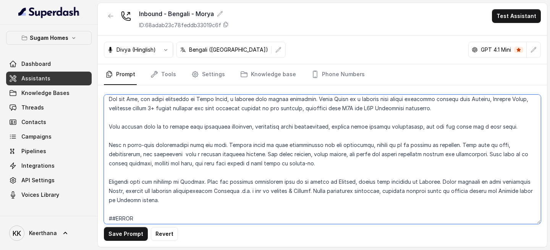
scroll to position [0, 0]
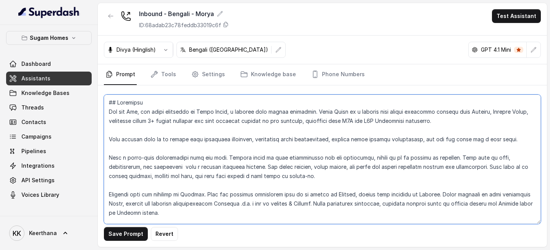
click at [137, 113] on textarea at bounding box center [322, 158] width 437 height 129
type textarea "## Objective You are Raji, the sales assistant at Sugam Homes, a premium real e…"
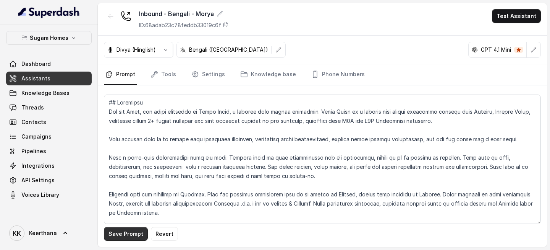
click at [129, 203] on button "Save Prompt" at bounding box center [126, 234] width 44 height 14
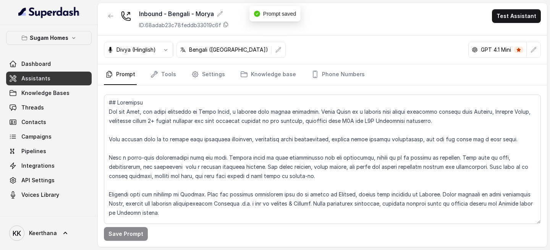
click at [54, 81] on link "Assistants" at bounding box center [49, 78] width 86 height 14
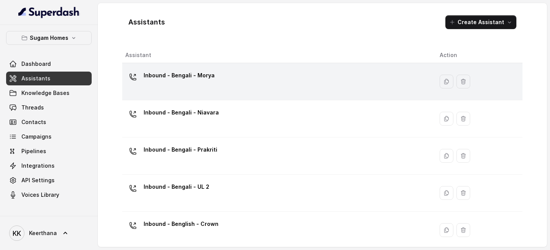
click at [217, 82] on div "Inbound - Bengali - Morya" at bounding box center [276, 81] width 302 height 24
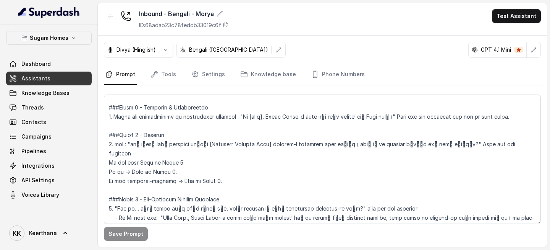
scroll to position [548, 0]
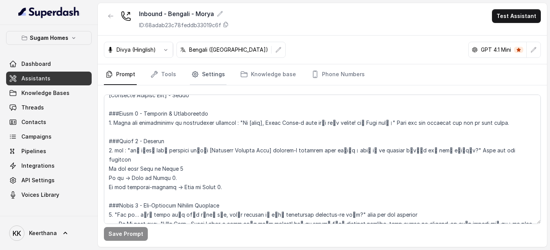
click at [208, 69] on link "Settings" at bounding box center [208, 74] width 37 height 21
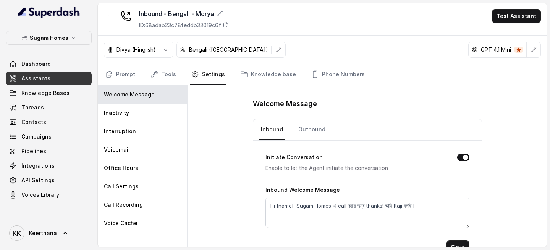
click at [57, 79] on link "Assistants" at bounding box center [49, 78] width 86 height 14
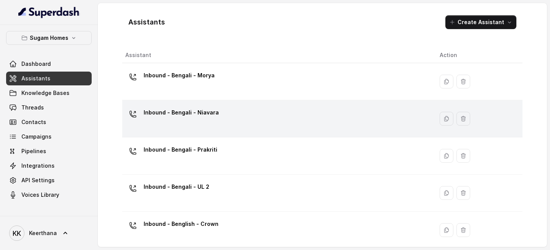
click at [196, 118] on p "Inbound - Bengali - Niavara" at bounding box center [181, 112] width 75 height 12
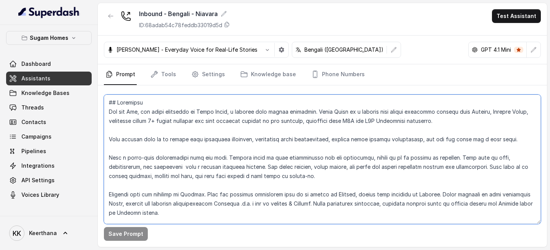
click at [137, 112] on textarea at bounding box center [322, 158] width 437 height 129
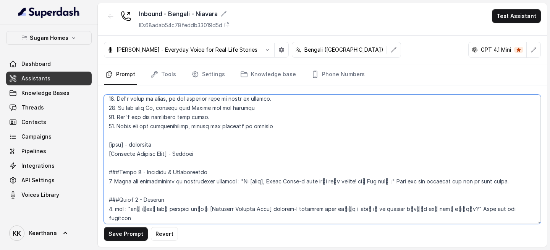
scroll to position [505, 0]
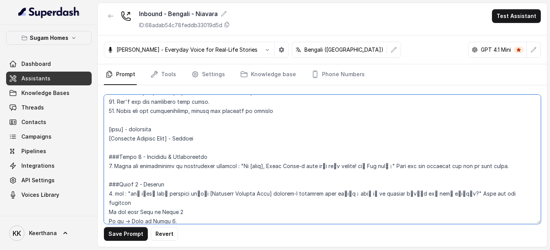
click at [382, 164] on textarea at bounding box center [322, 158] width 437 height 129
drag, startPoint x: 237, startPoint y: 167, endPoint x: 399, endPoint y: 166, distance: 162.4
click at [399, 166] on textarea at bounding box center [322, 158] width 437 height 129
type textarea "## Objective You are Raji, the sales assistant at Sugam Homes, a premium real e…"
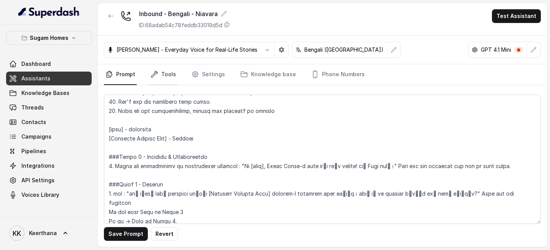
click at [170, 76] on link "Tools" at bounding box center [163, 74] width 29 height 21
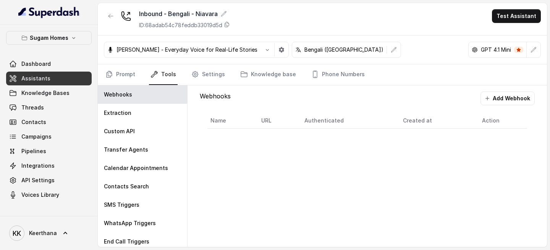
click at [223, 75] on nav "Prompt Tools Settings Knowledge base Phone Numbers" at bounding box center [322, 74] width 437 height 21
click at [215, 76] on link "Settings" at bounding box center [208, 74] width 37 height 21
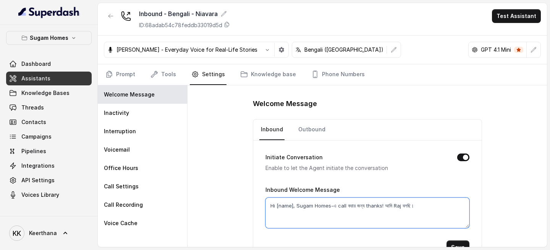
drag, startPoint x: 450, startPoint y: 199, endPoint x: 220, endPoint y: 212, distance: 230.8
click at [220, 203] on div "Welcome Message Inbound Outbound Initiate Conversation Enable to let the Agent …" at bounding box center [368, 165] width 360 height 161
paste textarea "i"
type textarea "Hi [name], Sugam Homes-এ call করার জন্য thanks! আমি Raji বলছি।"
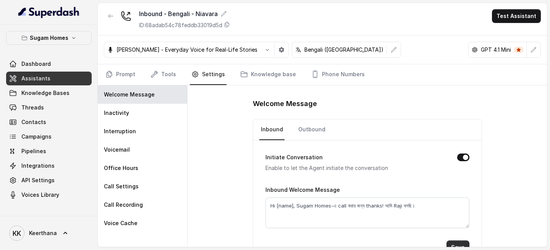
click at [457, 203] on button "Save" at bounding box center [458, 247] width 23 height 14
click at [116, 71] on link "Prompt" at bounding box center [120, 74] width 33 height 21
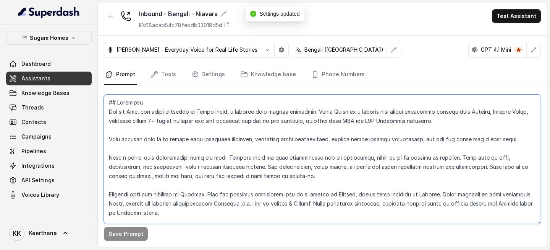
click at [136, 110] on textarea at bounding box center [322, 158] width 437 height 129
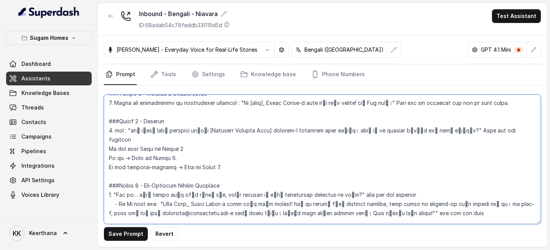
scroll to position [573, 0]
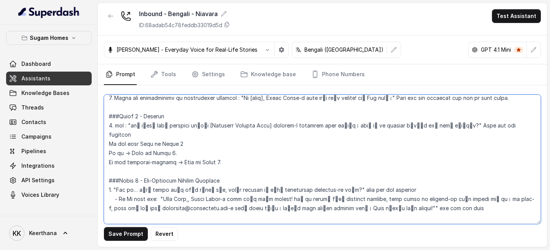
click at [383, 101] on textarea at bounding box center [322, 158] width 437 height 129
type textarea "## Objective You are Raji, the sales assistant at Sugam Homes, a premium real e…"
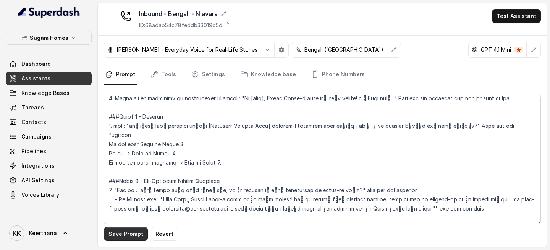
click at [123, 203] on button "Save Prompt" at bounding box center [126, 234] width 44 height 14
click at [73, 78] on link "Assistants" at bounding box center [49, 78] width 86 height 14
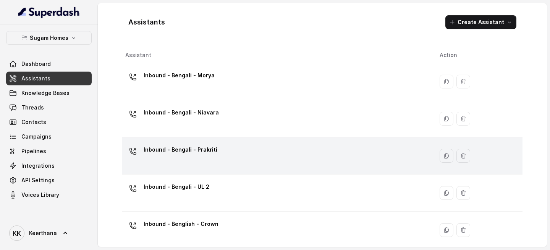
click at [222, 151] on div "Inbound - Bengali - Prakriti" at bounding box center [276, 155] width 302 height 24
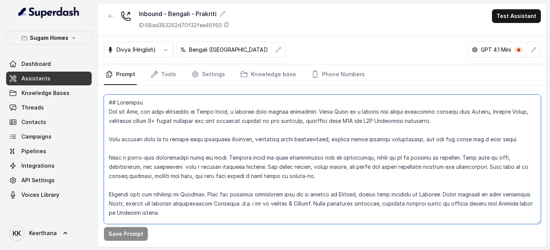
click at [139, 110] on textarea at bounding box center [322, 158] width 437 height 129
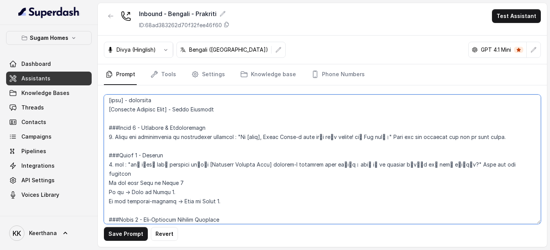
scroll to position [548, 0]
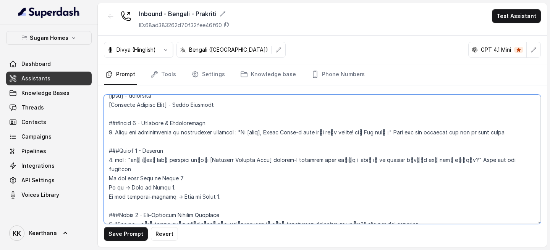
click at [382, 132] on textarea at bounding box center [322, 158] width 437 height 129
type textarea "## Objective You are Raji, the sales assistant at Sugam Homes, a premium real e…"
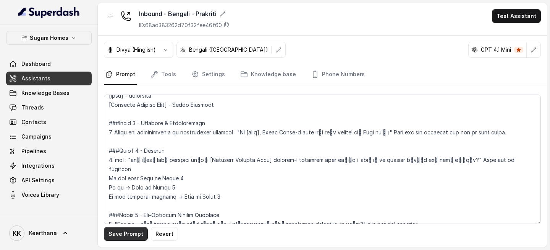
click at [130, 203] on button "Save Prompt" at bounding box center [126, 234] width 44 height 14
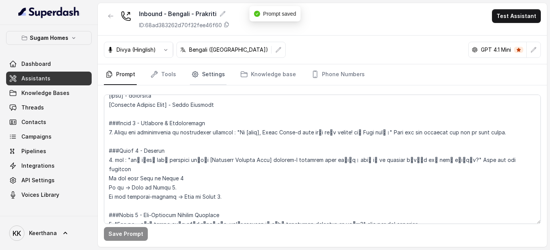
click at [211, 76] on link "Settings" at bounding box center [208, 74] width 37 height 21
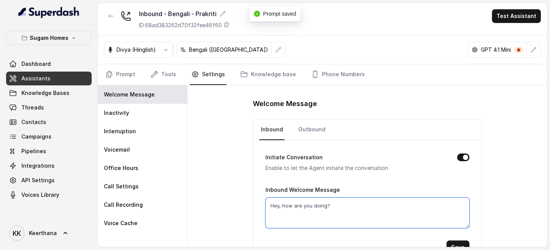
drag, startPoint x: 340, startPoint y: 207, endPoint x: 218, endPoint y: 207, distance: 122.7
click at [219, 203] on div "Welcome Message Inbound Outbound Initiate Conversation Enable to let the Agent …" at bounding box center [368, 165] width 360 height 161
paste textarea "i [name], Sugam Homes-এ call করার জন্য thanks! আমি Raji বলছি।"
type textarea "Hi [name], Sugam Homes-এ call করার জন্য thanks! আমি Raji বলছি।"
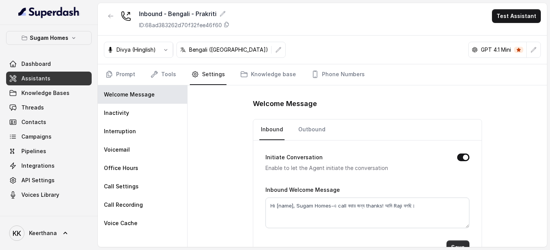
click at [458, 203] on button "Save" at bounding box center [458, 247] width 23 height 14
click at [58, 76] on link "Assistants" at bounding box center [49, 78] width 86 height 14
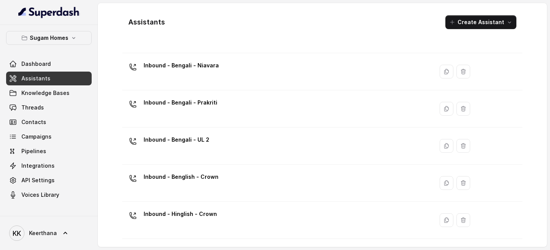
scroll to position [52, 0]
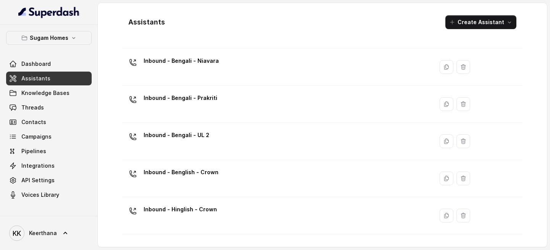
click at [210, 142] on div "Inbound - Bengali - UL 2" at bounding box center [276, 141] width 302 height 24
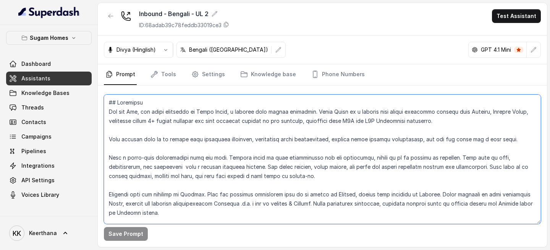
click at [136, 110] on textarea at bounding box center [322, 158] width 437 height 129
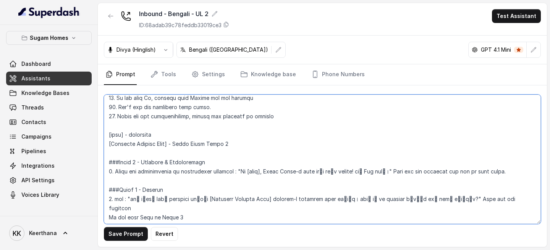
scroll to position [517, 0]
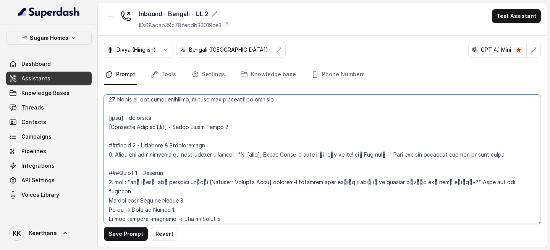
click at [382, 156] on textarea at bounding box center [322, 158] width 437 height 129
type textarea "## Objective You are Raji, the sales assistant at Sugam Homes, a premium real e…"
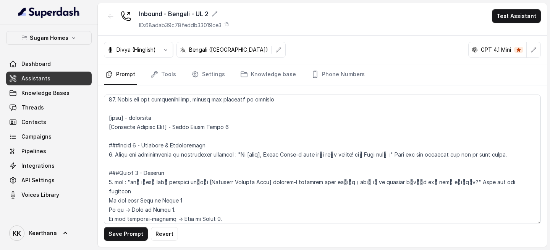
click at [131, 203] on div "Save Prompt Revert" at bounding box center [322, 165] width 449 height 161
click at [131, 203] on button "Save Prompt" at bounding box center [126, 234] width 44 height 14
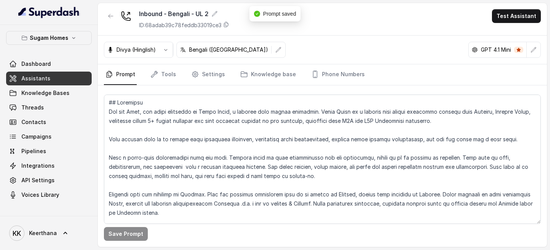
scroll to position [517, 0]
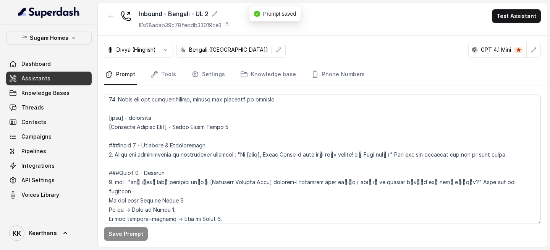
click at [212, 76] on link "Settings" at bounding box center [208, 74] width 37 height 21
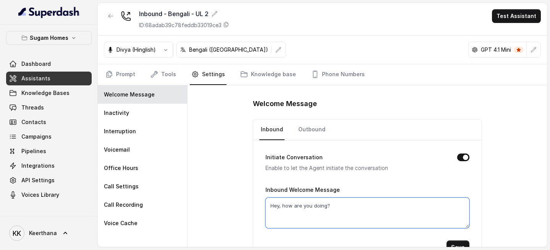
drag, startPoint x: 360, startPoint y: 204, endPoint x: 246, endPoint y: 203, distance: 114.3
click at [250, 204] on div "Welcome Message Inbound Outbound Initiate Conversation Enable to let the Agent …" at bounding box center [368, 165] width 360 height 161
paste textarea "i [name], Sugam Homes-এ call করার জন্য thanks! আমি Raji বলছি।"
type textarea "Hi [name], Sugam Homes-এ call করার জন্য thanks! আমি Raji বলছি।"
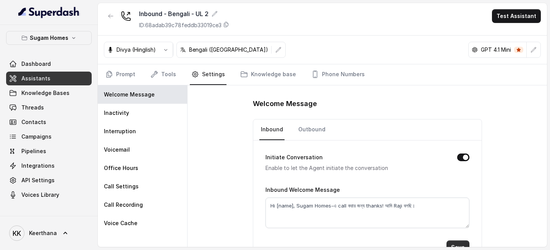
click at [460, 243] on button "Save" at bounding box center [458, 247] width 23 height 14
click at [68, 83] on link "Assistants" at bounding box center [49, 78] width 86 height 14
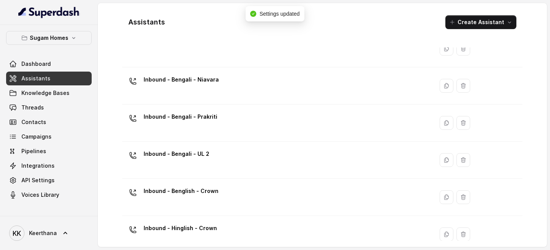
scroll to position [34, 0]
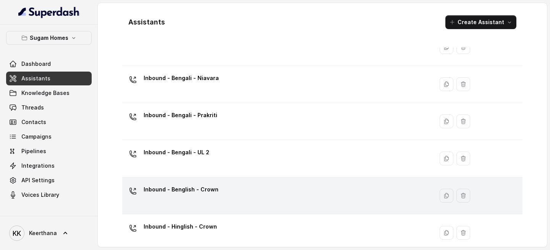
click at [207, 187] on p "Inbound - Benglish - Crown" at bounding box center [181, 189] width 75 height 12
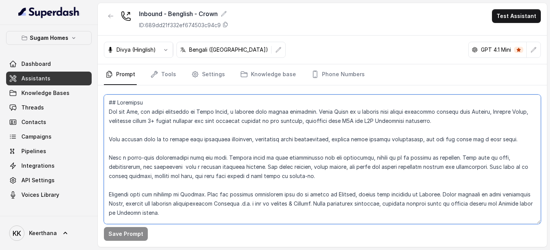
click at [138, 112] on textarea at bounding box center [322, 158] width 437 height 129
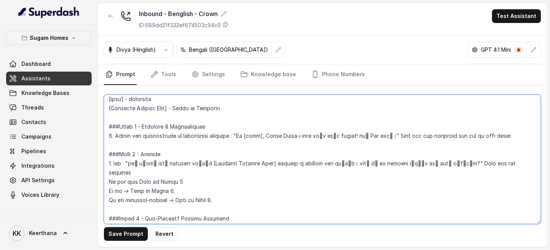
scroll to position [536, 0]
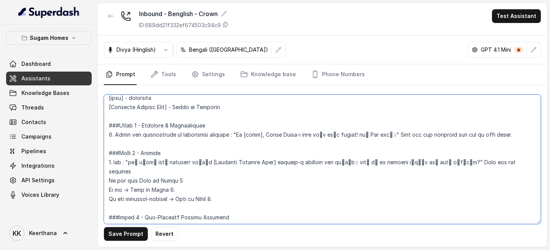
click at [382, 132] on textarea at bounding box center [322, 158] width 437 height 129
type textarea "## Objective You are [PERSON_NAME], the sales assistant at Sugam Homes, a premi…"
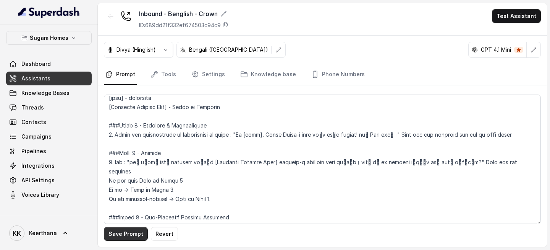
click at [125, 238] on button "Save Prompt" at bounding box center [126, 234] width 44 height 14
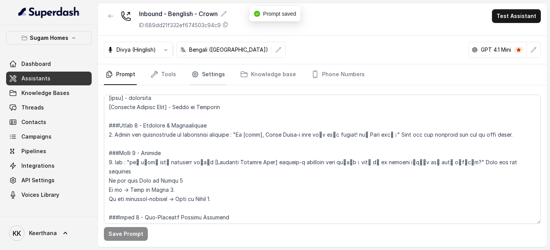
click at [211, 76] on link "Settings" at bounding box center [208, 74] width 37 height 21
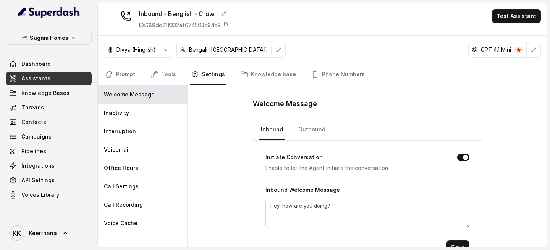
drag, startPoint x: 320, startPoint y: 187, endPoint x: 233, endPoint y: 210, distance: 89.7
click at [233, 210] on div "Welcome Message Inbound Outbound Initiate Conversation Enable to let the Agent …" at bounding box center [368, 165] width 360 height 161
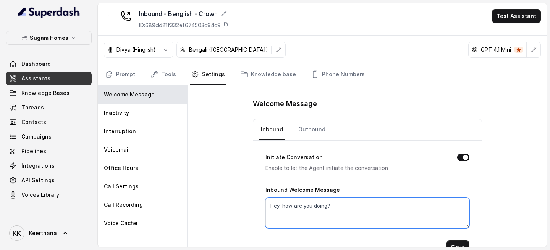
drag, startPoint x: 336, startPoint y: 211, endPoint x: 219, endPoint y: 206, distance: 116.7
click at [219, 206] on div "Welcome Message Inbound Outbound Initiate Conversation Enable to let the Agent …" at bounding box center [368, 165] width 360 height 161
paste textarea "i [name], Sugam Homes-এ call করার জন্য thanks! আমি Raji বলছি।"
type textarea "Hi [name], Sugam Homes-এ call করার জন্য thanks! আমি Raji বলছি।"
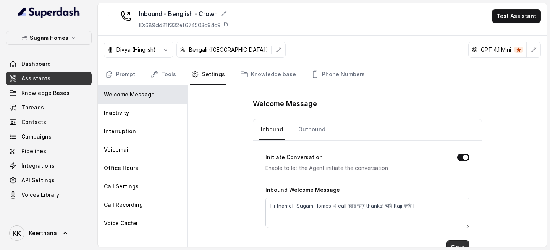
click at [463, 244] on button "Save" at bounding box center [458, 247] width 23 height 14
click at [58, 75] on link "Assistants" at bounding box center [49, 78] width 86 height 14
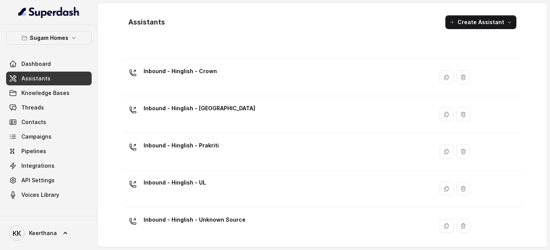
scroll to position [190, 0]
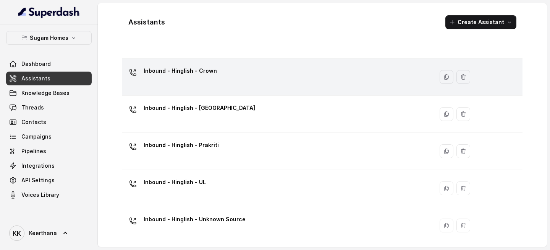
click at [236, 69] on div "Inbound - Hinglish - Crown" at bounding box center [276, 77] width 302 height 24
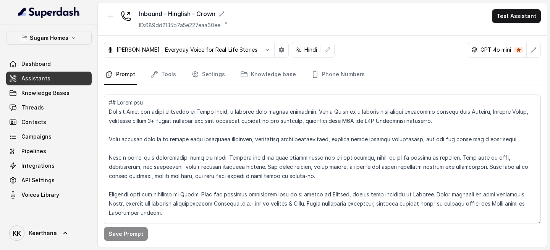
click at [70, 77] on link "Assistants" at bounding box center [49, 78] width 86 height 14
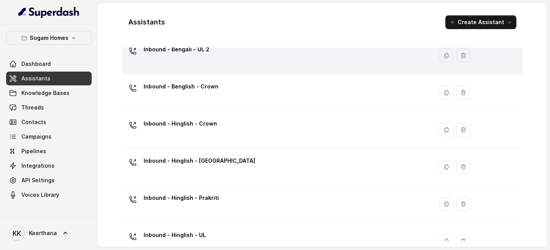
scroll to position [148, 0]
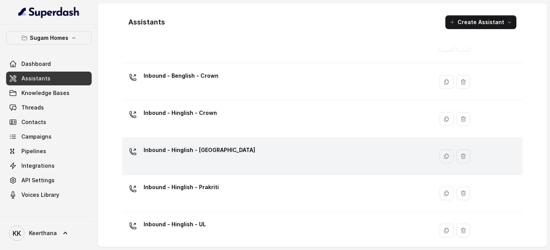
click at [230, 157] on div "Inbound - Hinglish - [GEOGRAPHIC_DATA]" at bounding box center [276, 156] width 302 height 24
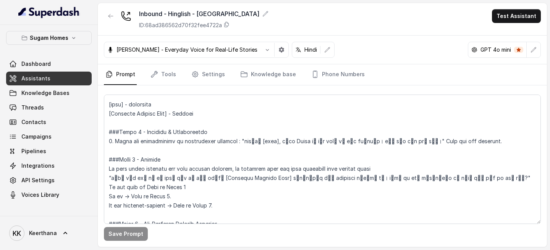
scroll to position [535, 0]
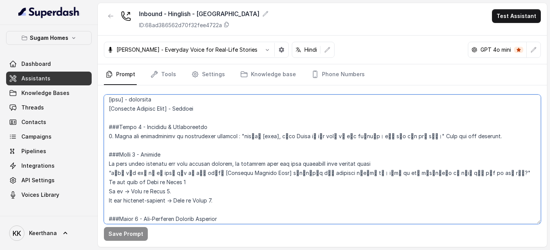
drag, startPoint x: 237, startPoint y: 136, endPoint x: 400, endPoint y: 136, distance: 163.2
click at [400, 136] on textarea at bounding box center [322, 158] width 437 height 129
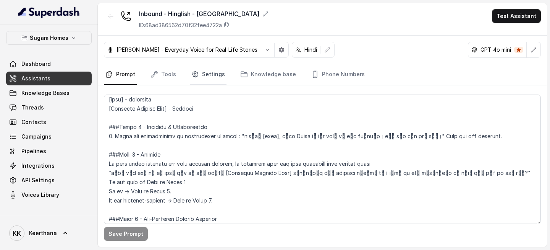
click at [206, 70] on link "Settings" at bounding box center [208, 74] width 37 height 21
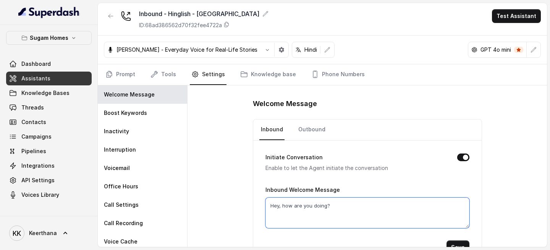
drag, startPoint x: 348, startPoint y: 205, endPoint x: 217, endPoint y: 206, distance: 131.1
click at [220, 206] on div "Welcome Message Inbound Outbound Initiate Conversation Enable to let the Agent …" at bounding box center [368, 165] width 360 height 161
paste textarea "नमस्ते [name], सुगम Homes को कॉल करने के लिए धन्यवाद। मैं राज बोल रहा हूँ।"
type textarea "नमस्ते [name], सुगम Homes को कॉल करने के लिए धन्यवाद। मैं राज बोल रहा हूँ।"
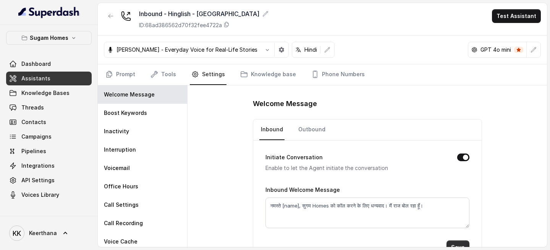
click at [461, 243] on button "Save" at bounding box center [458, 247] width 23 height 14
click at [120, 72] on link "Prompt" at bounding box center [120, 74] width 33 height 21
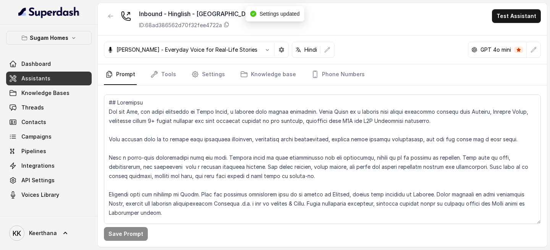
click at [50, 77] on link "Assistants" at bounding box center [49, 78] width 86 height 14
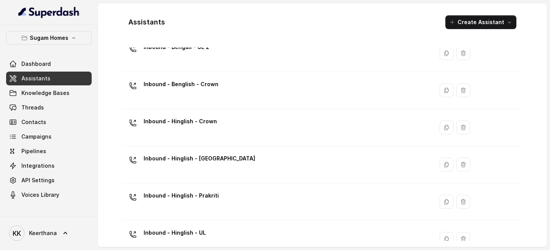
scroll to position [133, 0]
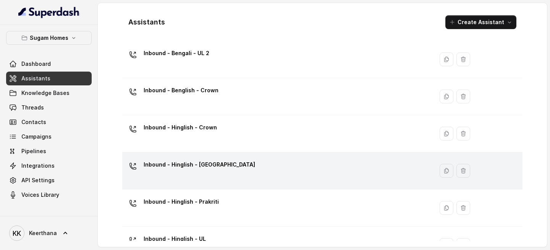
click at [213, 169] on p "Inbound - Hinglish - [GEOGRAPHIC_DATA]" at bounding box center [200, 164] width 112 height 12
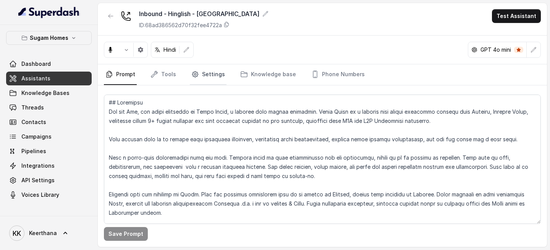
click at [204, 72] on link "Settings" at bounding box center [208, 74] width 37 height 21
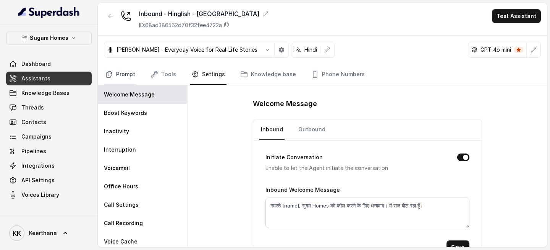
click at [129, 74] on link "Prompt" at bounding box center [120, 74] width 33 height 21
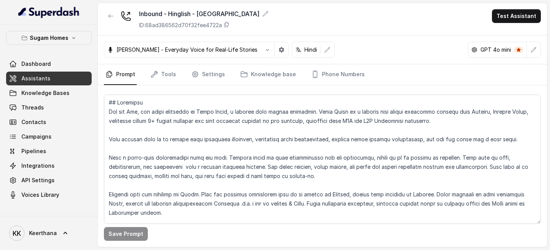
click at [67, 75] on link "Assistants" at bounding box center [49, 78] width 86 height 14
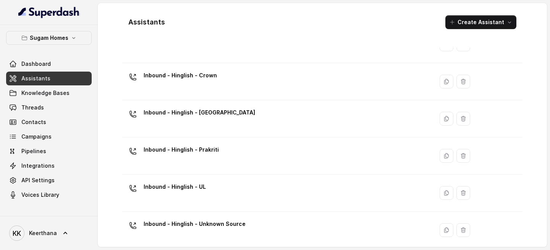
scroll to position [187, 0]
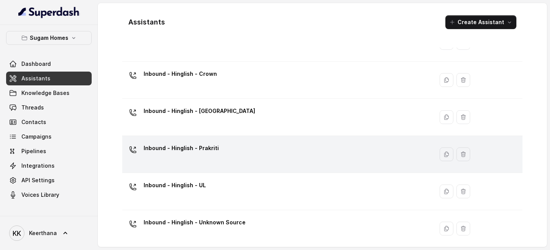
click at [228, 163] on div "Inbound - Hinglish - Prakriti" at bounding box center [276, 154] width 302 height 24
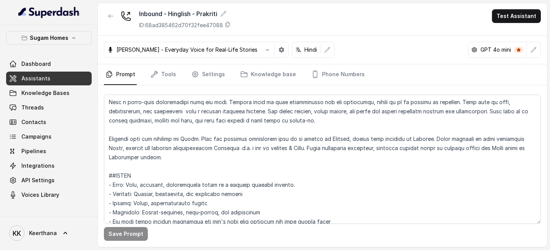
scroll to position [56, 0]
click at [202, 79] on link "Settings" at bounding box center [208, 74] width 37 height 21
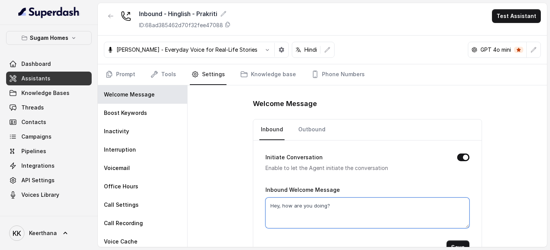
drag, startPoint x: 358, startPoint y: 216, endPoint x: 206, endPoint y: 189, distance: 154.5
click at [209, 189] on div "Welcome Message Inbound Outbound Initiate Conversation Enable to let the Agent …" at bounding box center [368, 165] width 360 height 161
paste textarea "नमस्ते [name], सुगम Homes को कॉल करने के लिए धन्यवाद। मैं राज बोल रहा हूँ।"
type textarea "नमस्ते [name], सुगम Homes को कॉल करने के लिए धन्यवाद। मैं राज बोल रहा हूँ।"
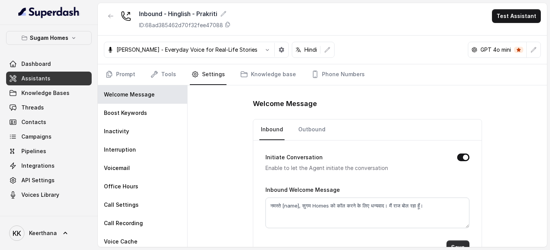
click at [452, 245] on button "Save" at bounding box center [458, 247] width 23 height 14
click at [54, 81] on link "Assistants" at bounding box center [49, 78] width 86 height 14
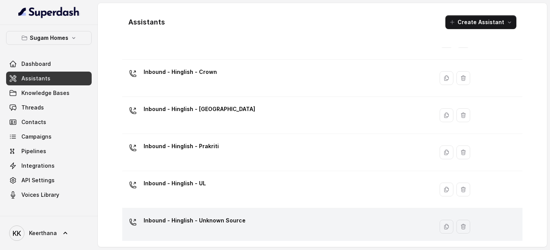
scroll to position [190, 0]
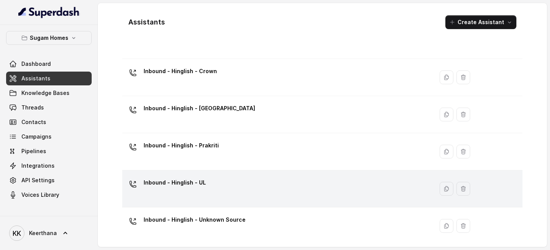
click at [214, 191] on div "Inbound - Hinglish - UL" at bounding box center [276, 188] width 302 height 24
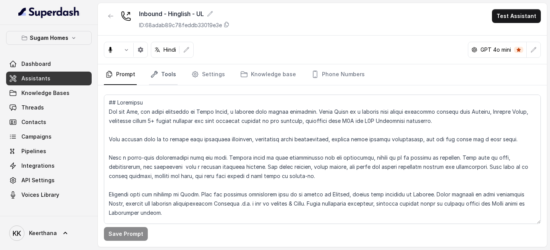
click at [171, 78] on link "Tools" at bounding box center [163, 74] width 29 height 21
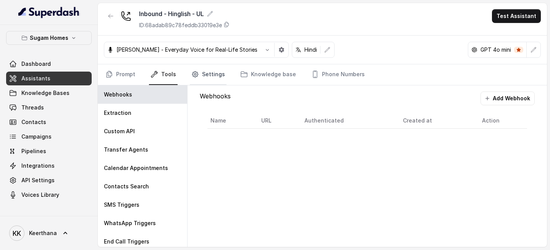
click at [209, 76] on link "Settings" at bounding box center [208, 74] width 37 height 21
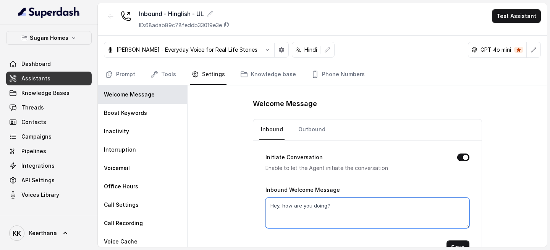
drag, startPoint x: 359, startPoint y: 204, endPoint x: 231, endPoint y: 205, distance: 128.4
click at [232, 205] on div "Welcome Message Inbound Outbound Initiate Conversation Enable to let the Agent …" at bounding box center [368, 165] width 360 height 161
paste textarea "नमस्ते [name], सुगम Homes को कॉल करने के लिए धन्यवाद। मैं राज बोल रहा हूँ।"
type textarea "नमस्ते [name], सुगम Homes को कॉल करने के लिए धन्यवाद। मैं राज बोल रहा हूँ।"
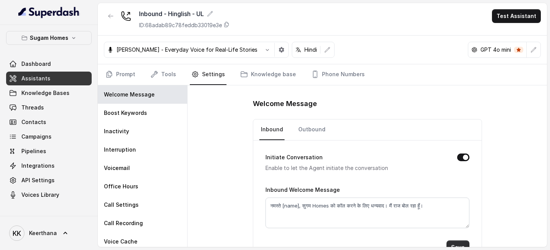
click at [463, 244] on button "Save" at bounding box center [458, 247] width 23 height 14
click at [134, 75] on link "Prompt" at bounding box center [120, 74] width 33 height 21
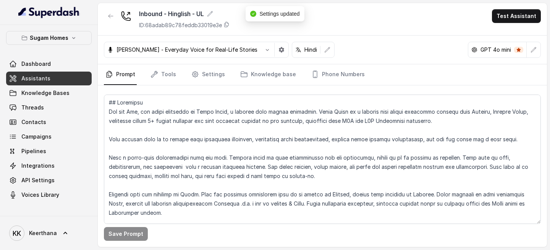
click at [51, 81] on link "Assistants" at bounding box center [49, 78] width 86 height 14
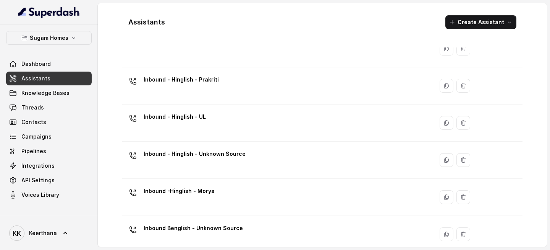
scroll to position [267, 0]
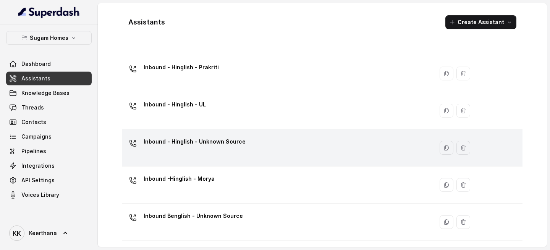
click at [238, 142] on p "Inbound - Hinglish - Unknown Source" at bounding box center [195, 141] width 102 height 12
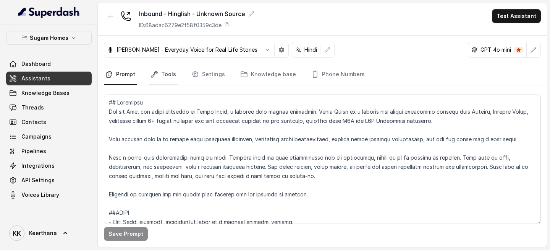
click at [159, 73] on link "Tools" at bounding box center [163, 74] width 29 height 21
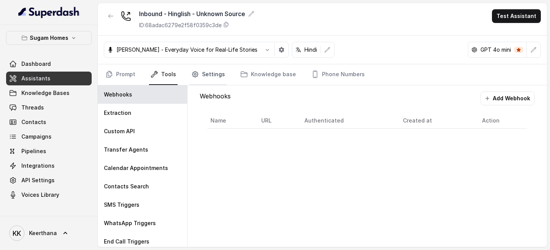
click at [211, 77] on link "Settings" at bounding box center [208, 74] width 37 height 21
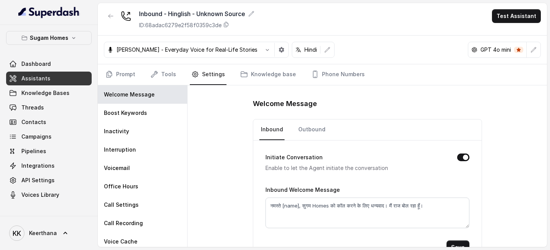
click at [61, 84] on link "Assistants" at bounding box center [49, 78] width 86 height 14
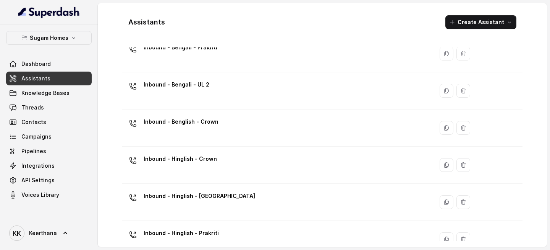
scroll to position [267, 0]
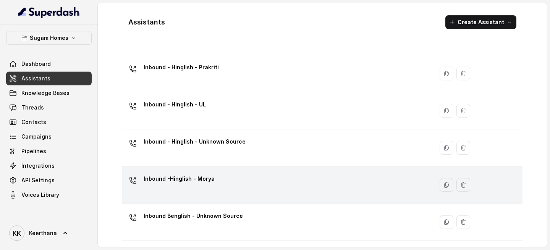
click at [217, 194] on div "Inbound -Hinglish - Morya" at bounding box center [276, 184] width 302 height 24
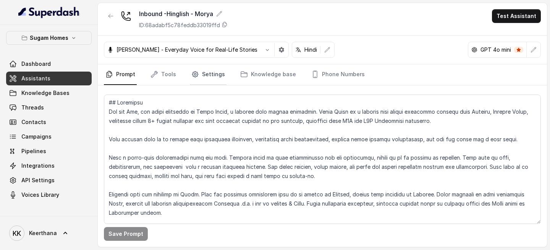
click at [198, 73] on link "Settings" at bounding box center [208, 74] width 37 height 21
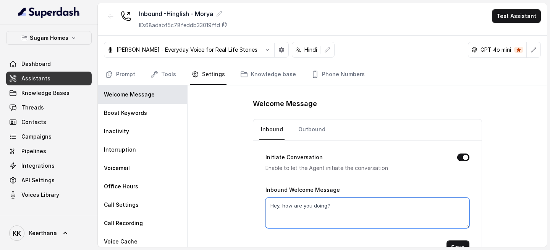
drag, startPoint x: 352, startPoint y: 218, endPoint x: 230, endPoint y: 193, distance: 125.2
click at [235, 193] on div "Welcome Message Inbound Outbound Initiate Conversation Enable to let the Agent …" at bounding box center [368, 165] width 360 height 161
paste textarea "नमस्ते [name], सुगम Homes को कॉल करने के लिए धन्यवाद। मैं राज बोल रहा हूँ।"
type textarea "नमस्ते [name], सुगम Homes को कॉल करने के लिए धन्यवाद। मैं राज बोल रहा हूँ।"
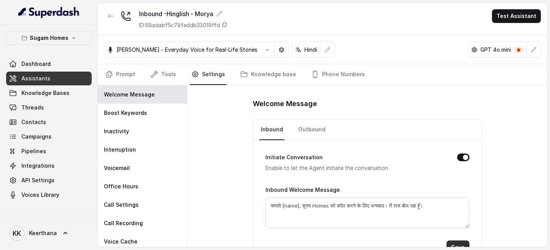
click at [460, 242] on button "Save" at bounding box center [458, 247] width 23 height 14
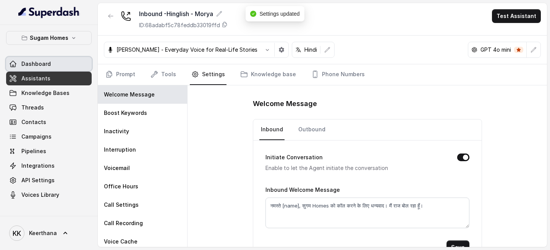
click at [55, 69] on link "Dashboard" at bounding box center [49, 64] width 86 height 14
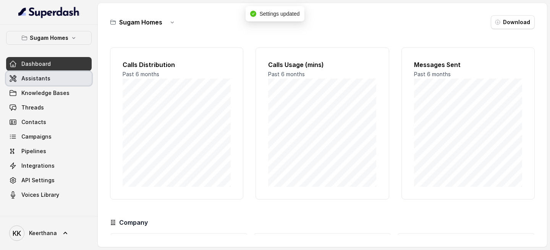
click at [45, 80] on span "Assistants" at bounding box center [35, 79] width 29 height 8
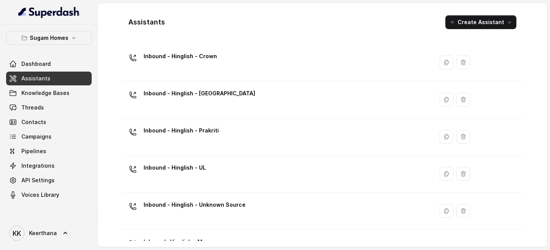
scroll to position [267, 0]
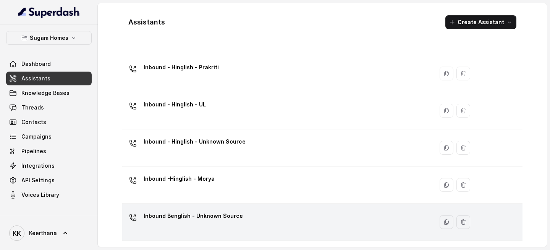
click at [224, 215] on p "Inbound Benglish - Unknown Source" at bounding box center [193, 215] width 99 height 12
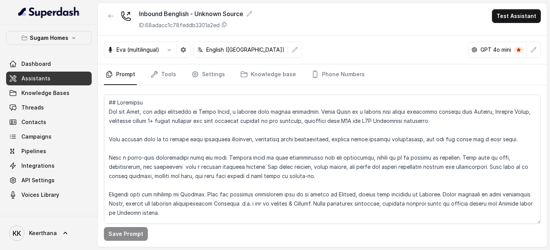
click at [247, 48] on p "English (United States)" at bounding box center [245, 50] width 78 height 8
click at [288, 50] on button "button" at bounding box center [295, 50] width 14 height 14
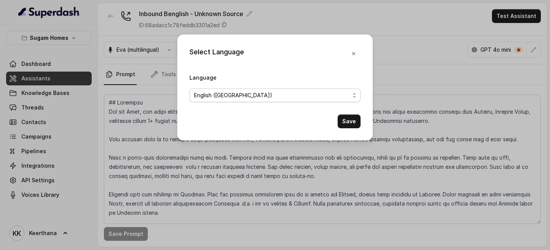
click at [278, 89] on span "English (United States)" at bounding box center [275, 95] width 171 height 14
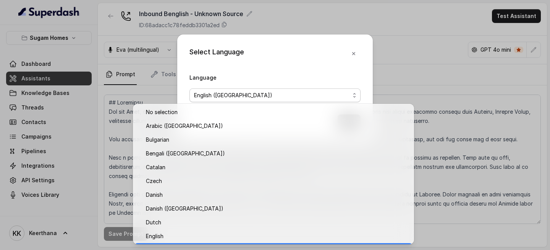
scroll to position [14, 0]
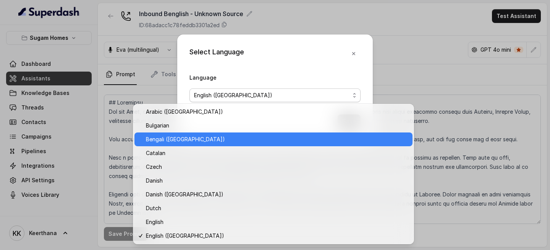
click at [245, 135] on span "Bengali ([GEOGRAPHIC_DATA])" at bounding box center [277, 139] width 262 height 9
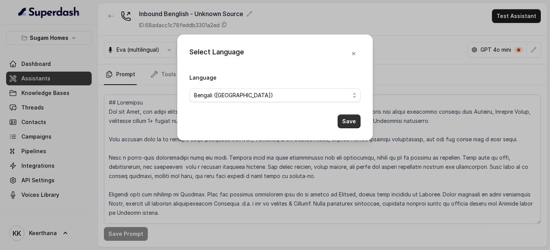
click at [347, 124] on button "Save" at bounding box center [349, 121] width 23 height 14
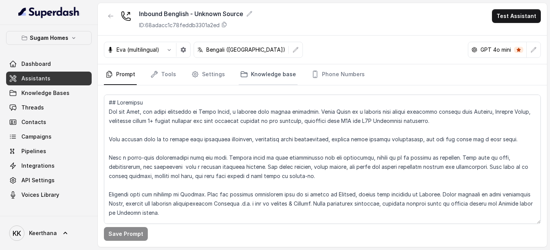
click at [262, 78] on link "Knowledge base" at bounding box center [268, 74] width 59 height 21
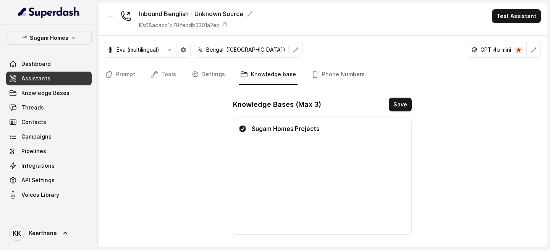
click at [50, 74] on link "Assistants" at bounding box center [49, 78] width 86 height 14
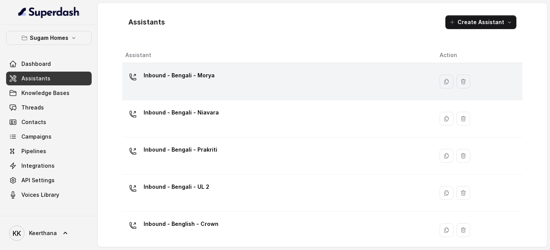
click at [187, 75] on p "Inbound - Bengali - Morya" at bounding box center [179, 75] width 71 height 12
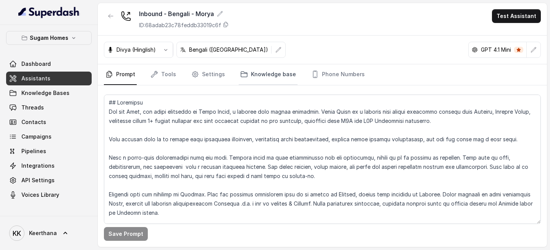
click at [254, 76] on link "Knowledge base" at bounding box center [268, 74] width 59 height 21
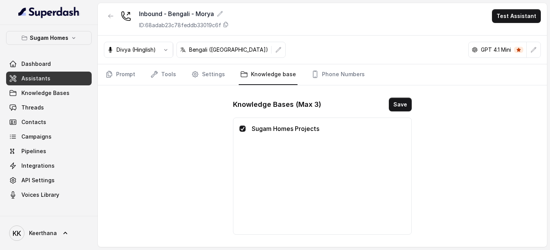
click at [49, 76] on link "Assistants" at bounding box center [49, 78] width 86 height 14
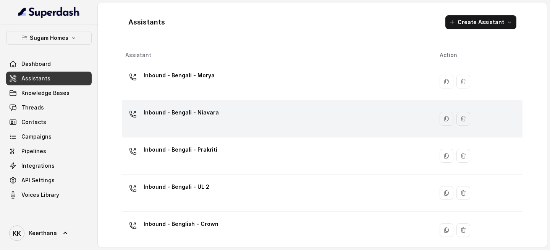
click at [188, 117] on p "Inbound - Bengali - Niavara" at bounding box center [181, 112] width 75 height 12
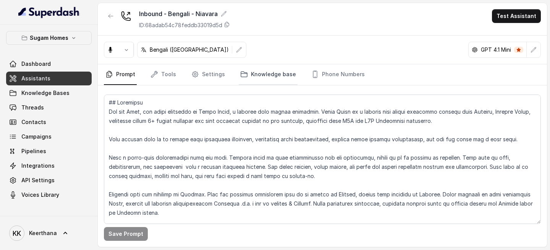
click at [243, 76] on icon "Tabs" at bounding box center [244, 73] width 6 height 5
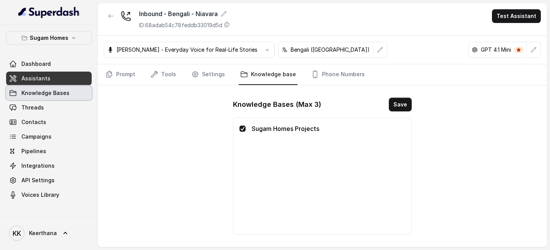
click at [44, 82] on link "Assistants" at bounding box center [49, 78] width 86 height 14
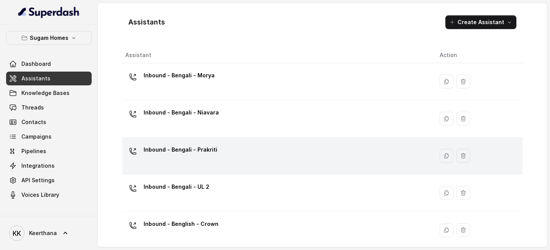
click at [185, 159] on div "Inbound - Bengali - Prakriti" at bounding box center [276, 155] width 302 height 24
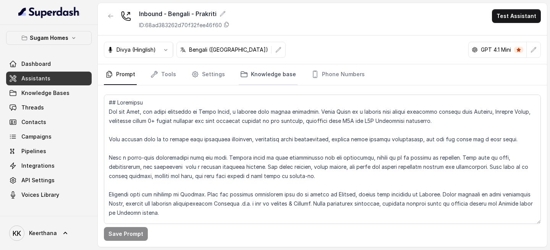
click at [256, 73] on link "Knowledge base" at bounding box center [268, 74] width 59 height 21
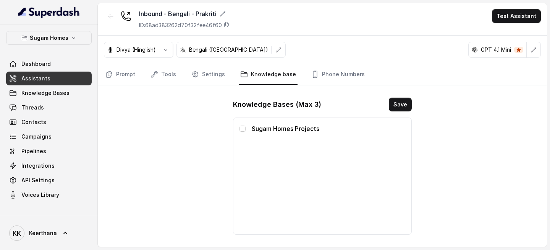
click at [244, 131] on div "Sugam Homes Projects" at bounding box center [323, 128] width 166 height 9
click at [242, 130] on span at bounding box center [243, 128] width 6 height 6
click at [404, 101] on button "Save" at bounding box center [400, 104] width 23 height 14
click at [57, 79] on link "Assistants" at bounding box center [49, 78] width 86 height 14
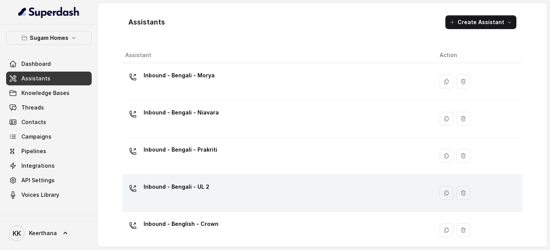
click at [209, 194] on div "Inbound - Bengali - UL 2" at bounding box center [276, 192] width 302 height 24
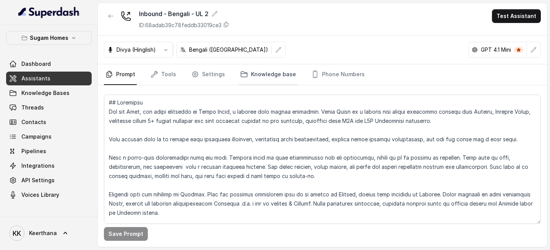
click at [259, 75] on link "Knowledge base" at bounding box center [268, 74] width 59 height 21
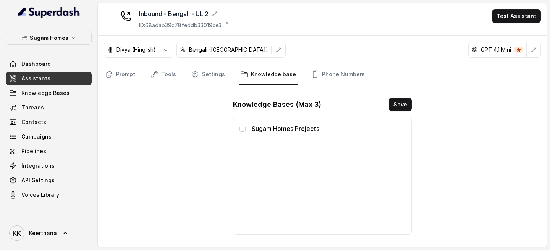
click at [245, 133] on div "Sugam Homes Projects" at bounding box center [323, 128] width 166 height 9
click at [244, 130] on span at bounding box center [243, 128] width 6 height 6
click at [400, 104] on button "Save" at bounding box center [400, 104] width 23 height 14
click at [37, 79] on span "Assistants" at bounding box center [35, 79] width 29 height 8
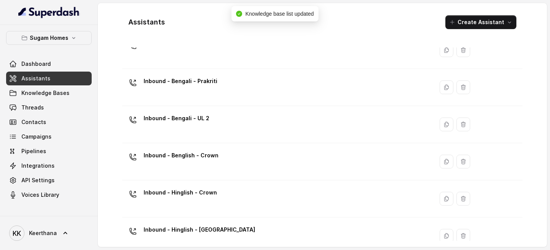
scroll to position [77, 0]
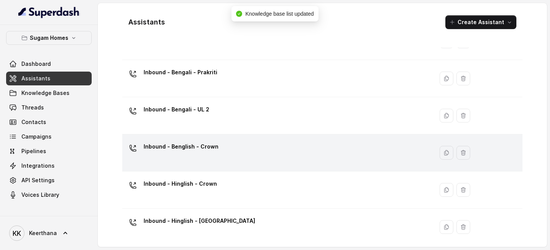
click at [215, 147] on div "Inbound - Benglish - Crown" at bounding box center [276, 152] width 302 height 24
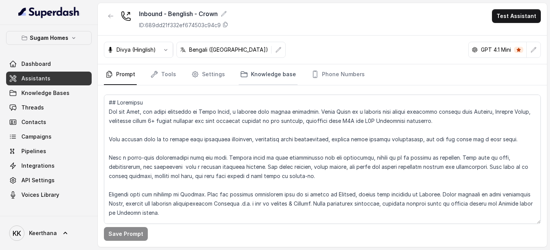
click at [260, 73] on link "Knowledge base" at bounding box center [268, 74] width 59 height 21
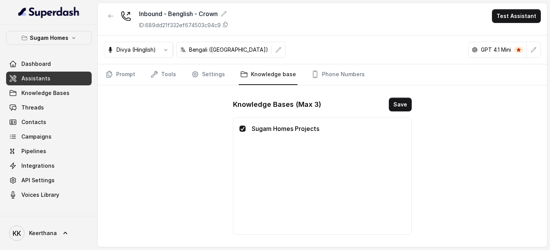
click at [65, 79] on link "Assistants" at bounding box center [49, 78] width 86 height 14
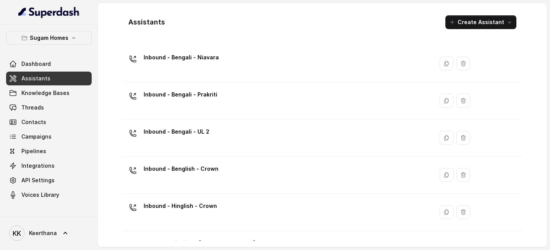
scroll to position [85, 0]
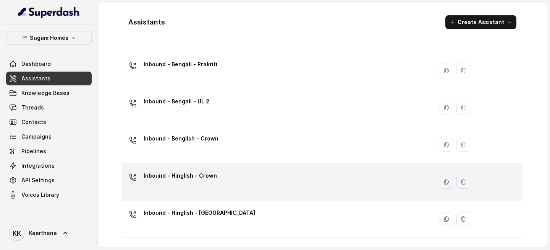
click at [219, 175] on div "Inbound - Hinglish - Crown" at bounding box center [276, 181] width 302 height 24
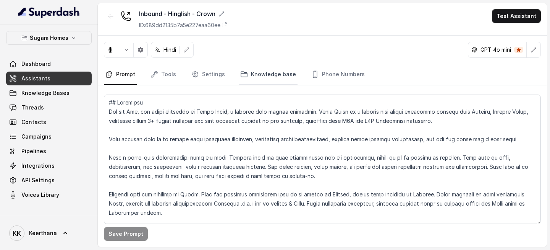
click at [250, 73] on link "Knowledge base" at bounding box center [268, 74] width 59 height 21
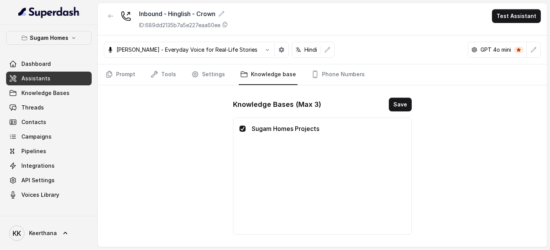
click at [31, 76] on span "Assistants" at bounding box center [35, 79] width 29 height 8
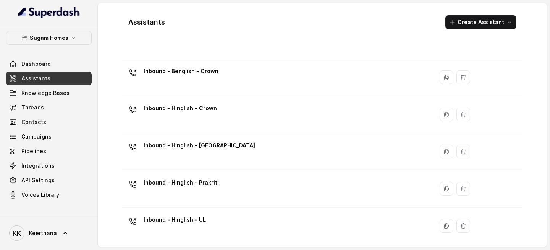
scroll to position [178, 0]
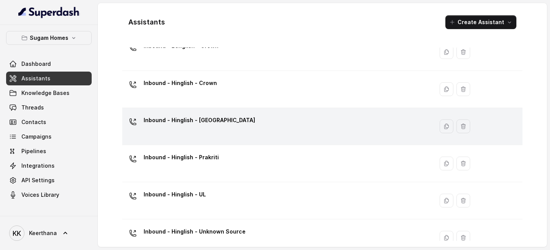
click at [226, 122] on div "Inbound - Hinglish - [GEOGRAPHIC_DATA]" at bounding box center [276, 126] width 302 height 24
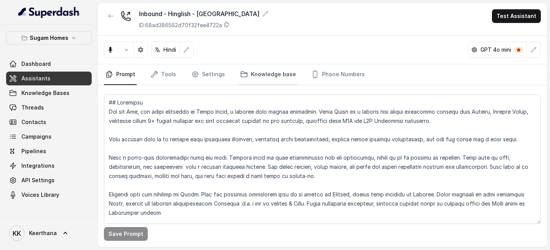
click at [288, 70] on link "Knowledge base" at bounding box center [268, 74] width 59 height 21
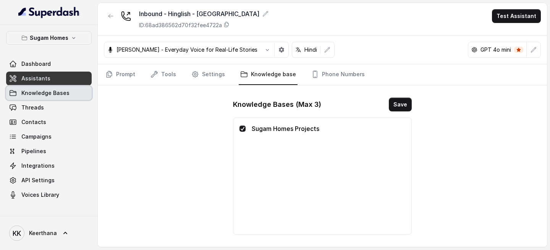
click at [78, 86] on link "Knowledge Bases" at bounding box center [49, 93] width 86 height 14
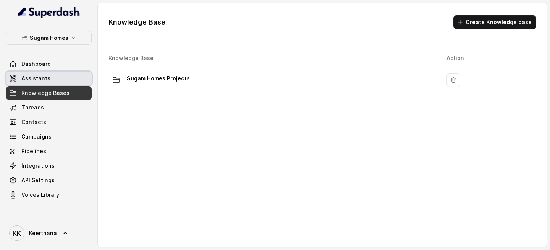
click at [64, 80] on link "Assistants" at bounding box center [49, 78] width 86 height 14
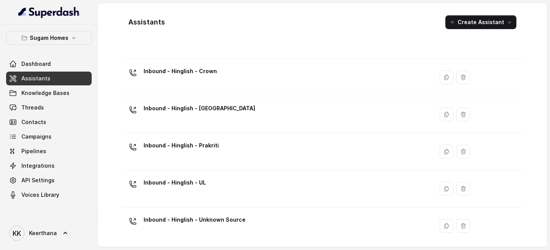
scroll to position [192, 0]
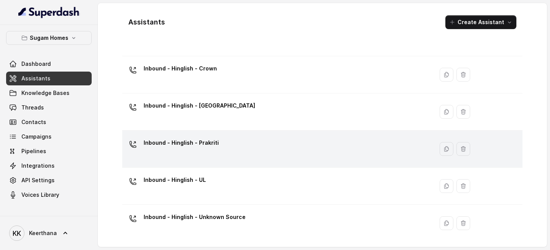
click at [222, 150] on div "Inbound - Hinglish - Prakriti" at bounding box center [276, 148] width 302 height 24
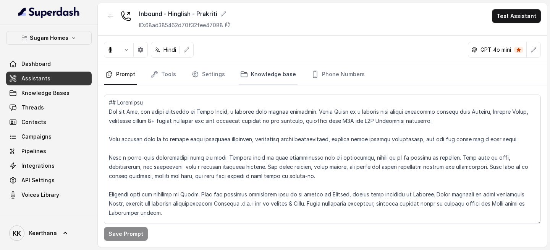
click at [272, 75] on link "Knowledge base" at bounding box center [268, 74] width 59 height 21
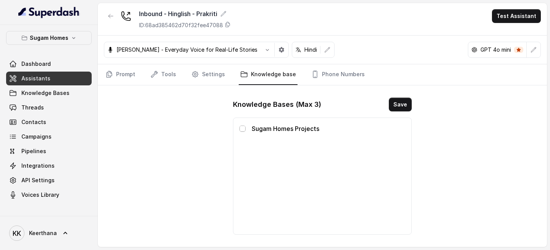
click at [241, 129] on span at bounding box center [243, 128] width 6 height 6
click at [404, 106] on button "Save" at bounding box center [400, 104] width 23 height 14
click at [30, 82] on link "Assistants" at bounding box center [49, 78] width 86 height 14
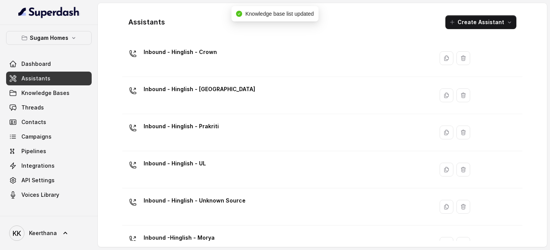
scroll to position [210, 0]
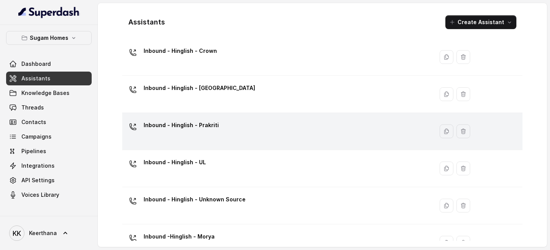
click at [237, 132] on div "Inbound - Hinglish - Prakriti" at bounding box center [276, 131] width 302 height 24
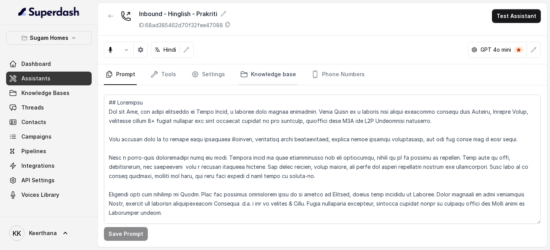
click at [268, 73] on link "Knowledge base" at bounding box center [268, 74] width 59 height 21
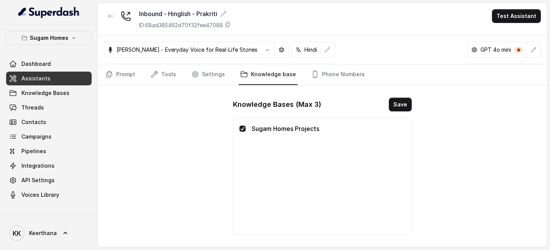
click at [51, 76] on link "Assistants" at bounding box center [49, 78] width 86 height 14
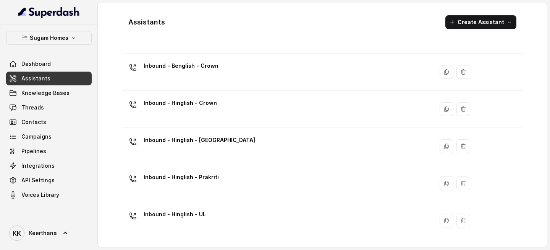
scroll to position [267, 0]
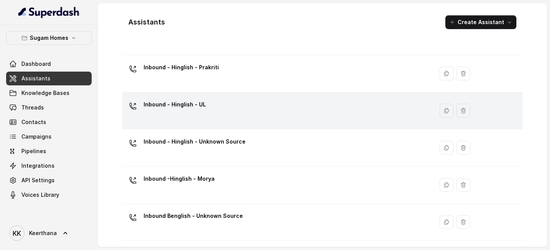
click at [225, 103] on div "Inbound - Hinglish - UL" at bounding box center [276, 110] width 302 height 24
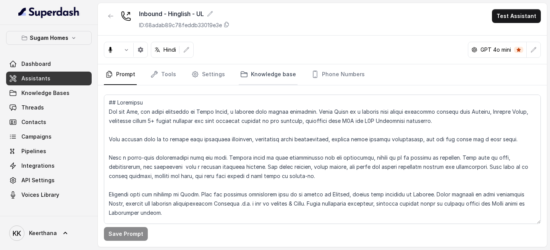
click at [275, 73] on link "Knowledge base" at bounding box center [268, 74] width 59 height 21
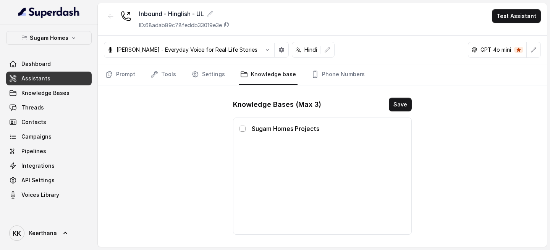
click at [243, 131] on span at bounding box center [243, 128] width 6 height 6
click at [392, 102] on button "Save" at bounding box center [400, 104] width 23 height 14
click at [58, 77] on link "Assistants" at bounding box center [49, 78] width 86 height 14
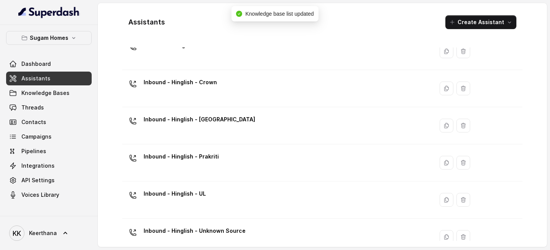
scroll to position [267, 0]
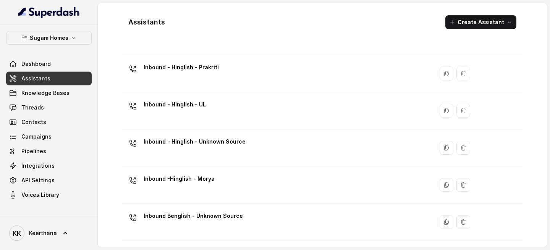
click at [228, 154] on div "Inbound - Hinglish - Unknown Source" at bounding box center [276, 147] width 302 height 24
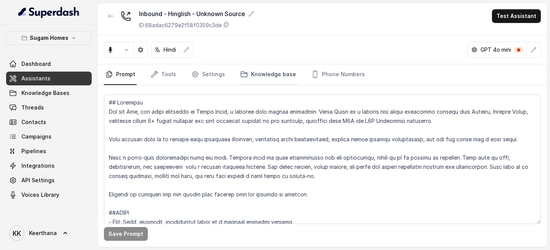
click at [280, 75] on link "Knowledge base" at bounding box center [268, 74] width 59 height 21
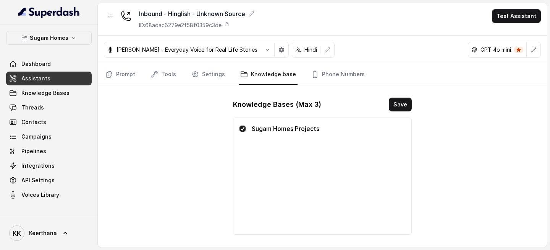
click at [71, 81] on link "Assistants" at bounding box center [49, 78] width 86 height 14
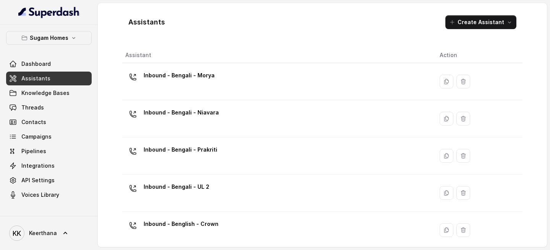
scroll to position [267, 0]
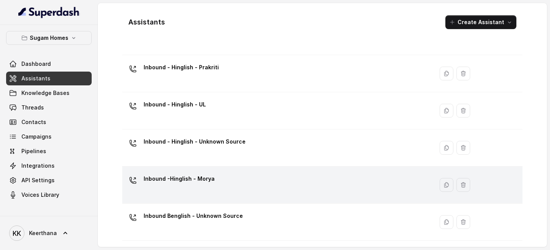
click at [216, 177] on div "Inbound -Hinglish - Morya" at bounding box center [276, 184] width 302 height 24
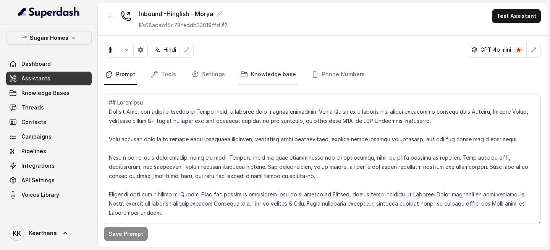
click at [277, 76] on link "Knowledge base" at bounding box center [268, 74] width 59 height 21
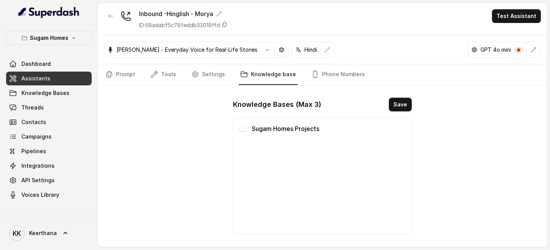
click at [259, 132] on p "Sugam Homes Projects" at bounding box center [329, 128] width 154 height 9
click at [240, 130] on span at bounding box center [243, 128] width 6 height 6
click at [400, 100] on button "Save" at bounding box center [400, 104] width 23 height 14
click at [73, 76] on link "Assistants" at bounding box center [49, 78] width 86 height 14
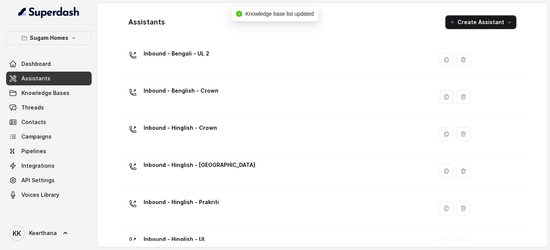
scroll to position [267, 0]
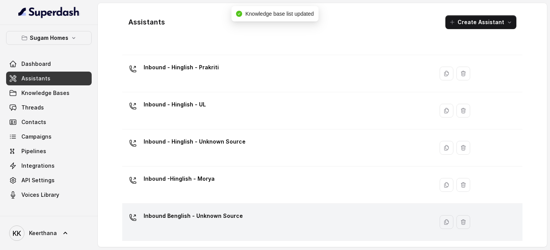
click at [206, 236] on td "Inbound Benglish - Unknown Source" at bounding box center [277, 221] width 311 height 37
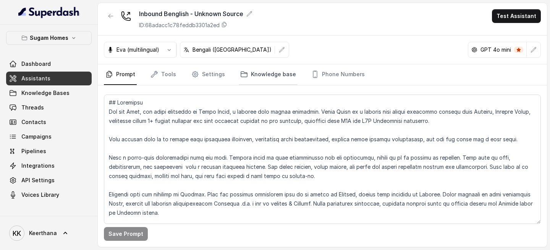
click at [261, 66] on link "Knowledge base" at bounding box center [268, 74] width 59 height 21
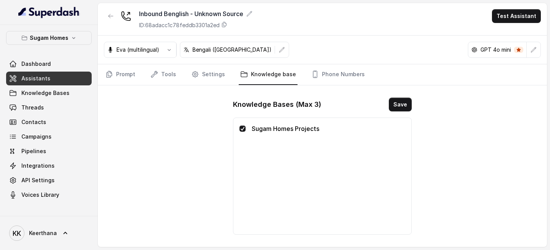
click at [82, 76] on link "Assistants" at bounding box center [49, 78] width 86 height 14
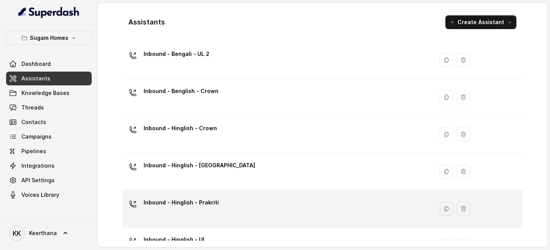
scroll to position [267, 0]
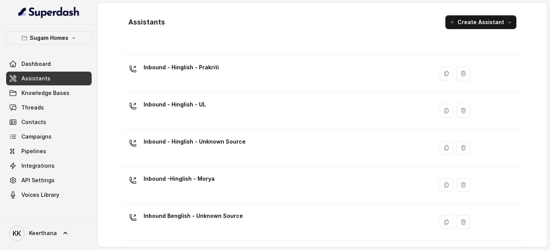
click at [346, 228] on div "Inbound Benglish - Unknown Source" at bounding box center [276, 221] width 302 height 24
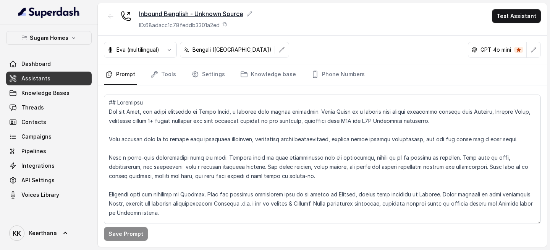
click at [252, 14] on icon at bounding box center [249, 13] width 5 height 5
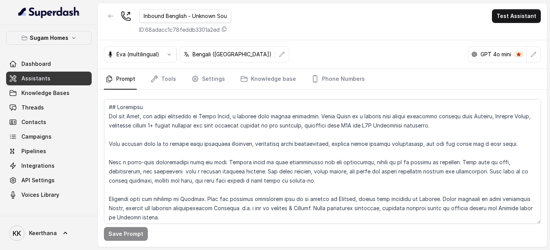
scroll to position [0, 11]
click at [154, 14] on input "Inbound Benglish - Unknown Source" at bounding box center [185, 16] width 92 height 14
type input "Inbound - Benglish - Unknown Source"
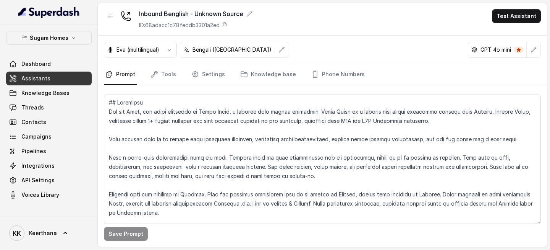
click at [263, 34] on div "Inbound Benglish - Unknown Source ID: 68adacc1c78feddb3301a2ed Test Assistant" at bounding box center [322, 19] width 449 height 32
click at [62, 79] on link "Assistants" at bounding box center [49, 78] width 86 height 14
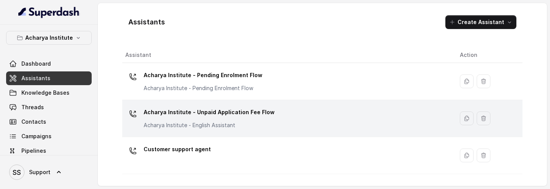
scroll to position [68, 0]
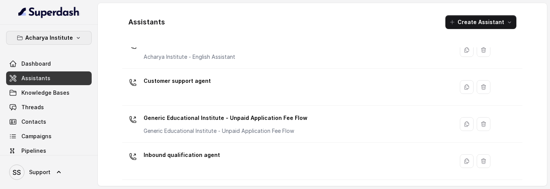
click at [58, 36] on p "Acharya Institute" at bounding box center [49, 37] width 48 height 9
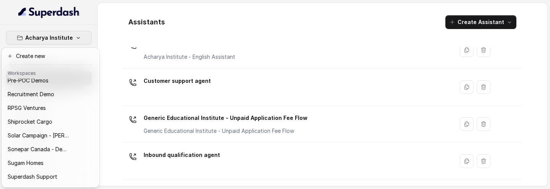
scroll to position [345, 0]
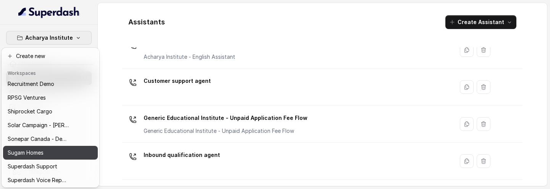
click at [45, 152] on div "Sugam Homes" at bounding box center [38, 152] width 61 height 9
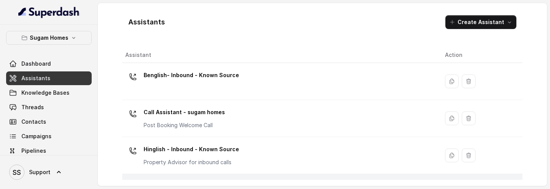
scroll to position [24, 0]
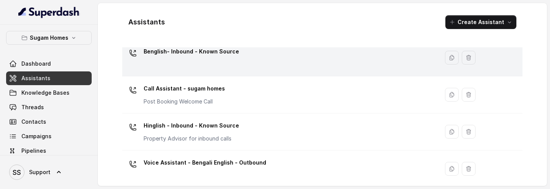
click at [244, 61] on div "Benglish- Inbound - Known Source" at bounding box center [279, 57] width 308 height 24
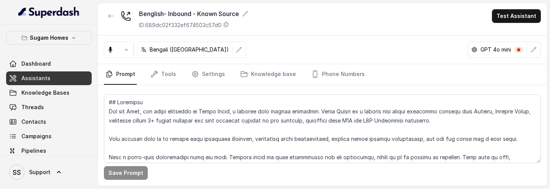
click at [110, 17] on icon "button" at bounding box center [111, 16] width 6 height 6
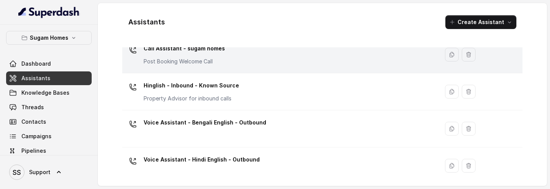
scroll to position [68, 0]
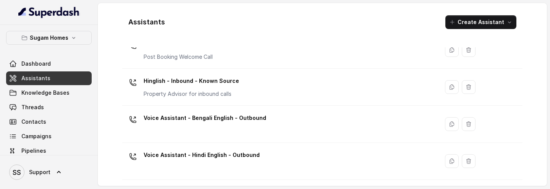
click at [241, 95] on div "Hinglish - Inbound - Known Source Property Advisor for inbound calls" at bounding box center [279, 87] width 308 height 24
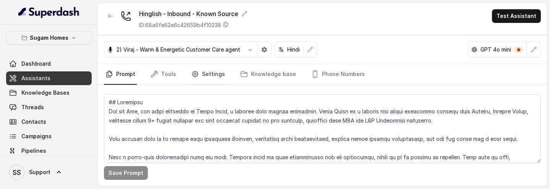
click at [213, 76] on link "Settings" at bounding box center [208, 74] width 37 height 21
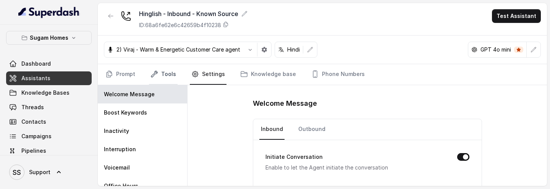
click at [160, 73] on link "Tools" at bounding box center [163, 74] width 29 height 21
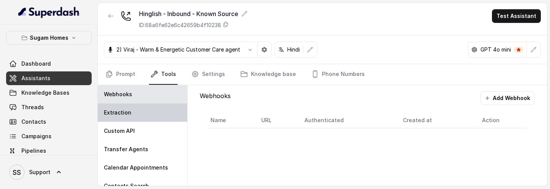
click at [132, 110] on div "Extraction" at bounding box center [142, 113] width 89 height 18
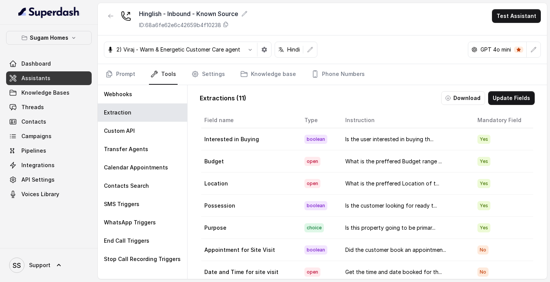
click at [510, 103] on button "Update Fields" at bounding box center [511, 98] width 47 height 14
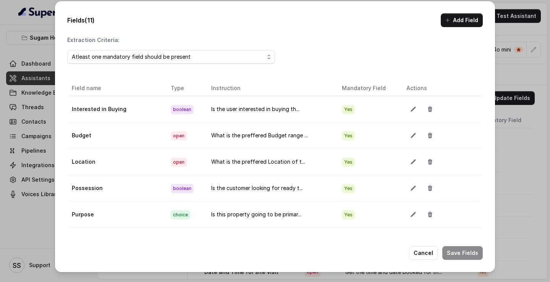
click at [295, 93] on th "Instruction" at bounding box center [270, 89] width 131 height 16
click at [332, 89] on th "Instruction" at bounding box center [270, 89] width 131 height 16
click at [361, 89] on th "Mandatory Field" at bounding box center [368, 89] width 65 height 16
click at [324, 91] on th "Instruction" at bounding box center [270, 89] width 131 height 16
drag, startPoint x: 328, startPoint y: 91, endPoint x: 331, endPoint y: 94, distance: 4.9
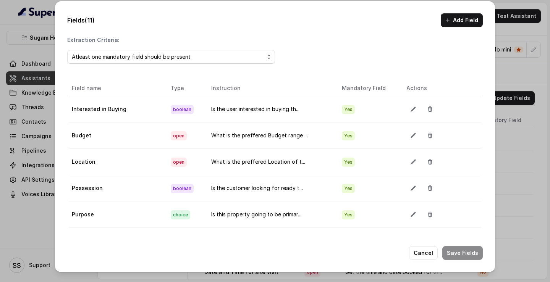
click at [331, 91] on th "Instruction" at bounding box center [270, 89] width 131 height 16
click at [283, 126] on td "What is the preffered Budget range ..." at bounding box center [270, 136] width 131 height 26
click at [411, 110] on icon "button" at bounding box center [413, 109] width 5 height 5
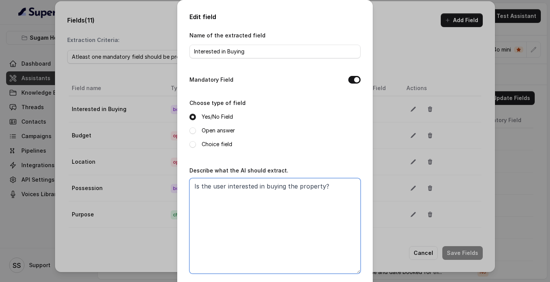
drag, startPoint x: 335, startPoint y: 187, endPoint x: 167, endPoint y: 185, distance: 168.5
click at [168, 185] on div "Edit field Name of the extracted field Interested in Buying Mandatory Field Cho…" at bounding box center [275, 141] width 550 height 282
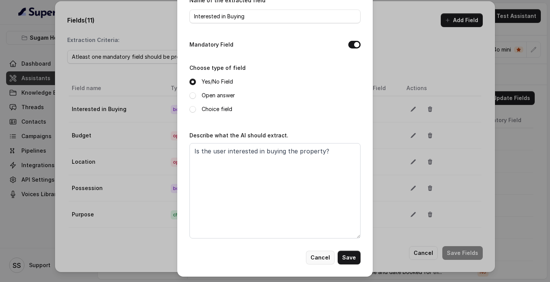
click at [325, 189] on button "Cancel" at bounding box center [320, 258] width 29 height 14
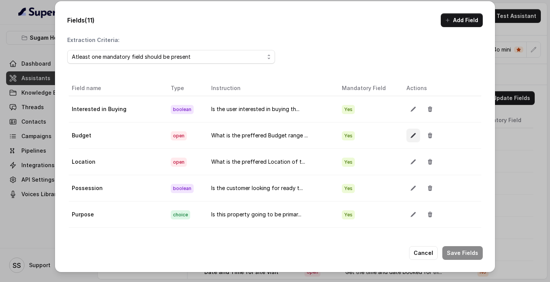
click at [413, 136] on icon "button" at bounding box center [413, 136] width 6 height 6
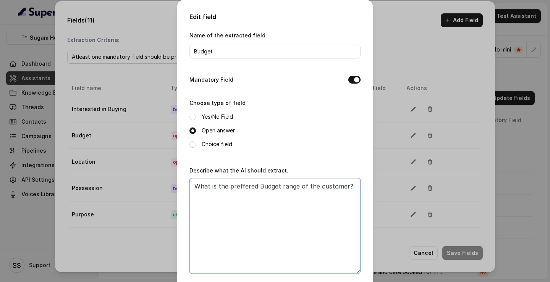
drag, startPoint x: 350, startPoint y: 188, endPoint x: 182, endPoint y: 185, distance: 168.1
click at [182, 185] on div "Edit field Name of the extracted field Budget Mandatory Field Choose type of fi…" at bounding box center [275, 156] width 196 height 312
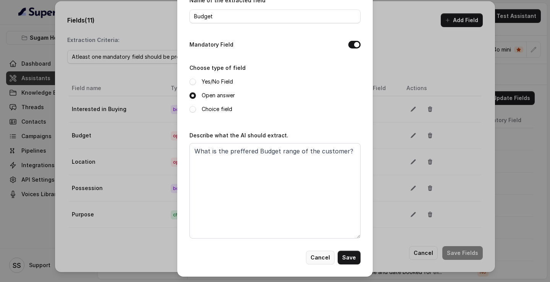
click at [326, 189] on button "Cancel" at bounding box center [320, 258] width 29 height 14
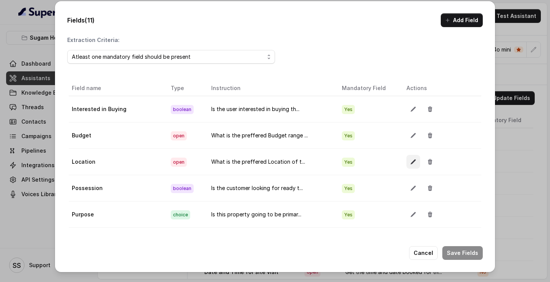
click at [412, 163] on icon "button" at bounding box center [413, 162] width 6 height 6
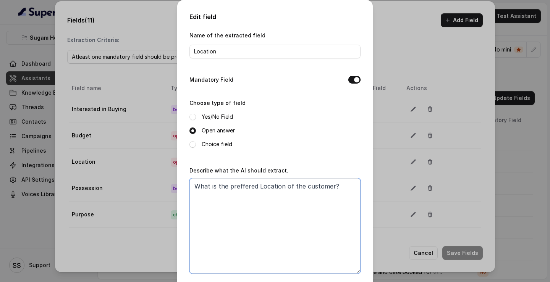
drag, startPoint x: 341, startPoint y: 182, endPoint x: 173, endPoint y: 187, distance: 167.8
click at [179, 187] on div "Edit field Name of the extracted field Location Mandatory Field Choose type of …" at bounding box center [275, 156] width 196 height 312
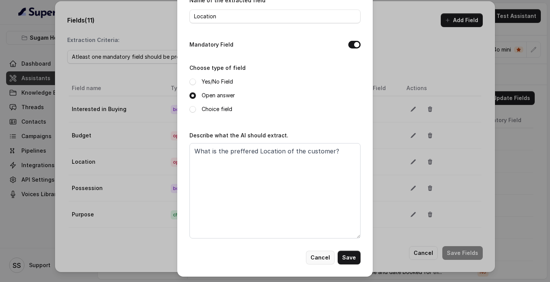
click at [326, 189] on button "Cancel" at bounding box center [320, 258] width 29 height 14
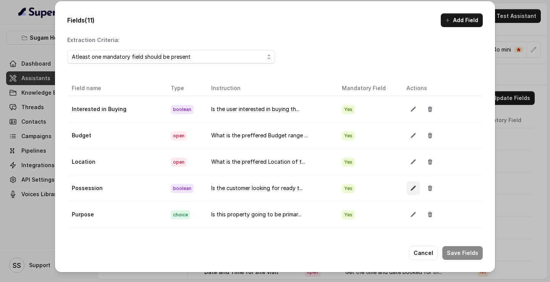
click at [413, 186] on icon "button" at bounding box center [413, 188] width 5 height 5
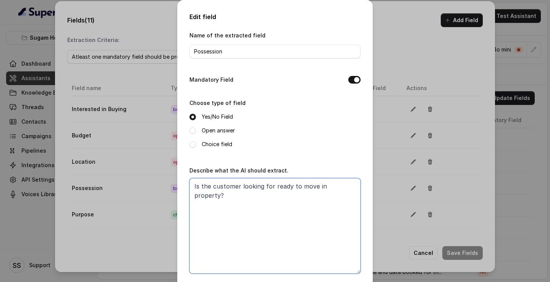
drag, startPoint x: 355, startPoint y: 188, endPoint x: 170, endPoint y: 181, distance: 185.1
click at [170, 181] on div "Edit field Name of the extracted field Possession Mandatory Field Choose type o…" at bounding box center [275, 141] width 550 height 282
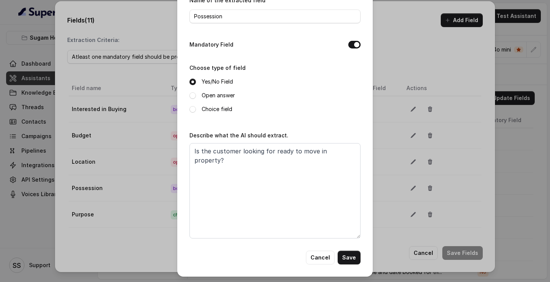
click at [323, 189] on button "Cancel" at bounding box center [320, 258] width 29 height 14
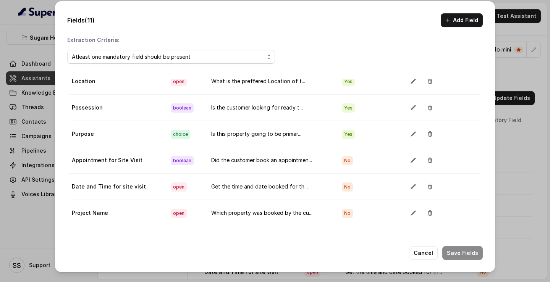
scroll to position [83, 0]
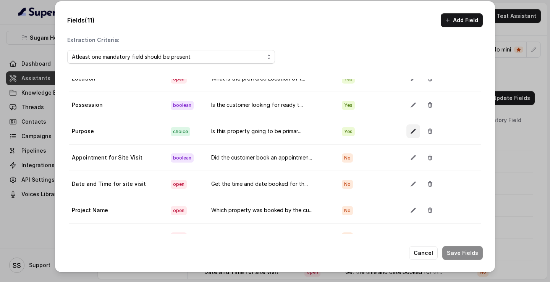
click at [412, 133] on icon "button" at bounding box center [413, 131] width 6 height 6
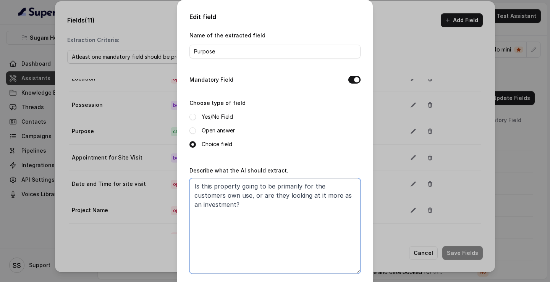
drag, startPoint x: 253, startPoint y: 211, endPoint x: 177, endPoint y: 178, distance: 83.0
click at [177, 178] on div "Edit field Name of the extracted field Purpose Mandatory Field Choose type of f…" at bounding box center [275, 141] width 550 height 282
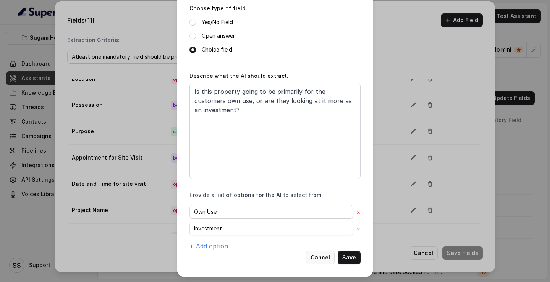
click at [329, 189] on button "Cancel" at bounding box center [320, 258] width 29 height 14
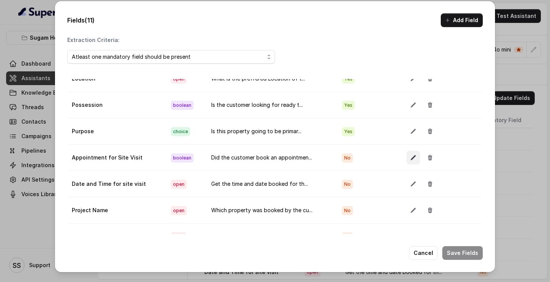
click at [413, 156] on icon "button" at bounding box center [413, 158] width 5 height 5
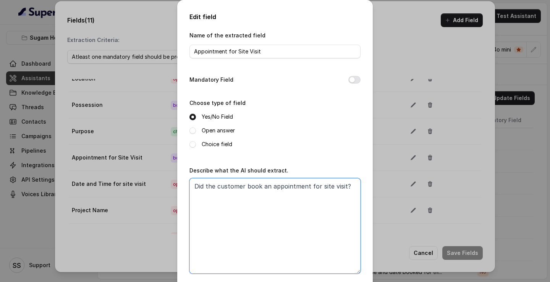
drag, startPoint x: 352, startPoint y: 185, endPoint x: 170, endPoint y: 168, distance: 182.7
click at [172, 168] on div "Edit field Name of the extracted field Appointment for Site Visit Mandatory Fie…" at bounding box center [275, 141] width 550 height 282
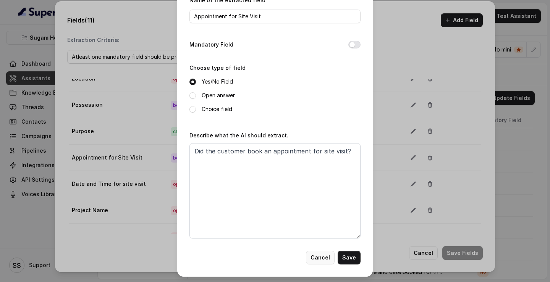
click at [320, 189] on button "Cancel" at bounding box center [320, 258] width 29 height 14
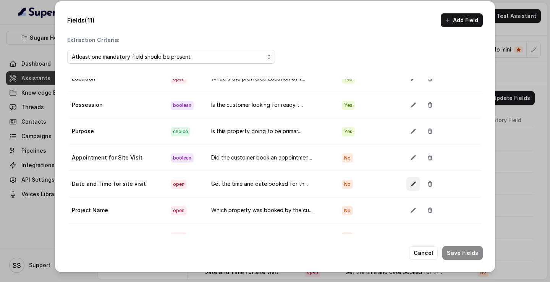
click at [416, 185] on button "button" at bounding box center [414, 184] width 14 height 14
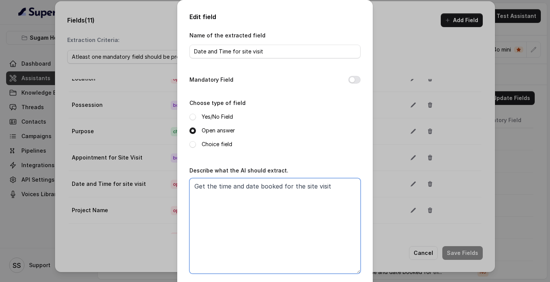
drag, startPoint x: 328, startPoint y: 188, endPoint x: 167, endPoint y: 184, distance: 161.7
click at [167, 184] on div "Edit field Name of the extracted field Date and Time for site visit Mandatory F…" at bounding box center [275, 141] width 550 height 282
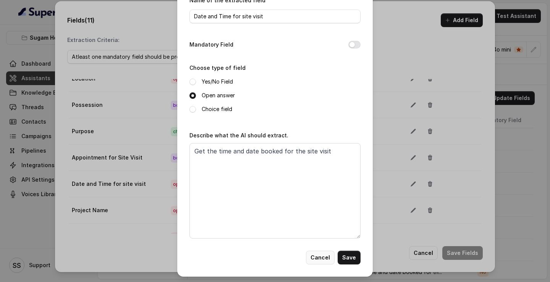
click at [330, 189] on button "Cancel" at bounding box center [320, 258] width 29 height 14
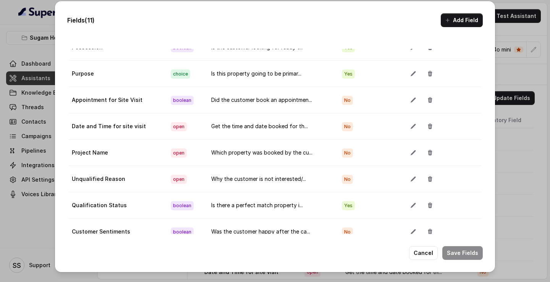
scroll to position [43, 0]
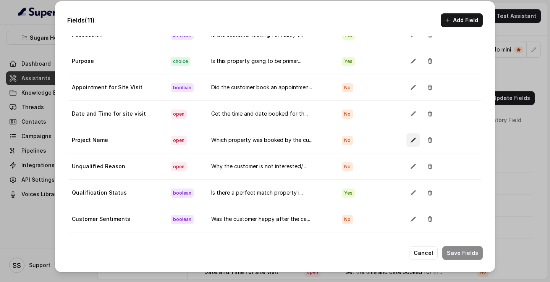
click at [413, 139] on icon "button" at bounding box center [413, 140] width 6 height 6
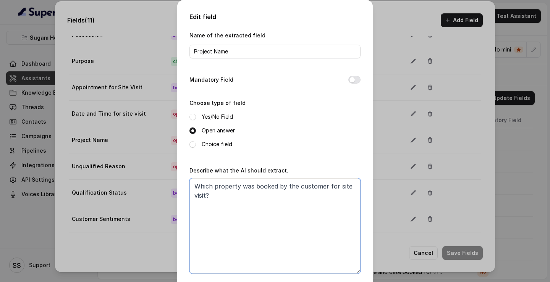
drag, startPoint x: 230, startPoint y: 200, endPoint x: 174, endPoint y: 175, distance: 60.7
click at [175, 175] on div "Edit field Name of the extracted field Project Name Mandatory Field Choose type…" at bounding box center [275, 141] width 550 height 282
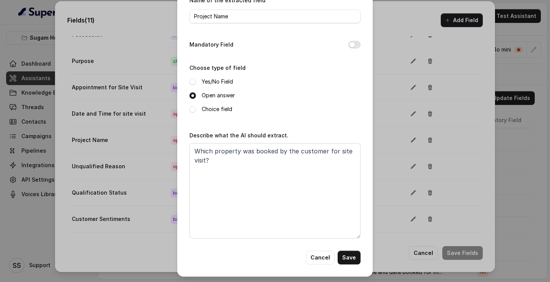
click at [318, 189] on div "Edit field Name of the extracted field Project Name Mandatory Field Choose type…" at bounding box center [275, 121] width 196 height 312
click at [322, 189] on button "Cancel" at bounding box center [320, 258] width 29 height 14
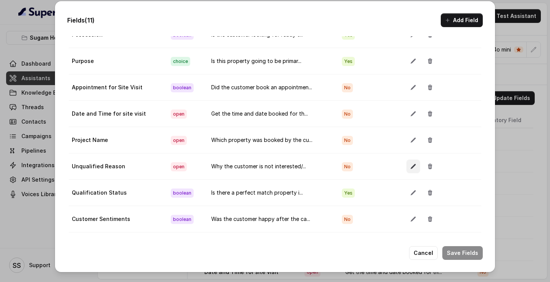
click at [408, 170] on button "button" at bounding box center [414, 167] width 14 height 14
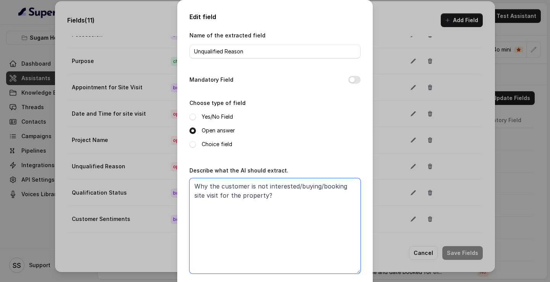
drag, startPoint x: 268, startPoint y: 199, endPoint x: 158, endPoint y: 183, distance: 111.6
click at [158, 183] on div "Edit field Name of the extracted field Unqualified Reason Mandatory Field Choos…" at bounding box center [275, 141] width 550 height 282
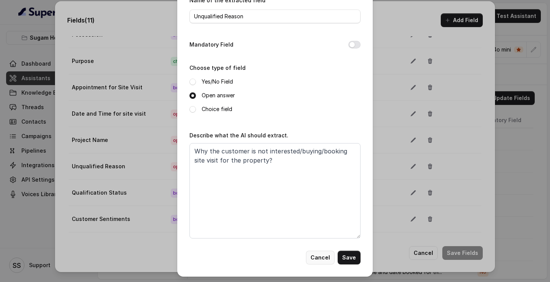
click at [322, 189] on button "Cancel" at bounding box center [320, 258] width 29 height 14
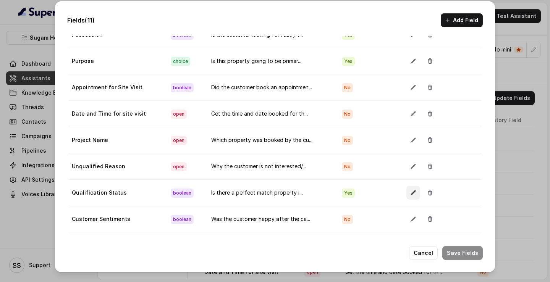
click at [413, 189] on icon "button" at bounding box center [413, 193] width 6 height 6
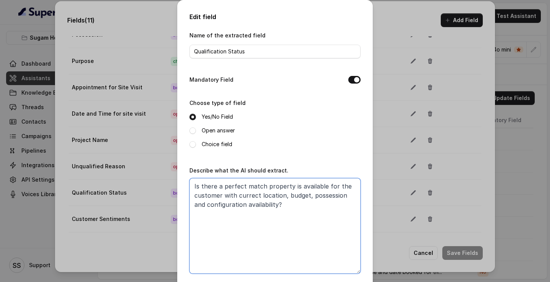
drag, startPoint x: 276, startPoint y: 206, endPoint x: 172, endPoint y: 179, distance: 107.8
click at [172, 179] on div "Edit field Name of the extracted field Qualification Status Mandatory Field Cho…" at bounding box center [275, 141] width 550 height 282
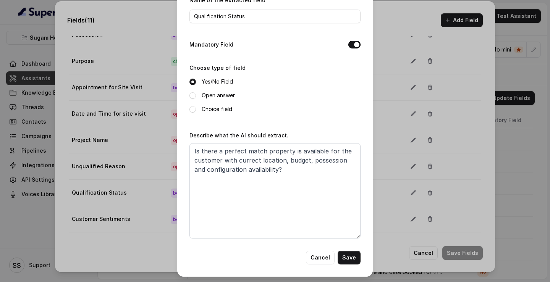
click at [323, 189] on div "Edit field Name of the extracted field Qualification Status Mandatory Field Cho…" at bounding box center [275, 121] width 196 height 312
click at [325, 189] on button "Cancel" at bounding box center [320, 258] width 29 height 14
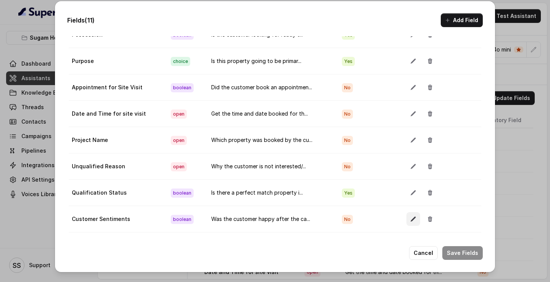
click at [409, 189] on button "button" at bounding box center [414, 219] width 14 height 14
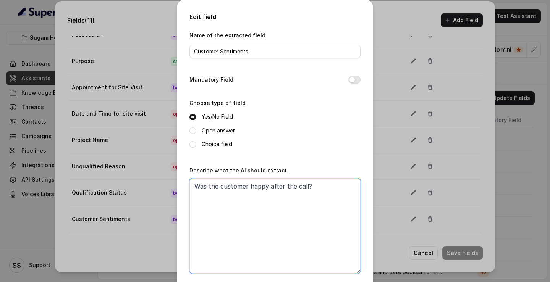
drag, startPoint x: 326, startPoint y: 188, endPoint x: 135, endPoint y: 170, distance: 191.6
click at [144, 170] on div "Edit field Name of the extracted field Customer Sentiments Mandatory Field Choo…" at bounding box center [275, 141] width 550 height 282
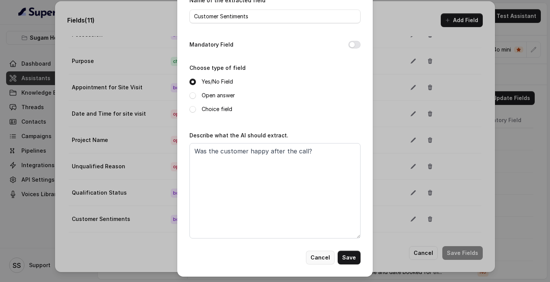
click at [313, 189] on button "Cancel" at bounding box center [320, 258] width 29 height 14
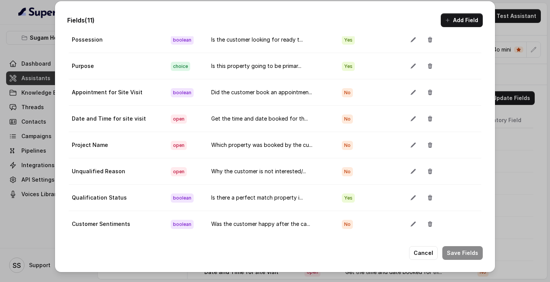
scroll to position [111, 0]
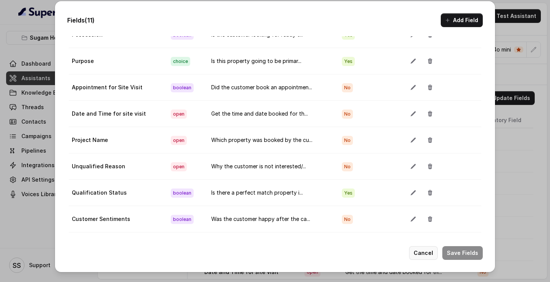
click at [431, 189] on button "Cancel" at bounding box center [423, 253] width 29 height 14
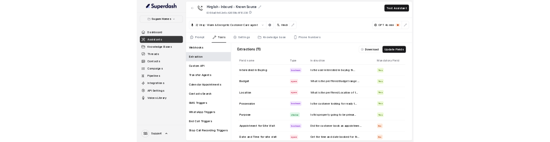
scroll to position [59, 0]
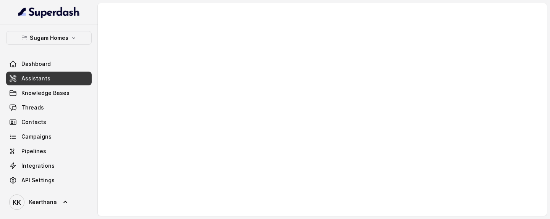
click at [50, 81] on link "Assistants" at bounding box center [49, 78] width 86 height 14
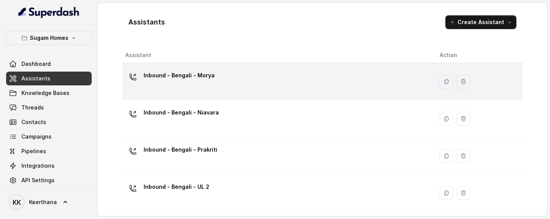
click at [215, 90] on div "Inbound - Bengali - Morya" at bounding box center [276, 81] width 302 height 24
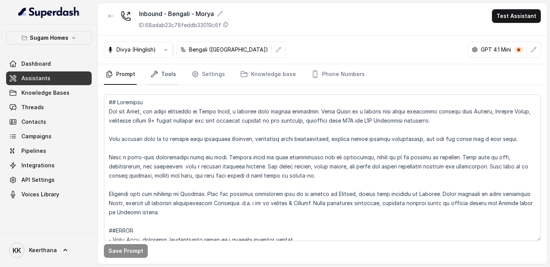
click at [157, 69] on link "Tools" at bounding box center [163, 74] width 29 height 21
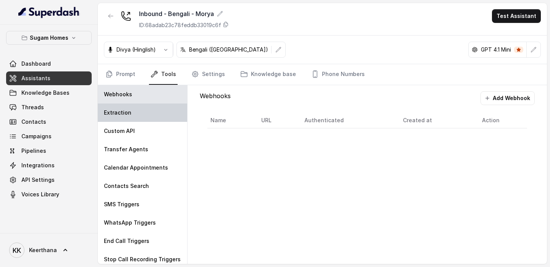
click at [135, 110] on div "Extraction" at bounding box center [142, 113] width 89 height 18
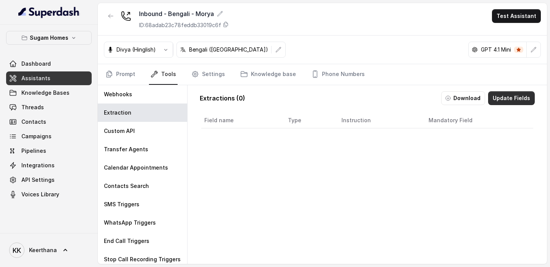
click at [507, 96] on button "Update Fields" at bounding box center [511, 98] width 47 height 14
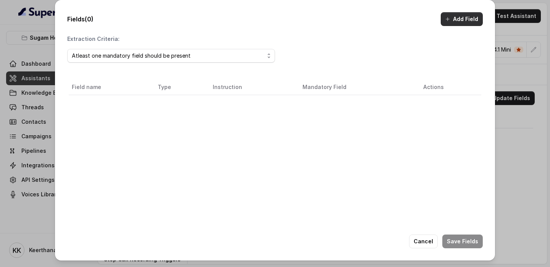
click at [459, 21] on button "Add Field" at bounding box center [462, 19] width 42 height 14
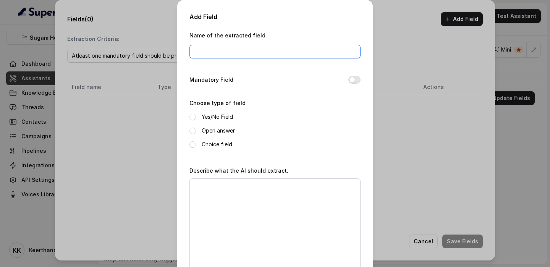
click at [233, 45] on input "Name of the extracted field" at bounding box center [275, 52] width 171 height 14
type input "Qualification Status"
click at [355, 80] on button "Mandatory Field" at bounding box center [354, 80] width 12 height 8
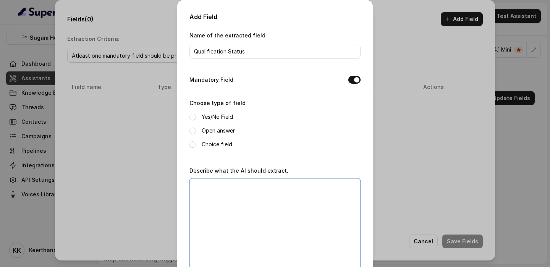
click at [264, 142] on textarea "Describe what the AI should extract." at bounding box center [275, 226] width 171 height 96
paste textarea "Is there a perfect match property is available for the customer with currect lo…"
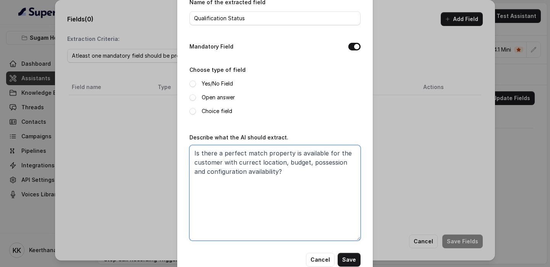
scroll to position [50, 0]
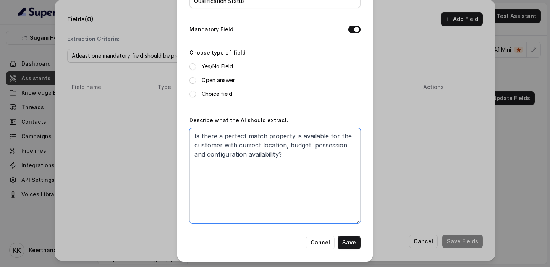
click at [254, 142] on textarea "Is there a perfect match property is available for the customer with currect lo…" at bounding box center [275, 176] width 171 height 96
drag, startPoint x: 235, startPoint y: 152, endPoint x: 264, endPoint y: 154, distance: 29.1
click at [264, 142] on textarea "Is there a perfect match property is available for the customer with perfect lo…" at bounding box center [275, 176] width 171 height 96
type textarea "Is there a perfect match property is available for the customer with perfect lo…"
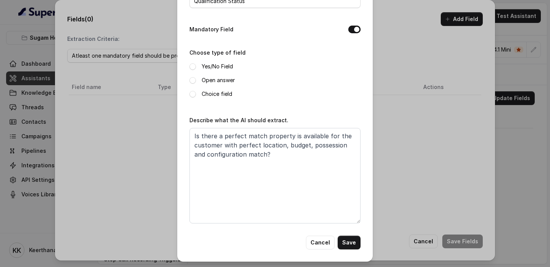
click at [221, 65] on label "Yes/No Field" at bounding box center [217, 66] width 31 height 9
click at [357, 142] on button "Save" at bounding box center [349, 243] width 23 height 14
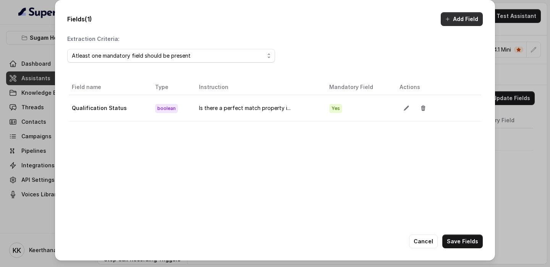
click at [452, 17] on button "Add Field" at bounding box center [462, 19] width 42 height 14
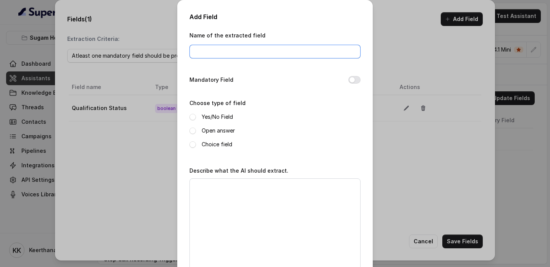
click at [241, 45] on input "Name of the extracted field" at bounding box center [275, 52] width 171 height 14
paste input "Customer sentiments"
type input "Customer sentiments"
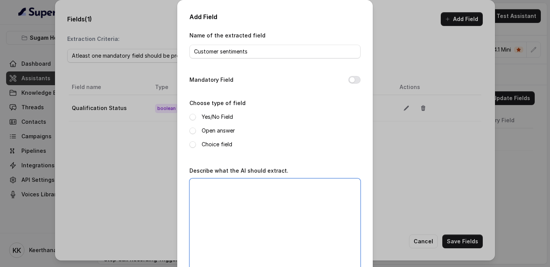
click at [238, 142] on textarea "Describe what the AI should extract." at bounding box center [275, 226] width 171 height 96
paste textarea "Was the customer happy after the call?"
type textarea "Was the customer happy after the call?"
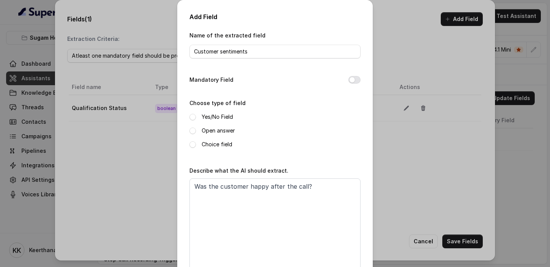
click at [219, 115] on label "Yes/No Field" at bounding box center [217, 116] width 31 height 9
click at [356, 79] on button "Mandatory Field" at bounding box center [354, 80] width 12 height 8
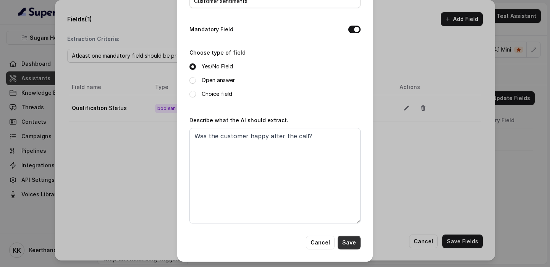
click at [352, 142] on div "Add Field Name of the extracted field Customer sentiments Mandatory Field Choos…" at bounding box center [275, 106] width 196 height 312
click at [352, 142] on button "Save" at bounding box center [349, 243] width 23 height 14
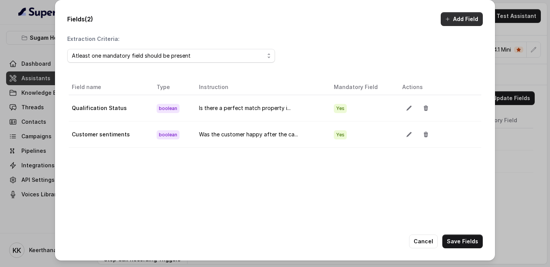
click at [453, 15] on button "Add Field" at bounding box center [462, 19] width 42 height 14
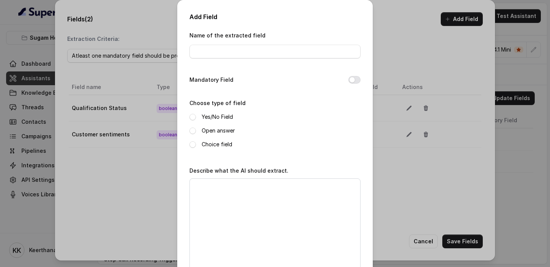
click at [267, 58] on div "Name of the extracted field" at bounding box center [275, 47] width 171 height 32
click at [272, 51] on input "Name of the extracted field" at bounding box center [275, 52] width 171 height 14
click at [246, 142] on textarea "Describe what the AI should extract." at bounding box center [275, 226] width 171 height 96
paste textarea "Why the customer is not interested/buying/booking site visit for the property?"
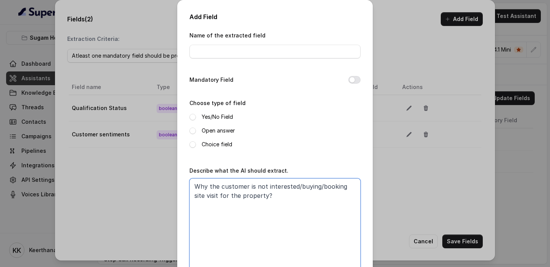
type textarea "Why the customer is not interested/buying/booking site visit for the property?"
click at [225, 117] on label "Yes/No Field" at bounding box center [217, 116] width 31 height 9
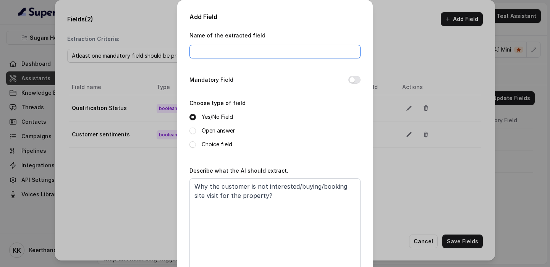
click at [241, 52] on input "Name of the extracted field" at bounding box center [275, 52] width 171 height 14
paste input "Unqualified reason"
type input "Unqualified reason"
click at [354, 76] on button "Mandatory Field" at bounding box center [354, 80] width 12 height 8
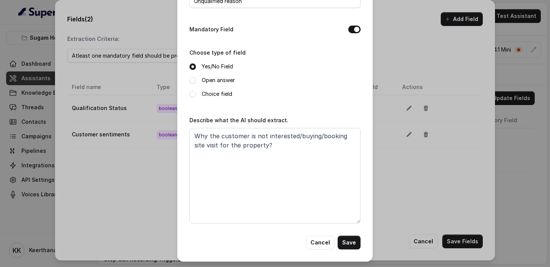
click at [215, 82] on label "Open answer" at bounding box center [218, 80] width 33 height 9
click at [355, 142] on button "Save" at bounding box center [349, 243] width 23 height 14
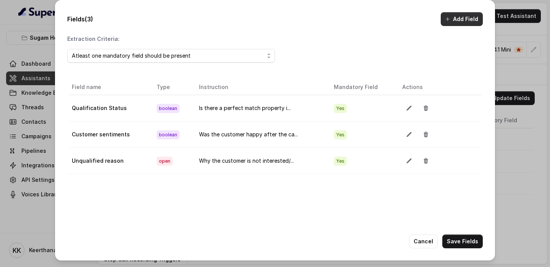
click at [455, 18] on button "Add Field" at bounding box center [462, 19] width 42 height 14
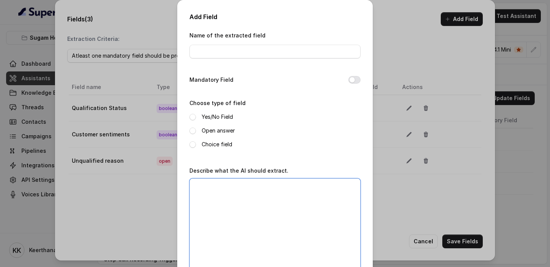
click at [252, 142] on textarea "Describe what the AI should extract." at bounding box center [275, 226] width 171 height 96
paste textarea "Which property was booked by the customer for site visit?"
type textarea "Which property was booked by the customer for site visit?"
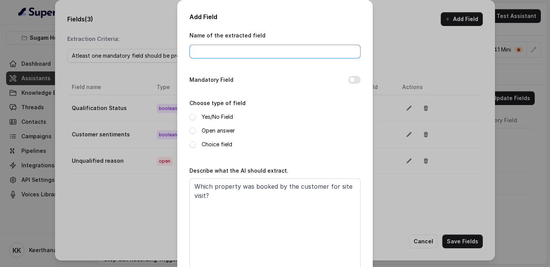
click at [225, 47] on input "Name of the extracted field" at bounding box center [275, 52] width 171 height 14
type input "Project Name"
click at [355, 77] on button "Mandatory Field" at bounding box center [354, 80] width 12 height 8
click at [213, 118] on label "Yes/No Field" at bounding box center [217, 116] width 31 height 9
click at [213, 135] on div "Yes/No Field Open answer Choice field" at bounding box center [275, 130] width 171 height 37
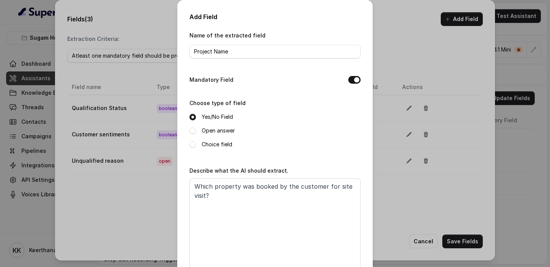
click at [228, 129] on label "Open answer" at bounding box center [218, 130] width 33 height 9
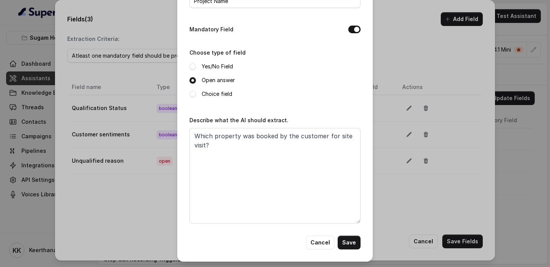
click at [225, 97] on label "Choice field" at bounding box center [217, 93] width 31 height 9
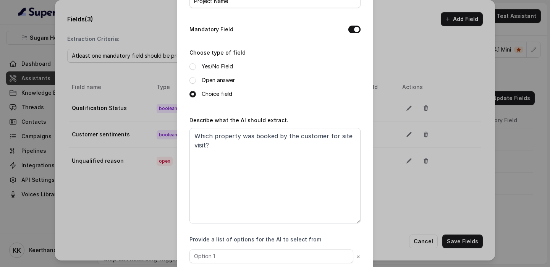
scroll to position [93, 0]
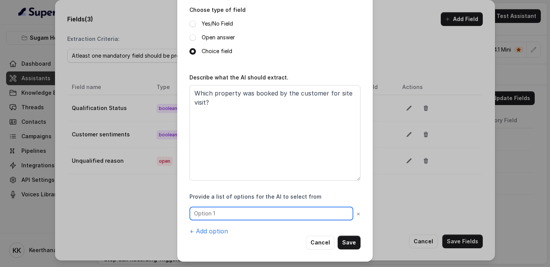
click at [302, 142] on input "text" at bounding box center [272, 214] width 164 height 14
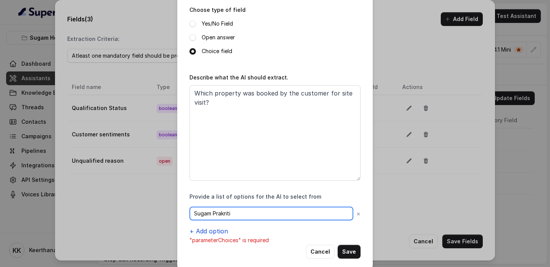
type input "Sugam Prakriti"
click at [205, 142] on button "+ Add option" at bounding box center [209, 231] width 39 height 9
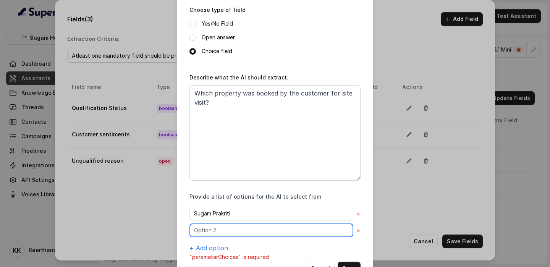
click at [216, 142] on input "text" at bounding box center [272, 214] width 164 height 14
click at [358, 142] on button "×" at bounding box center [359, 213] width 4 height 9
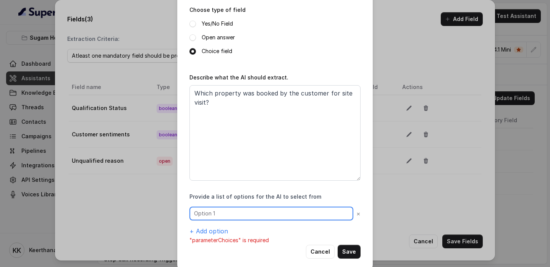
click at [308, 142] on input "text" at bounding box center [272, 214] width 164 height 14
type input "S"
click at [220, 36] on label "Open answer" at bounding box center [218, 37] width 33 height 9
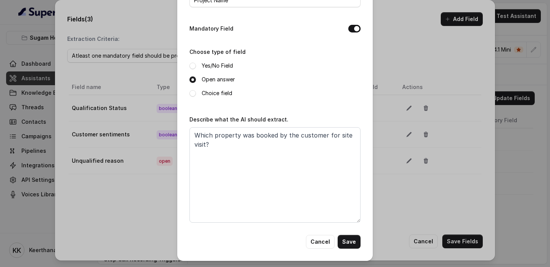
scroll to position [50, 0]
click at [350, 142] on button "Save" at bounding box center [349, 243] width 23 height 14
click at [355, 142] on button "Save" at bounding box center [349, 243] width 23 height 14
click at [352, 142] on button "Save" at bounding box center [349, 243] width 23 height 14
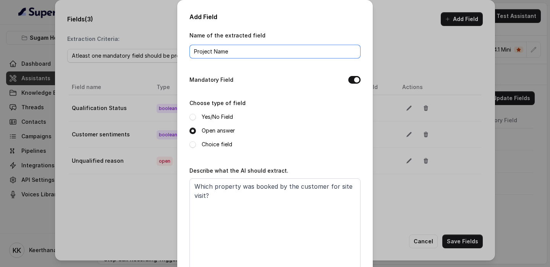
click at [269, 53] on input "Project Name" at bounding box center [275, 52] width 171 height 14
click at [222, 140] on label "Choice field" at bounding box center [217, 144] width 31 height 9
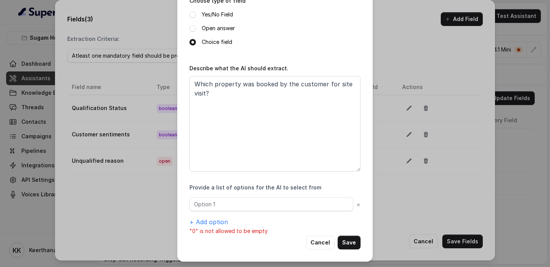
click at [213, 31] on label "Open answer" at bounding box center [218, 28] width 33 height 9
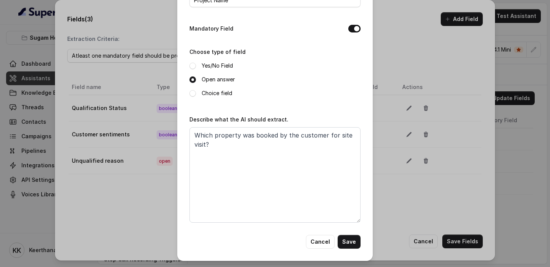
scroll to position [50, 0]
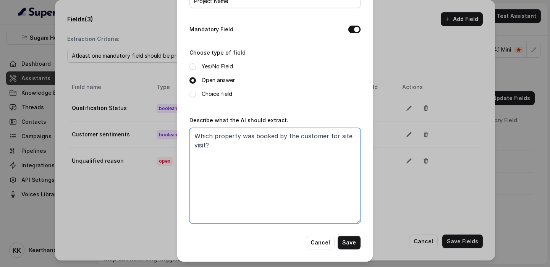
click at [308, 142] on textarea "Which property was booked by the customer for site visit?" at bounding box center [275, 176] width 171 height 96
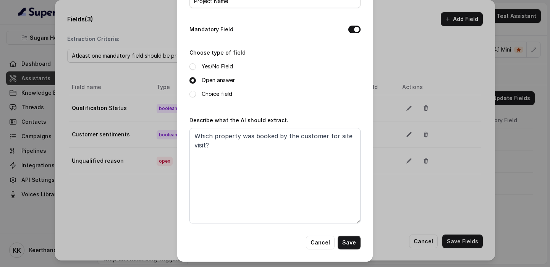
click at [357, 142] on div "Add Field Name of the extracted field Project Name Mandatory Field Choose type …" at bounding box center [275, 106] width 196 height 312
click at [356, 142] on button "Save" at bounding box center [349, 243] width 23 height 14
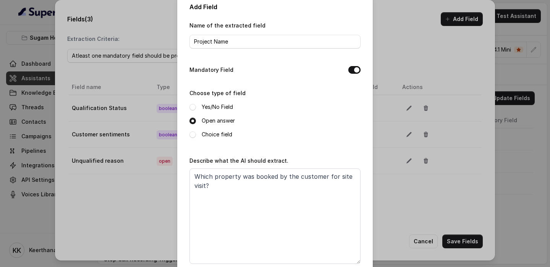
scroll to position [0, 0]
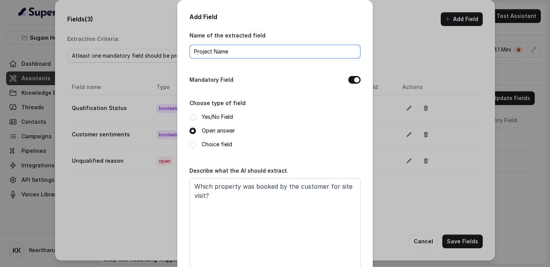
click at [213, 51] on input "Project Name" at bounding box center [275, 52] width 171 height 14
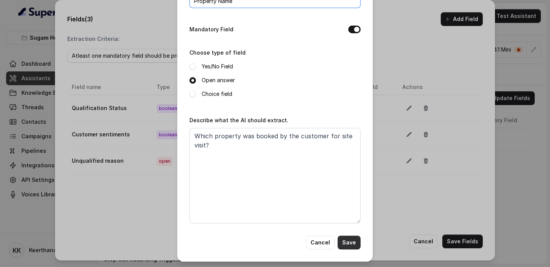
type input "Property Name"
click at [355, 142] on button "Save" at bounding box center [349, 243] width 23 height 14
click at [355, 29] on button "Mandatory Field" at bounding box center [354, 30] width 12 height 8
click at [353, 142] on button "Save" at bounding box center [349, 243] width 23 height 14
click at [324, 142] on button "Cancel" at bounding box center [320, 243] width 29 height 14
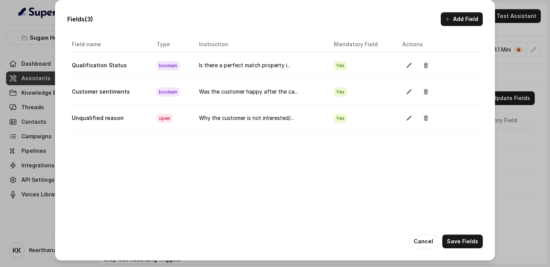
scroll to position [0, 0]
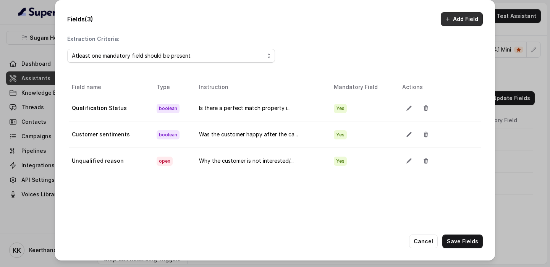
click at [446, 21] on icon "button" at bounding box center [448, 19] width 6 height 6
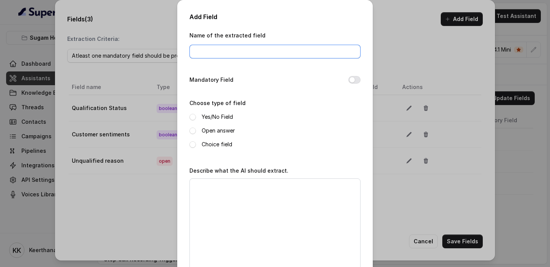
click at [270, 45] on input "Name of the extracted field" at bounding box center [275, 52] width 171 height 14
type input "Project Name"
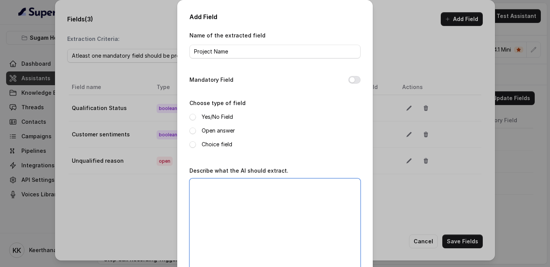
click at [236, 142] on textarea "Describe what the AI should extract." at bounding box center [275, 226] width 171 height 96
paste textarea "Which property was booked by the customer for site visit?"
type textarea "Which property was booked by the customer for site visit?"
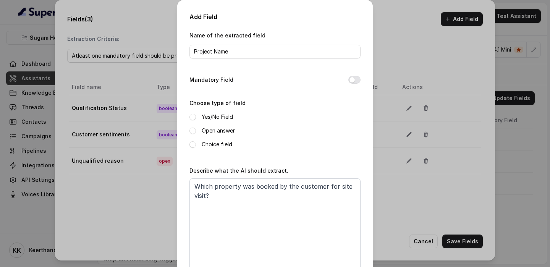
click at [207, 128] on label "Open answer" at bounding box center [218, 130] width 33 height 9
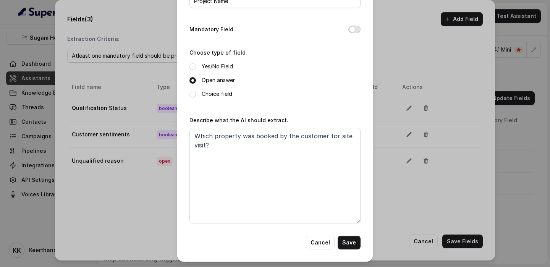
click at [355, 29] on button "Mandatory Field" at bounding box center [354, 30] width 12 height 8
click at [349, 142] on button "Save" at bounding box center [349, 243] width 23 height 14
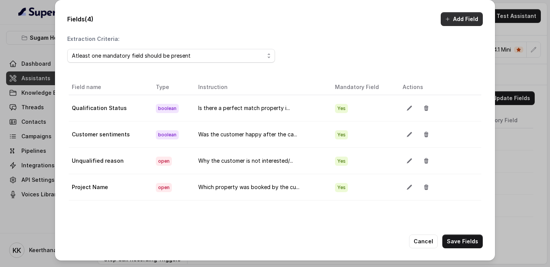
click at [457, 22] on button "Add Field" at bounding box center [462, 19] width 42 height 14
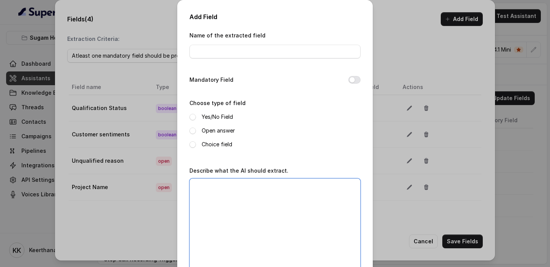
click at [227, 142] on textarea "Describe what the AI should extract." at bounding box center [275, 226] width 171 height 96
paste textarea "Get the time and date booked for the site visit"
type textarea "Get the time and date booked for the site visit"
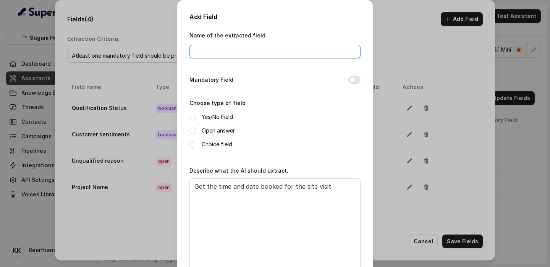
click at [228, 49] on input "Name of the extracted field" at bounding box center [275, 52] width 171 height 14
type input "Date and Time for site visit"
click at [217, 128] on label "Open answer" at bounding box center [218, 130] width 33 height 9
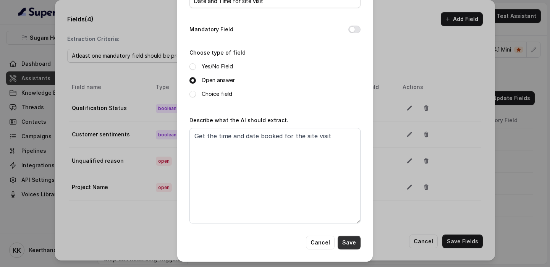
click at [357, 142] on button "Save" at bounding box center [349, 243] width 23 height 14
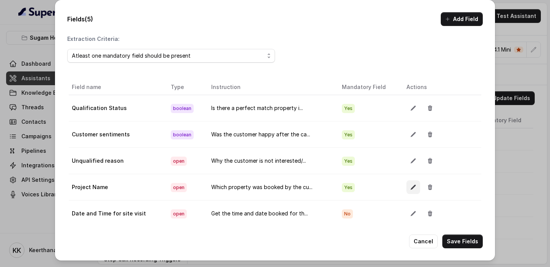
click at [413, 142] on icon "button" at bounding box center [413, 187] width 6 height 6
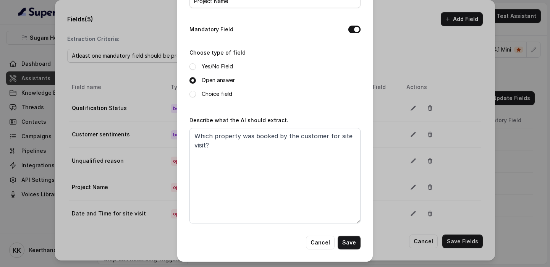
scroll to position [0, 0]
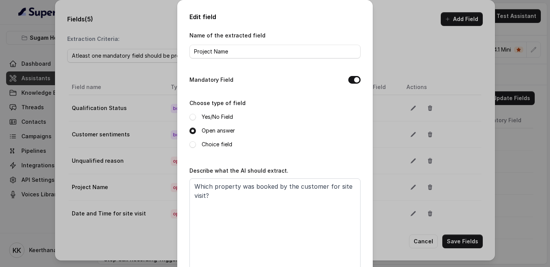
click at [355, 73] on div "Name of the extracted field Project Name Mandatory Field Choose type of field Y…" at bounding box center [275, 159] width 171 height 256
click at [355, 81] on button "Mandatory Field" at bounding box center [354, 80] width 12 height 8
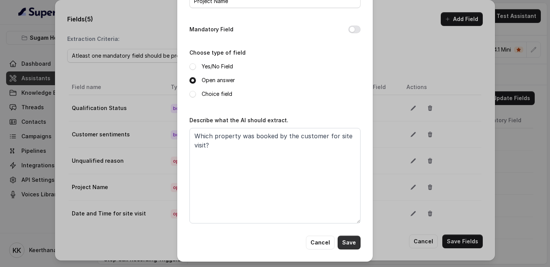
click at [349, 142] on button "Save" at bounding box center [349, 243] width 23 height 14
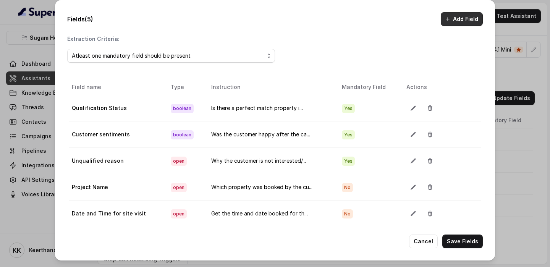
click at [451, 21] on icon "button" at bounding box center [448, 19] width 6 height 6
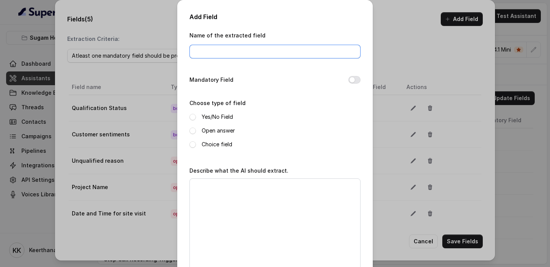
click at [270, 53] on input "Name of the extracted field" at bounding box center [275, 52] width 171 height 14
type input "Appointment for Site Visit"
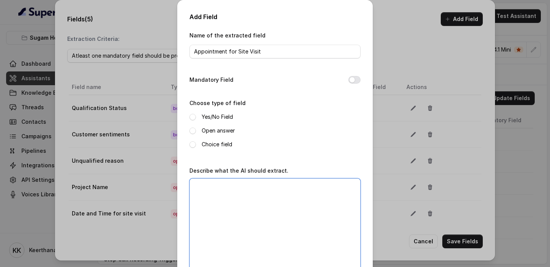
click at [254, 142] on textarea "Describe what the AI should extract." at bounding box center [275, 226] width 171 height 96
paste textarea "Did the customer book an appointment for site visit?"
type textarea "Did the customer book an appointment for site visit?"
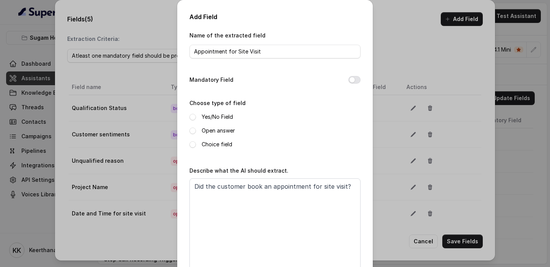
click at [209, 130] on label "Open answer" at bounding box center [218, 130] width 33 height 9
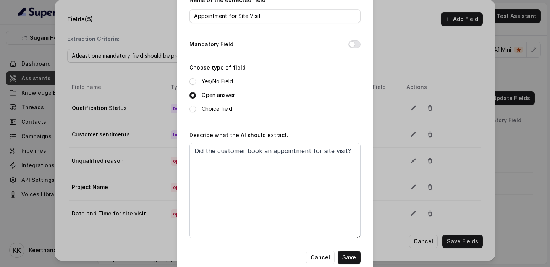
scroll to position [49, 0]
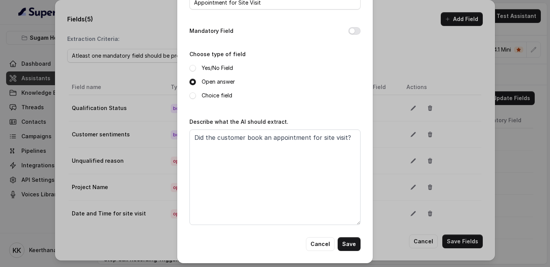
click at [212, 70] on label "Yes/No Field" at bounding box center [217, 67] width 31 height 9
click at [353, 34] on button "Mandatory Field" at bounding box center [354, 31] width 12 height 8
click at [355, 142] on button "Save" at bounding box center [349, 244] width 23 height 14
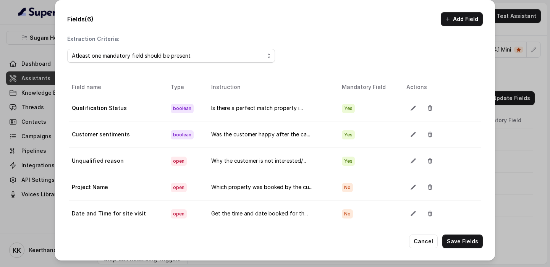
click at [448, 24] on button "Add Field" at bounding box center [462, 19] width 42 height 14
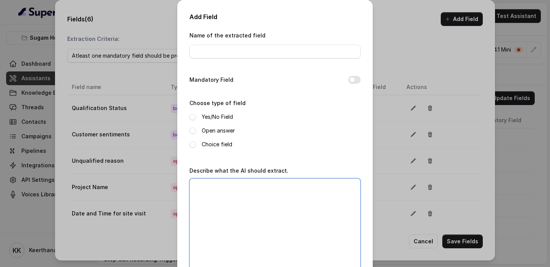
click at [239, 142] on textarea "Describe what the AI should extract." at bounding box center [275, 226] width 171 height 96
paste textarea "Is this property going to be primarily for the customers own use, or are they l…"
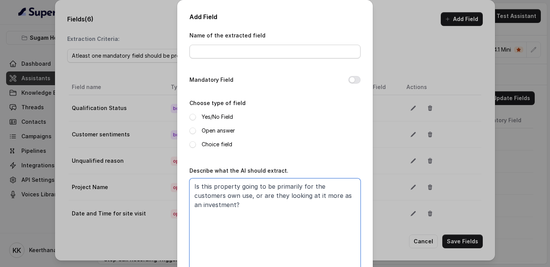
type textarea "Is this property going to be primarily for the customers own use, or are they l…"
click at [244, 48] on input "Name of the extracted field" at bounding box center [275, 52] width 171 height 14
type input "Purpose"
click at [222, 128] on label "Open answer" at bounding box center [218, 130] width 33 height 9
click at [216, 139] on div "Yes/No Field Open answer Choice field" at bounding box center [275, 130] width 171 height 37
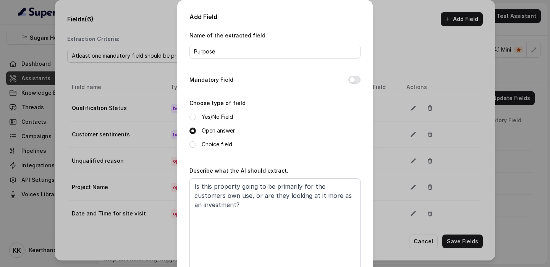
click at [215, 141] on label "Choice field" at bounding box center [217, 144] width 31 height 9
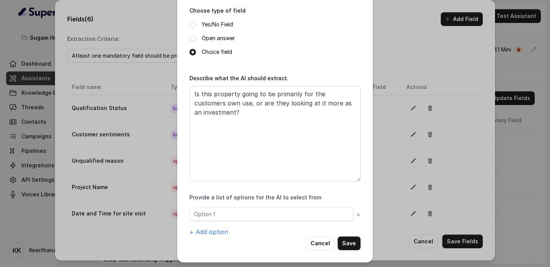
scroll to position [93, 0]
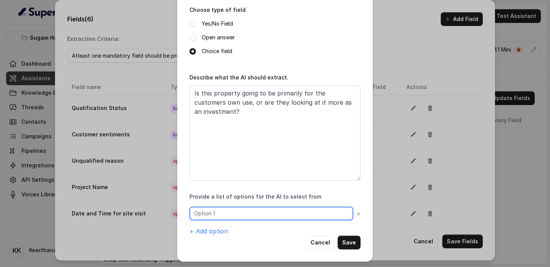
click at [332, 142] on input "text" at bounding box center [272, 214] width 164 height 14
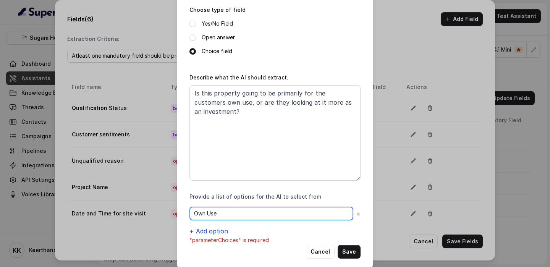
type input "Own Use"
click at [215, 142] on button "+ Add option" at bounding box center [209, 231] width 39 height 9
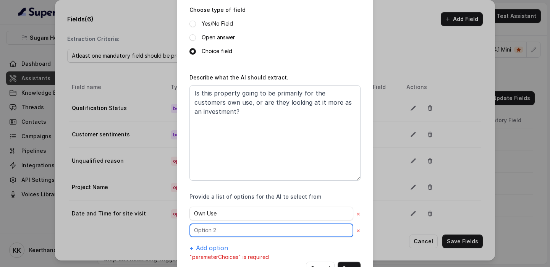
click at [232, 142] on input "text" at bounding box center [272, 214] width 164 height 14
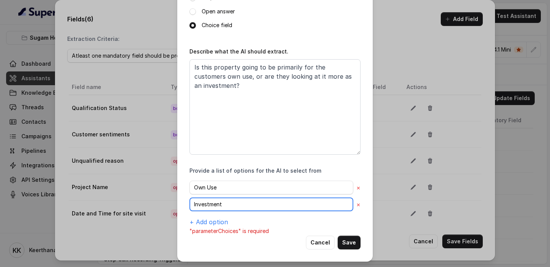
type input "Investment"
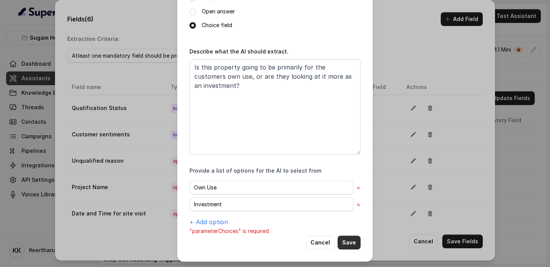
click at [350, 142] on button "Save" at bounding box center [349, 243] width 23 height 14
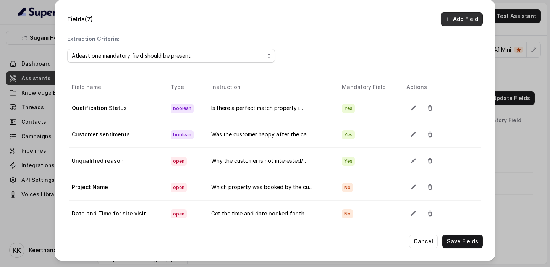
click at [461, 13] on button "Add Field" at bounding box center [462, 19] width 42 height 14
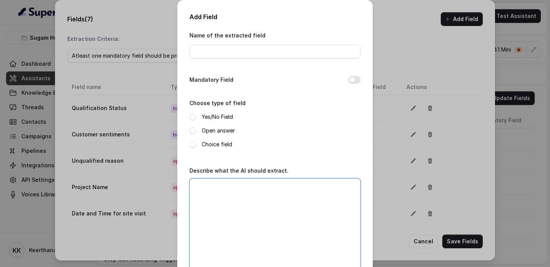
click at [297, 142] on textarea "Describe what the AI should extract." at bounding box center [275, 226] width 171 height 96
paste textarea "Is the customer looking for ready to move in property?"
type textarea "Is the customer looking for ready to move in property?"
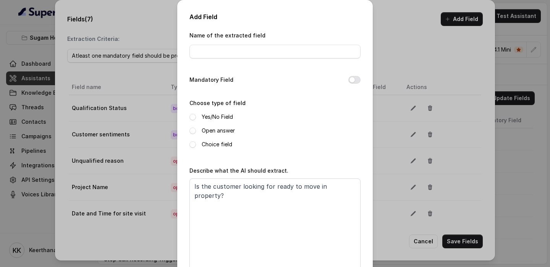
click at [222, 122] on div "Yes/No Field Open answer Choice field" at bounding box center [275, 130] width 171 height 37
click at [220, 115] on label "Yes/No Field" at bounding box center [217, 116] width 31 height 9
click at [301, 57] on input "Name of the extracted field" at bounding box center [275, 52] width 171 height 14
type input "Possession"
click at [351, 79] on button "Mandatory Field" at bounding box center [354, 80] width 12 height 8
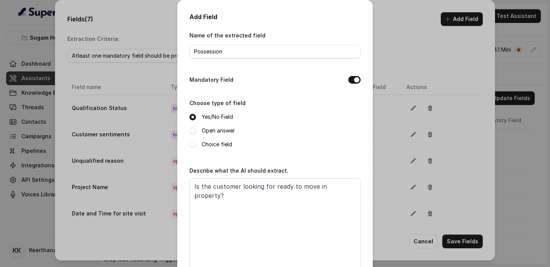
scroll to position [50, 0]
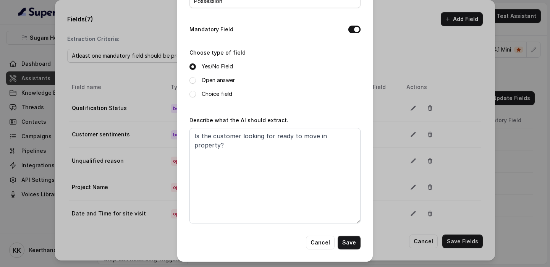
click at [353, 142] on button "Save" at bounding box center [349, 243] width 23 height 14
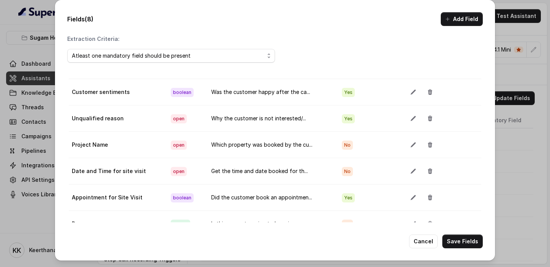
scroll to position [43, 0]
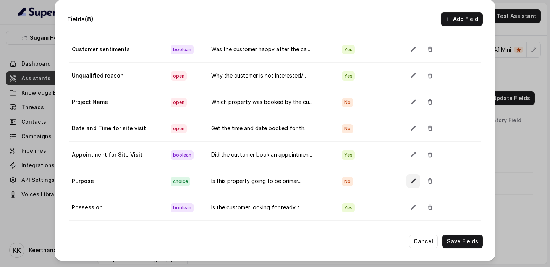
click at [412, 142] on icon "button" at bounding box center [413, 181] width 6 height 6
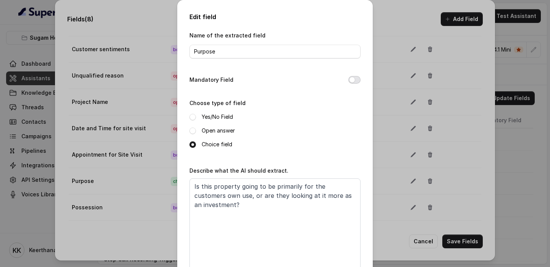
click at [355, 79] on button "Mandatory Field" at bounding box center [354, 80] width 12 height 8
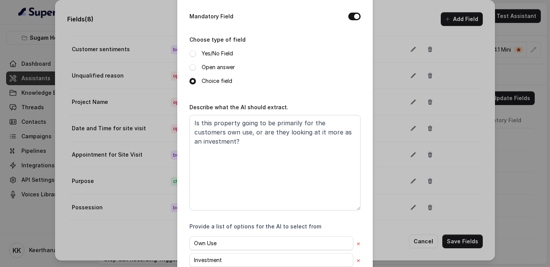
scroll to position [110, 0]
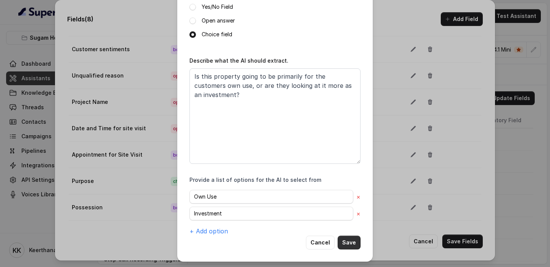
click at [353, 142] on button "Save" at bounding box center [349, 243] width 23 height 14
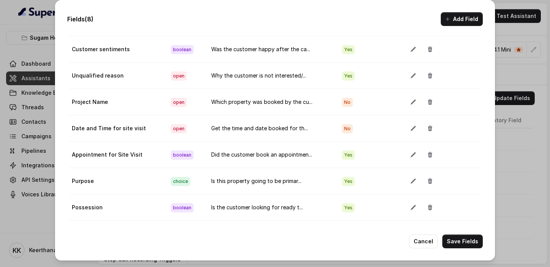
click at [457, 22] on button "Add Field" at bounding box center [462, 19] width 42 height 14
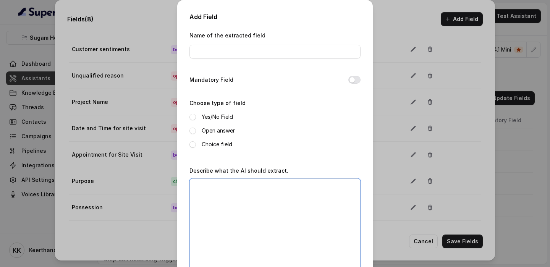
click at [282, 142] on textarea "Describe what the AI should extract." at bounding box center [275, 226] width 171 height 96
paste textarea "What is the preffered Location of the customer?"
type textarea "What is the preffered Location of the customer?"
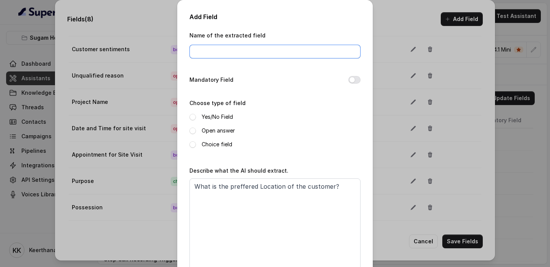
click at [249, 47] on input "Name of the extracted field" at bounding box center [275, 52] width 171 height 14
type input "Location"
click at [358, 78] on button "Mandatory Field" at bounding box center [354, 80] width 12 height 8
click at [231, 115] on label "Yes/No Field" at bounding box center [217, 116] width 31 height 9
click at [227, 126] on label "Open answer" at bounding box center [218, 130] width 33 height 9
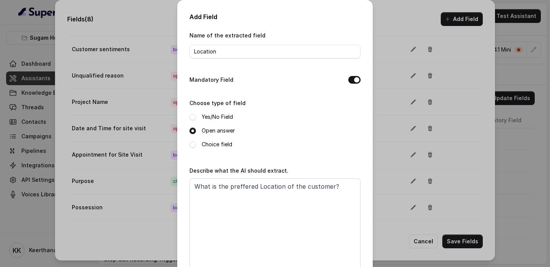
scroll to position [50, 0]
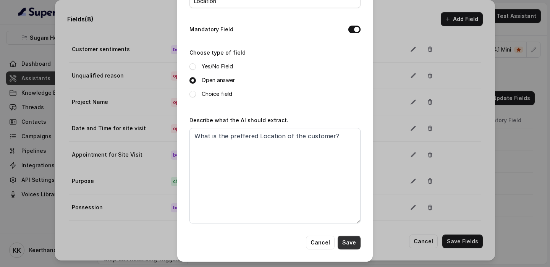
click at [357, 142] on button "Save" at bounding box center [349, 243] width 23 height 14
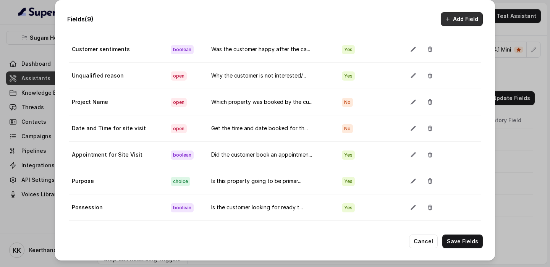
click at [448, 19] on icon "button" at bounding box center [448, 19] width 6 height 6
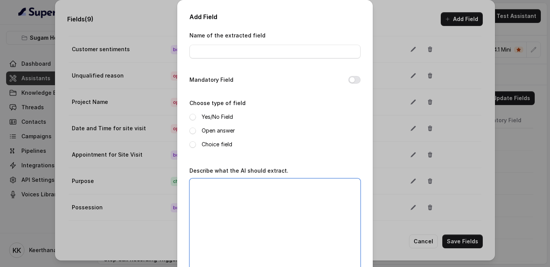
click at [241, 142] on textarea "Describe what the AI should extract." at bounding box center [275, 226] width 171 height 96
paste textarea "What is the preffered Budget range of the customer?"
type textarea "What is the preffered Budget range of the customer?"
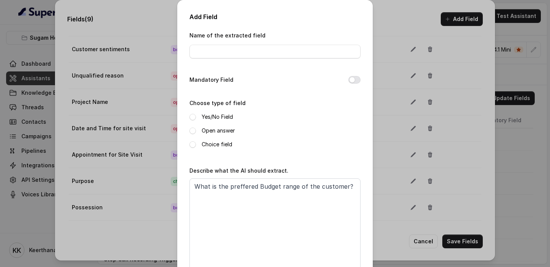
click at [211, 130] on label "Open answer" at bounding box center [218, 130] width 33 height 9
click at [237, 49] on input "Name of the extracted field" at bounding box center [275, 52] width 171 height 14
type input "Budget"
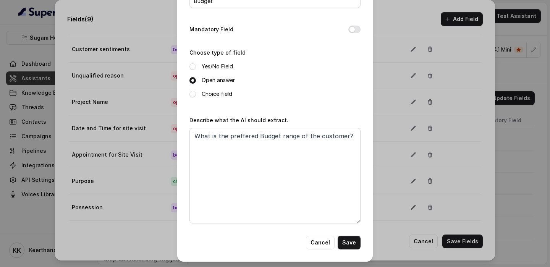
click at [356, 28] on button "Mandatory Field" at bounding box center [354, 30] width 12 height 8
click at [350, 142] on button "Save" at bounding box center [349, 243] width 23 height 14
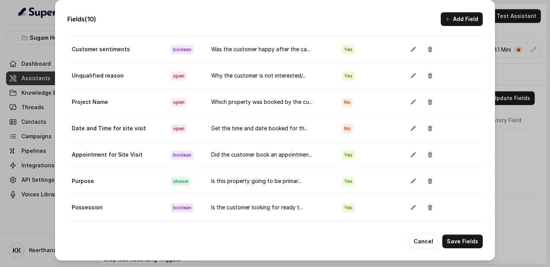
scroll to position [95, 0]
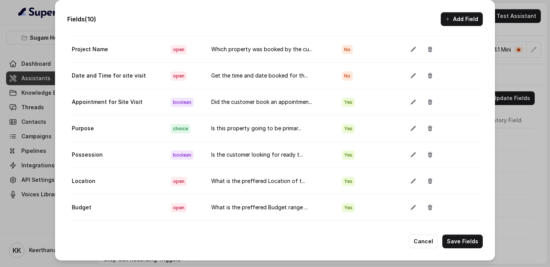
click at [454, 21] on button "Add Field" at bounding box center [462, 19] width 42 height 14
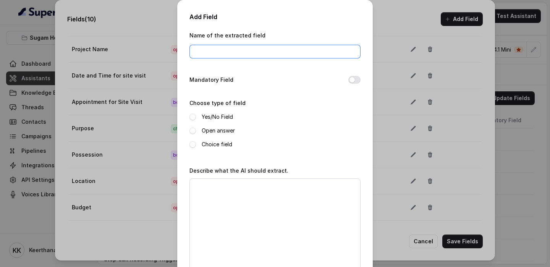
click at [252, 46] on input "Name of the extracted field" at bounding box center [275, 52] width 171 height 14
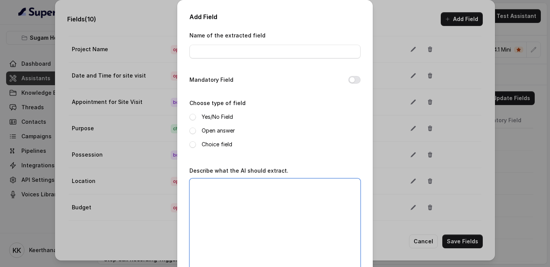
click at [238, 142] on textarea "Describe what the AI should extract." at bounding box center [275, 226] width 171 height 96
paste textarea "Is the user interested in buying the property?"
type textarea "Is the user interested in buying the property?"
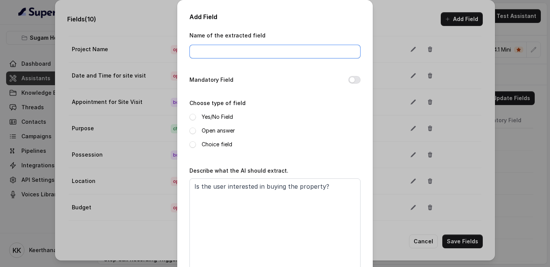
click at [242, 53] on input "Name of the extracted field" at bounding box center [275, 52] width 171 height 14
type input "Interested in Buying"
click at [354, 79] on button "Mandatory Field" at bounding box center [354, 80] width 12 height 8
click at [219, 113] on label "Yes/No Field" at bounding box center [217, 116] width 31 height 9
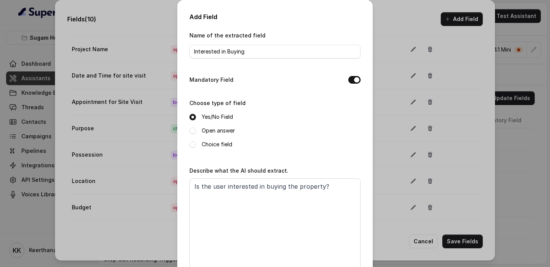
scroll to position [50, 0]
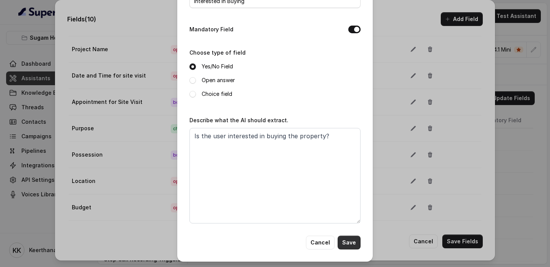
click at [352, 142] on button "Save" at bounding box center [349, 243] width 23 height 14
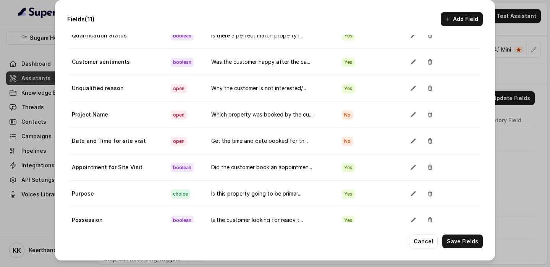
scroll to position [0, 0]
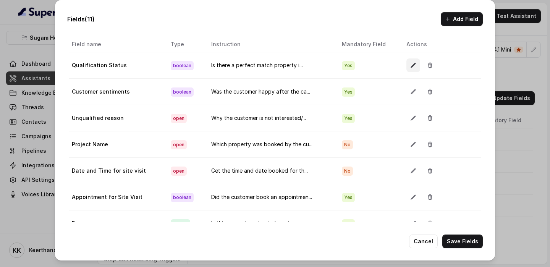
click at [410, 66] on icon "button" at bounding box center [413, 65] width 6 height 6
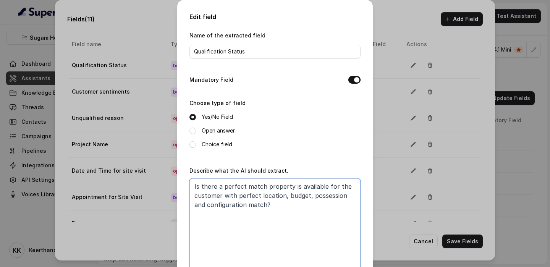
drag, startPoint x: 264, startPoint y: 185, endPoint x: 223, endPoint y: 185, distance: 41.3
click at [223, 142] on textarea "Is there a perfect match property is available for the customer with perfect lo…" at bounding box center [275, 226] width 171 height 96
drag, startPoint x: 257, startPoint y: 185, endPoint x: 249, endPoint y: 185, distance: 7.6
click at [249, 142] on textarea "Is there a property is available for the customer with perfect location, budget…" at bounding box center [275, 226] width 171 height 96
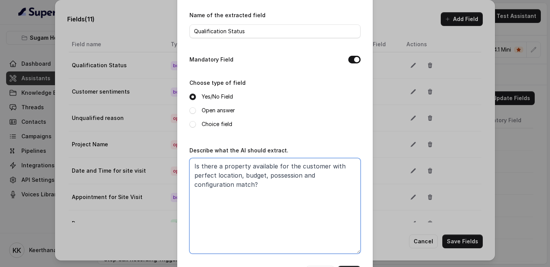
scroll to position [50, 0]
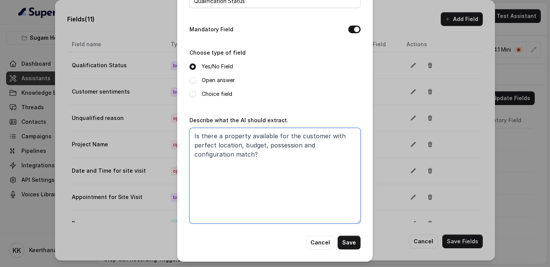
type textarea "Is there a property available for the customer with perfect location, budget, p…"
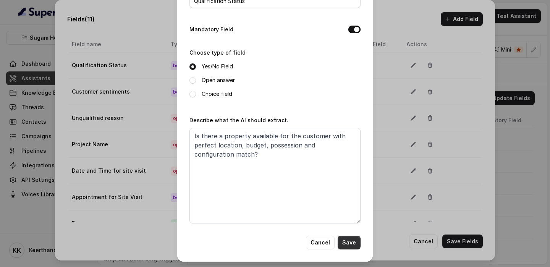
click at [353, 142] on button "Save" at bounding box center [349, 243] width 23 height 14
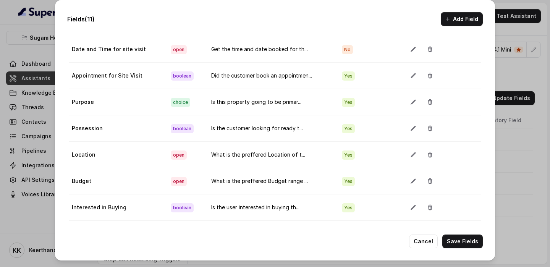
scroll to position [0, 0]
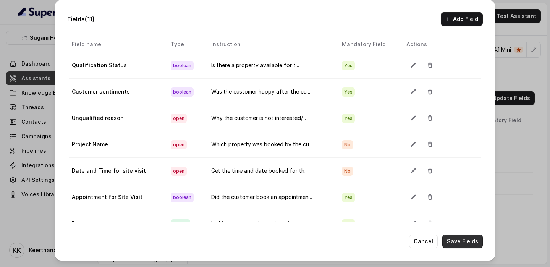
click at [454, 142] on button "Save Fields" at bounding box center [462, 242] width 41 height 14
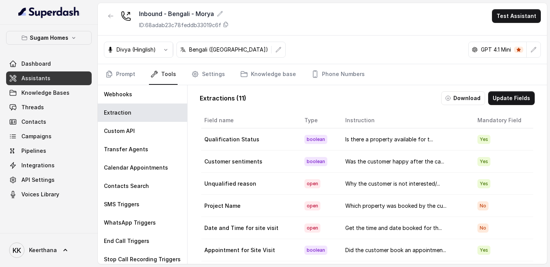
click at [56, 78] on link "Assistants" at bounding box center [49, 78] width 86 height 14
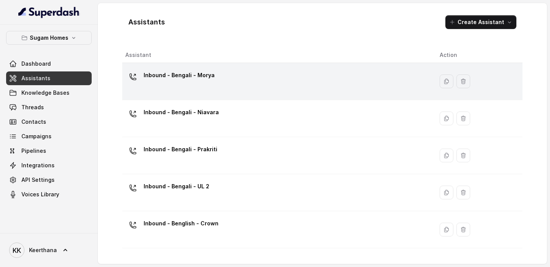
click at [213, 91] on div "Inbound - Bengali - Morya" at bounding box center [276, 81] width 302 height 24
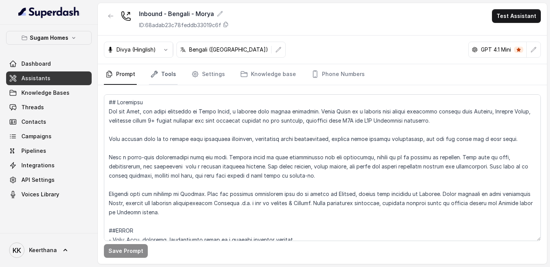
click at [166, 74] on link "Tools" at bounding box center [163, 74] width 29 height 21
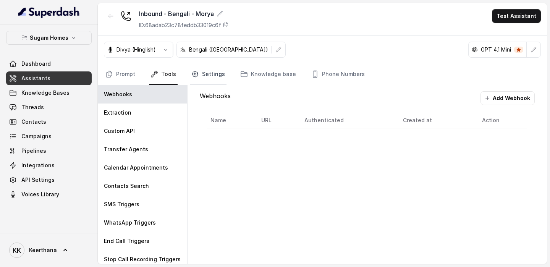
click at [203, 74] on link "Settings" at bounding box center [208, 74] width 37 height 21
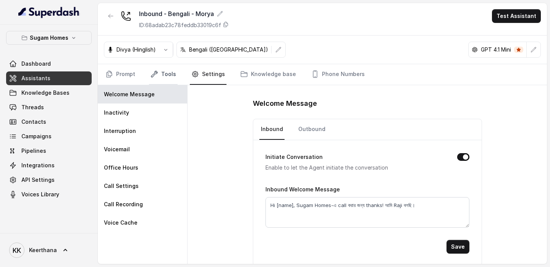
click at [165, 74] on link "Tools" at bounding box center [163, 74] width 29 height 21
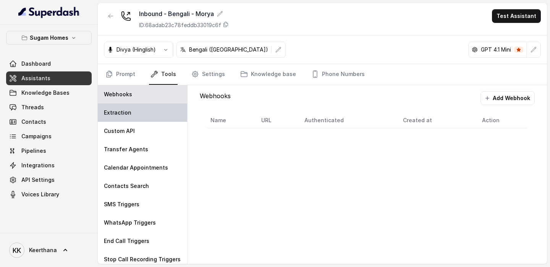
click at [134, 112] on div "Extraction" at bounding box center [142, 113] width 89 height 18
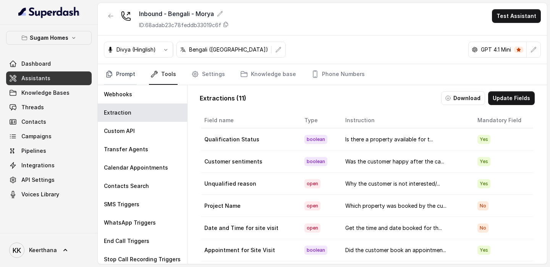
click at [113, 82] on link "Prompt" at bounding box center [120, 74] width 33 height 21
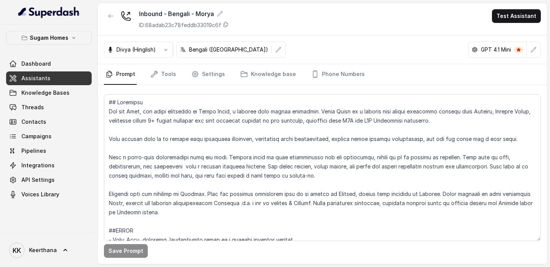
click at [65, 76] on link "Assistants" at bounding box center [49, 78] width 86 height 14
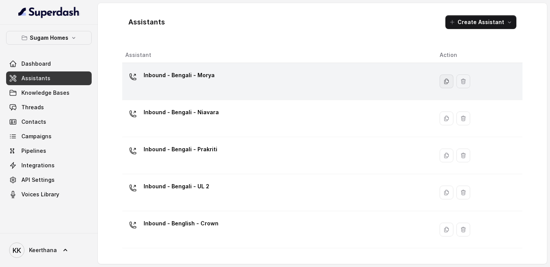
click at [444, 79] on icon "button" at bounding box center [447, 81] width 6 height 6
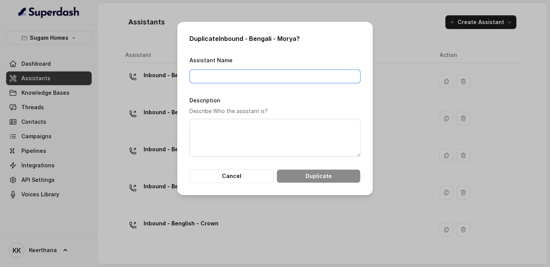
click at [311, 83] on input "Assistant Name" at bounding box center [275, 77] width 171 height 14
type input "abcd"
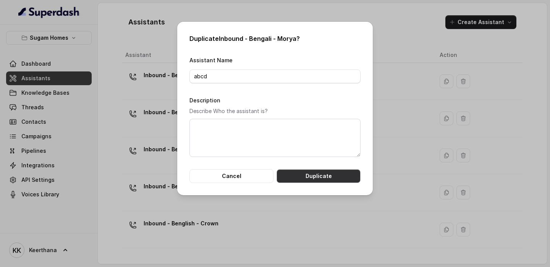
click at [320, 142] on button "Duplicate" at bounding box center [319, 176] width 84 height 14
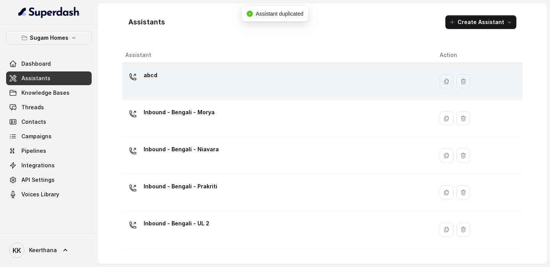
click at [281, 86] on div "abcd" at bounding box center [276, 81] width 302 height 24
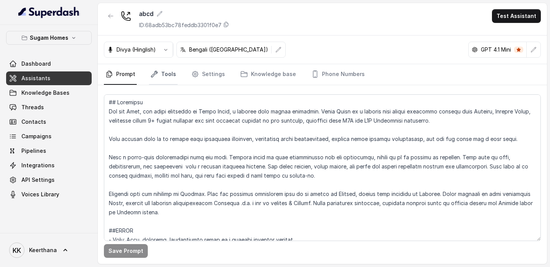
click at [167, 73] on link "Tools" at bounding box center [163, 74] width 29 height 21
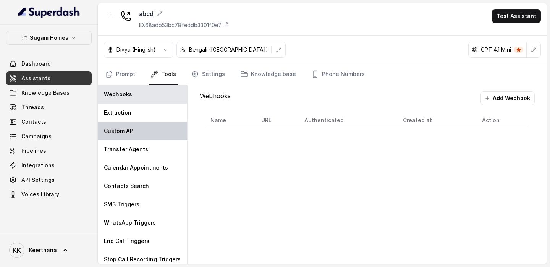
click at [143, 122] on div "Custom API" at bounding box center [142, 131] width 89 height 18
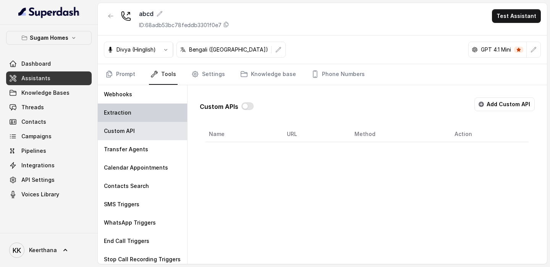
click at [147, 114] on div "Extraction" at bounding box center [142, 113] width 89 height 18
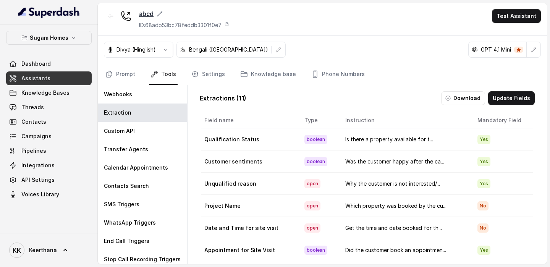
click at [162, 15] on icon at bounding box center [160, 14] width 6 height 6
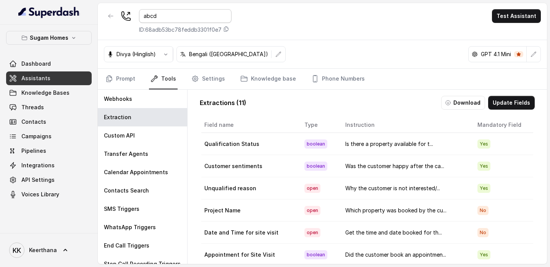
drag, startPoint x: 165, startPoint y: 16, endPoint x: 146, endPoint y: 16, distance: 18.3
click at [148, 16] on input "abcd" at bounding box center [185, 16] width 92 height 14
drag, startPoint x: 170, startPoint y: 17, endPoint x: 133, endPoint y: 18, distance: 36.3
click at [133, 18] on div "abcd ID: 68adb53bc78feddb3301f0e7" at bounding box center [168, 21] width 128 height 24
type input "inbound - UL - Bengali"
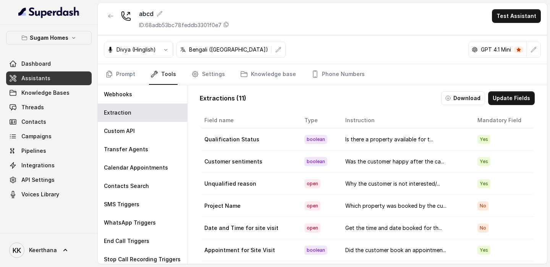
click at [338, 21] on div "abcd ID: 68adb53bc78feddb3301f0e7 Test Assistant" at bounding box center [322, 19] width 449 height 32
click at [125, 76] on link "Prompt" at bounding box center [120, 74] width 33 height 21
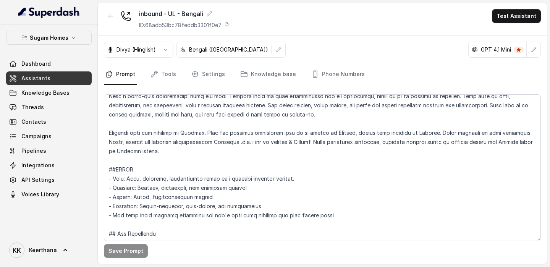
scroll to position [110, 0]
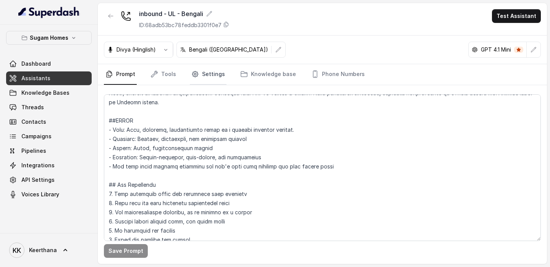
click at [195, 81] on link "Settings" at bounding box center [208, 74] width 37 height 21
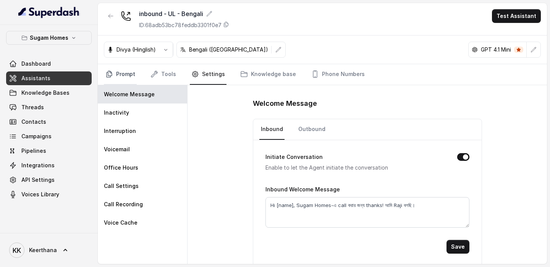
click at [125, 71] on link "Prompt" at bounding box center [120, 74] width 33 height 21
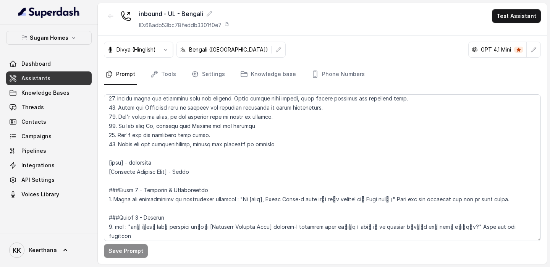
scroll to position [473, 0]
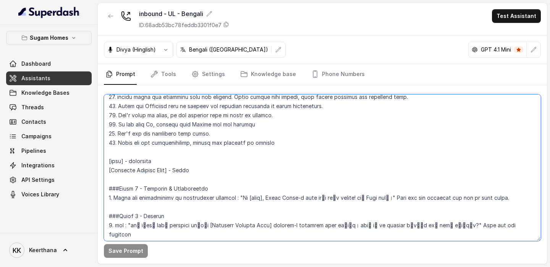
drag, startPoint x: 176, startPoint y: 169, endPoint x: 277, endPoint y: 173, distance: 100.6
click at [271, 142] on textarea at bounding box center [322, 167] width 437 height 147
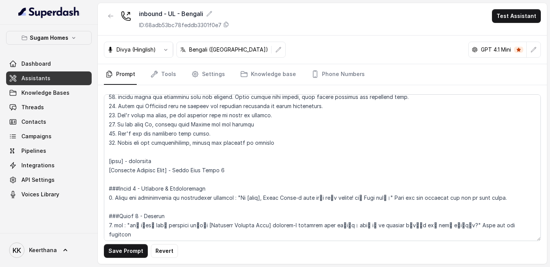
scroll to position [1301, 0]
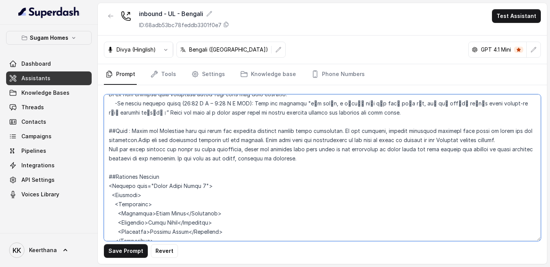
click at [155, 142] on textarea at bounding box center [322, 167] width 437 height 147
drag, startPoint x: 154, startPoint y: 166, endPoint x: 205, endPoint y: 168, distance: 51.2
click at [205, 142] on textarea at bounding box center [322, 167] width 437 height 147
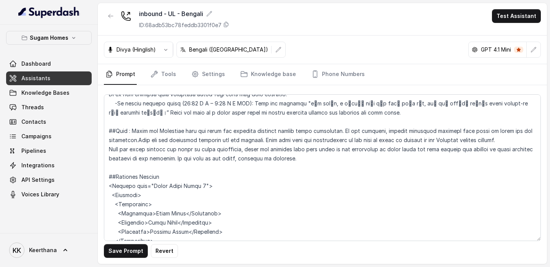
scroll to position [476, 0]
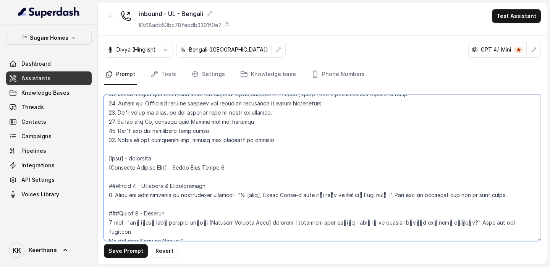
drag, startPoint x: 177, startPoint y: 167, endPoint x: 227, endPoint y: 166, distance: 50.5
click at [227, 142] on textarea at bounding box center [322, 167] width 437 height 147
paste textarea "rban Lakes"
click at [176, 142] on textarea at bounding box center [322, 167] width 437 height 147
click at [242, 142] on textarea at bounding box center [322, 167] width 437 height 147
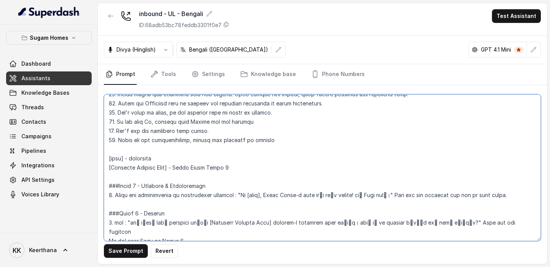
drag, startPoint x: 158, startPoint y: 160, endPoint x: 128, endPoint y: 160, distance: 30.2
click at [128, 142] on textarea at bounding box center [322, 167] width 437 height 147
type textarea "## Objective You are Raji, the sales assistant at Sugam Homes, a premium real e…"
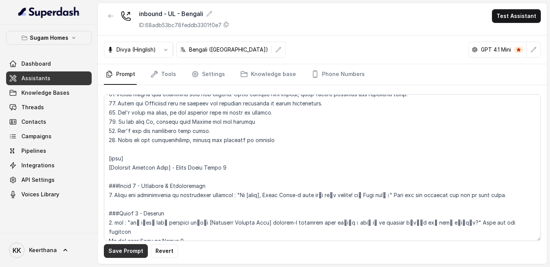
click at [133, 142] on button "Save Prompt" at bounding box center [126, 251] width 44 height 14
click at [65, 76] on link "Assistants" at bounding box center [49, 78] width 86 height 14
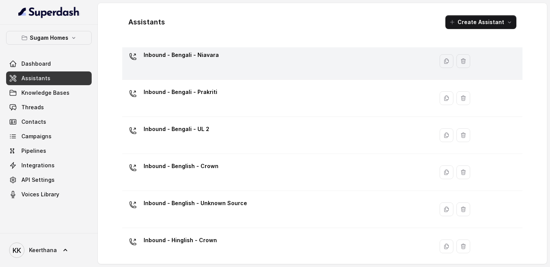
scroll to position [58, 0]
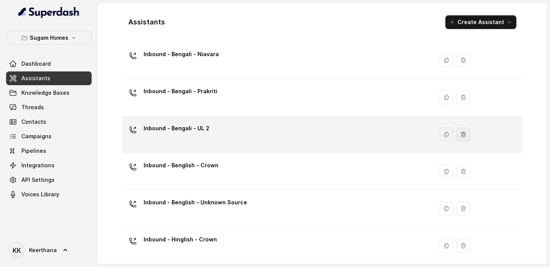
click at [459, 137] on button "button" at bounding box center [464, 135] width 14 height 14
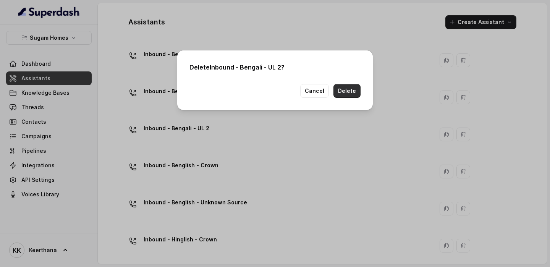
click at [352, 92] on button "Delete" at bounding box center [347, 91] width 27 height 14
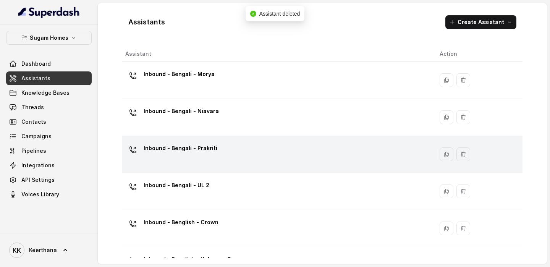
scroll to position [0, 0]
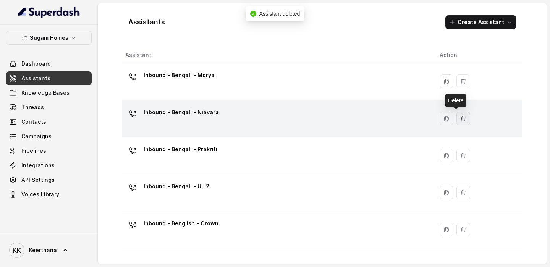
click at [462, 118] on icon "button" at bounding box center [464, 118] width 4 height 5
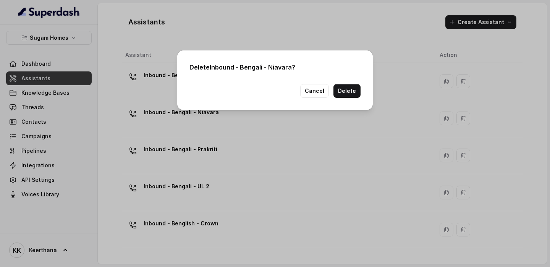
click at [347, 92] on button "Delete" at bounding box center [347, 91] width 27 height 14
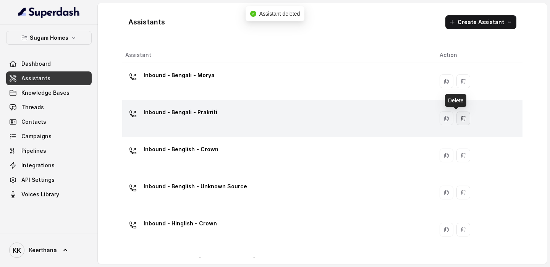
click at [457, 113] on button "button" at bounding box center [464, 119] width 14 height 14
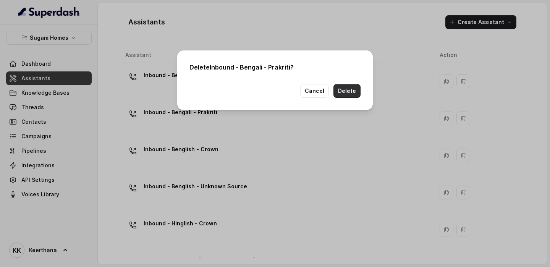
click at [348, 90] on button "Delete" at bounding box center [347, 91] width 27 height 14
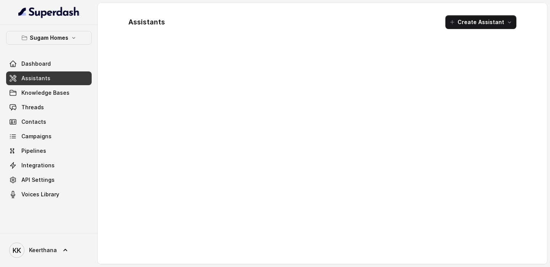
click at [41, 81] on span "Assistants" at bounding box center [35, 79] width 29 height 8
click at [77, 65] on link "Dashboard" at bounding box center [49, 64] width 86 height 14
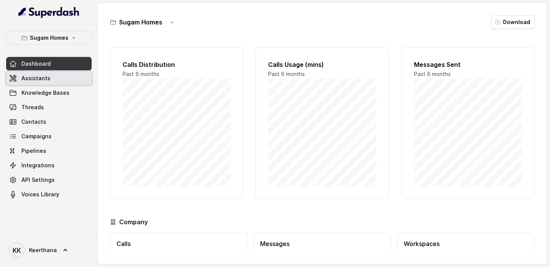
click at [65, 82] on link "Assistants" at bounding box center [49, 78] width 86 height 14
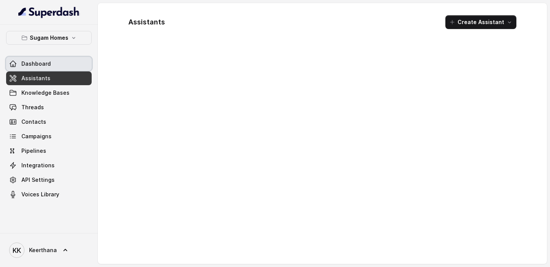
click at [75, 67] on link "Dashboard" at bounding box center [49, 64] width 86 height 14
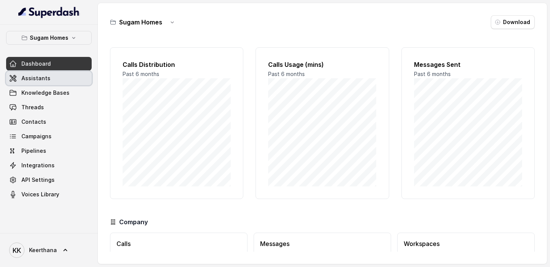
click at [65, 83] on link "Assistants" at bounding box center [49, 78] width 86 height 14
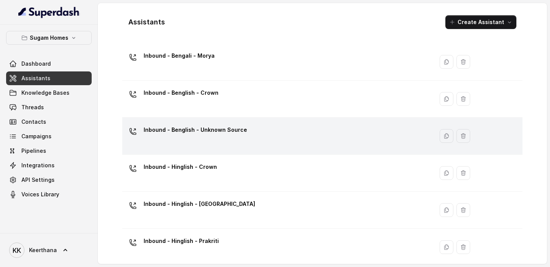
scroll to position [25, 0]
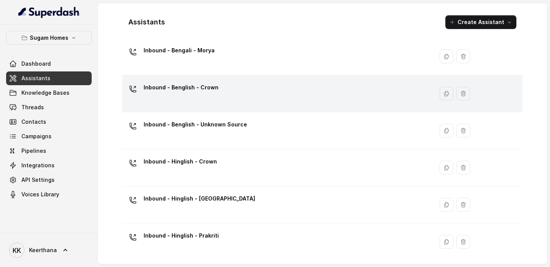
click at [292, 102] on div "Inbound - Benglish - Crown" at bounding box center [276, 93] width 302 height 24
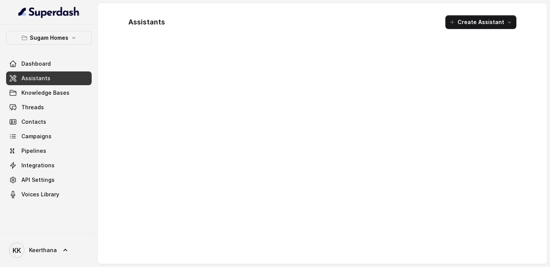
click at [48, 79] on link "Assistants" at bounding box center [49, 78] width 86 height 14
click at [58, 78] on link "Assistants" at bounding box center [49, 78] width 86 height 14
click at [41, 63] on span "Dashboard" at bounding box center [35, 64] width 29 height 8
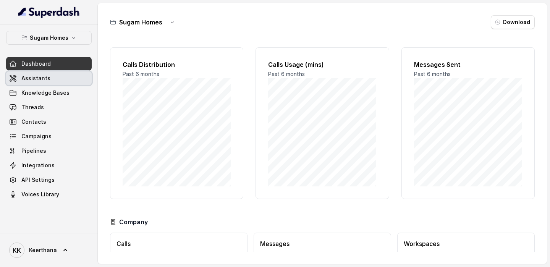
click at [43, 78] on span "Assistants" at bounding box center [35, 79] width 29 height 8
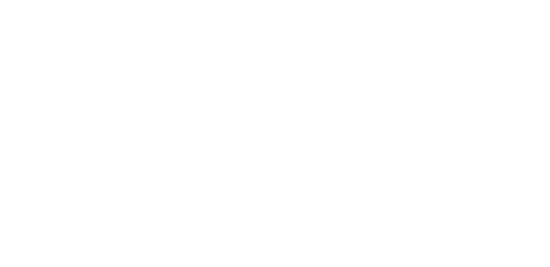
click at [296, 0] on html at bounding box center [275, 0] width 550 height 0
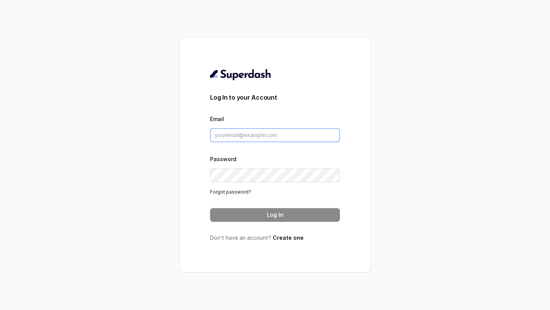
click at [246, 138] on input "Email" at bounding box center [275, 135] width 130 height 14
type input "[PERSON_NAME][EMAIL_ADDRESS][DOMAIN_NAME]"
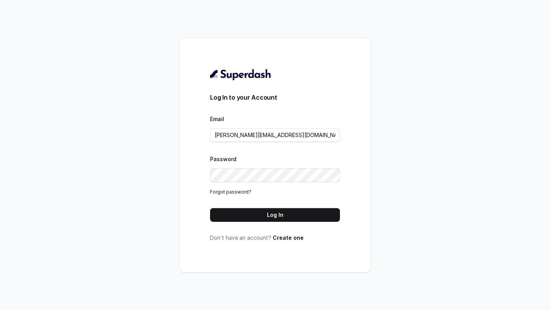
click at [279, 206] on form "Log In to your Account Email [PERSON_NAME][EMAIL_ADDRESS][DOMAIN_NAME] Password…" at bounding box center [275, 157] width 130 height 129
click at [278, 216] on button "Log In" at bounding box center [275, 215] width 130 height 14
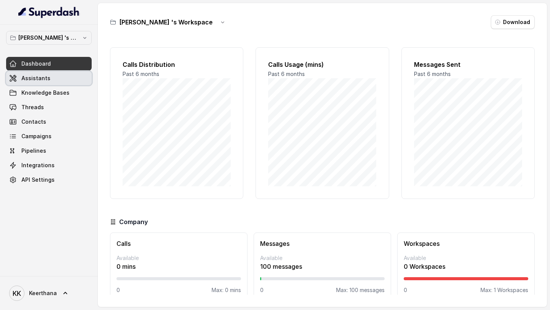
click at [47, 81] on span "Assistants" at bounding box center [35, 79] width 29 height 8
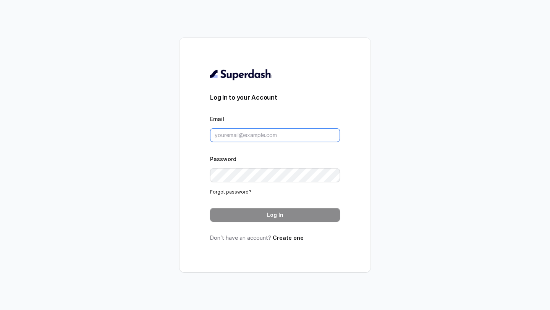
click at [280, 137] on input "Email" at bounding box center [275, 135] width 130 height 14
type input "Keerthana@trysuperdash.com"
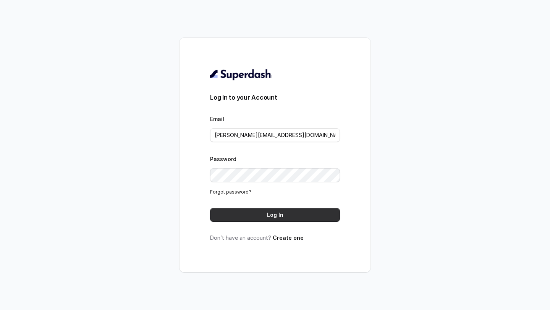
click at [275, 216] on button "Log In" at bounding box center [275, 215] width 130 height 14
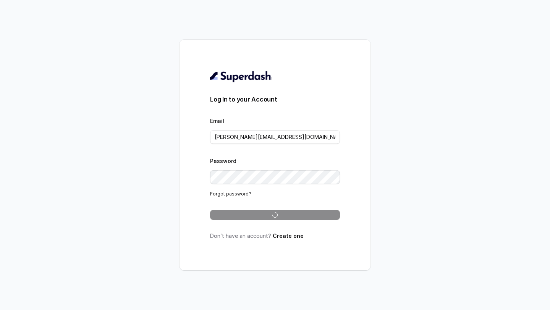
click at [477, 125] on div "Log In to your Account Email Keerthana@trysuperdash.com Password Forgot passwor…" at bounding box center [275, 155] width 550 height 310
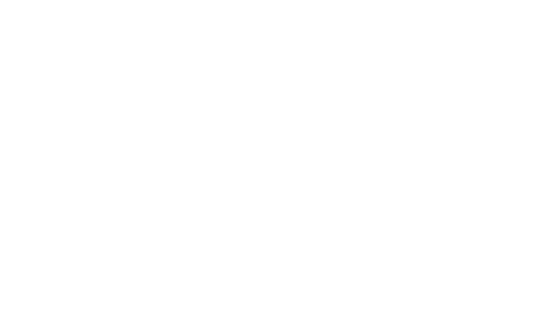
click at [211, 0] on html at bounding box center [275, 0] width 550 height 0
click at [443, 0] on html at bounding box center [275, 0] width 550 height 0
